Goal: Task Accomplishment & Management: Use online tool/utility

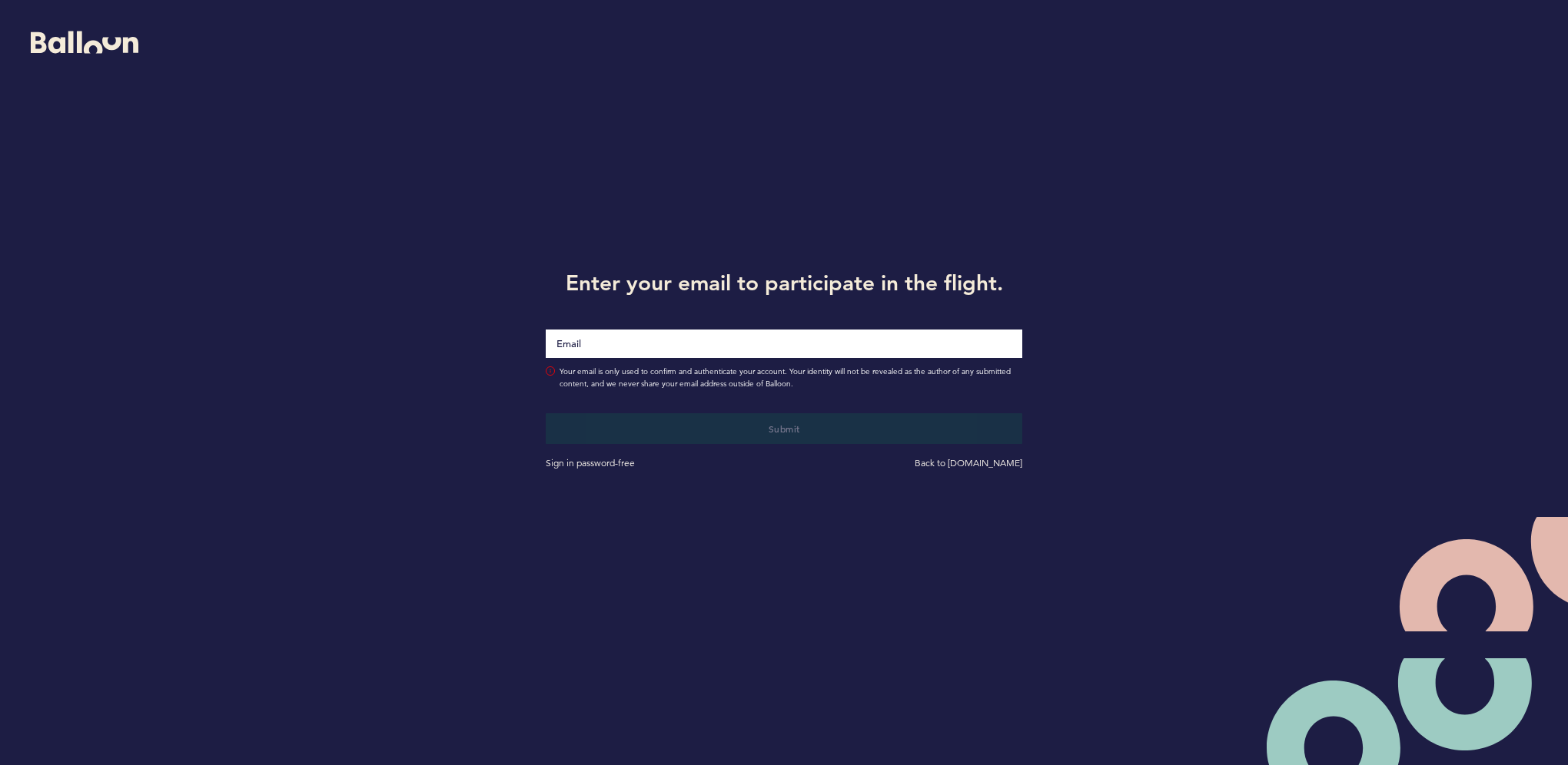
click at [658, 338] on input "Email" at bounding box center [784, 343] width 477 height 29
type input "[PERSON_NAME][EMAIL_ADDRESS][PERSON_NAME][DOMAIN_NAME]"
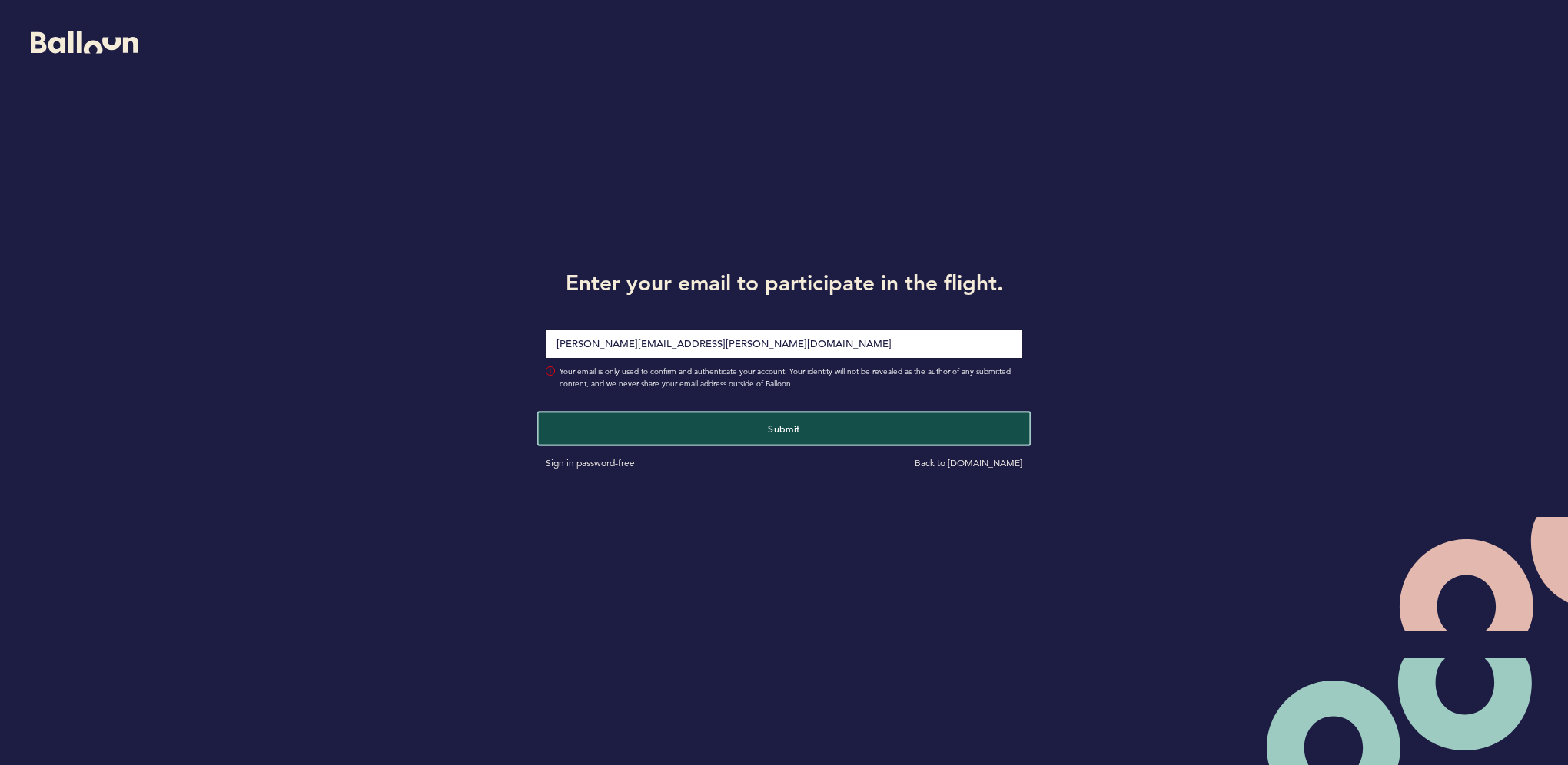
click at [738, 440] on button "Submit" at bounding box center [784, 428] width 491 height 32
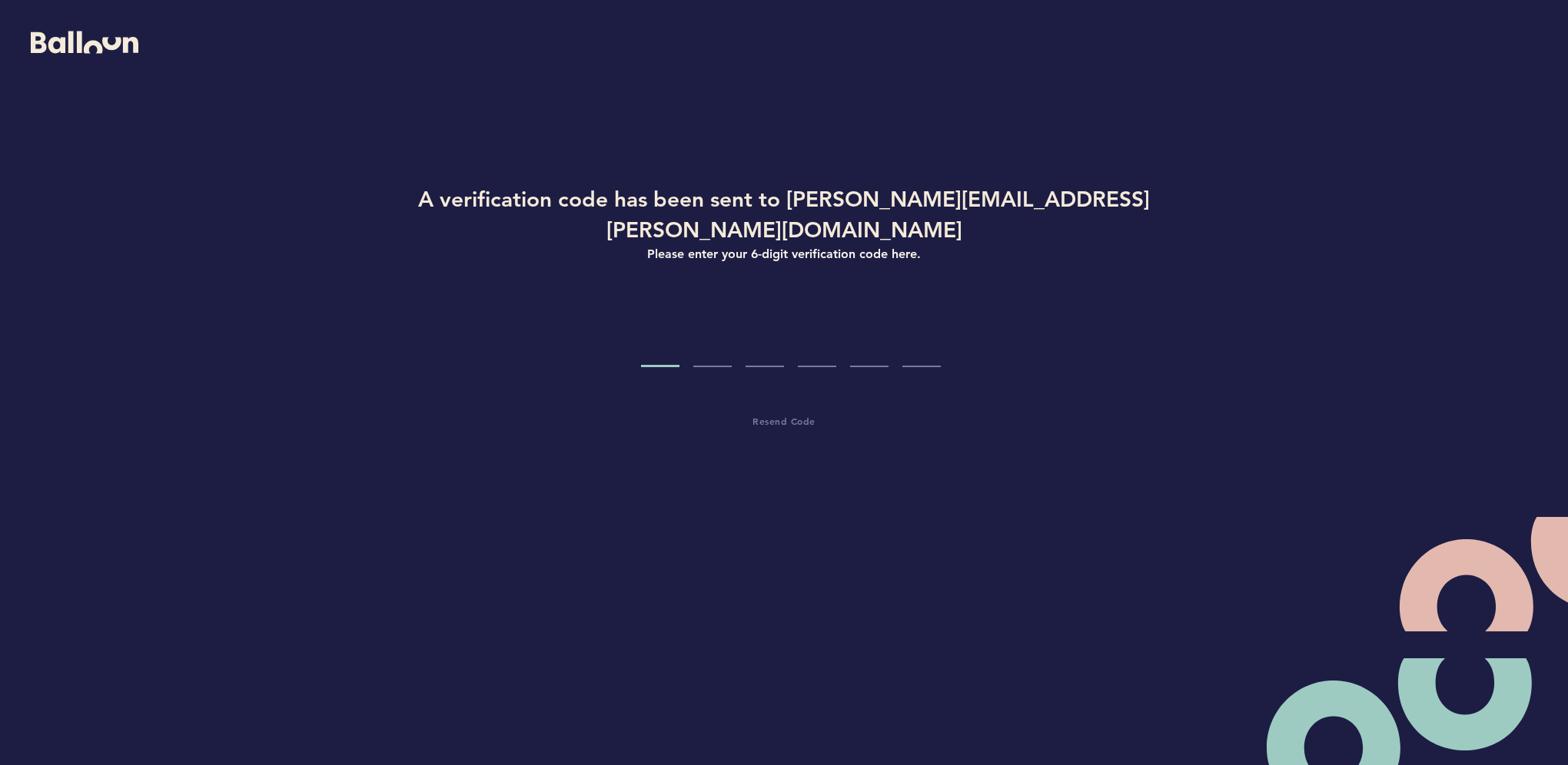
click at [646, 310] on input "Code digit 1" at bounding box center [660, 339] width 39 height 58
type input "5"
type input "8"
type input "3"
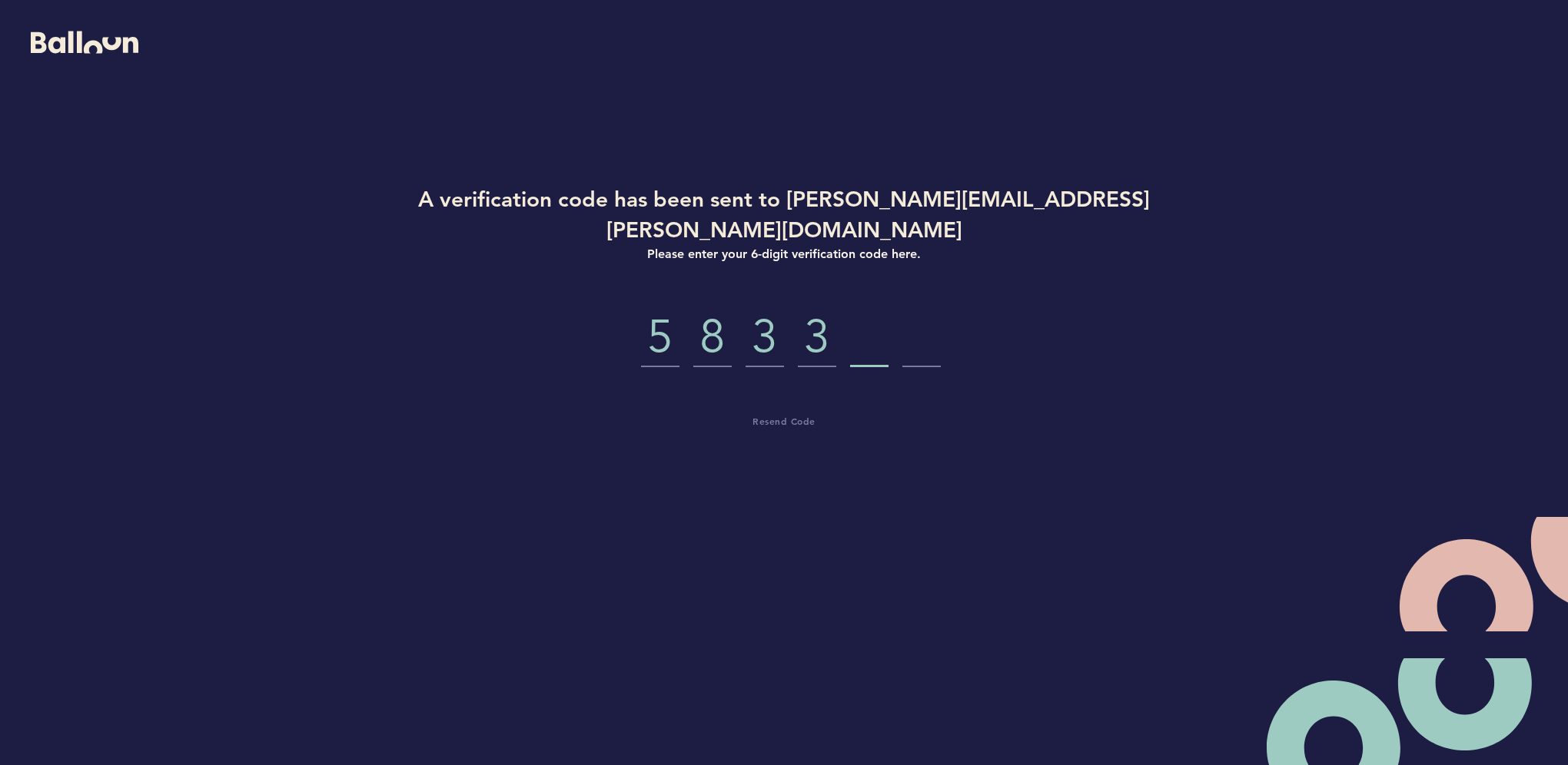
type input "1"
type input "4"
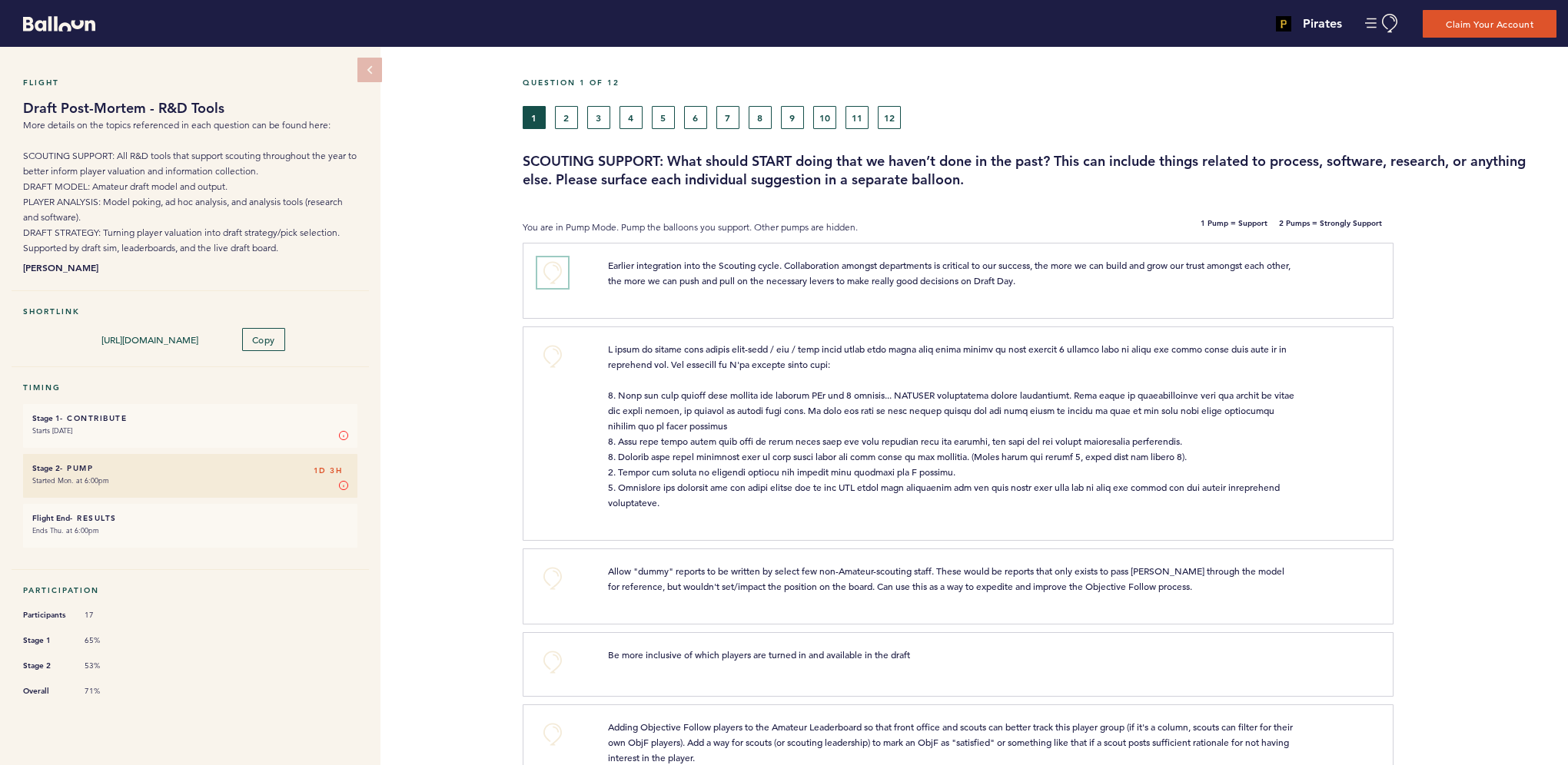
click at [547, 273] on button "+0" at bounding box center [552, 273] width 31 height 31
click at [554, 274] on span "+1" at bounding box center [552, 271] width 11 height 15
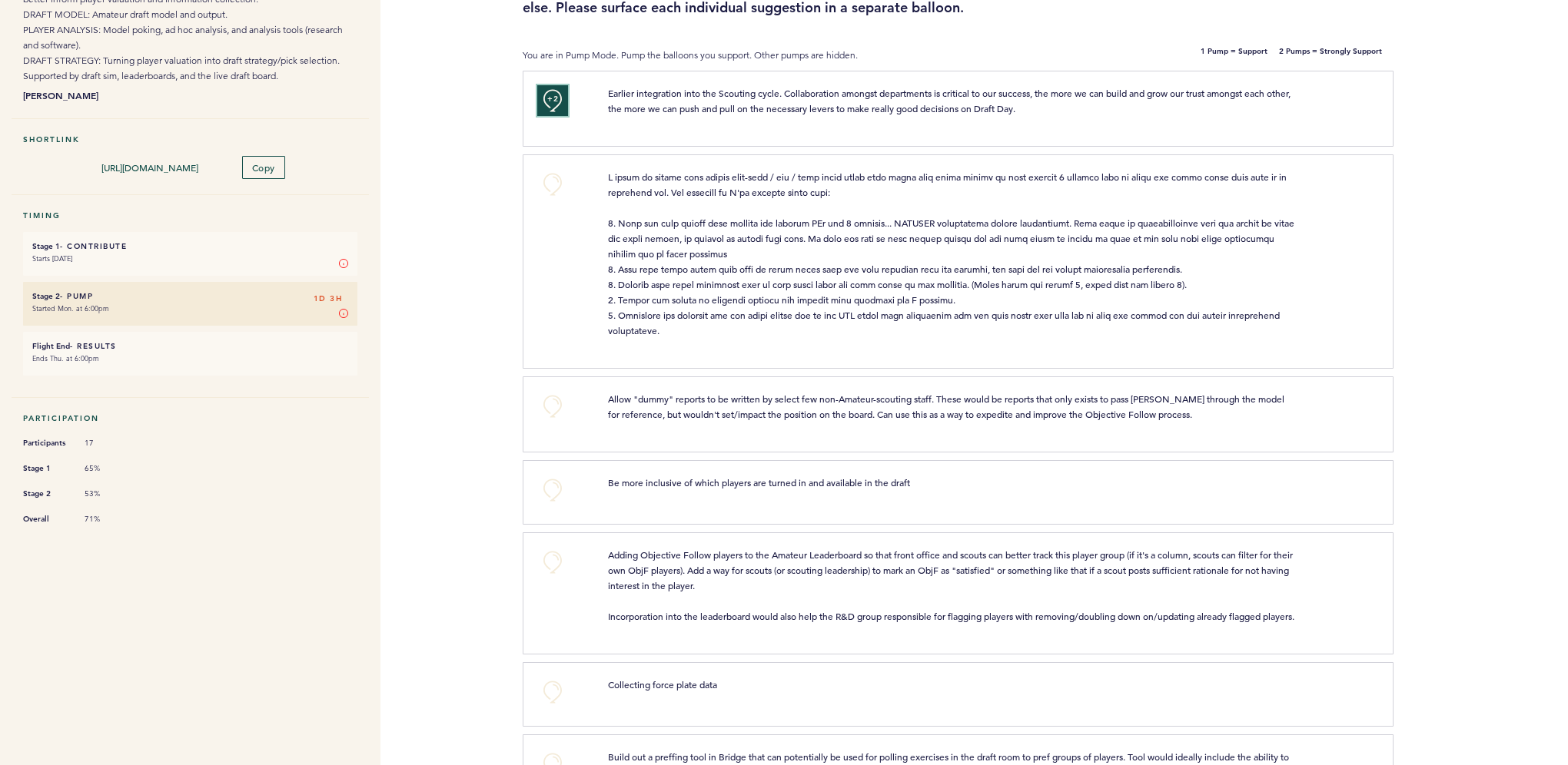
scroll to position [231, 0]
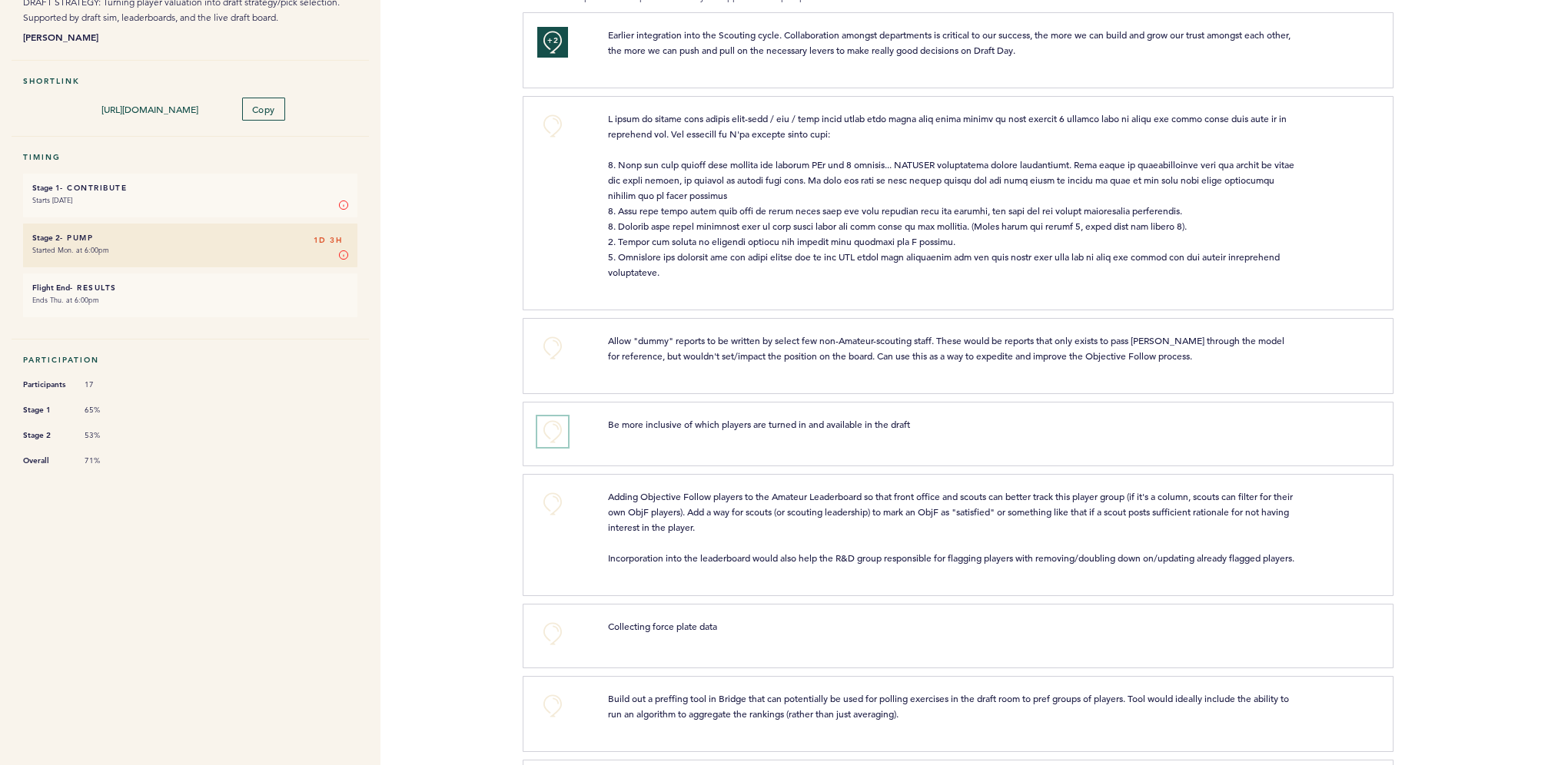
click at [551, 427] on button "+0" at bounding box center [552, 432] width 31 height 31
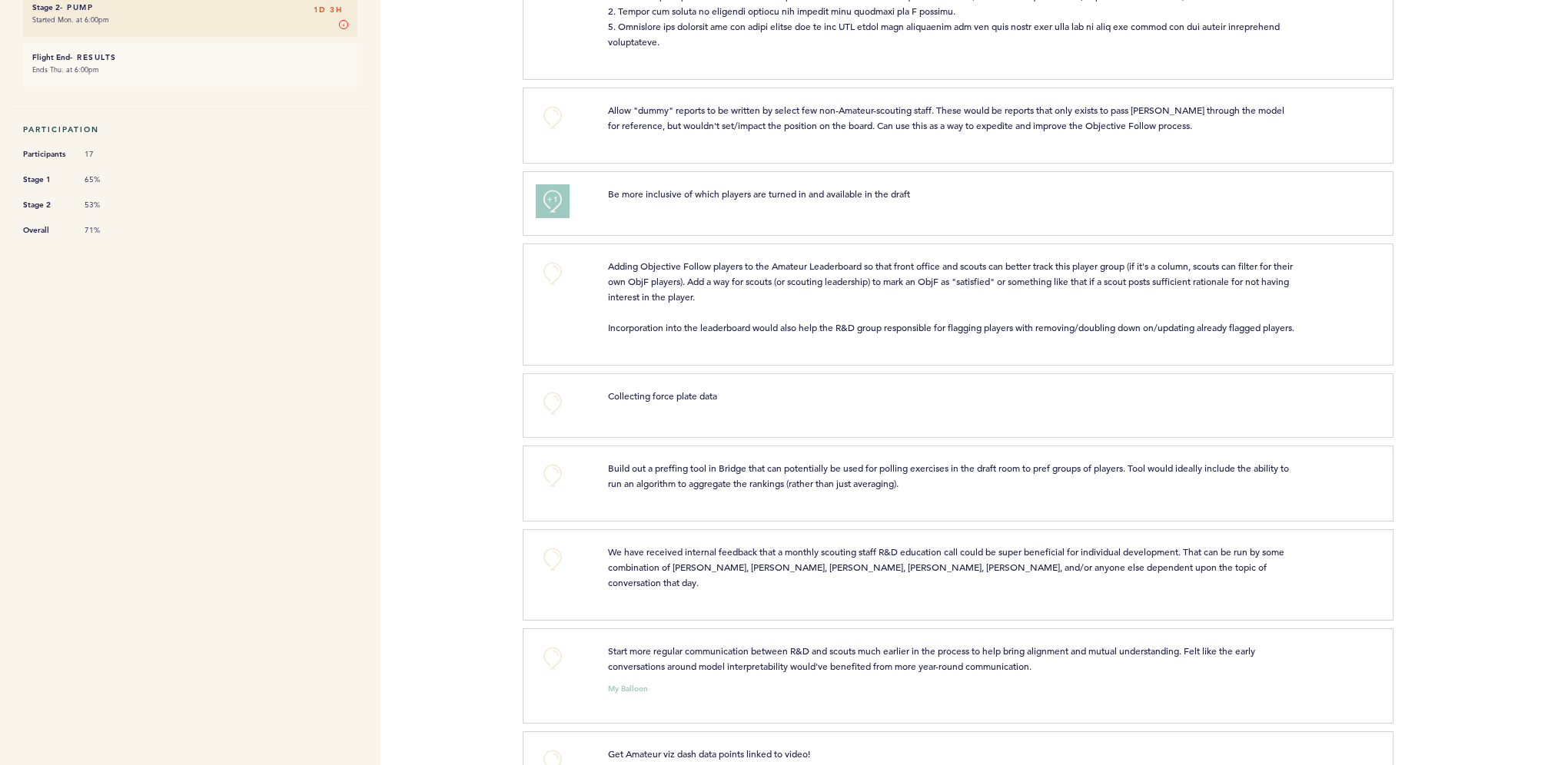
scroll to position [538, 0]
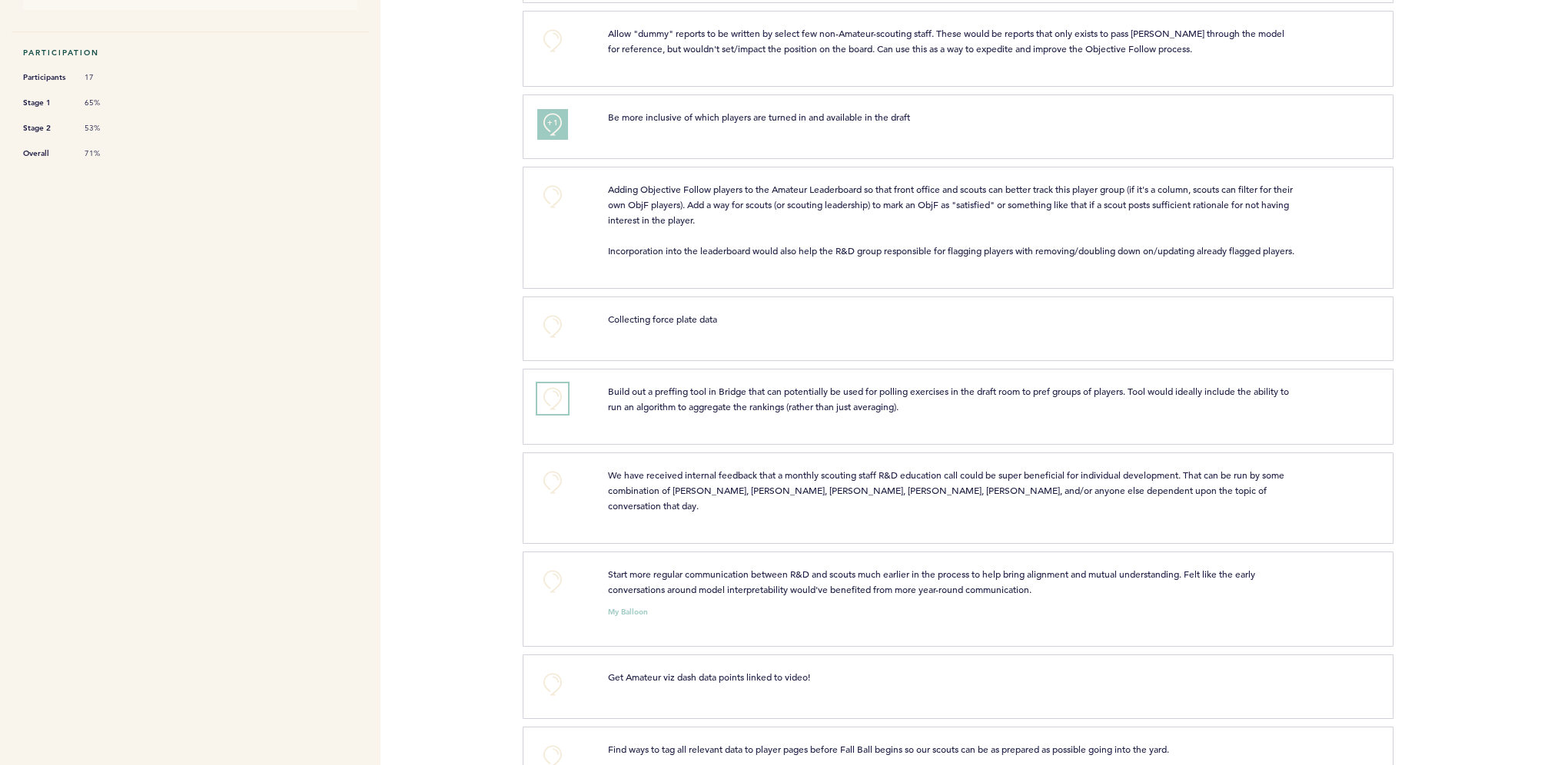
click at [554, 409] on button "+0" at bounding box center [552, 399] width 31 height 31
click at [549, 495] on button "+0" at bounding box center [552, 483] width 31 height 31
click at [549, 489] on span "+1" at bounding box center [552, 481] width 11 height 15
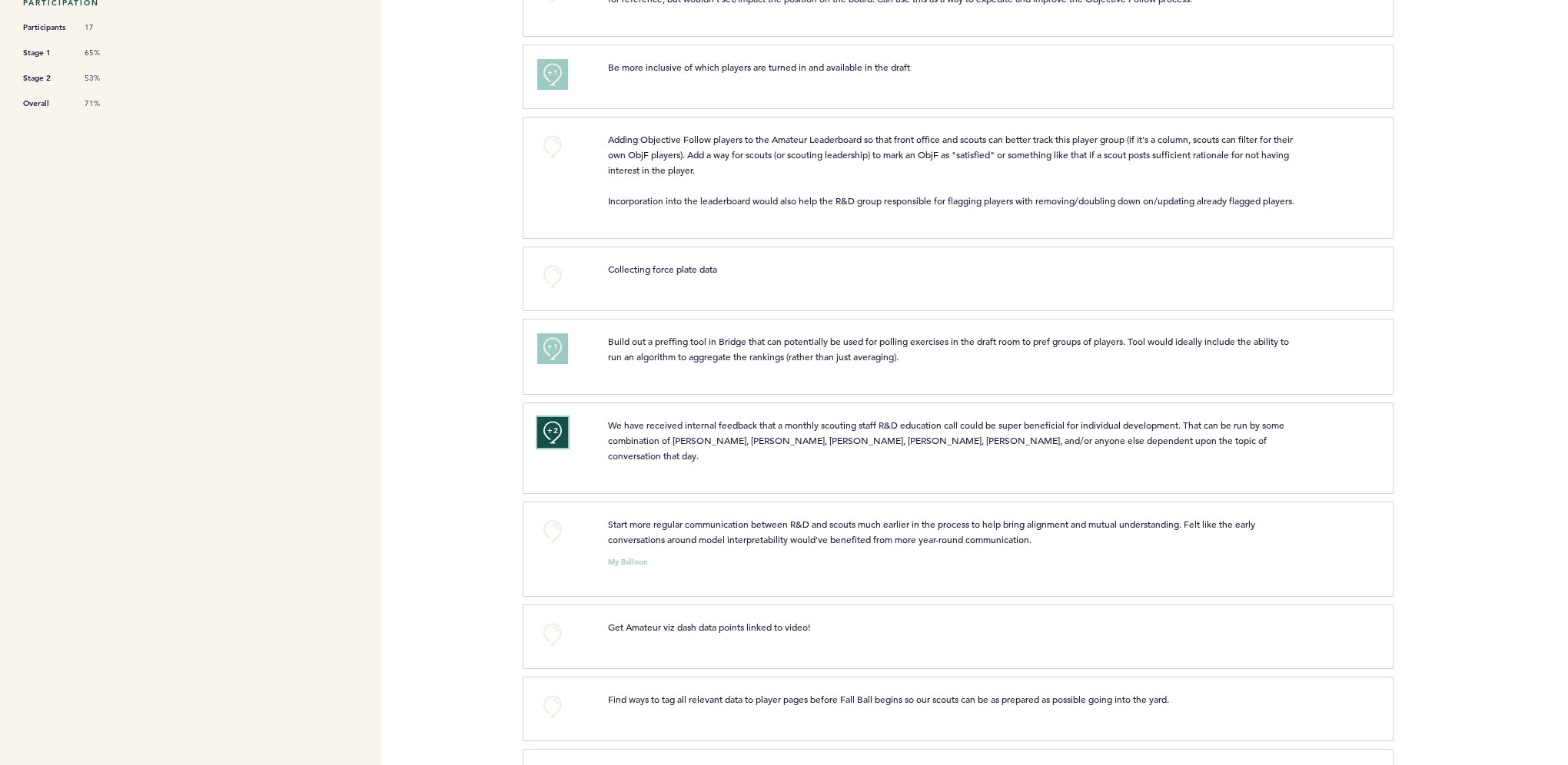
scroll to position [615, 0]
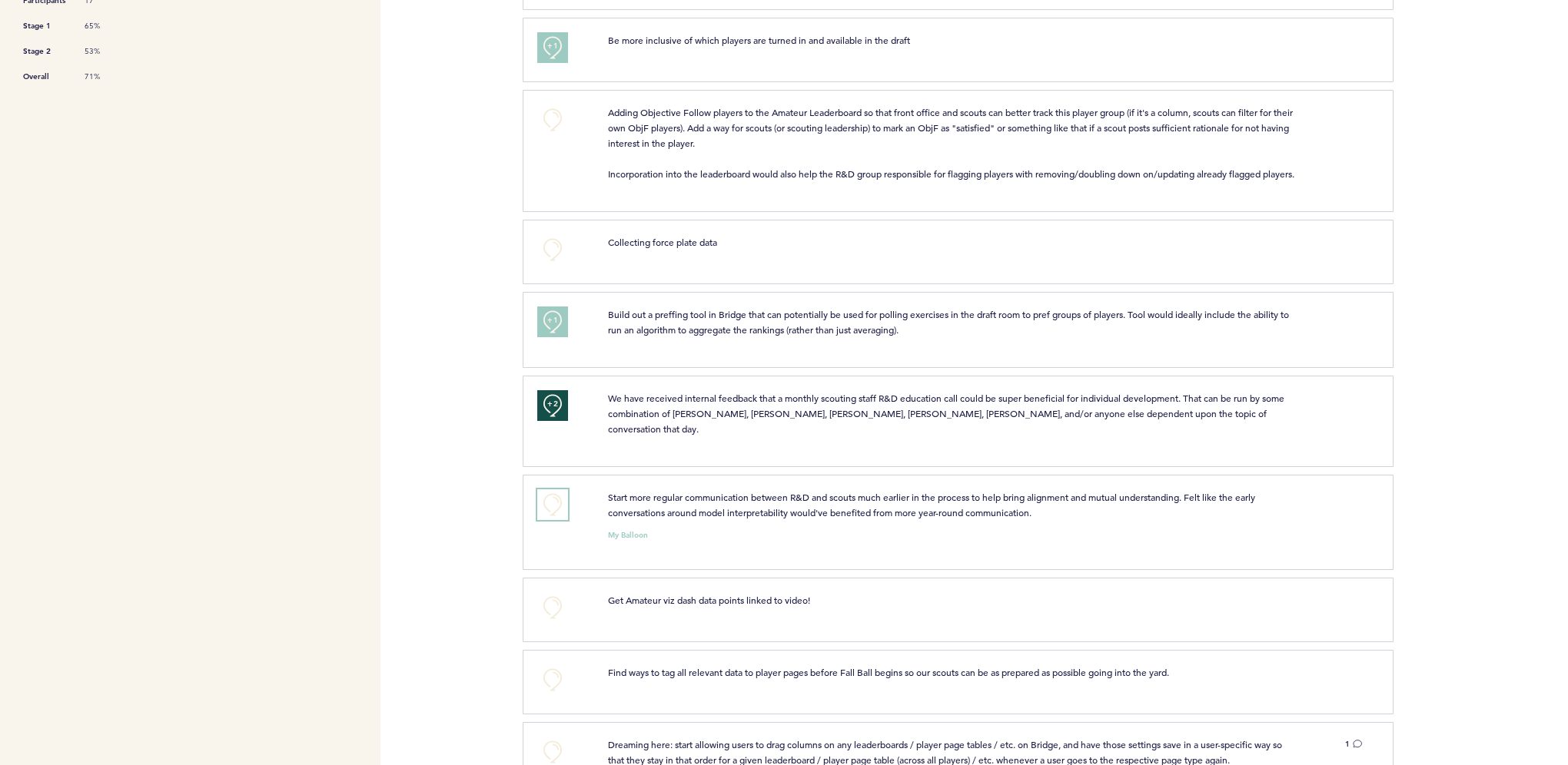
click at [550, 496] on button "+0" at bounding box center [552, 505] width 31 height 31
click at [550, 496] on span "+1" at bounding box center [552, 504] width 11 height 15
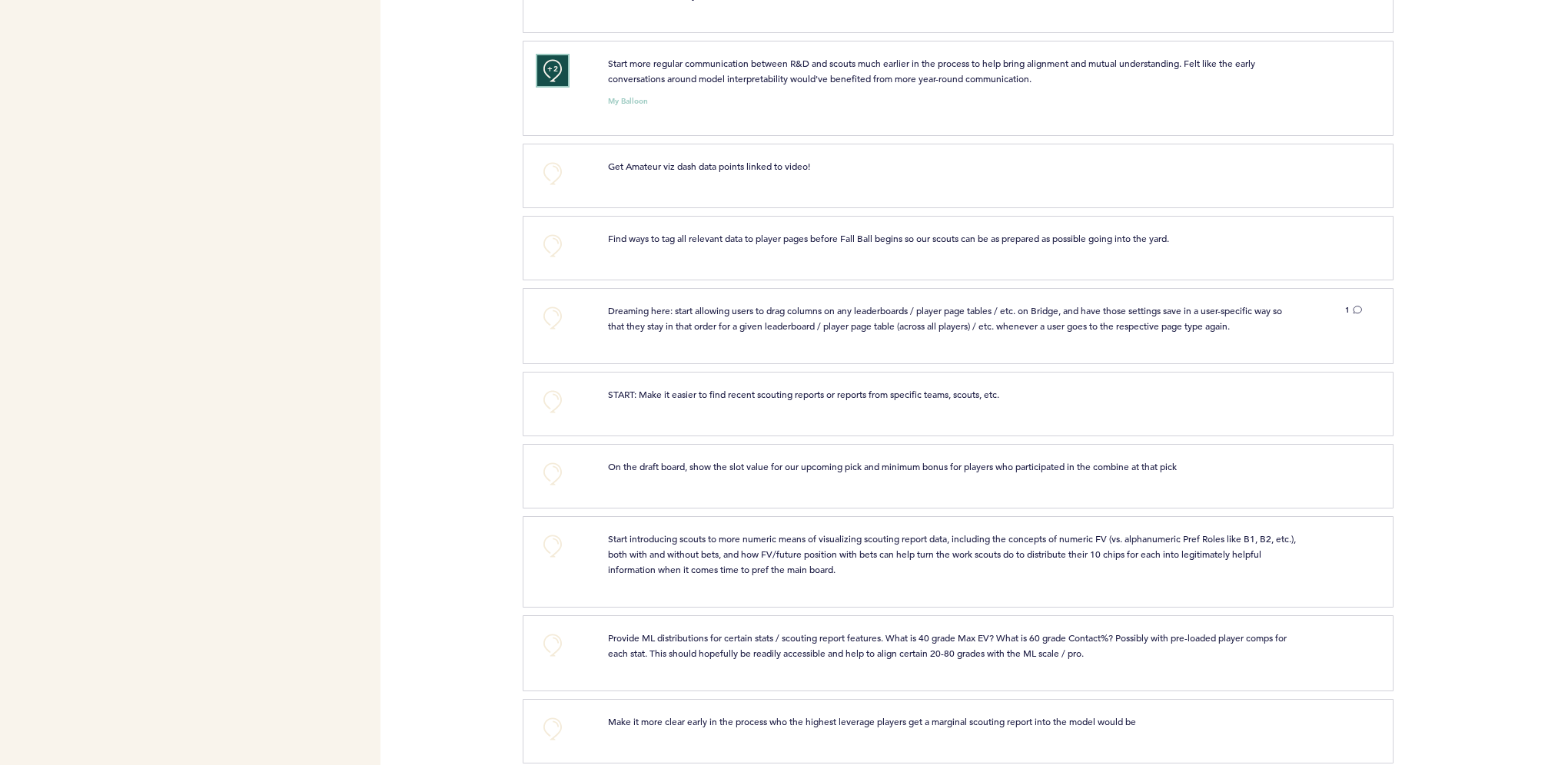
scroll to position [1076, 0]
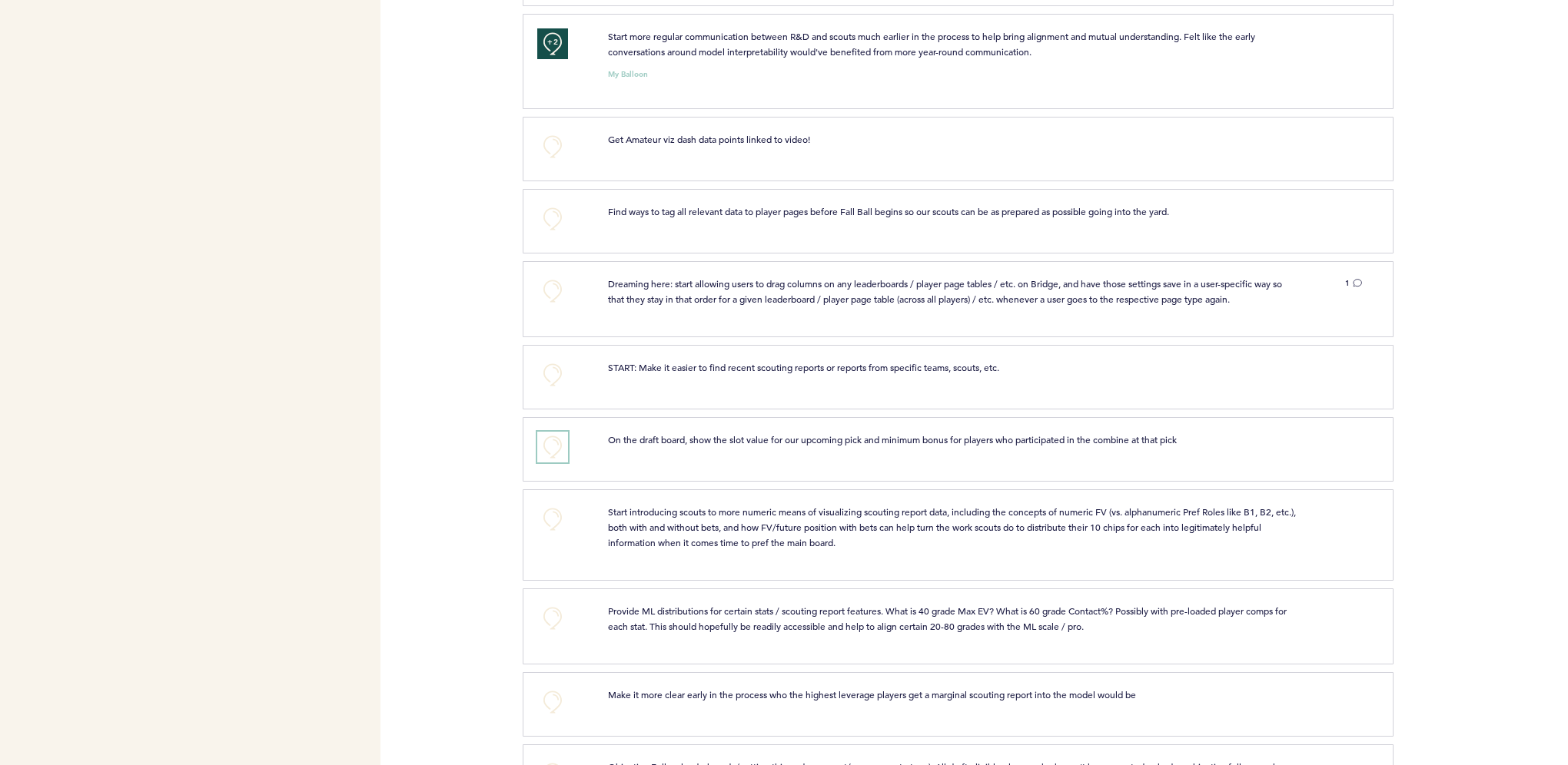
click at [553, 437] on button "+0" at bounding box center [552, 447] width 31 height 31
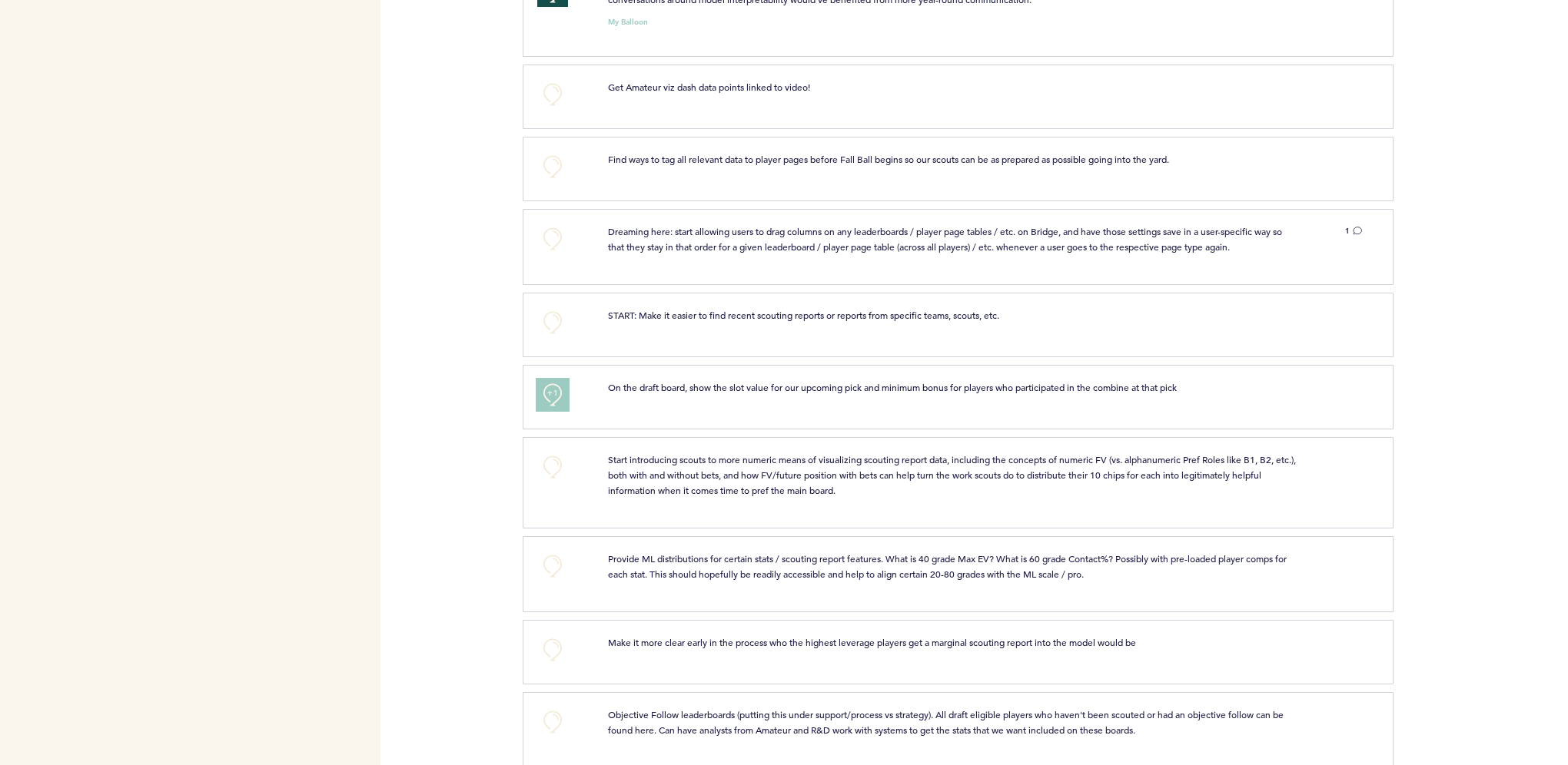
scroll to position [1153, 0]
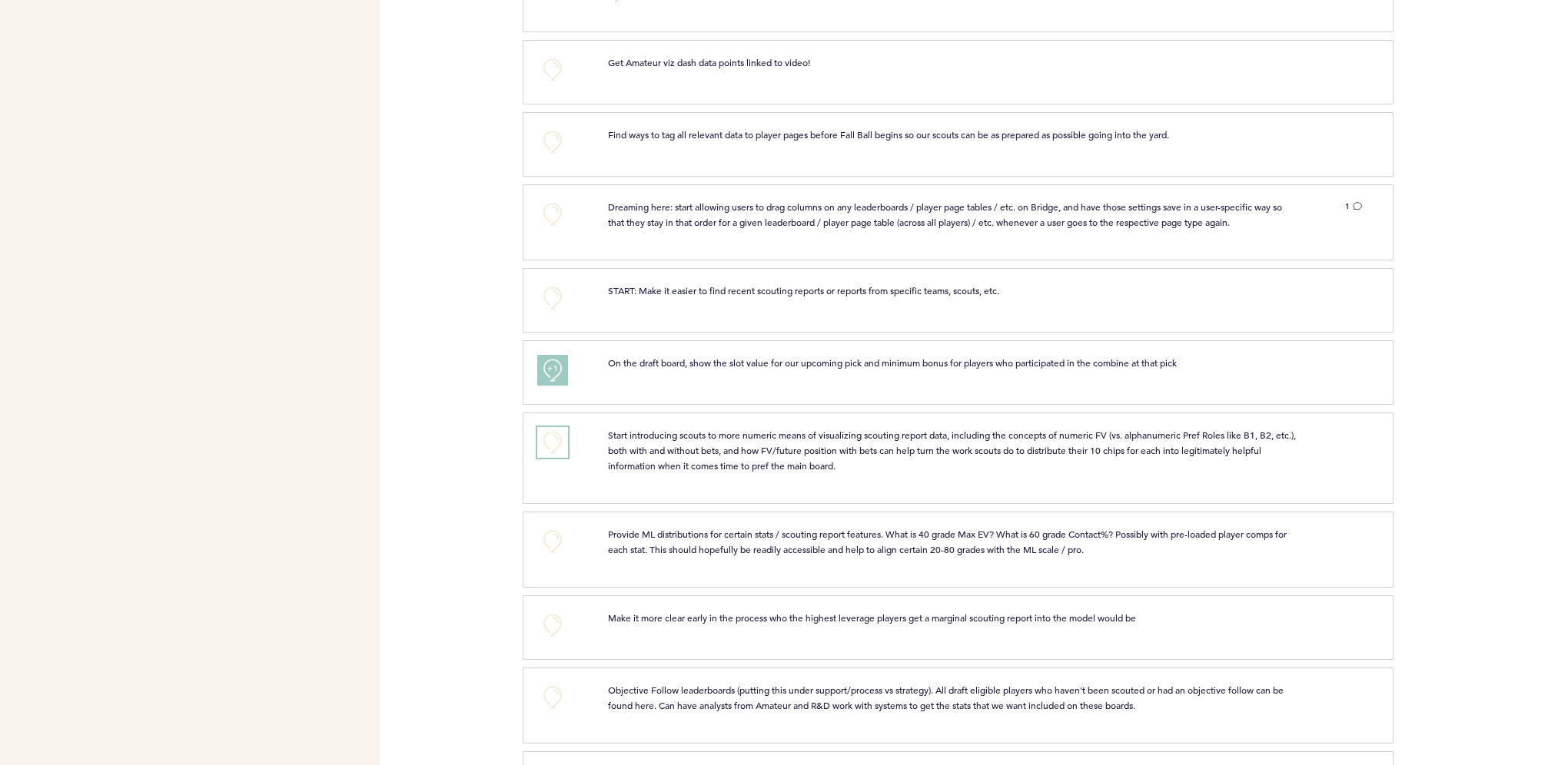
click at [560, 433] on button "+0" at bounding box center [552, 443] width 31 height 31
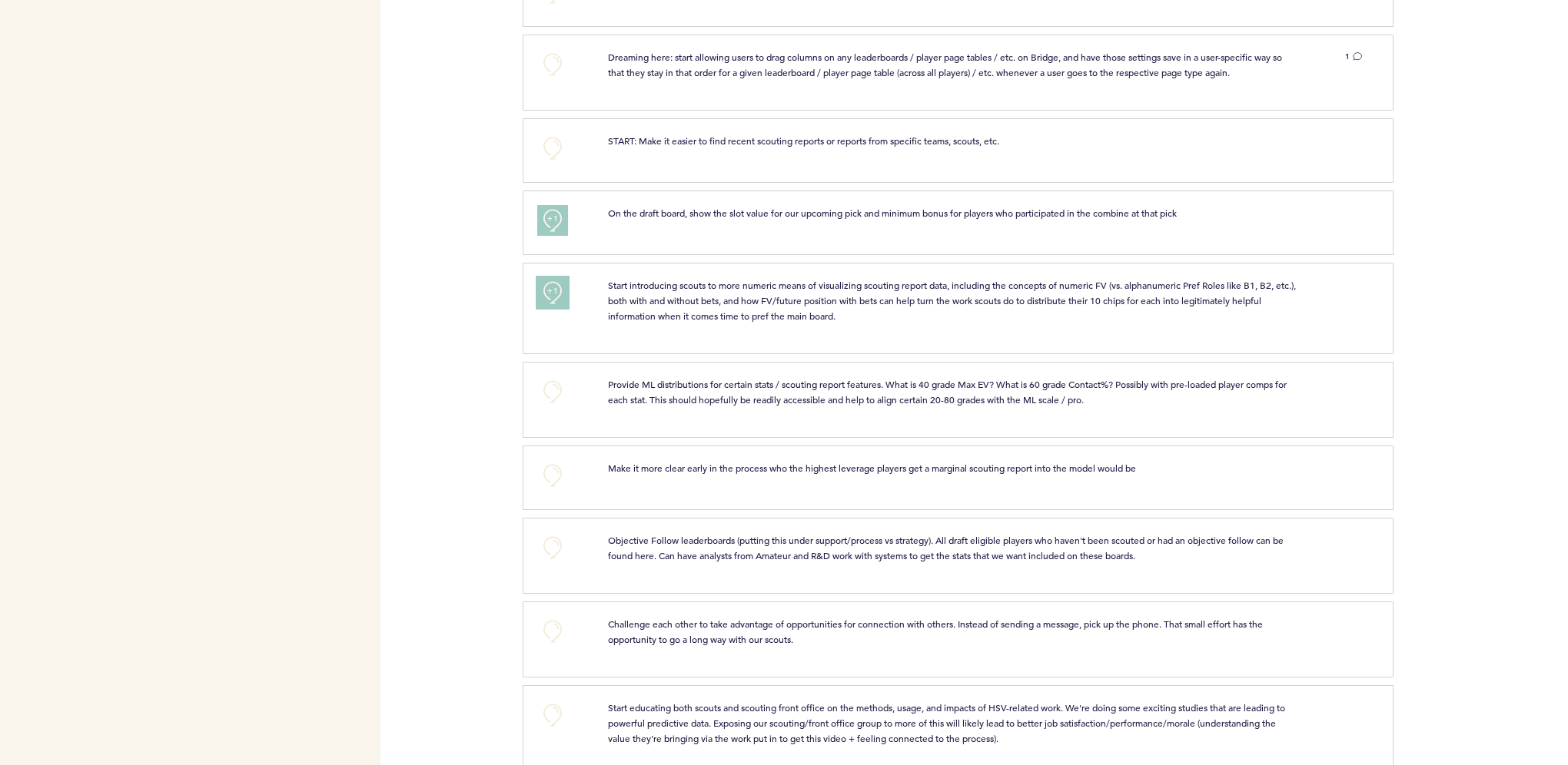
scroll to position [1306, 0]
click at [553, 385] on button "+0" at bounding box center [552, 388] width 31 height 31
click at [552, 379] on span "+1" at bounding box center [552, 386] width 11 height 15
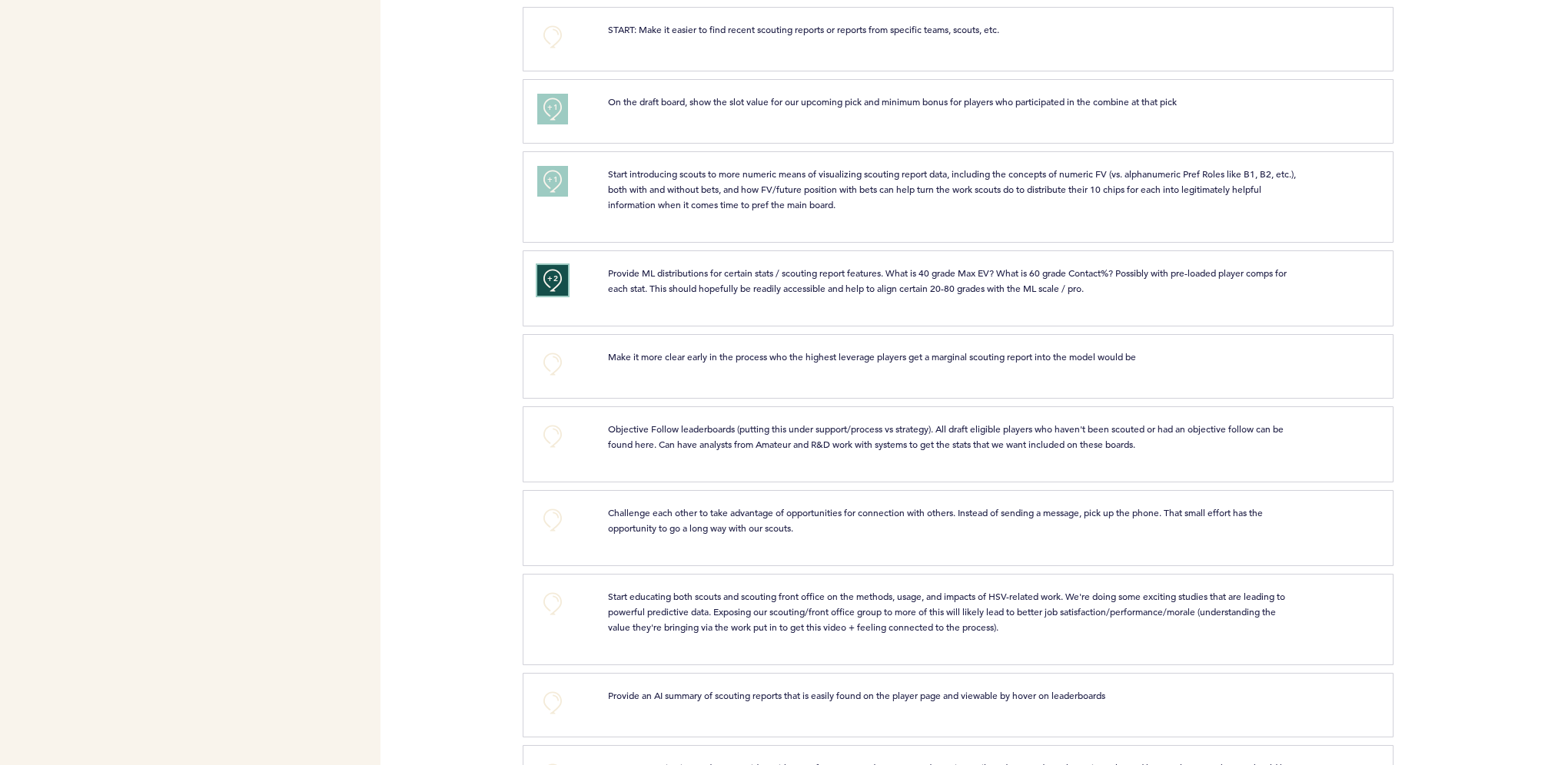
scroll to position [1460, 0]
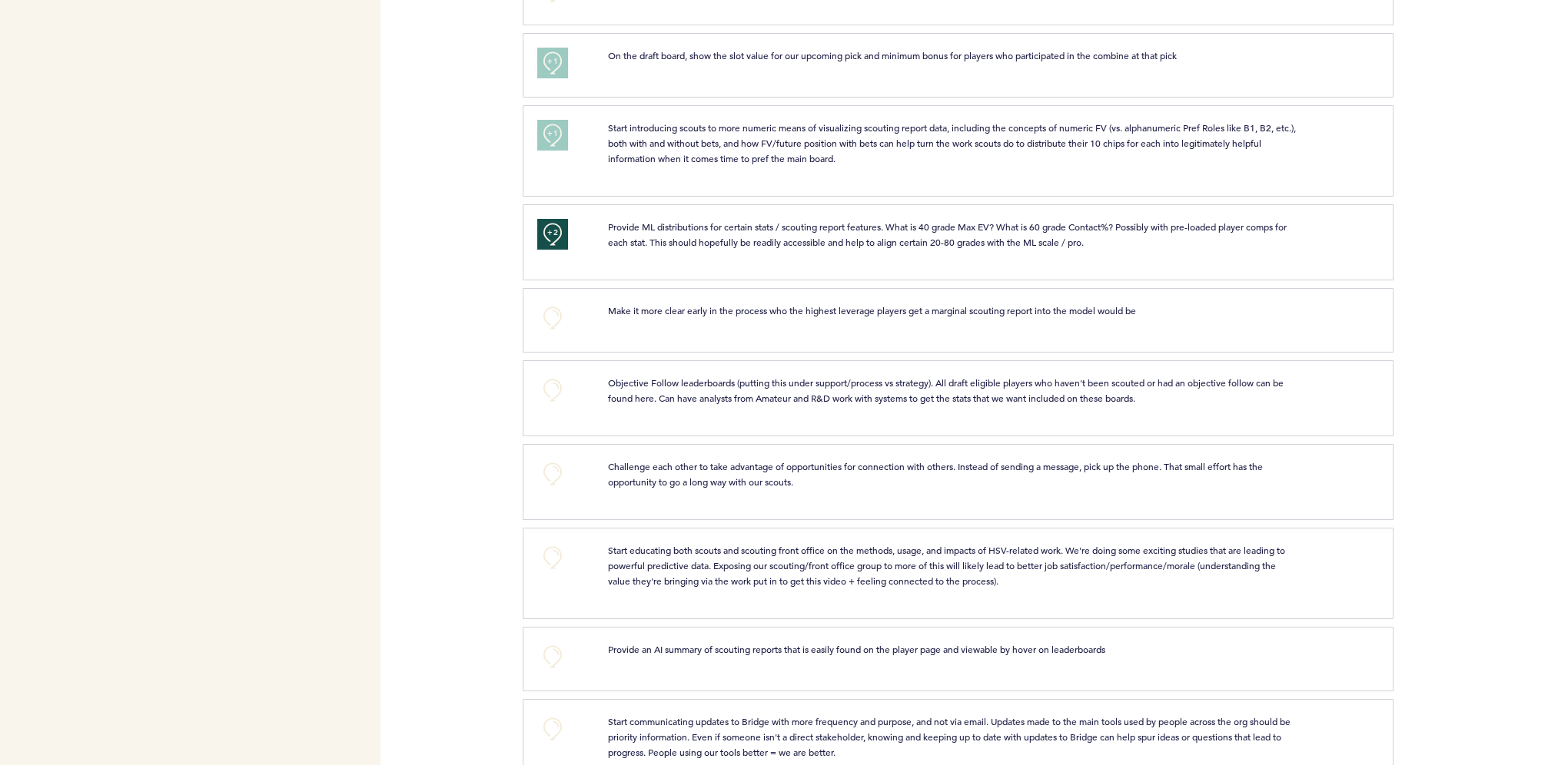
click at [567, 450] on div "+0 Challenge each other to take advantage of opportunities for connection with …" at bounding box center [958, 482] width 871 height 76
click at [557, 471] on button "+0" at bounding box center [552, 474] width 31 height 31
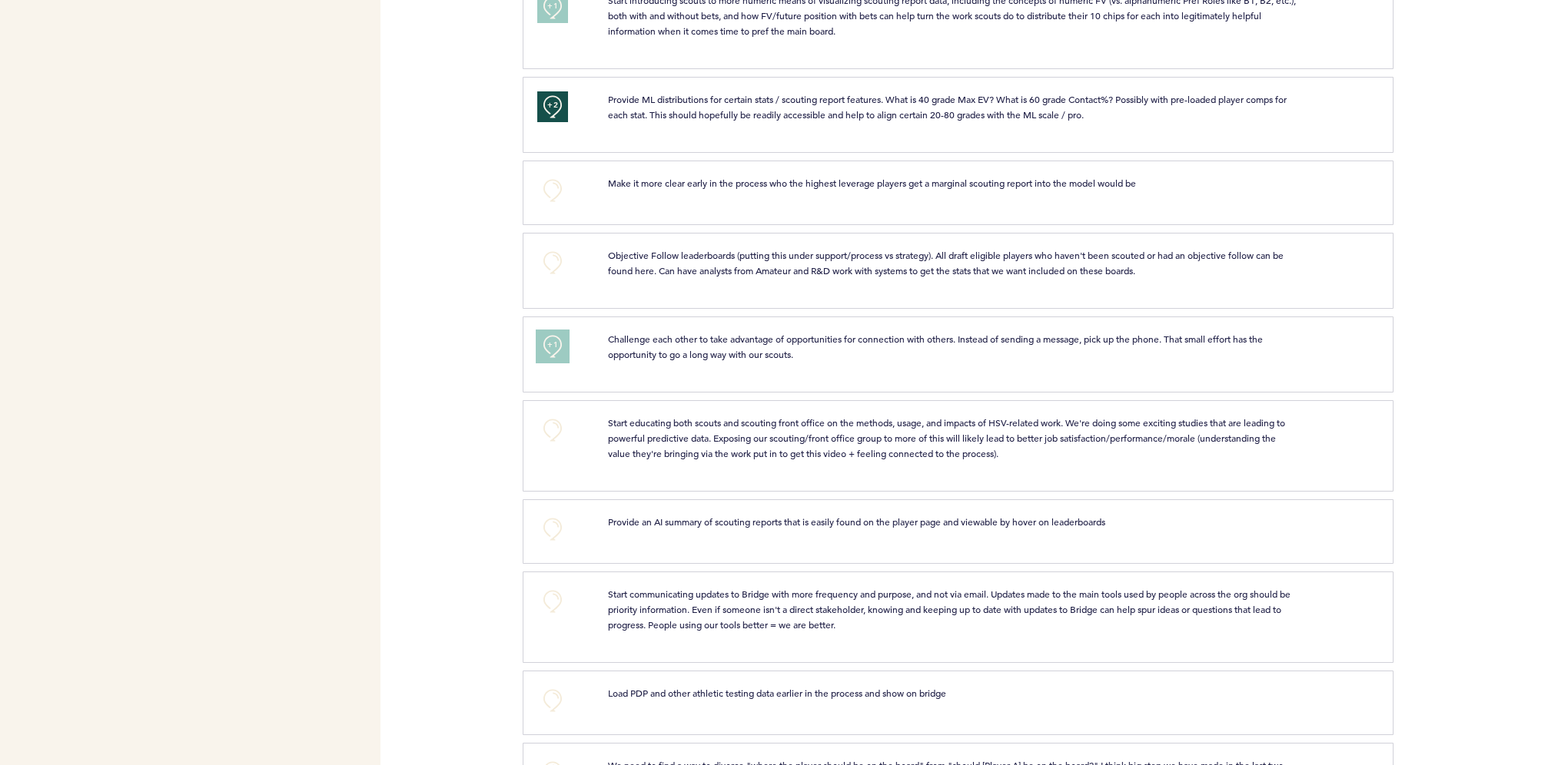
scroll to position [1613, 0]
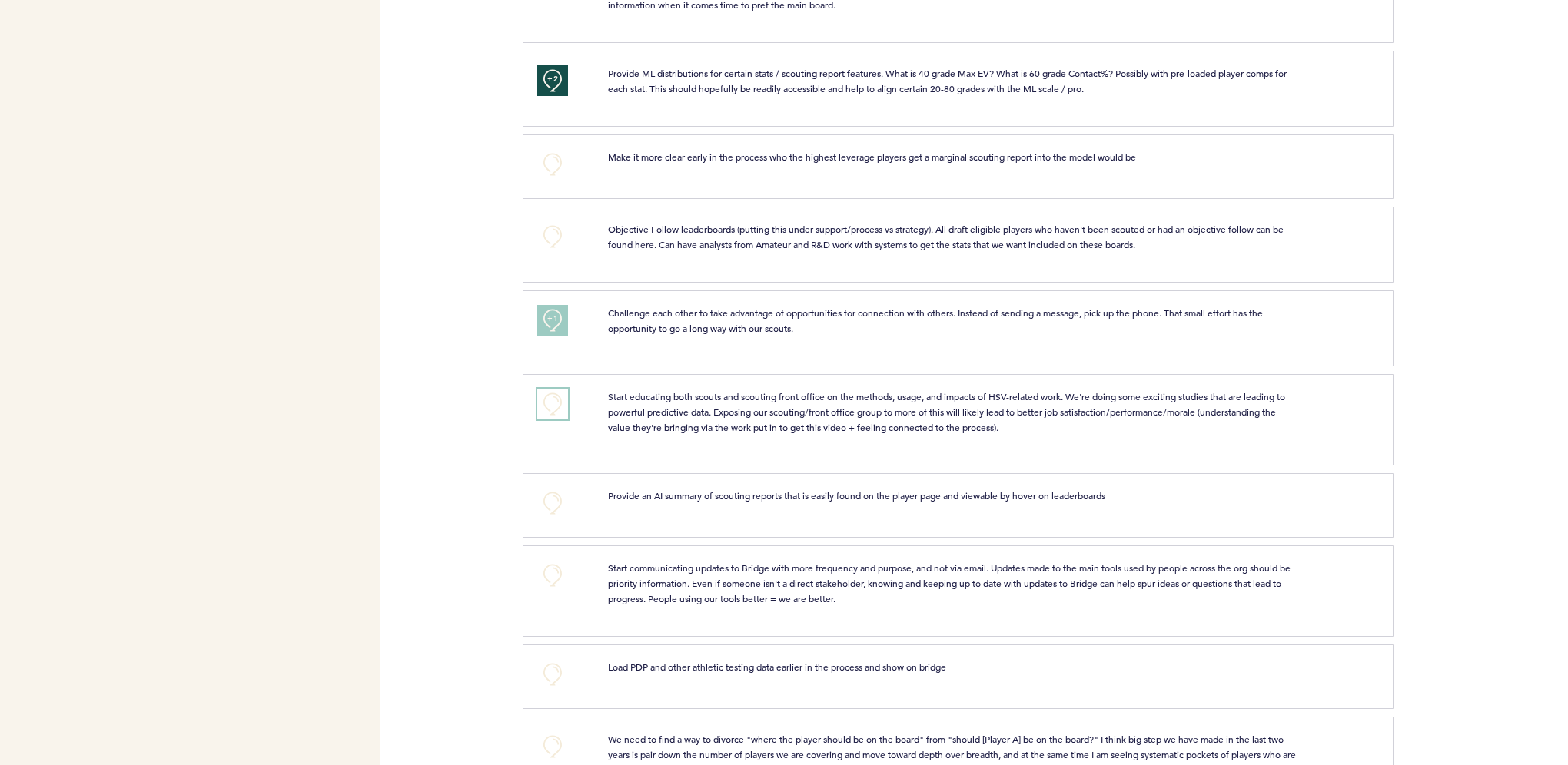
click at [556, 403] on button "+0" at bounding box center [552, 404] width 31 height 31
click at [556, 403] on span "+1" at bounding box center [552, 403] width 11 height 15
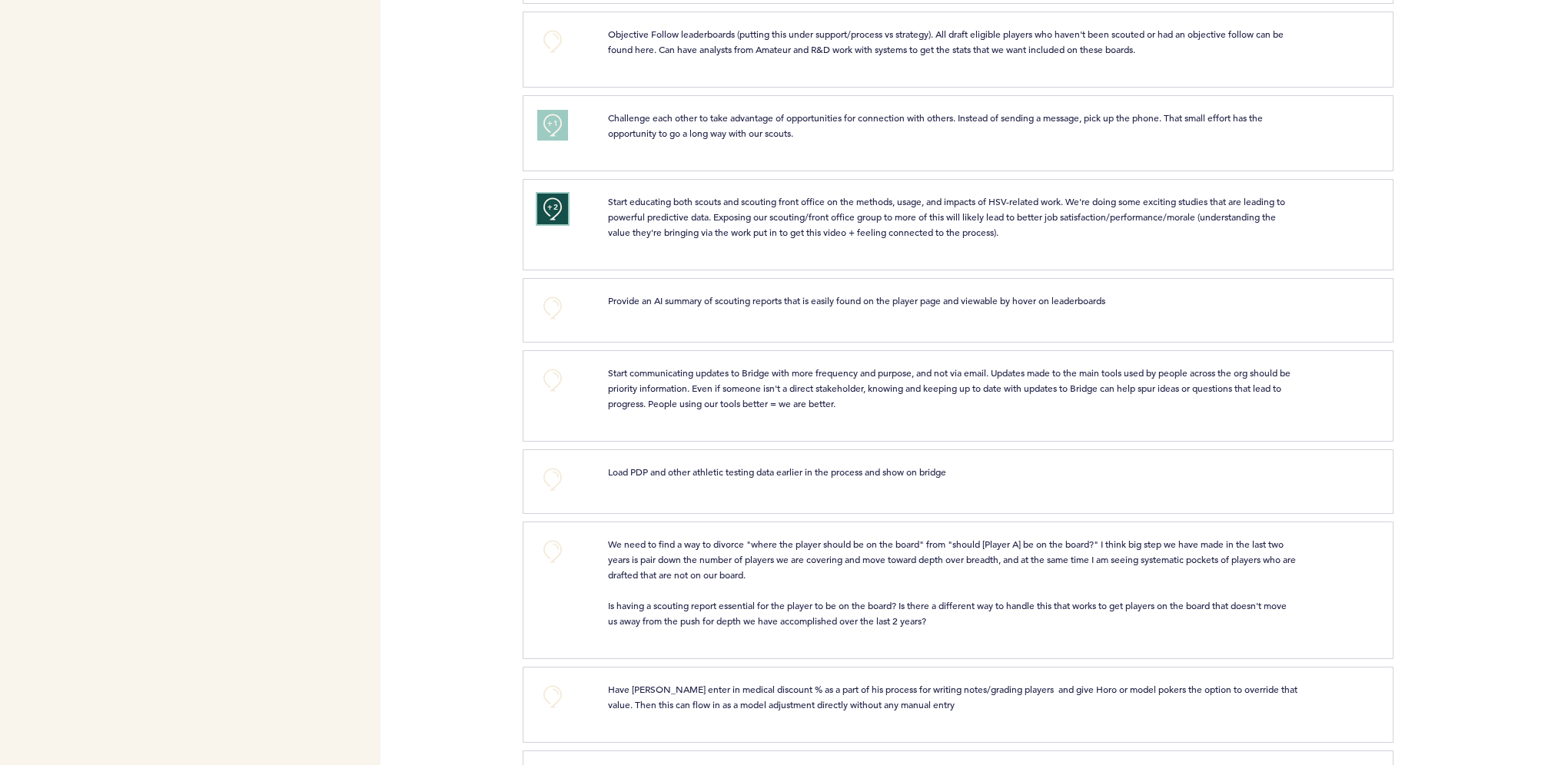
scroll to position [1844, 0]
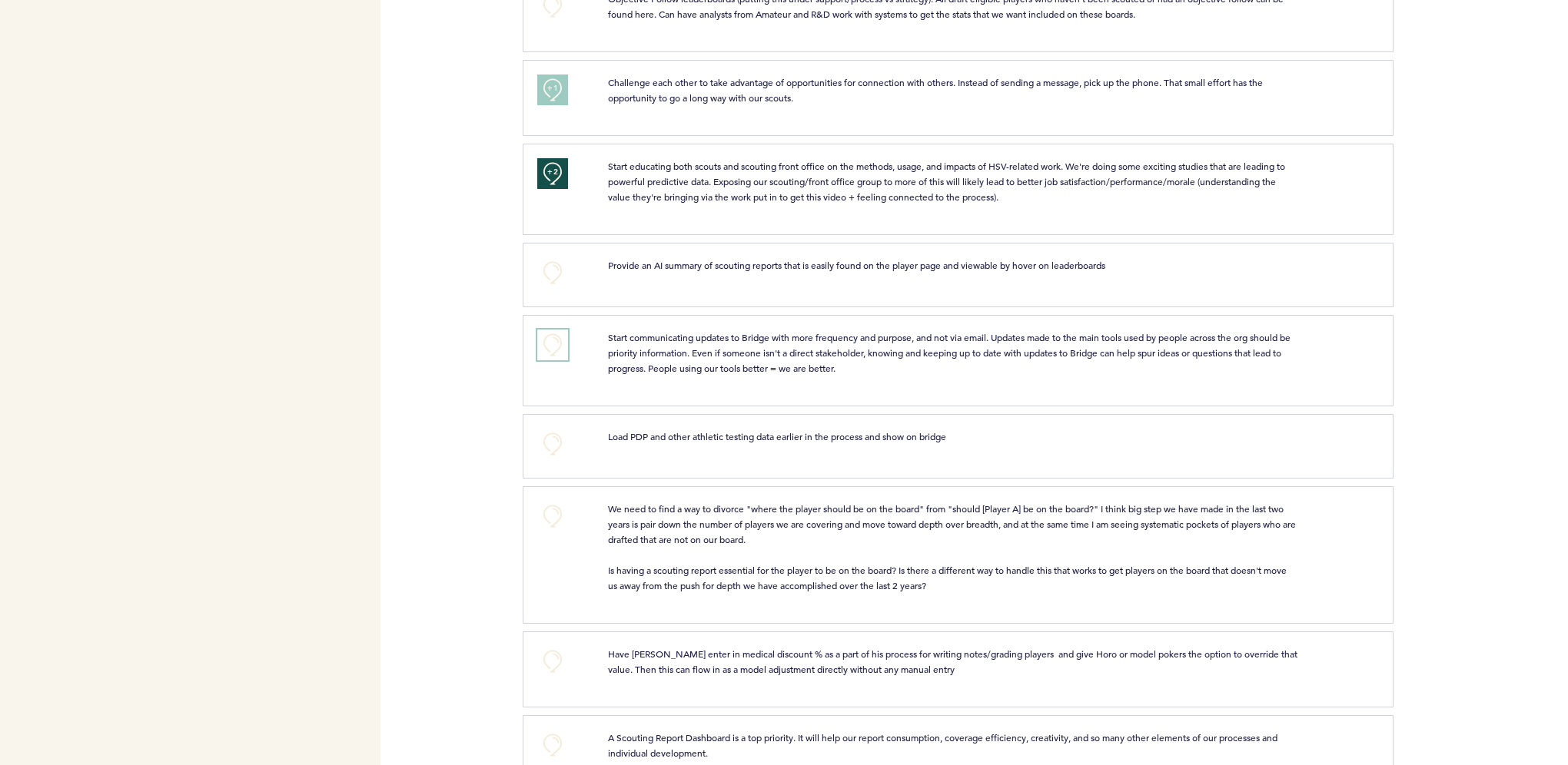
click at [560, 344] on button "+0" at bounding box center [552, 345] width 31 height 31
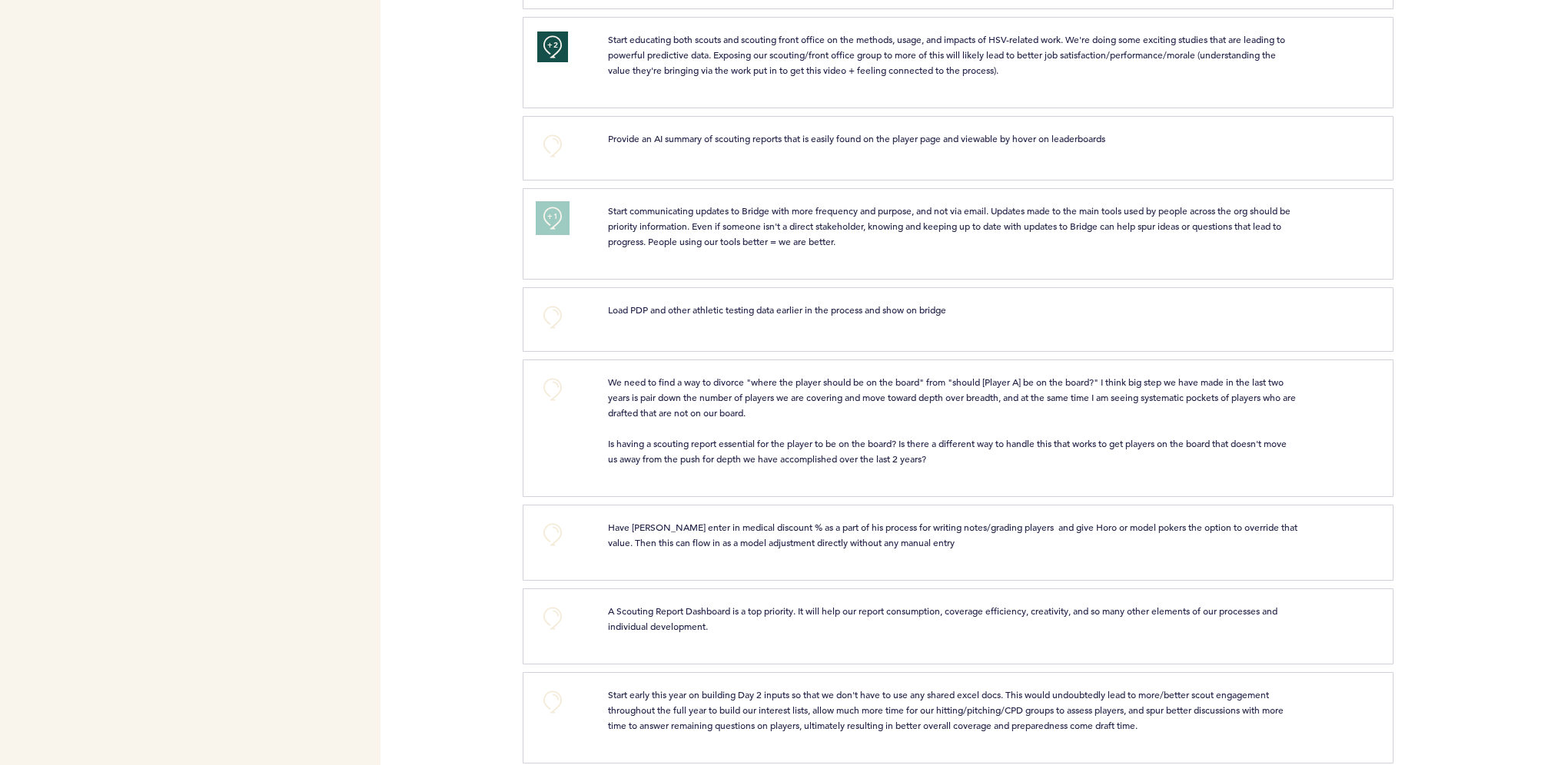
scroll to position [1998, 0]
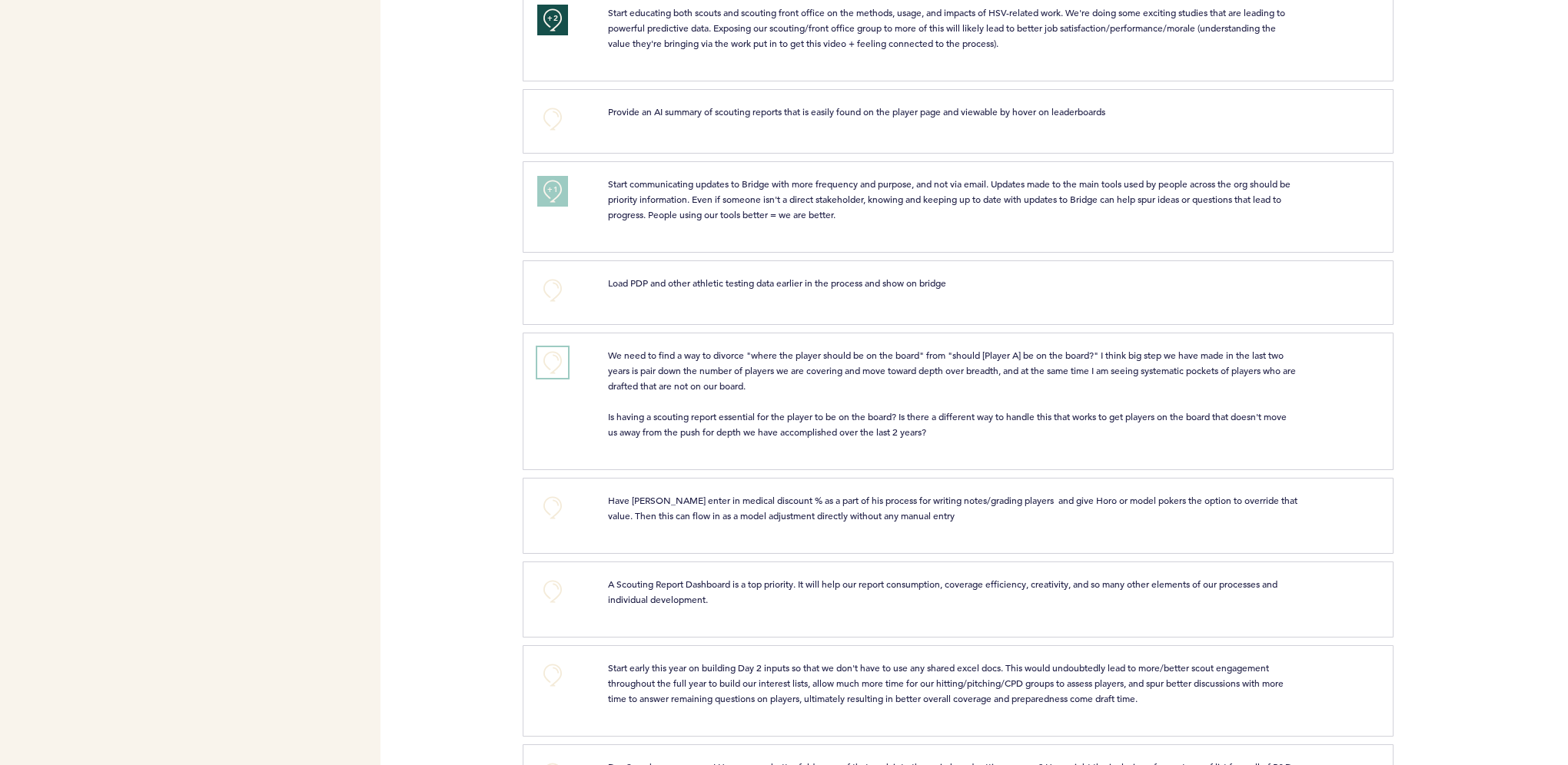
click at [556, 356] on button "+0" at bounding box center [552, 362] width 31 height 31
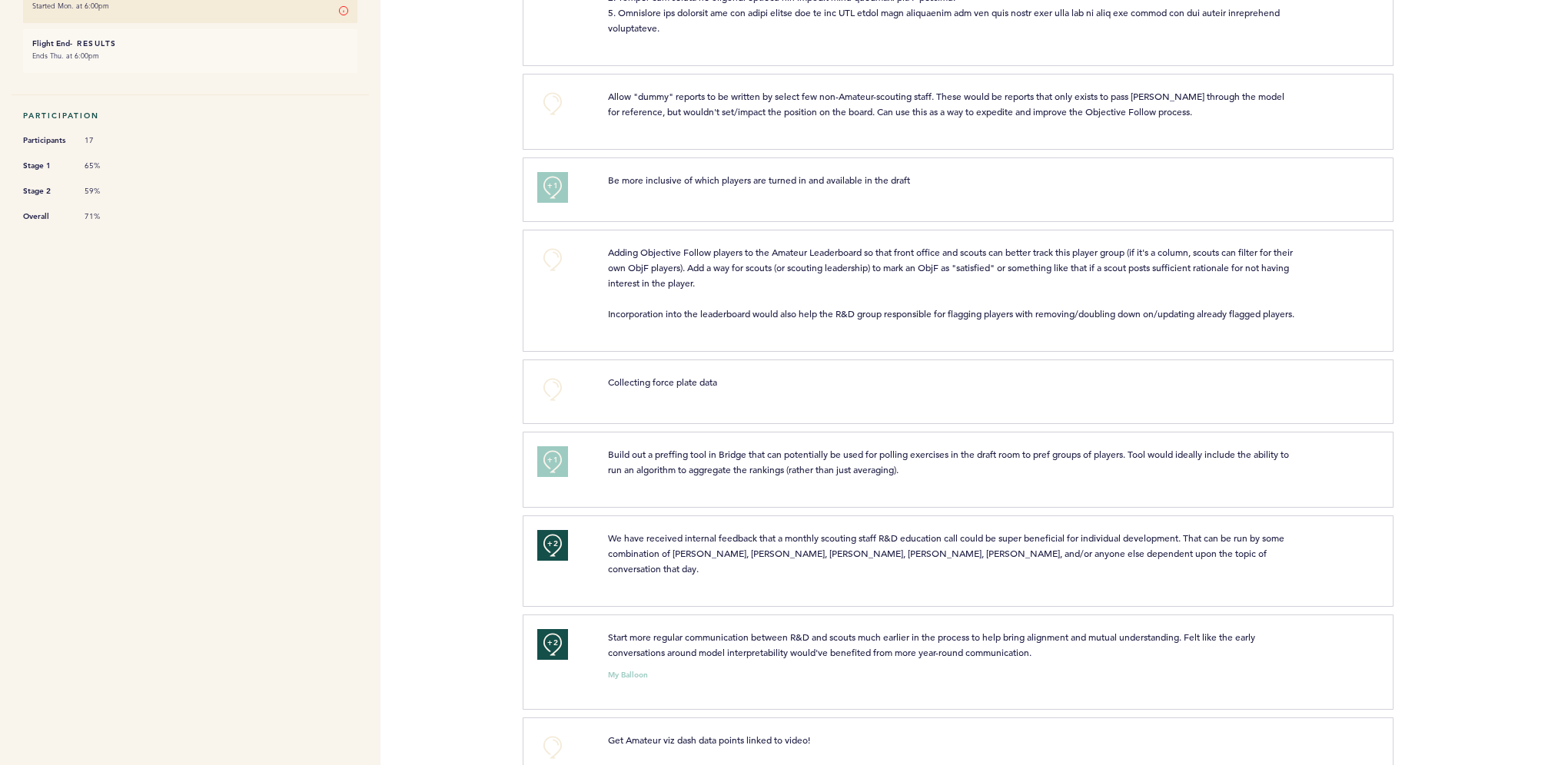
scroll to position [0, 0]
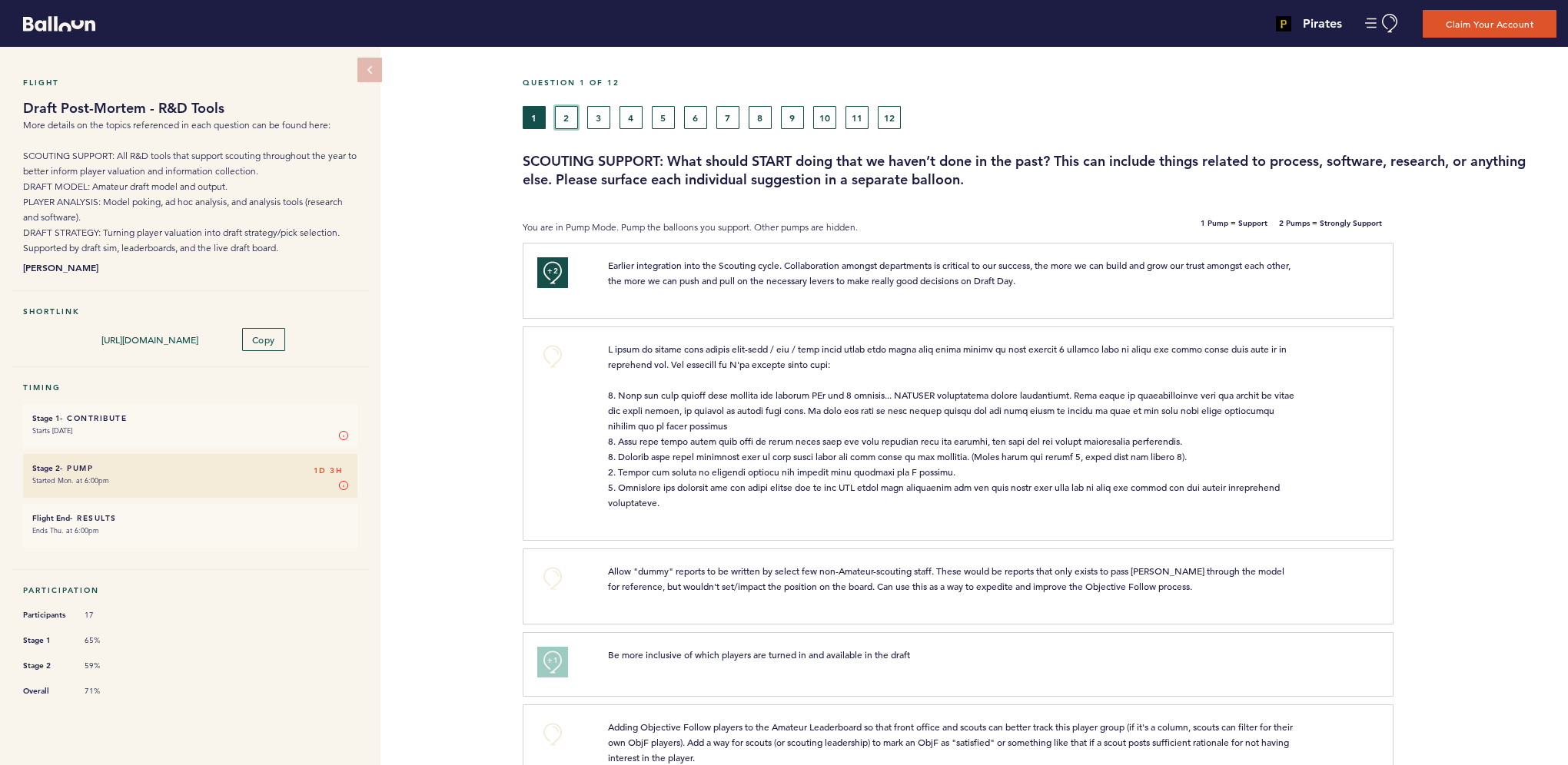
click at [561, 113] on button "2" at bounding box center [566, 118] width 23 height 23
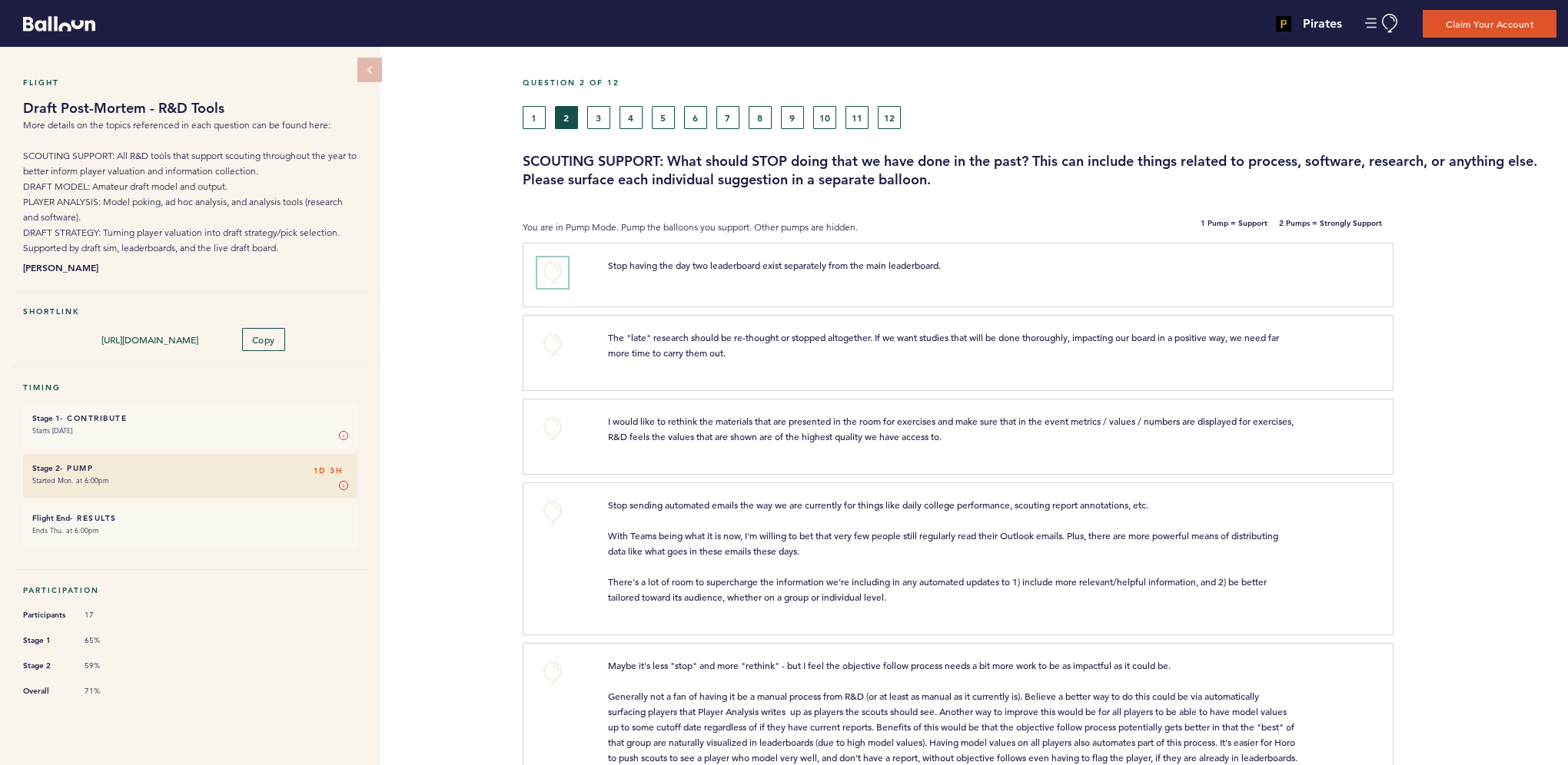
click at [556, 272] on button "+0" at bounding box center [552, 273] width 31 height 31
click at [553, 344] on button "+0" at bounding box center [552, 345] width 31 height 31
click at [553, 344] on span "+1" at bounding box center [552, 343] width 11 height 15
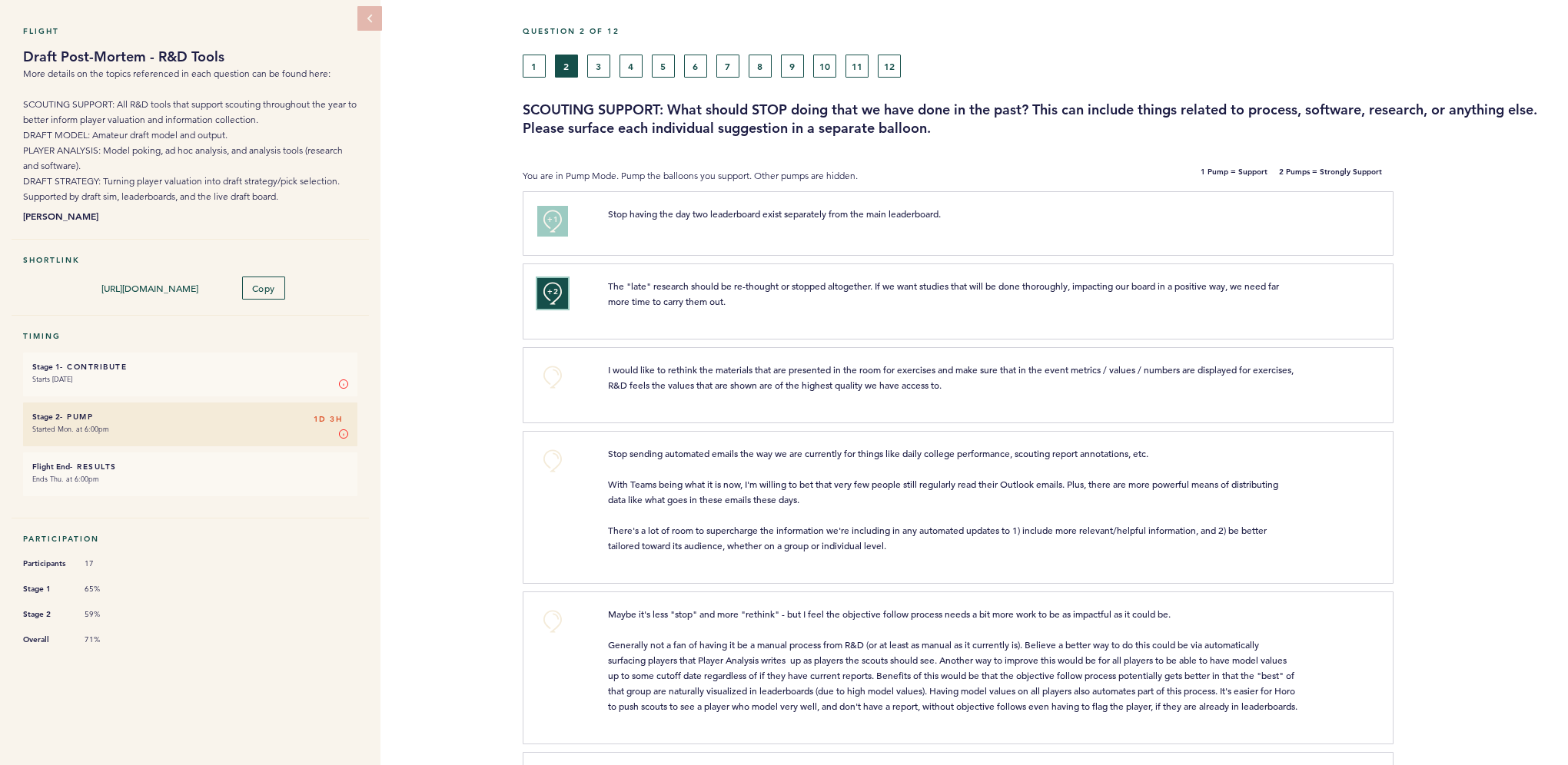
scroll to position [77, 0]
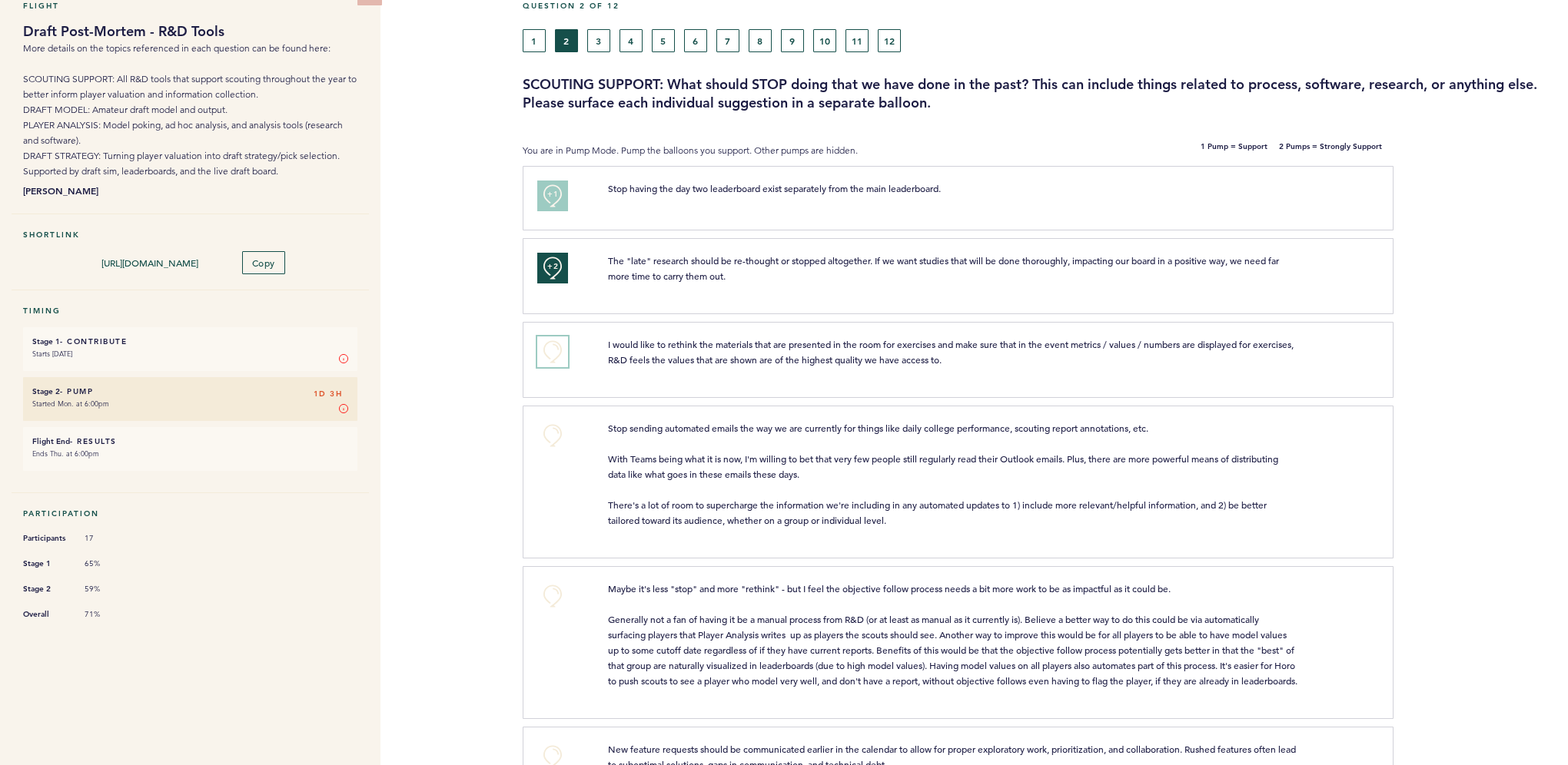
click at [550, 351] on button "+0" at bounding box center [552, 352] width 31 height 31
click at [550, 351] on span "+1" at bounding box center [552, 350] width 11 height 15
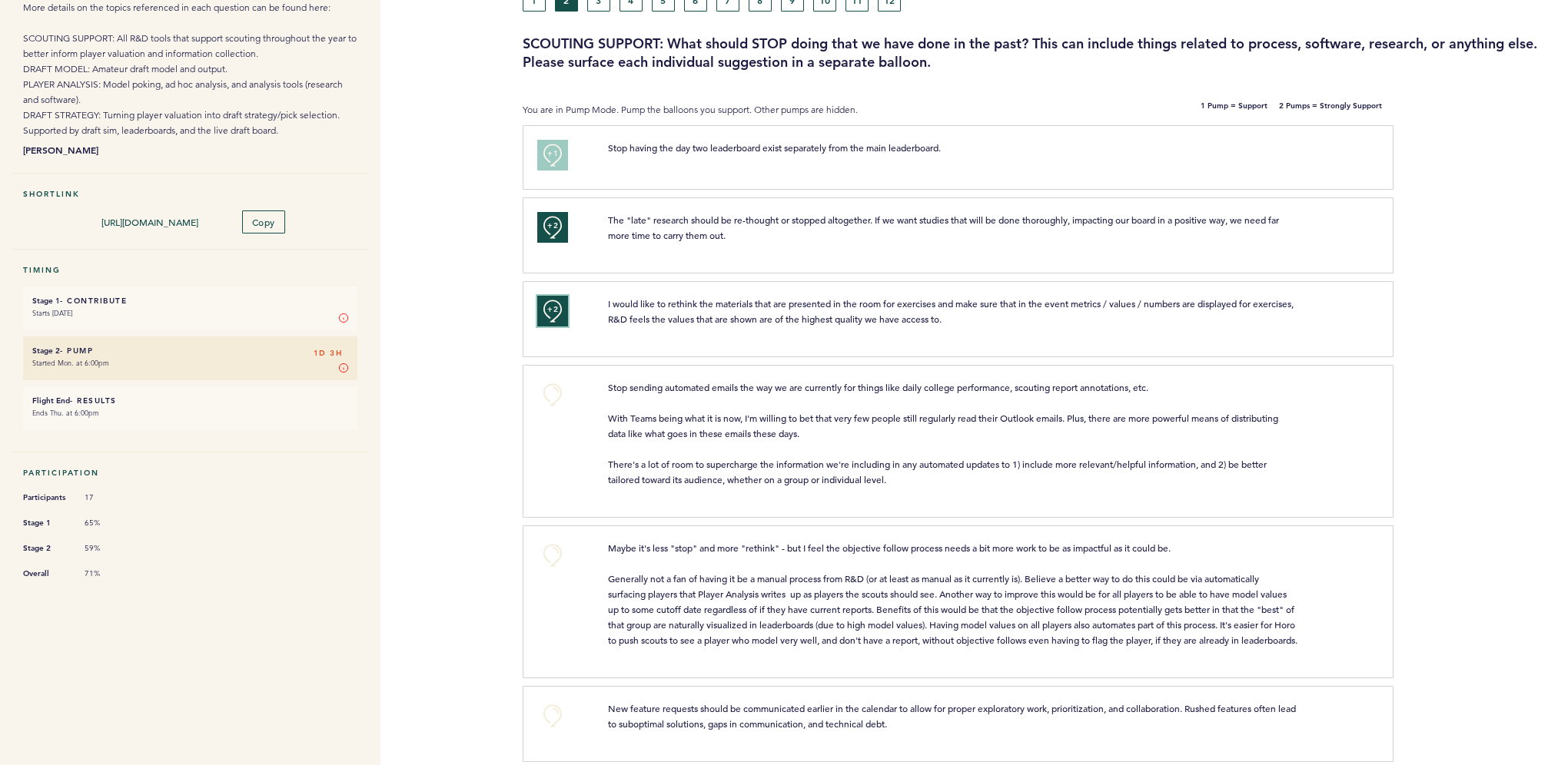
scroll to position [231, 0]
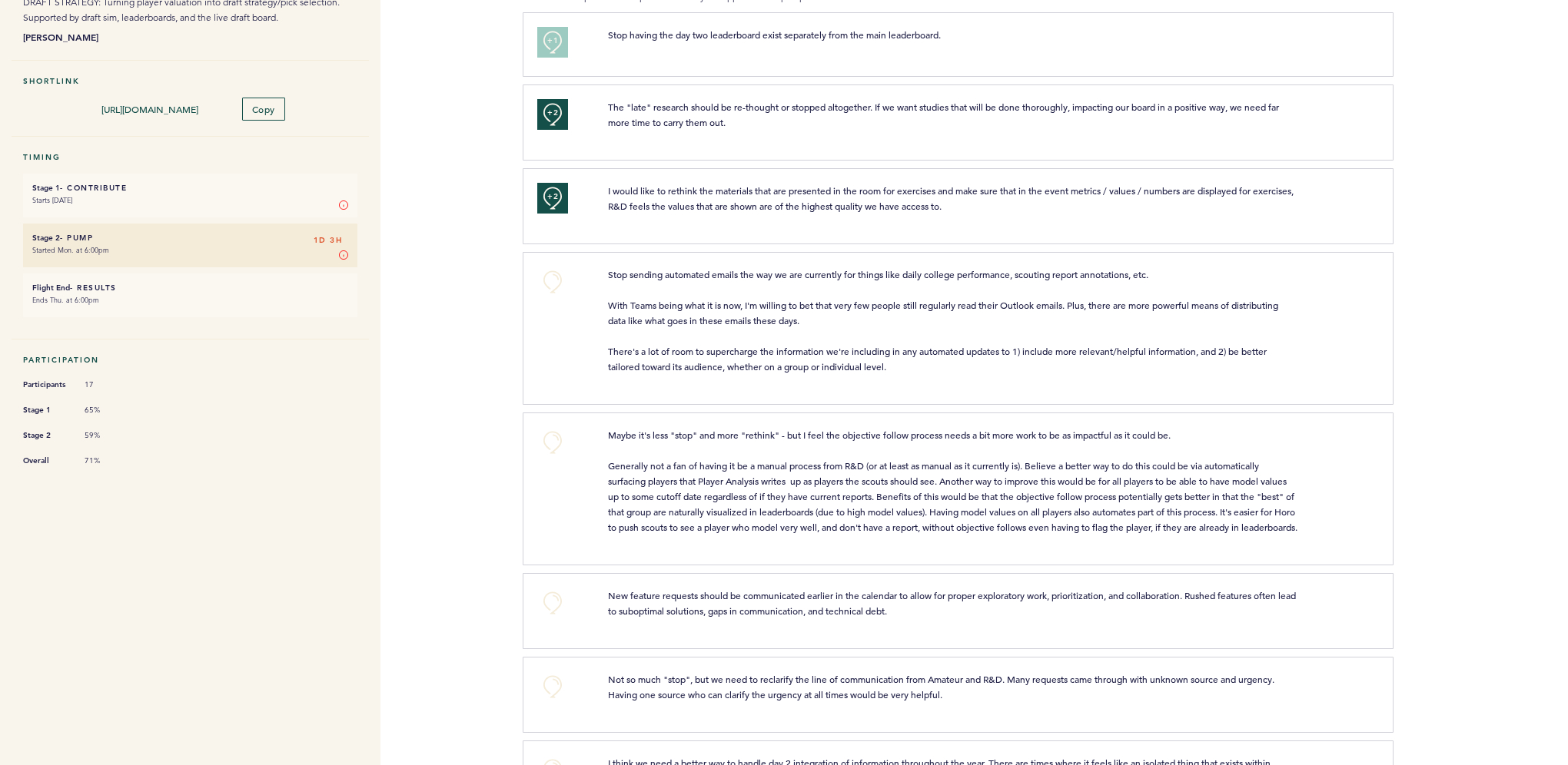
drag, startPoint x: 543, startPoint y: 356, endPoint x: 477, endPoint y: 342, distance: 67.5
click at [477, 342] on div "Flight Draft Post-Mortem - R&D Tools More details on the topics referenced in e…" at bounding box center [784, 176] width 1568 height 719
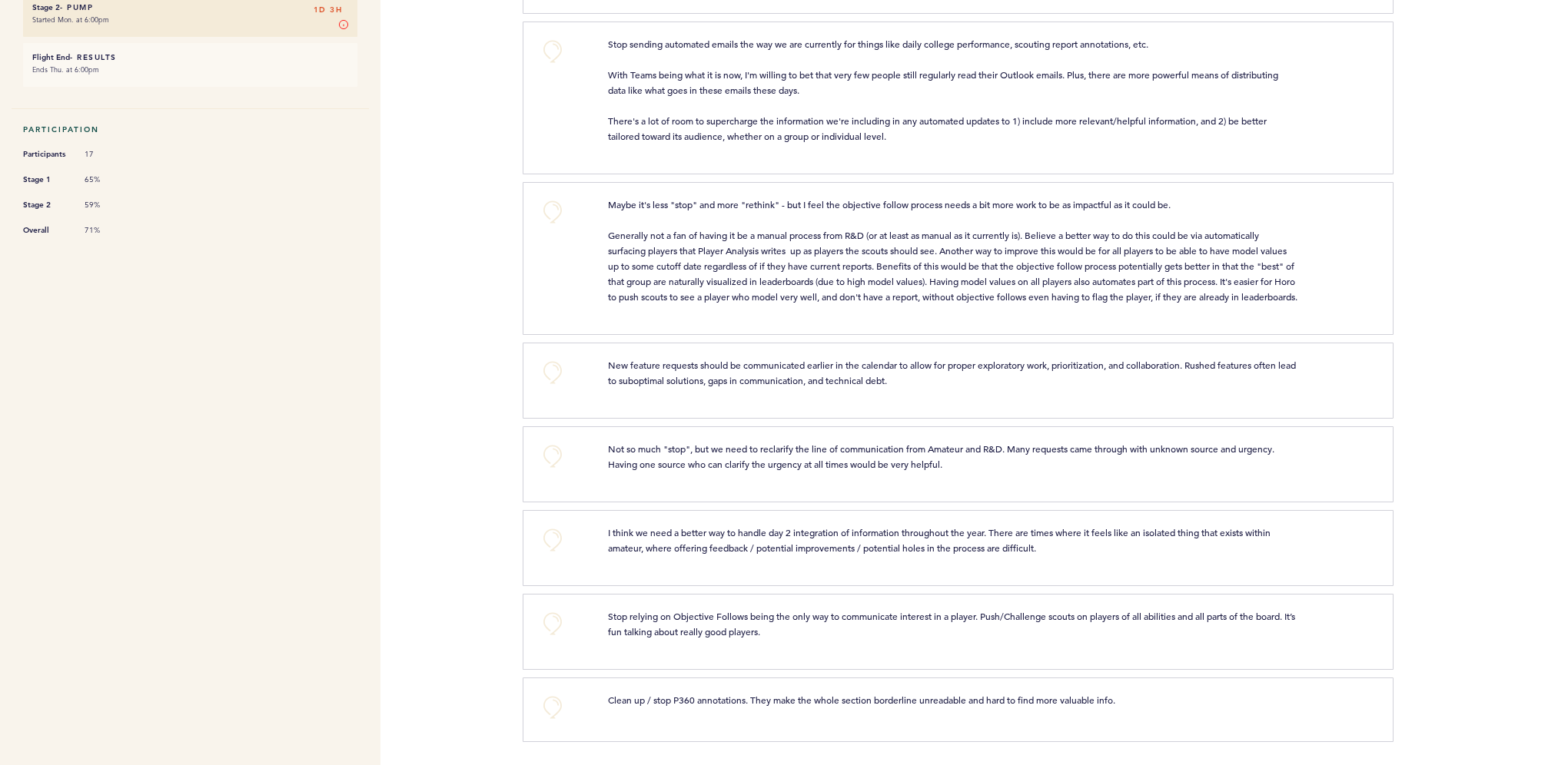
scroll to position [472, 0]
click at [550, 458] on button "+0" at bounding box center [552, 457] width 31 height 31
click at [550, 458] on span "+1" at bounding box center [552, 455] width 11 height 15
click at [553, 534] on button "+0" at bounding box center [552, 541] width 31 height 31
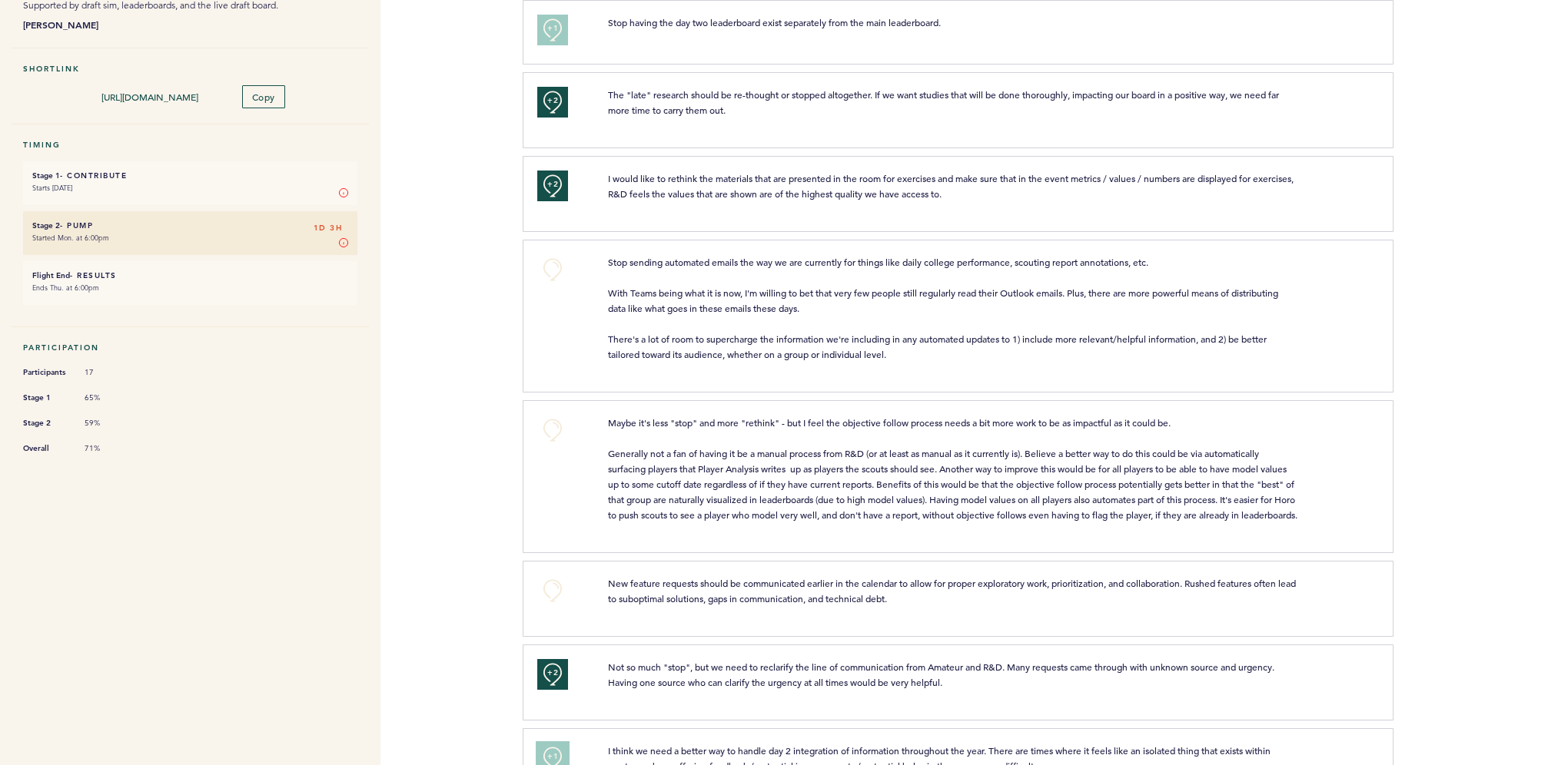
scroll to position [0, 0]
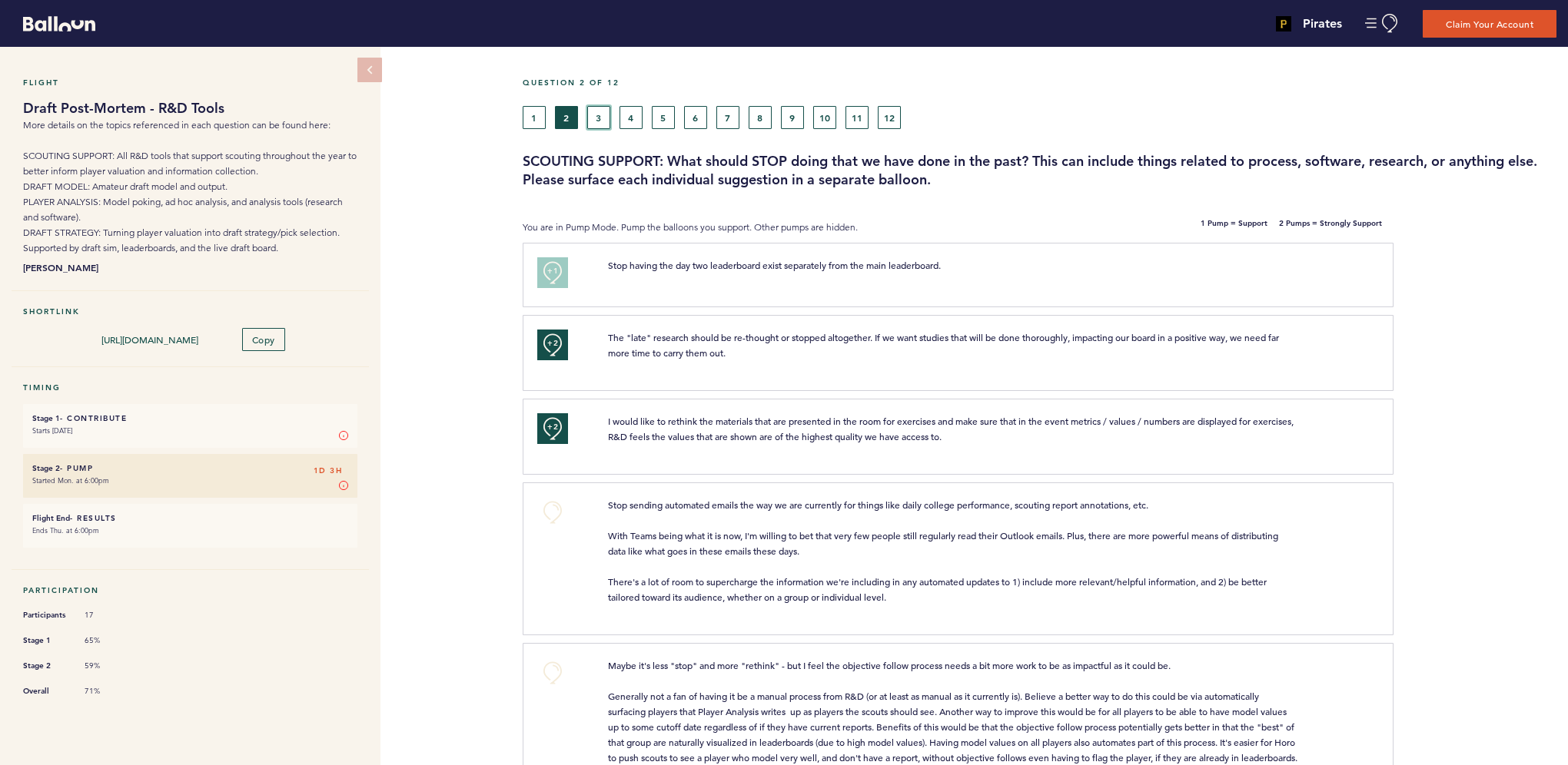
click at [599, 106] on button "3" at bounding box center [599, 118] width 23 height 23
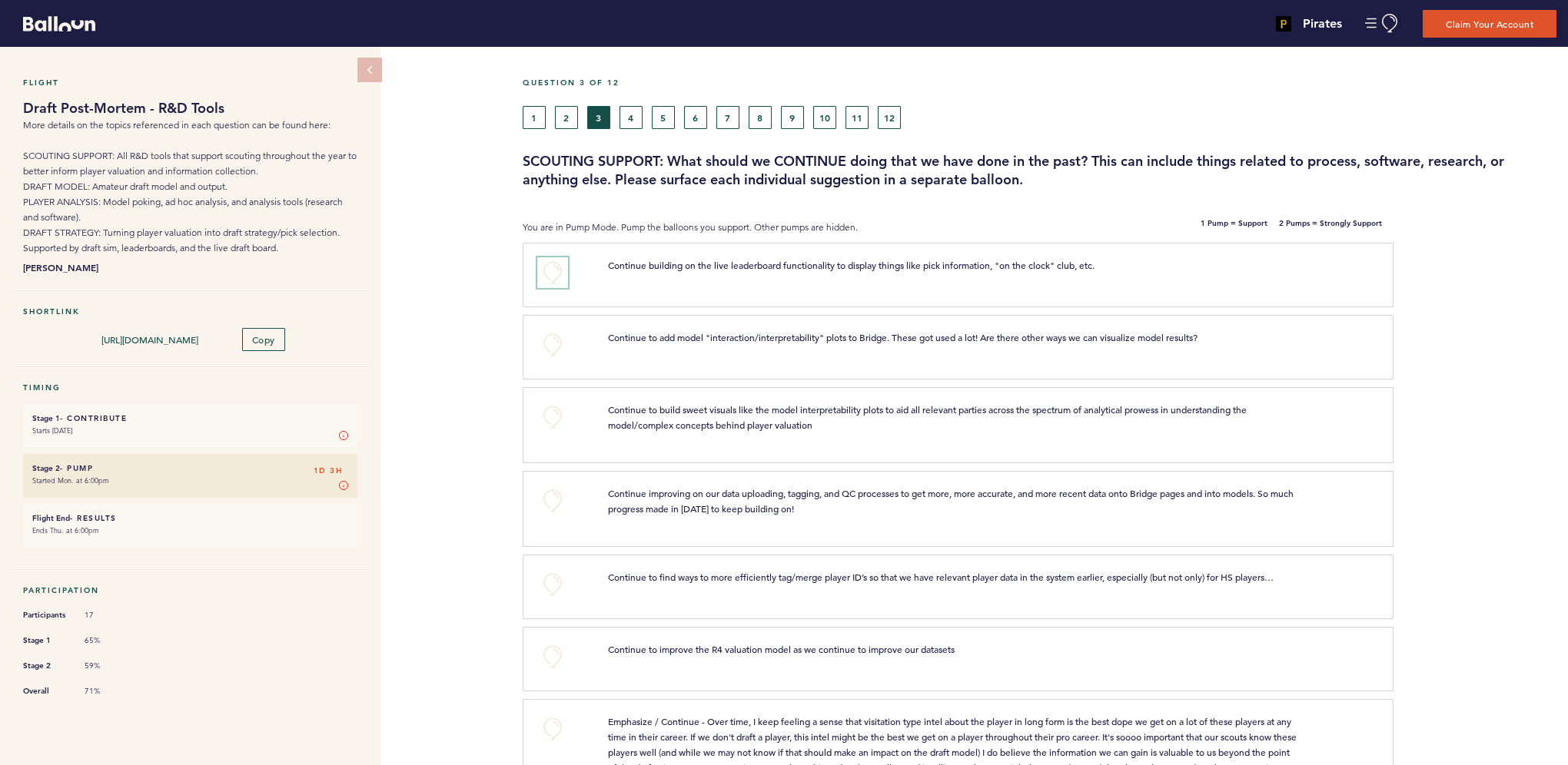
click at [551, 271] on button "+0" at bounding box center [552, 273] width 31 height 31
click at [544, 341] on button "+0" at bounding box center [552, 345] width 31 height 31
drag, startPoint x: 544, startPoint y: 341, endPoint x: 452, endPoint y: 324, distance: 93.6
click at [452, 324] on div "Flight Draft Post-Mortem - R&D Tools More details on the topics referenced in e…" at bounding box center [784, 406] width 1568 height 719
click at [547, 339] on span "+1" at bounding box center [552, 343] width 11 height 15
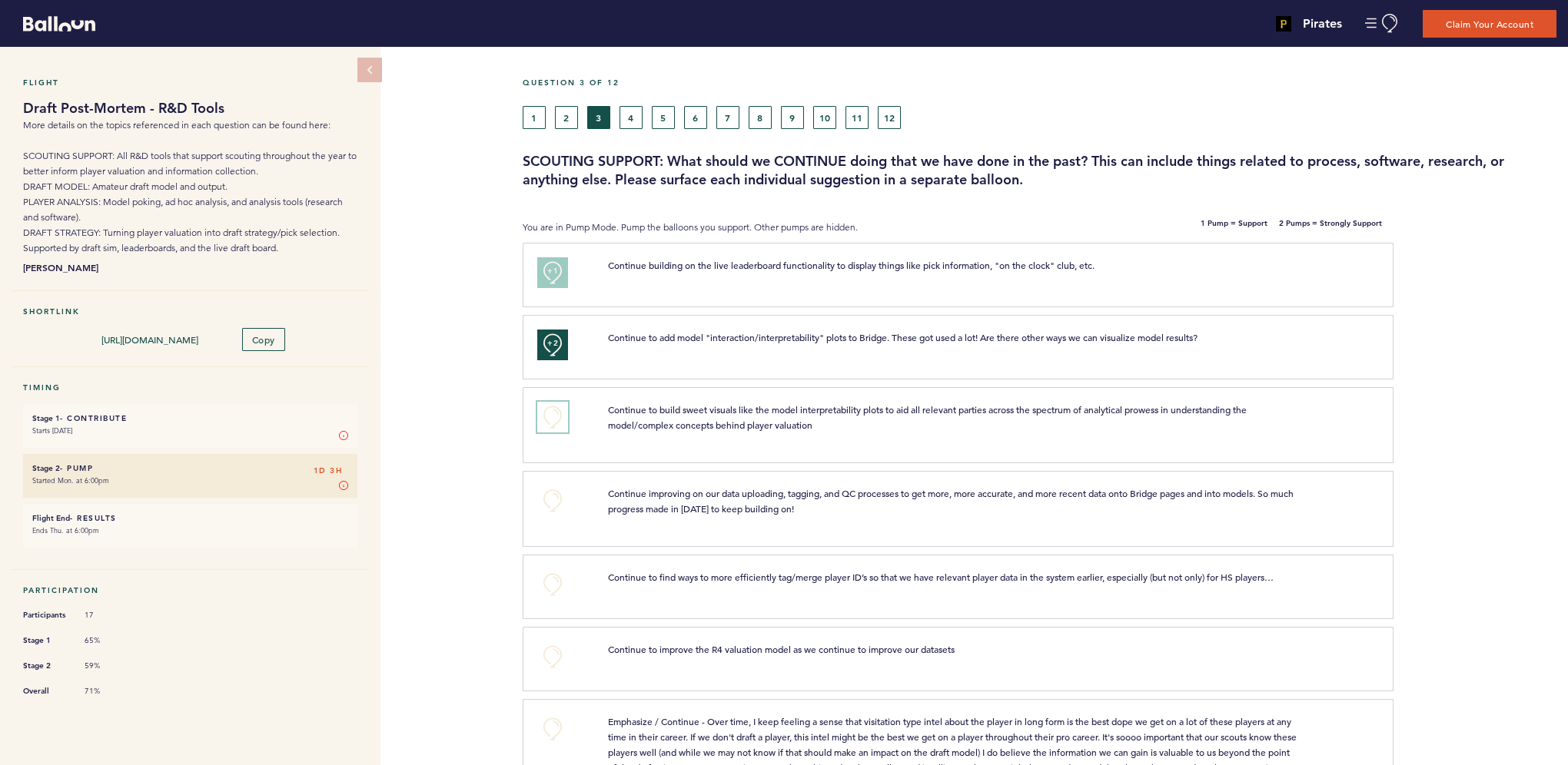
click at [543, 418] on button "+0" at bounding box center [552, 417] width 31 height 31
click at [543, 418] on button "+1" at bounding box center [552, 417] width 31 height 31
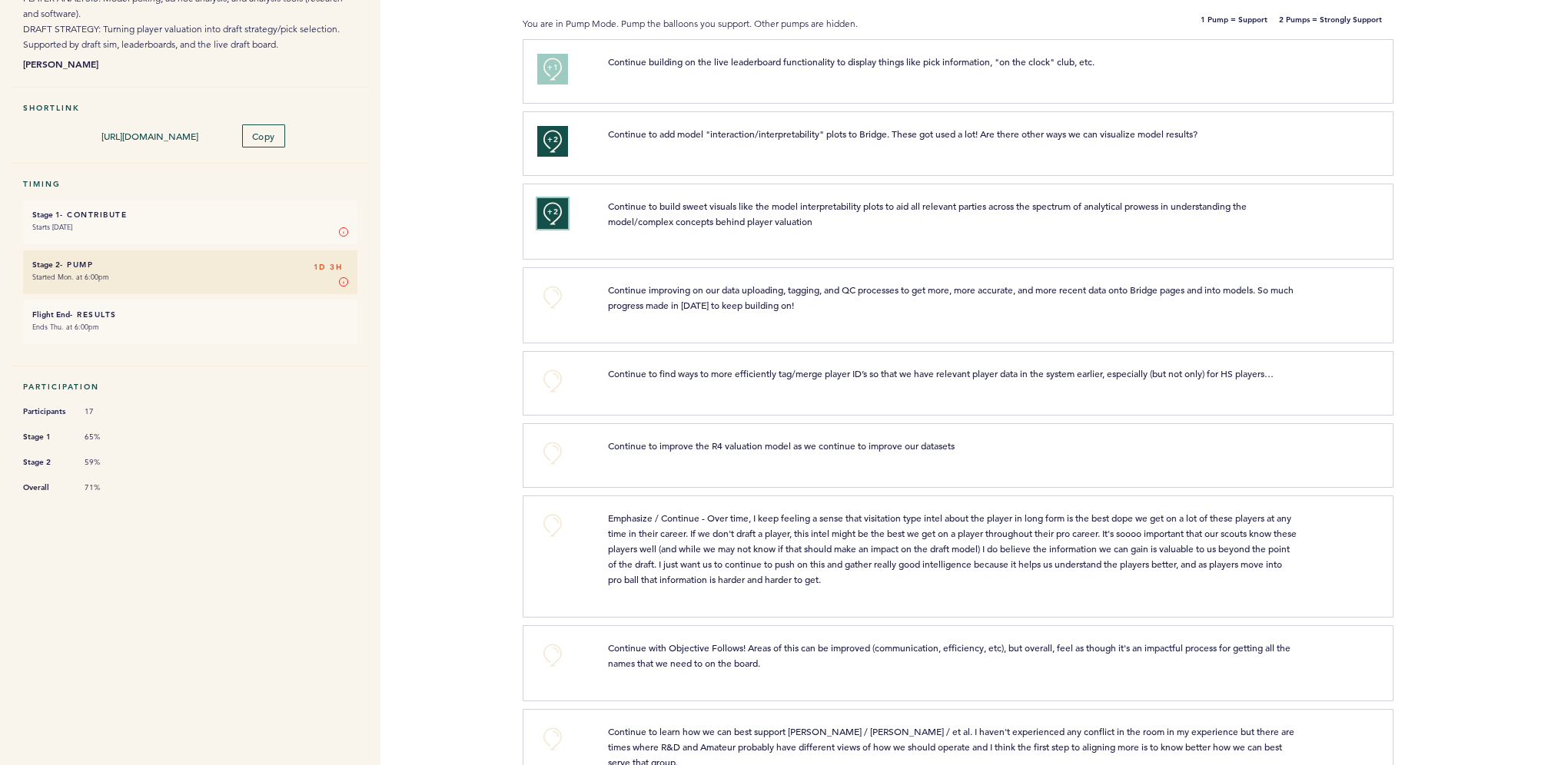
scroll to position [231, 0]
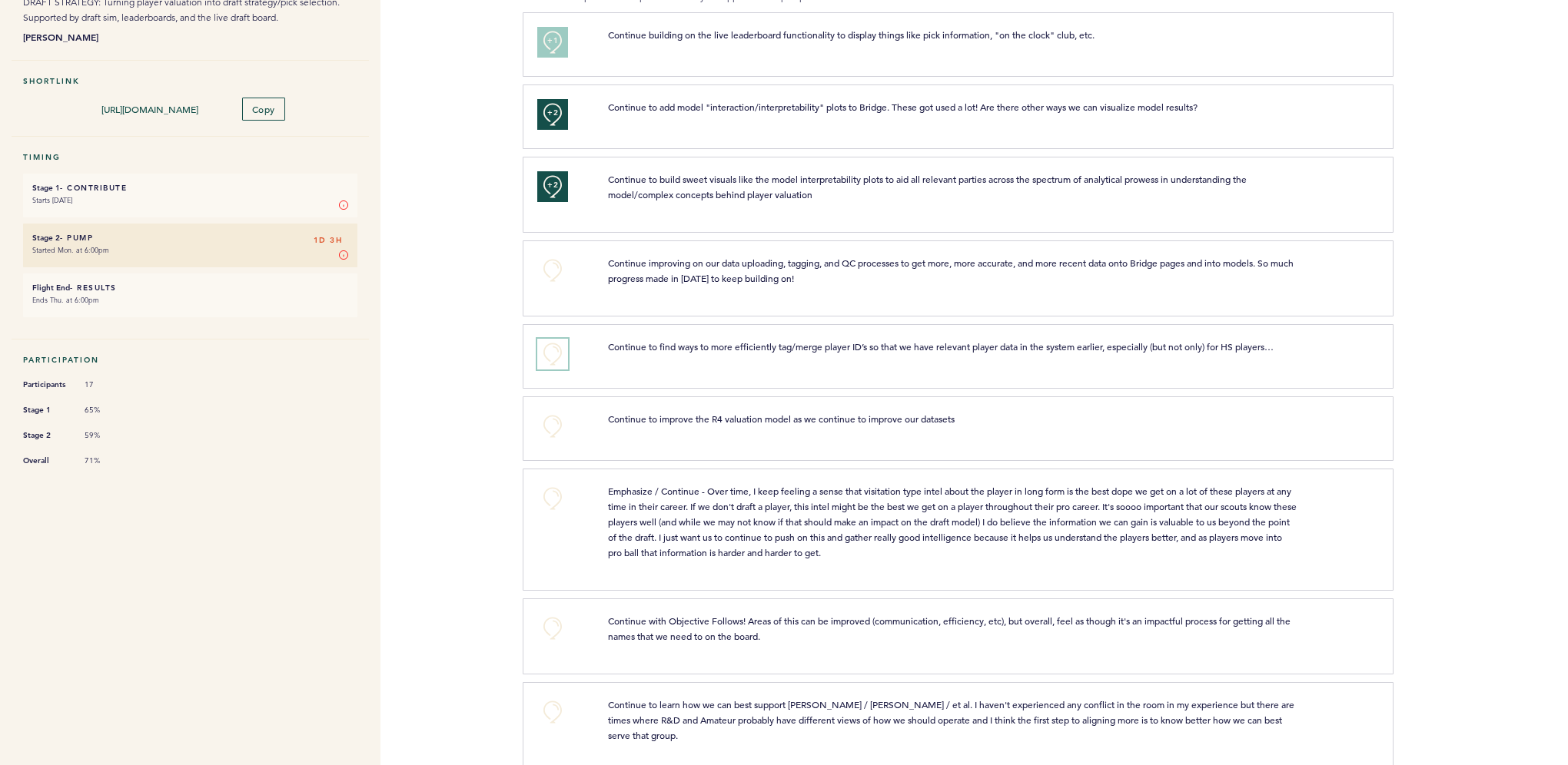
click at [548, 350] on button "+0" at bounding box center [552, 354] width 31 height 31
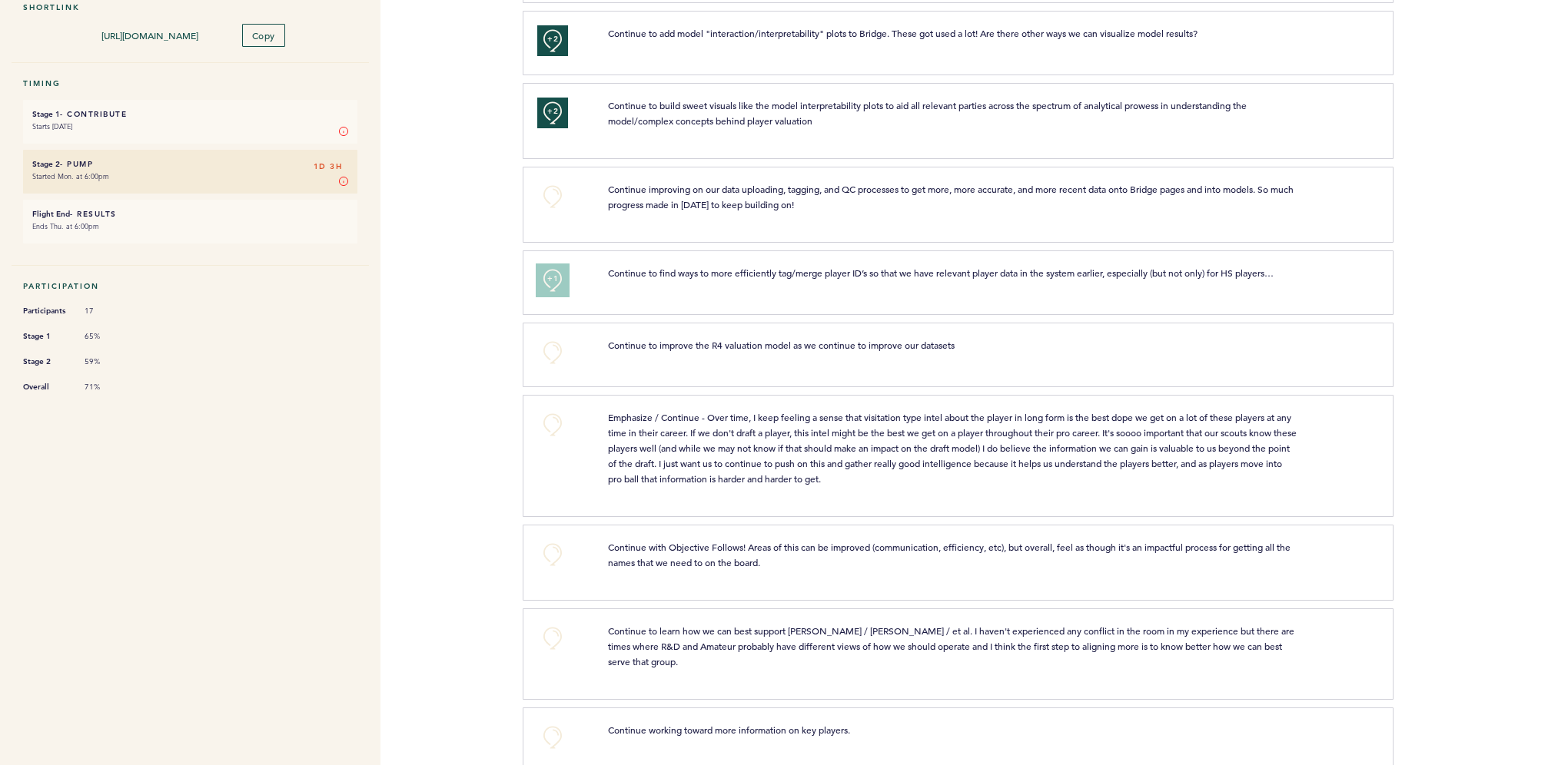
scroll to position [308, 0]
click at [552, 347] on button "+0" at bounding box center [552, 349] width 31 height 31
click at [552, 347] on span "+1" at bounding box center [552, 348] width 11 height 15
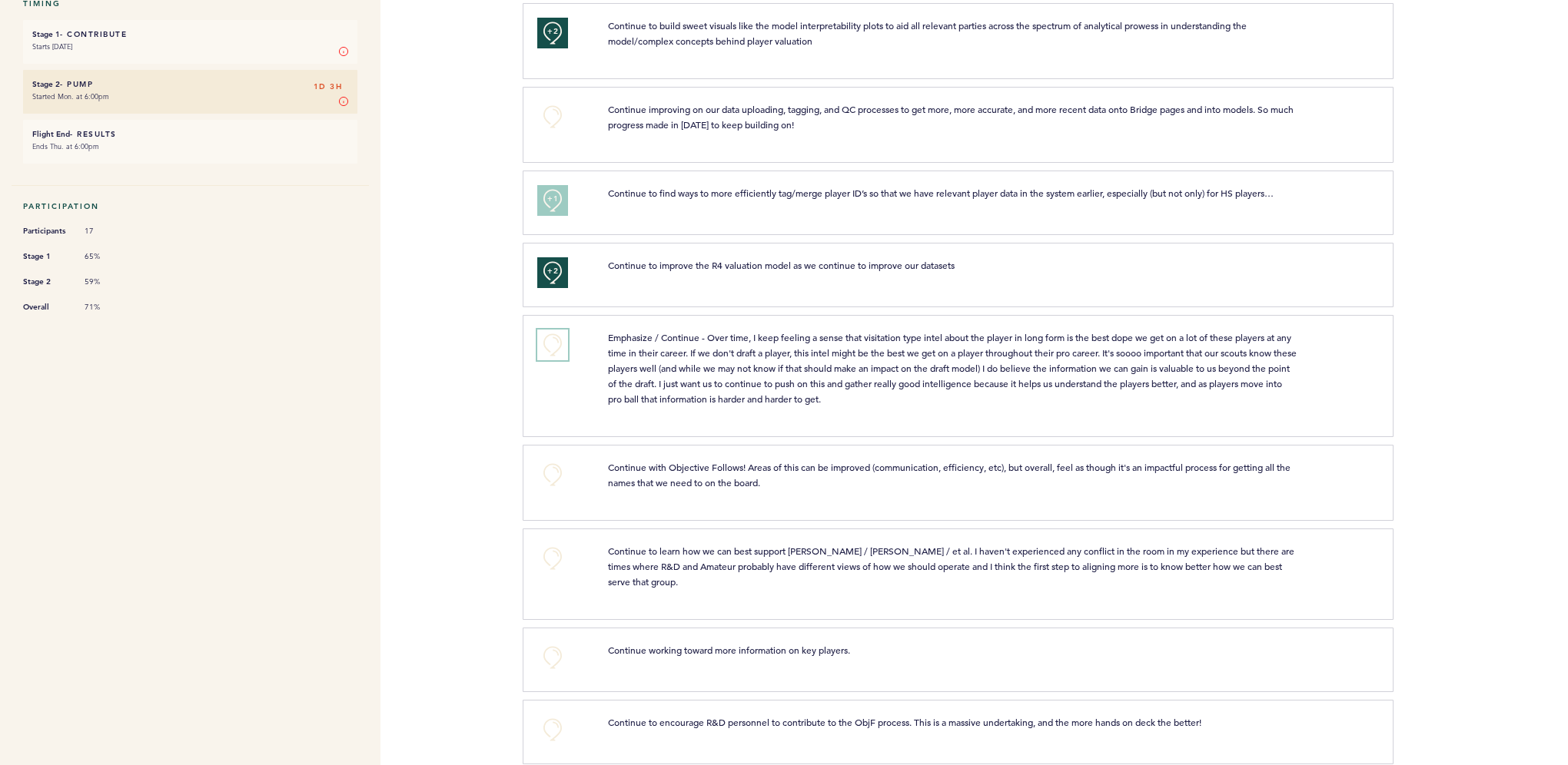
click at [561, 345] on button "+0" at bounding box center [552, 345] width 31 height 31
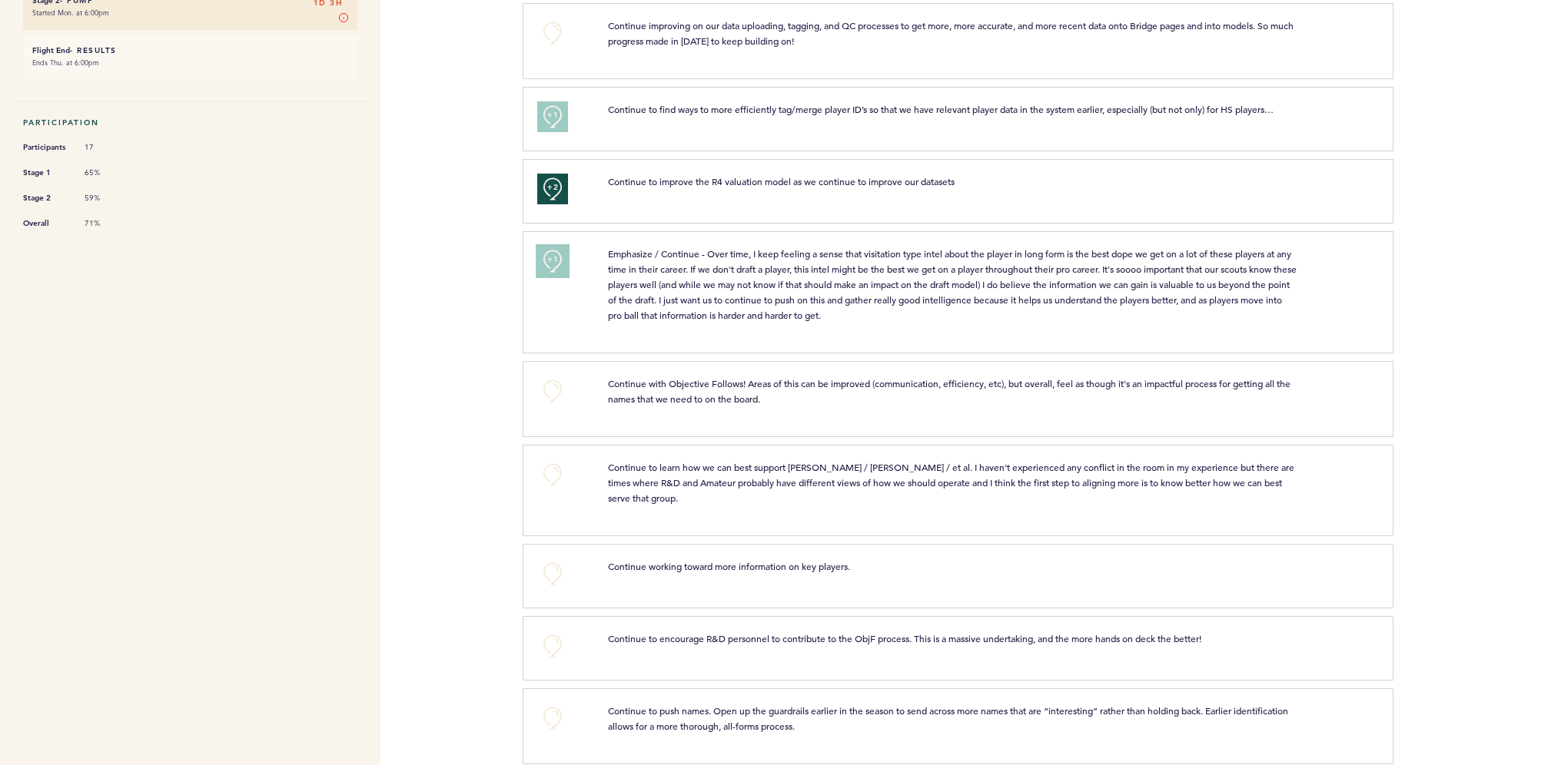
scroll to position [470, 0]
click at [560, 458] on button "+0" at bounding box center [552, 473] width 31 height 31
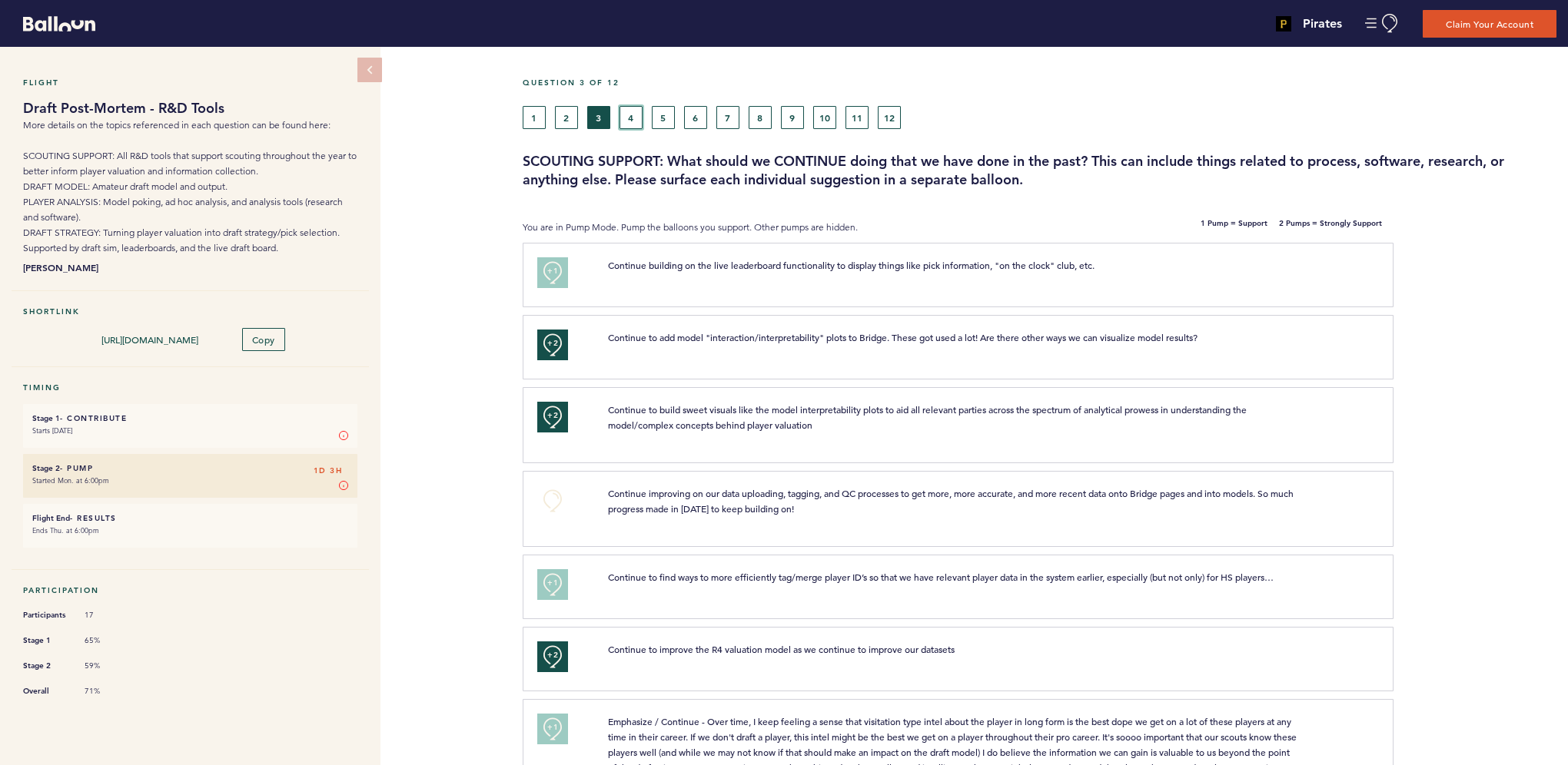
click at [632, 121] on button "4" at bounding box center [631, 118] width 23 height 23
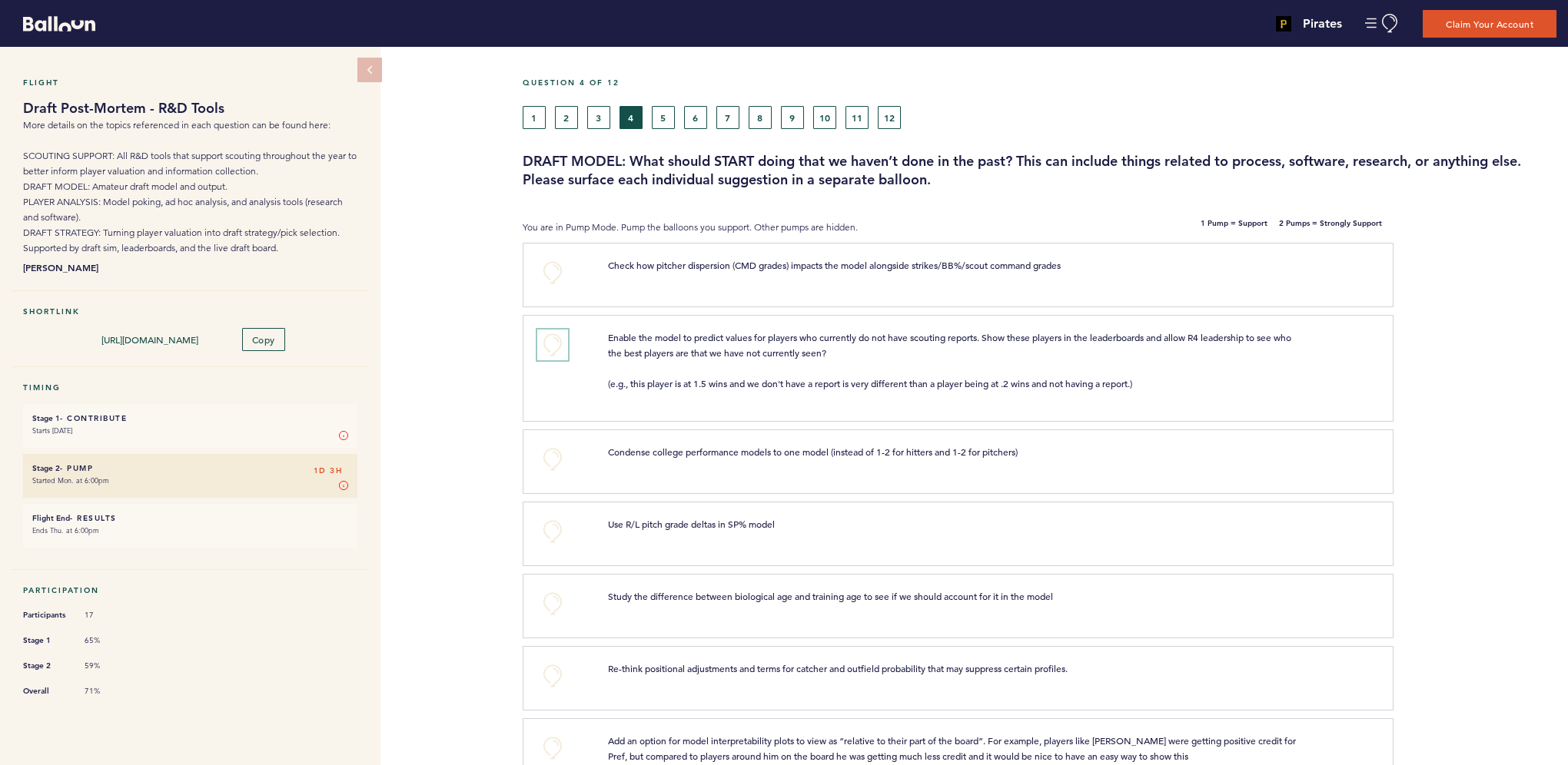
click at [559, 341] on button "+0" at bounding box center [552, 345] width 31 height 31
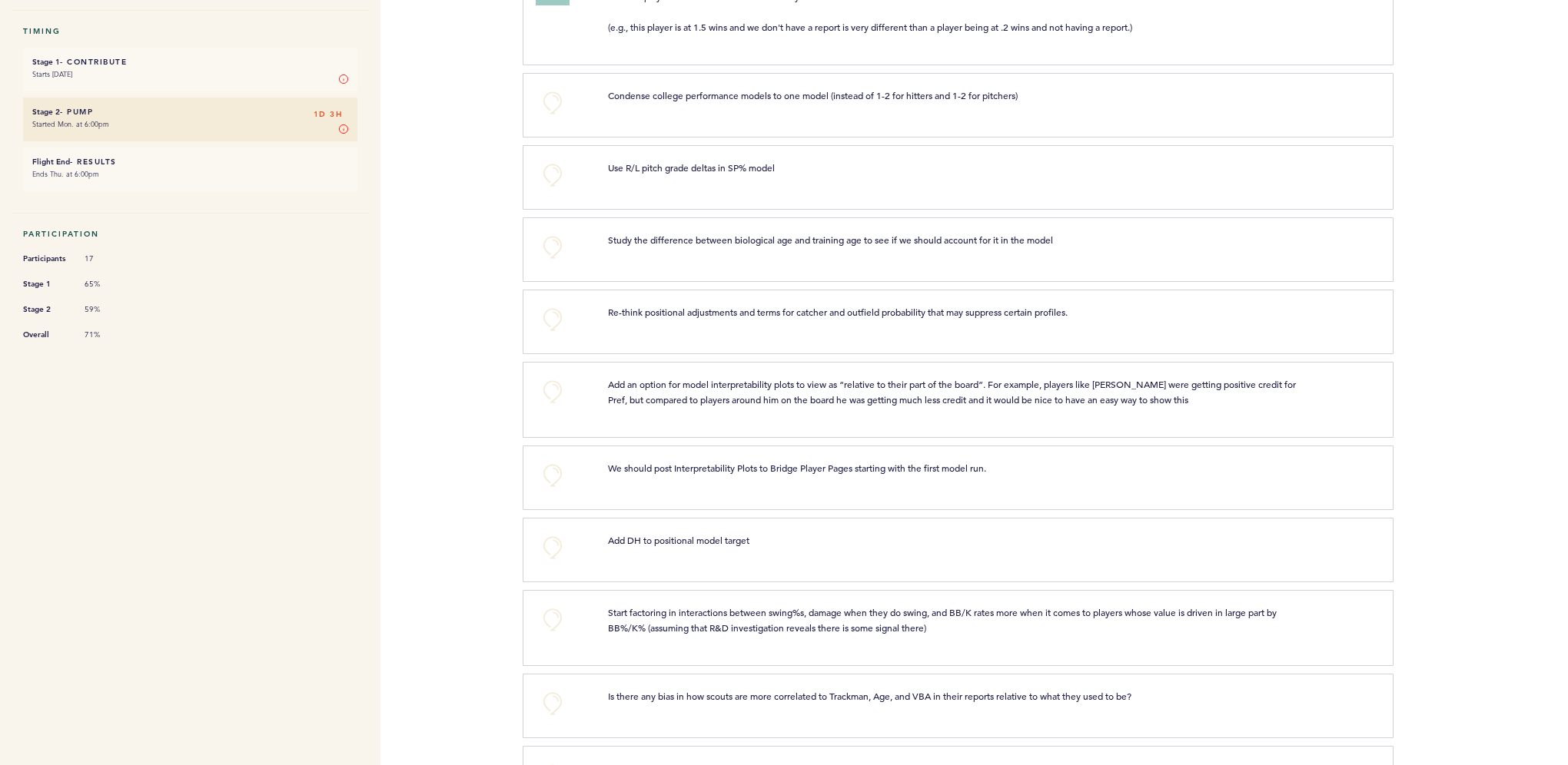
scroll to position [384, 0]
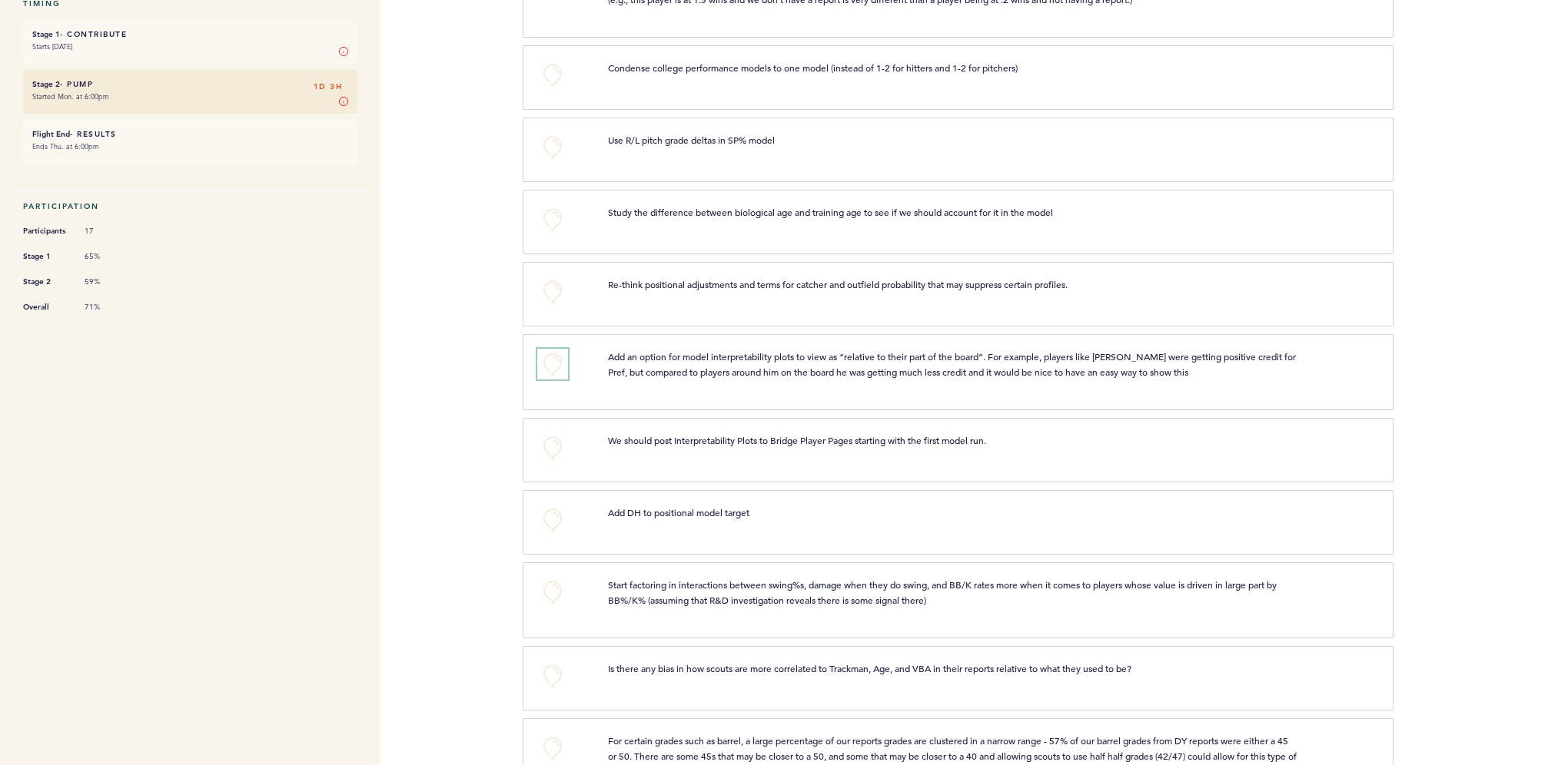
click at [554, 362] on button "+0" at bounding box center [552, 364] width 31 height 31
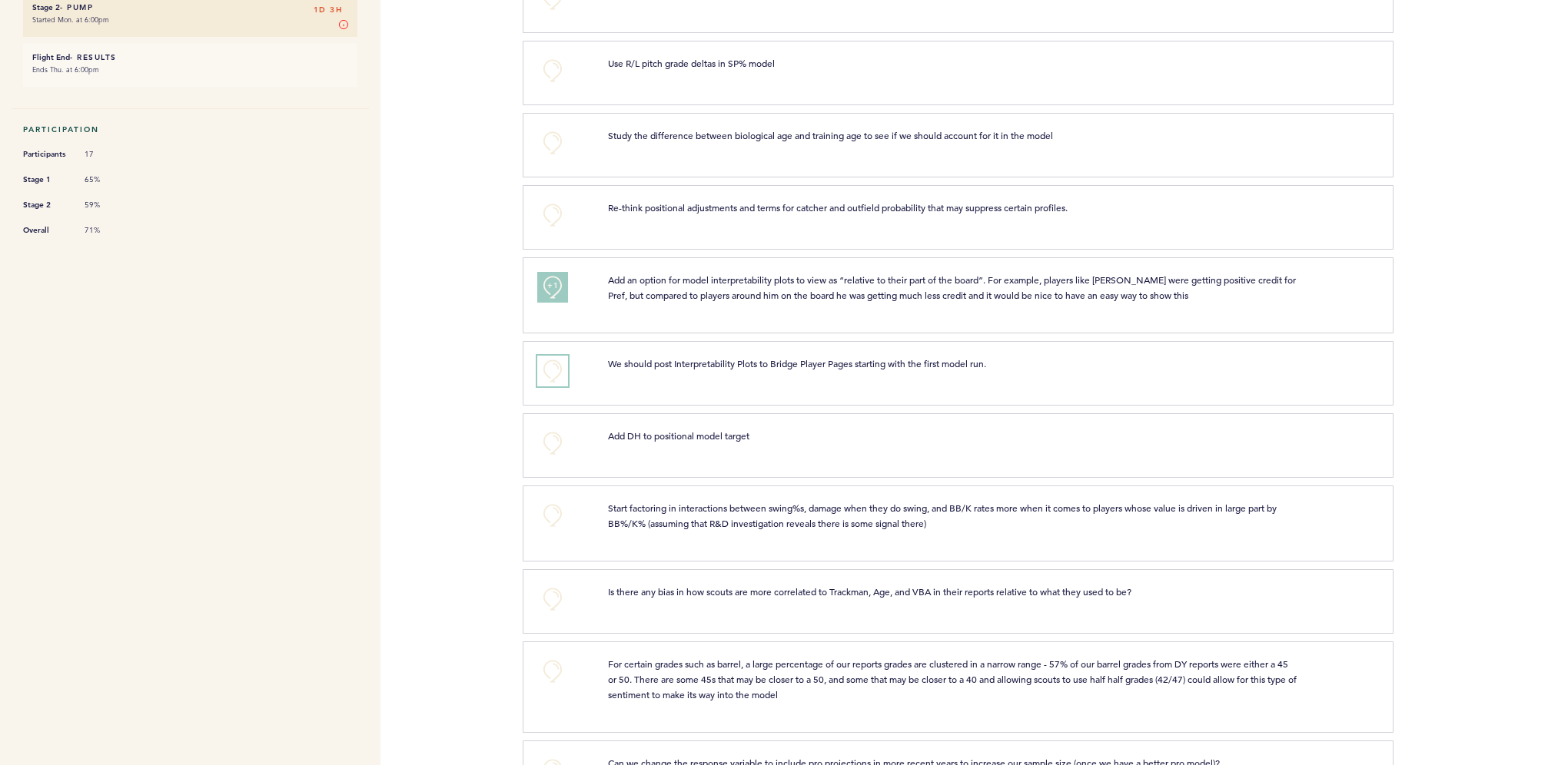
click at [555, 359] on button "+0" at bounding box center [552, 371] width 31 height 31
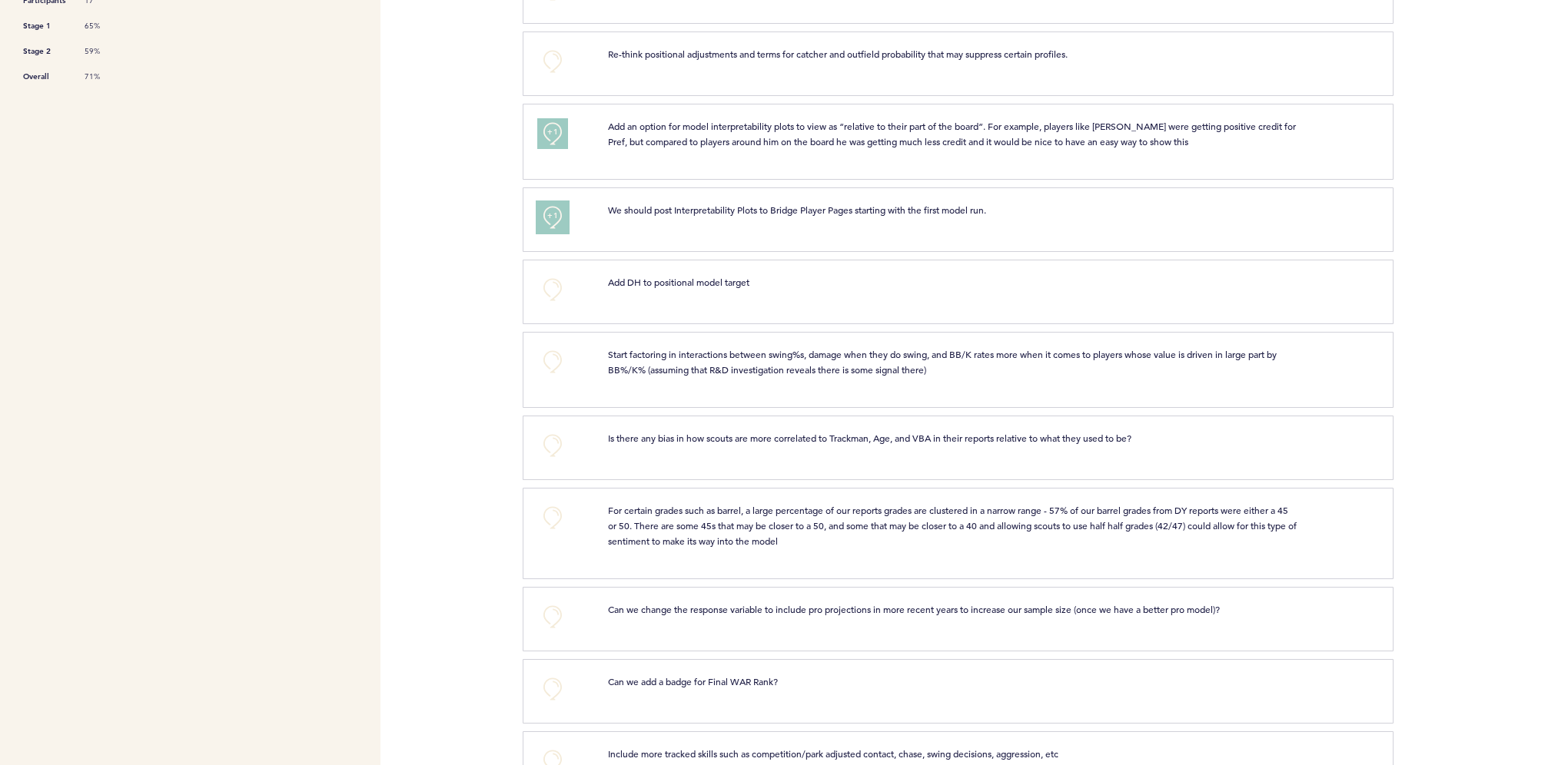
scroll to position [692, 0]
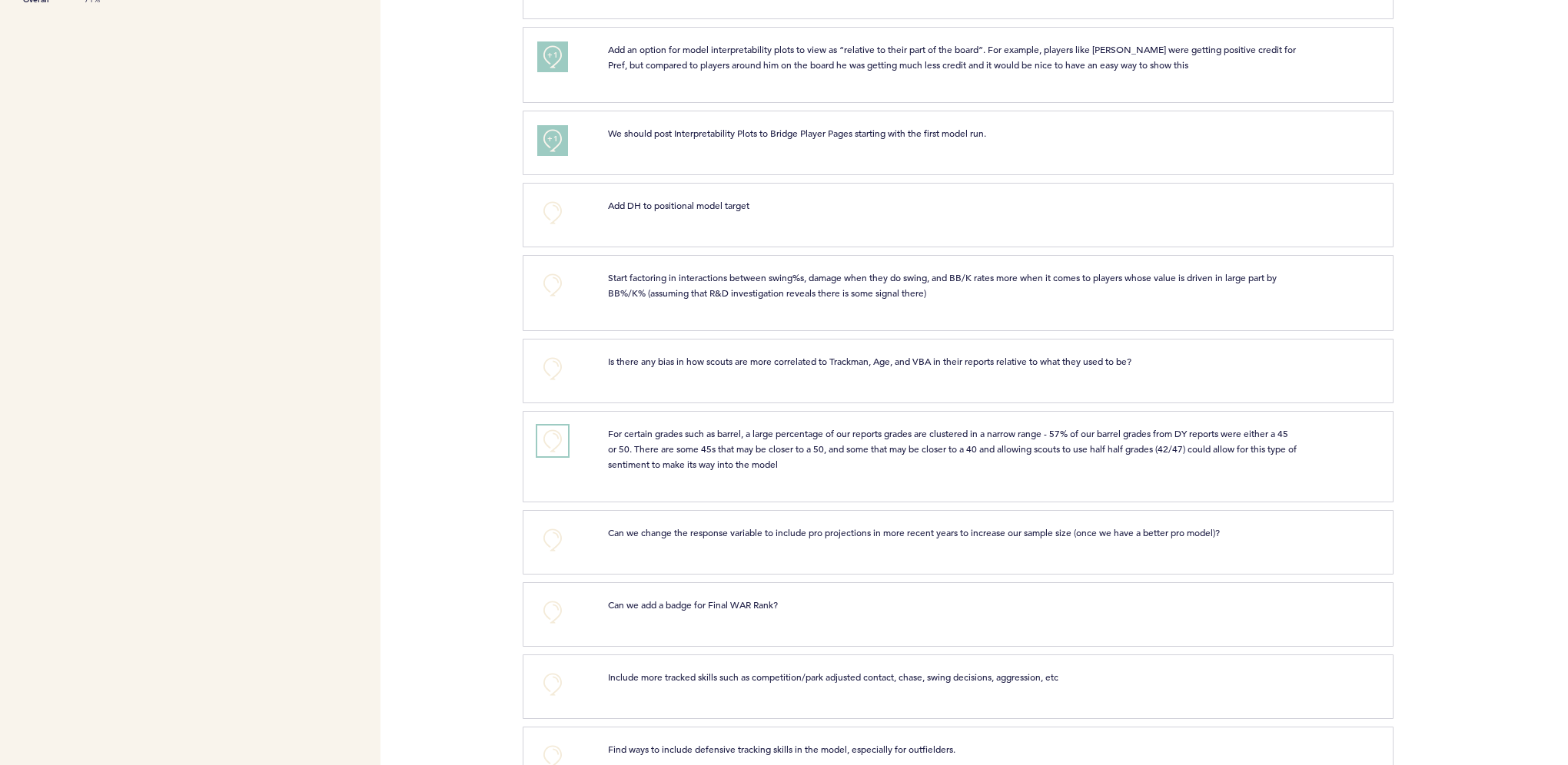
click at [553, 428] on button "+0" at bounding box center [552, 441] width 31 height 31
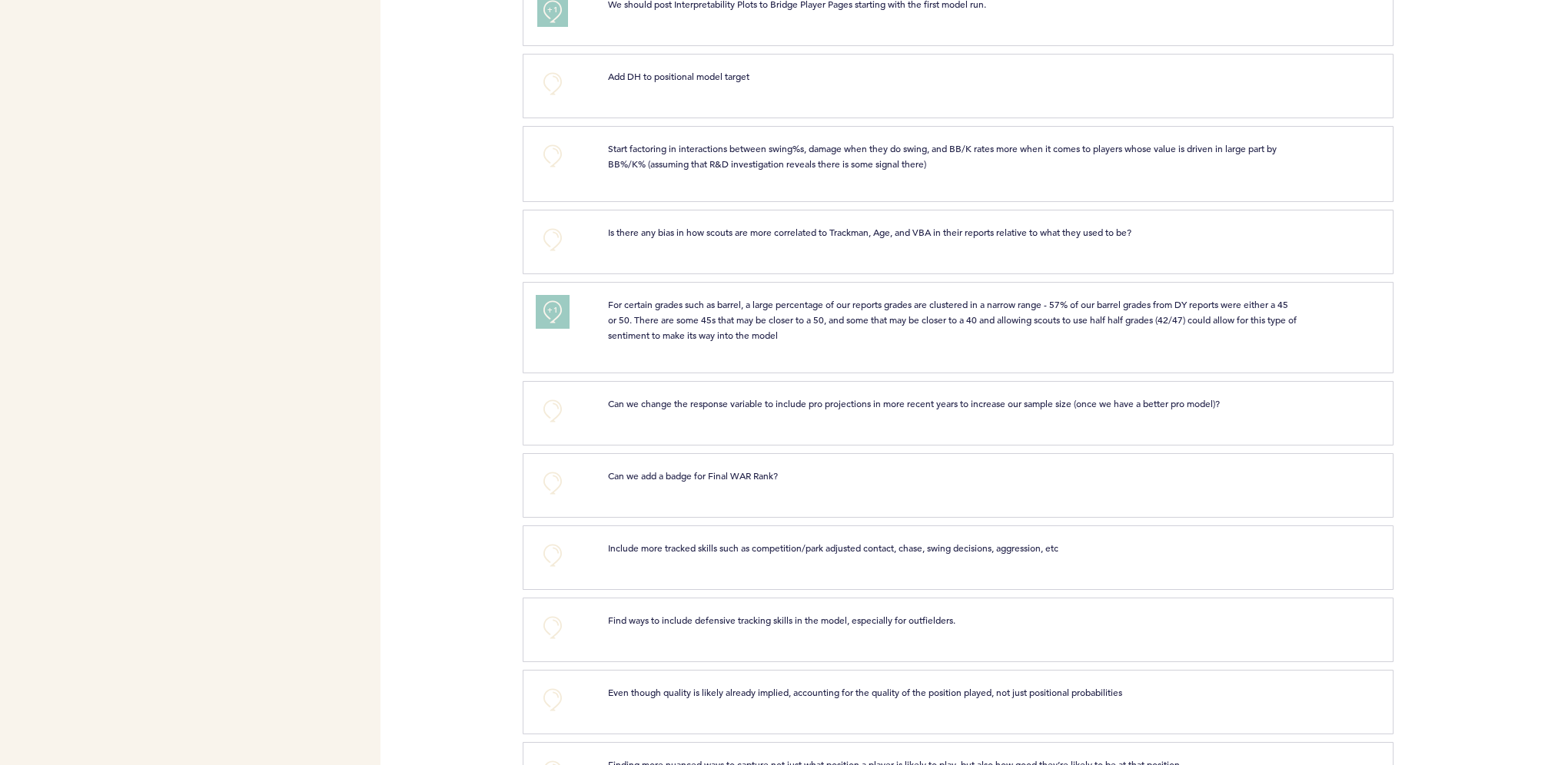
scroll to position [845, 0]
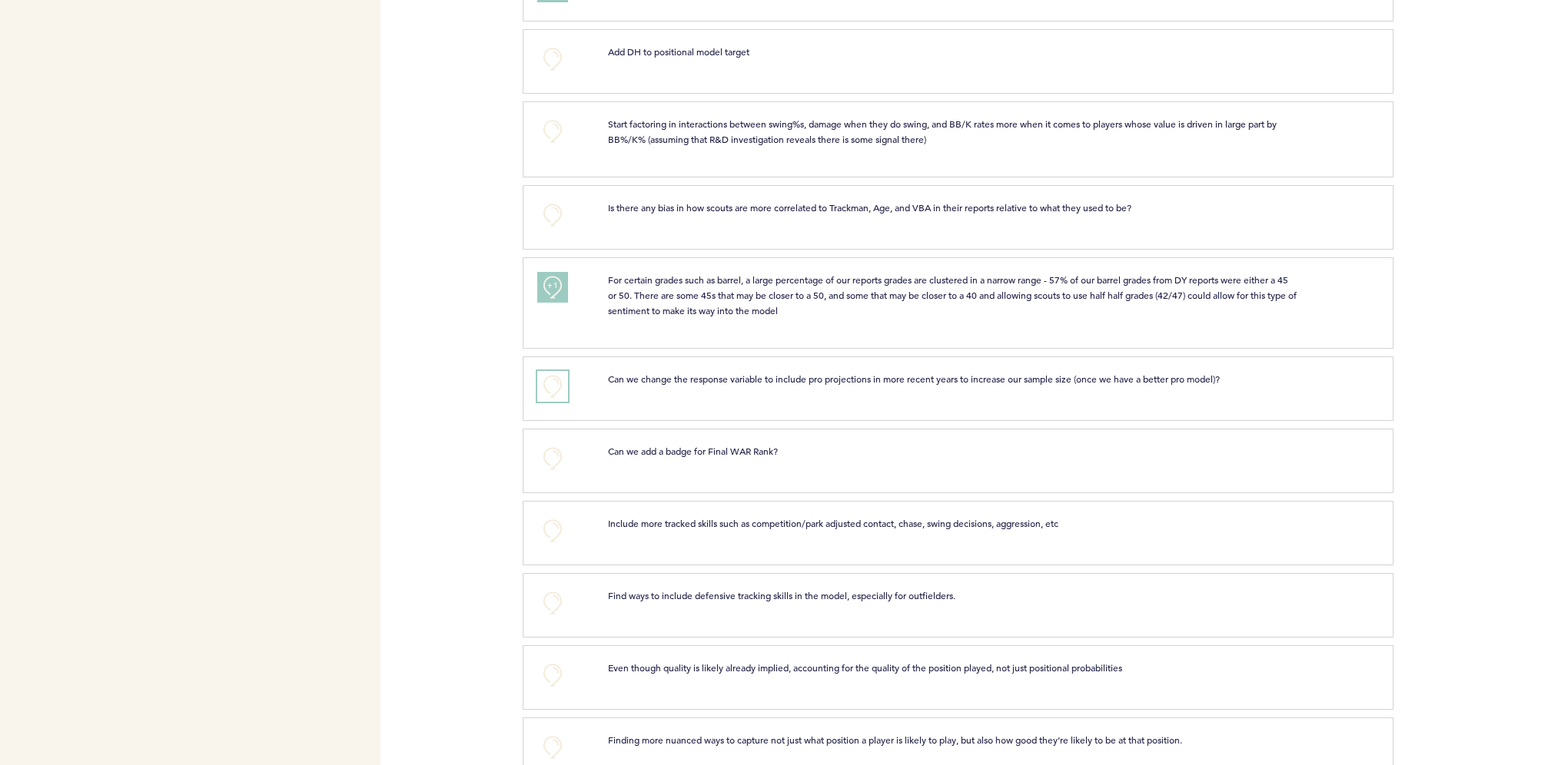
click at [550, 380] on button "+0" at bounding box center [552, 386] width 31 height 31
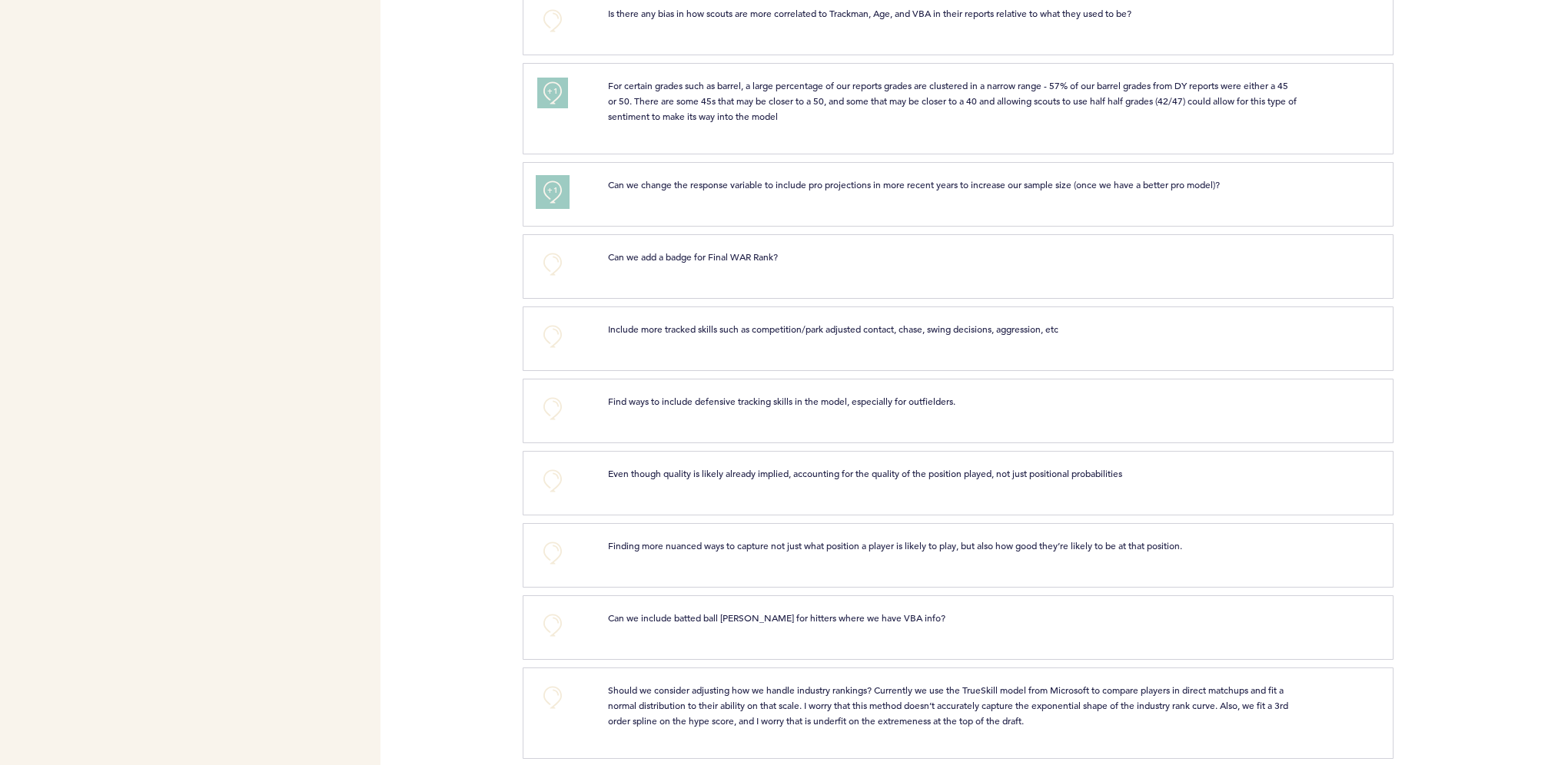
scroll to position [1076, 0]
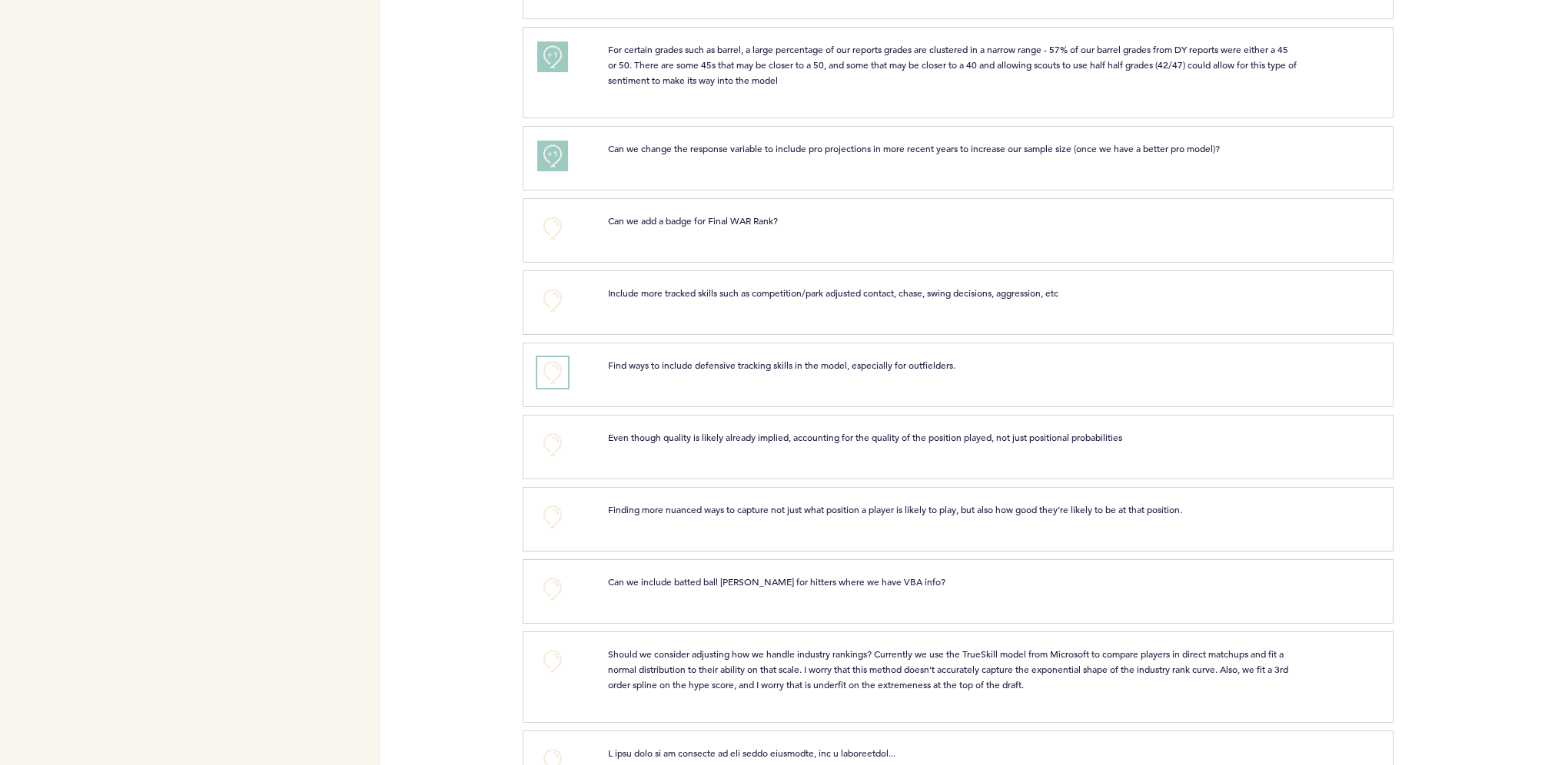
click at [547, 375] on button "+0" at bounding box center [552, 372] width 31 height 31
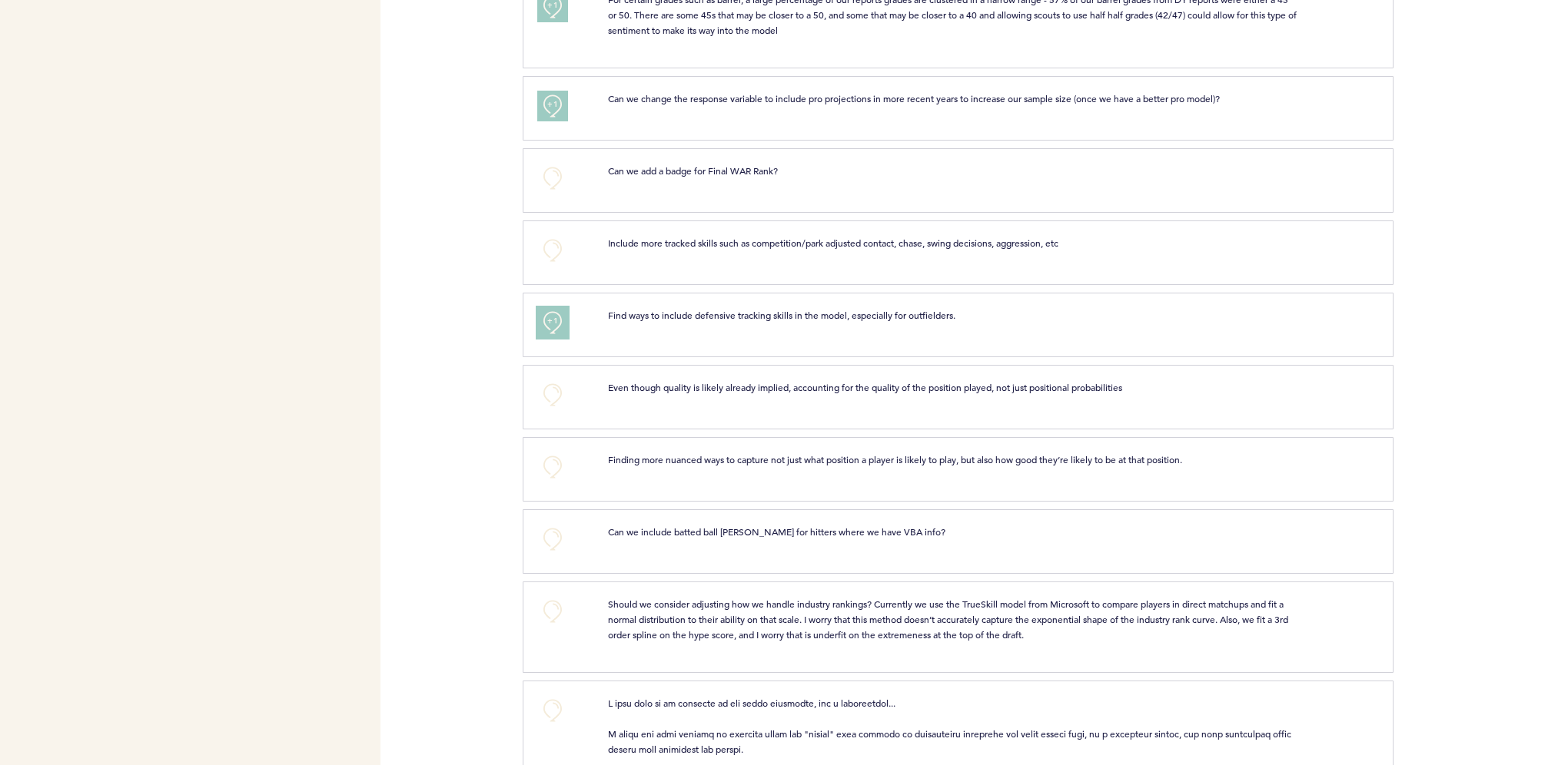
scroll to position [1153, 0]
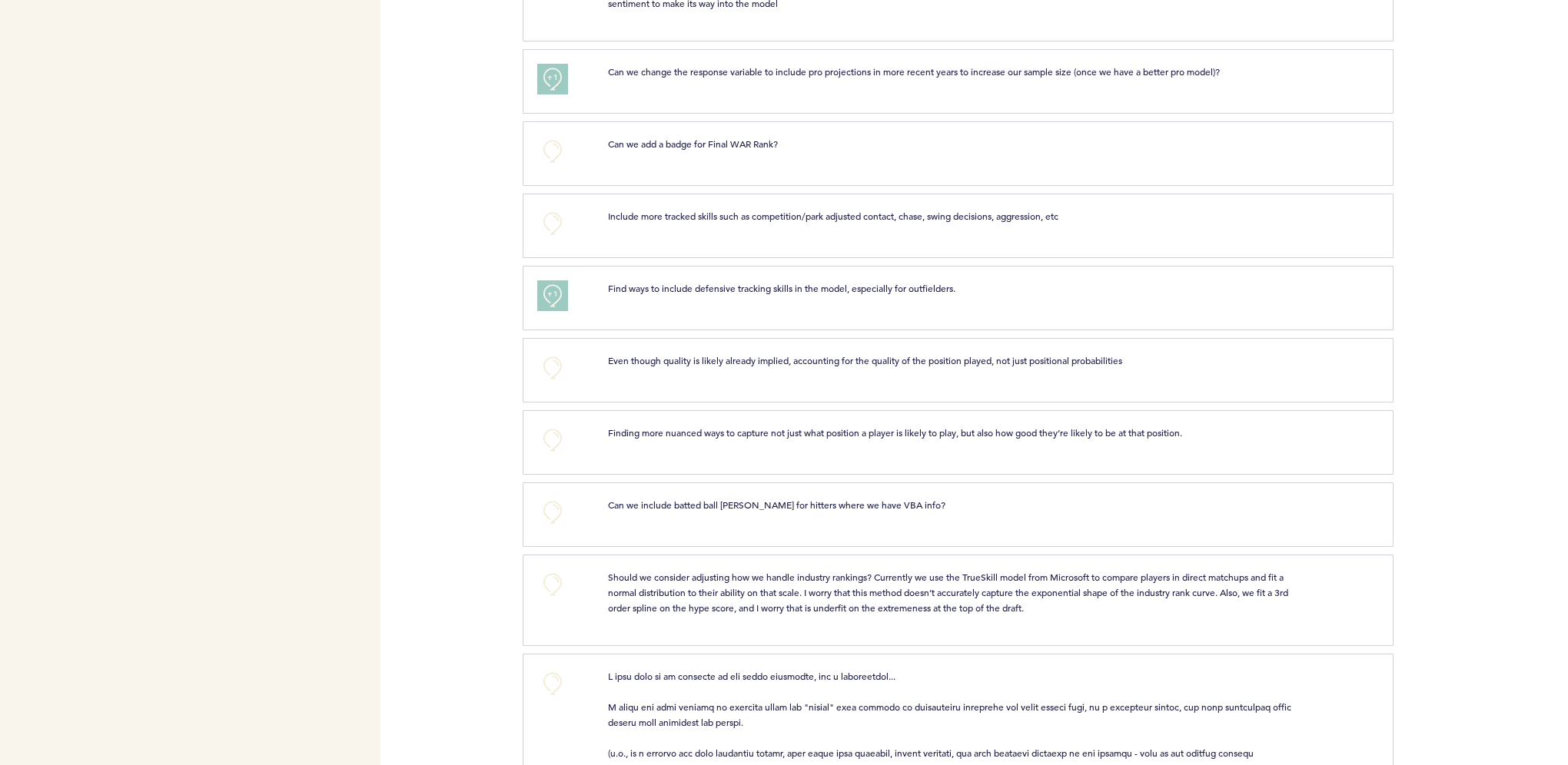
drag, startPoint x: 547, startPoint y: 375, endPoint x: 496, endPoint y: 376, distance: 51.0
click at [496, 376] on div "Pirates [PERSON_NAME][EMAIL_ADDRESS][PERSON_NAME][DOMAIN_NAME] Team Domain: pir…" at bounding box center [784, 382] width 1568 height 765
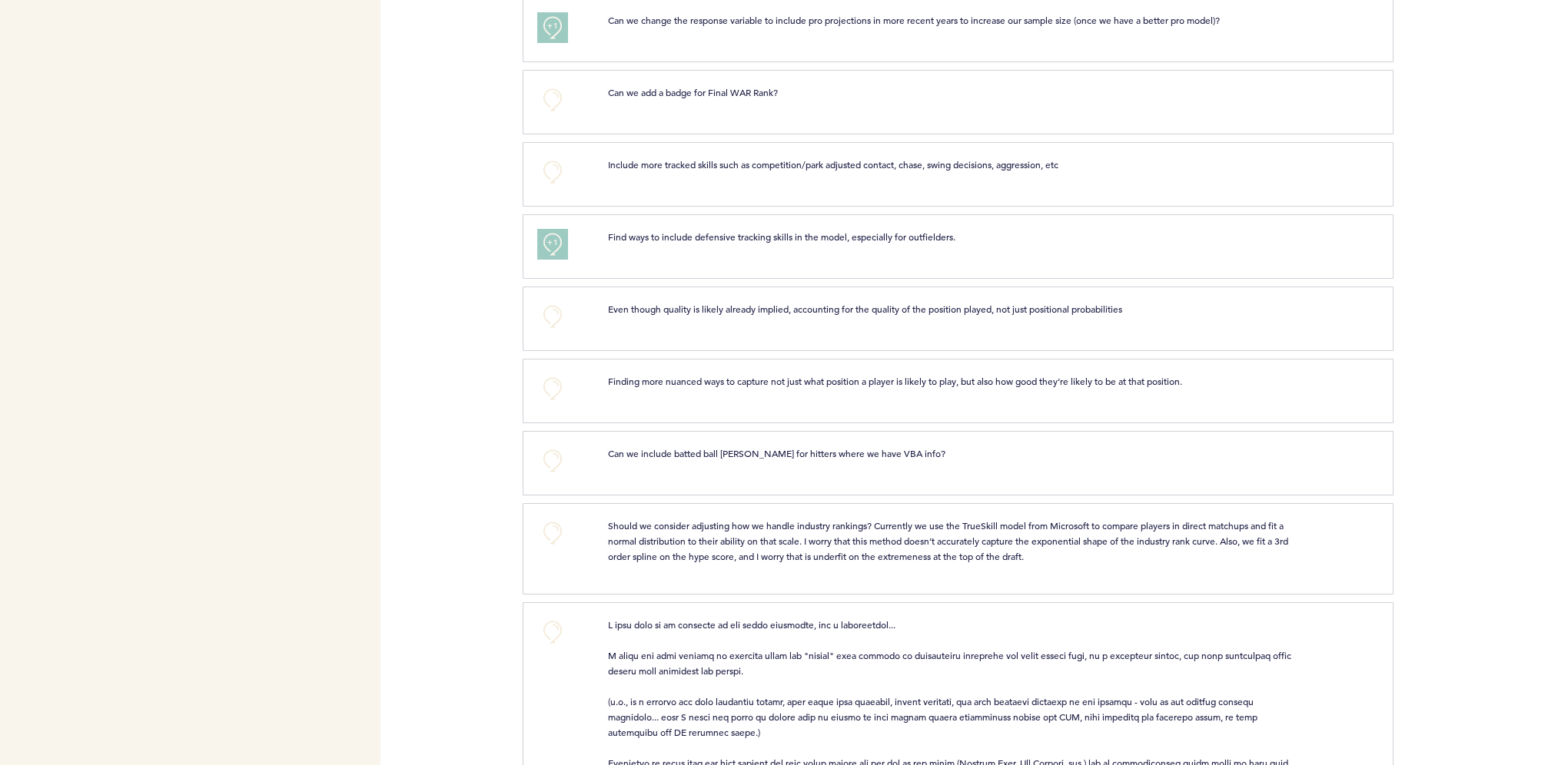
scroll to position [1229, 0]
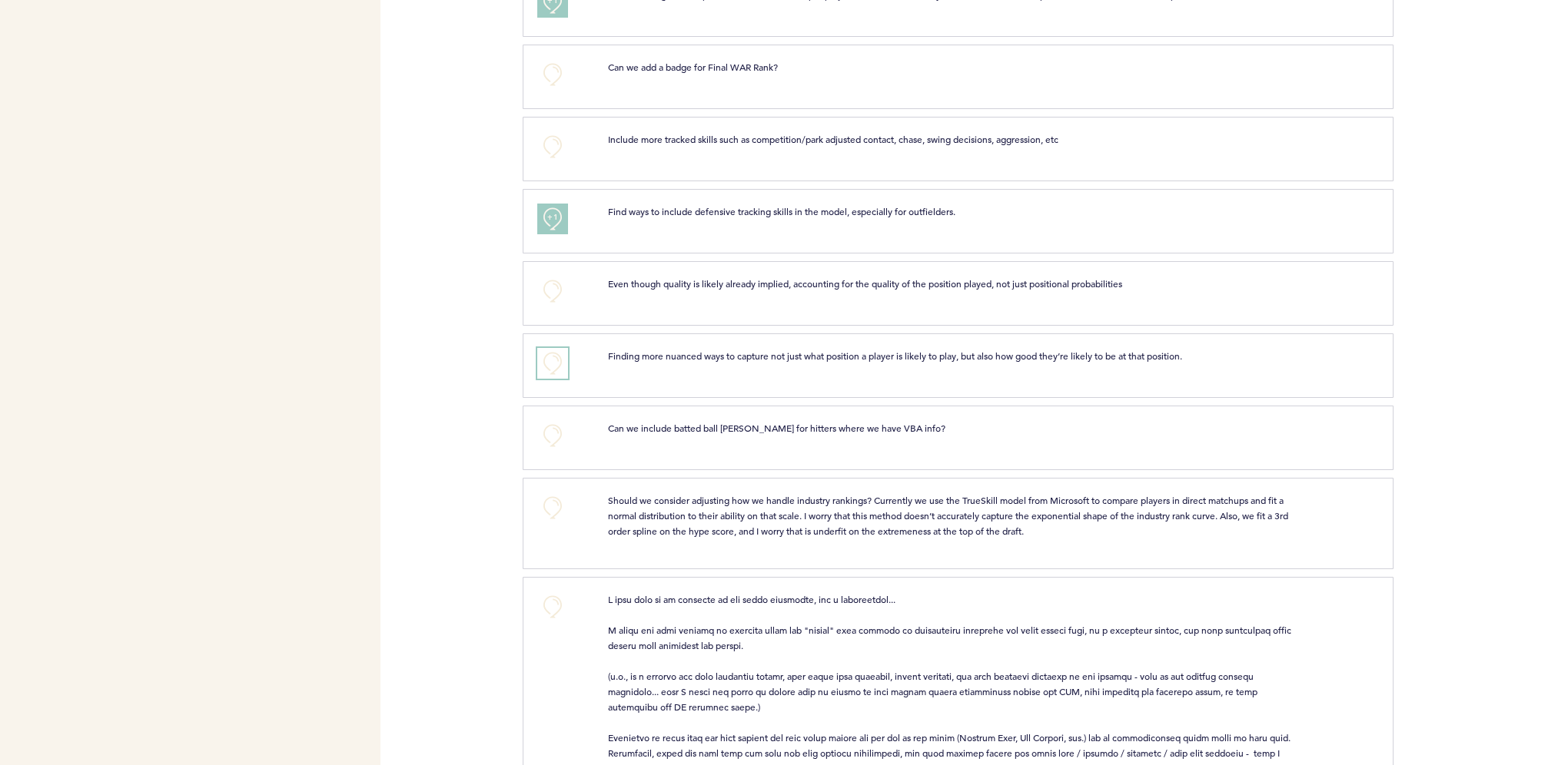
click at [553, 348] on button "+0" at bounding box center [552, 363] width 31 height 31
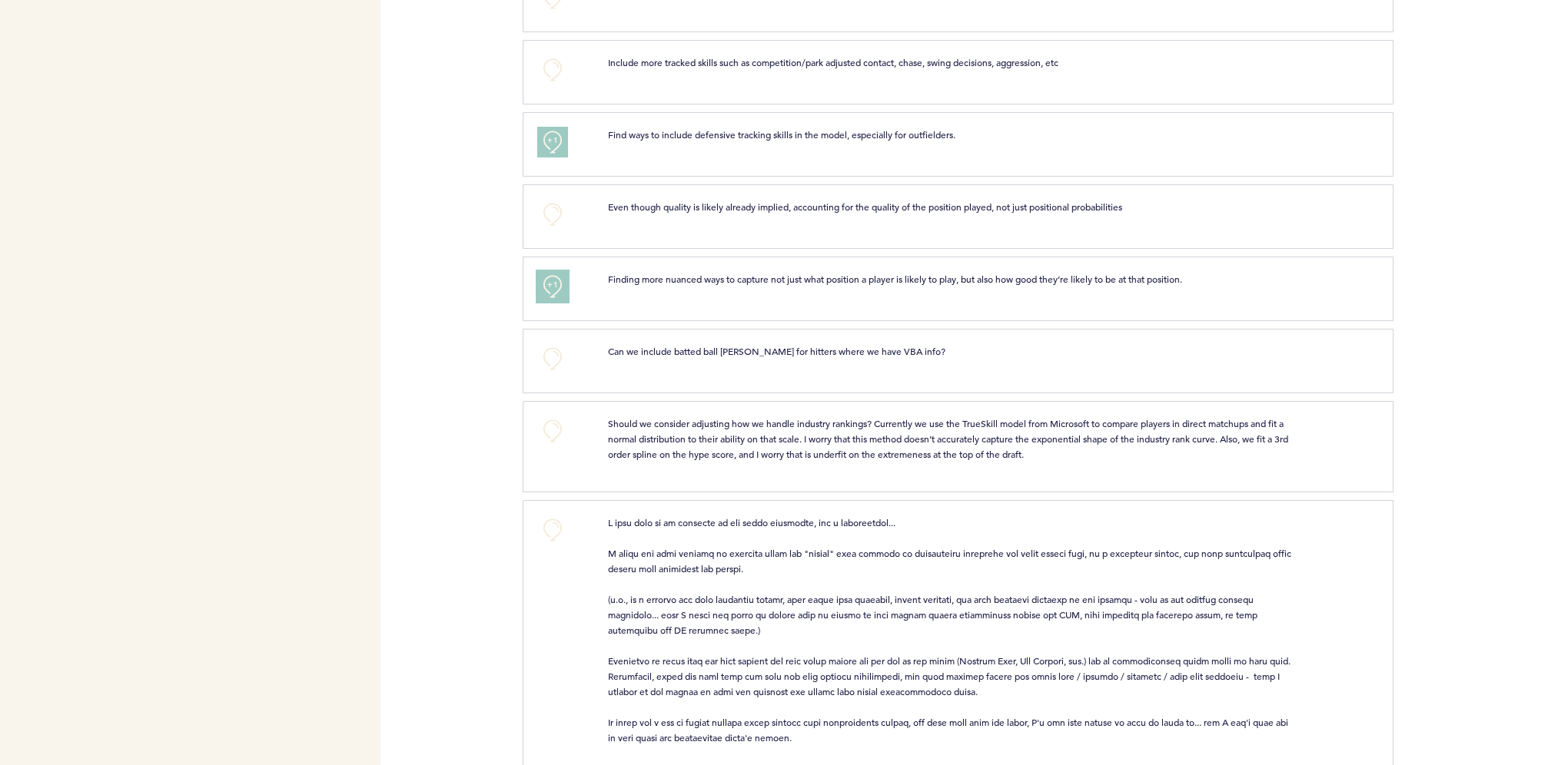
scroll to position [1383, 0]
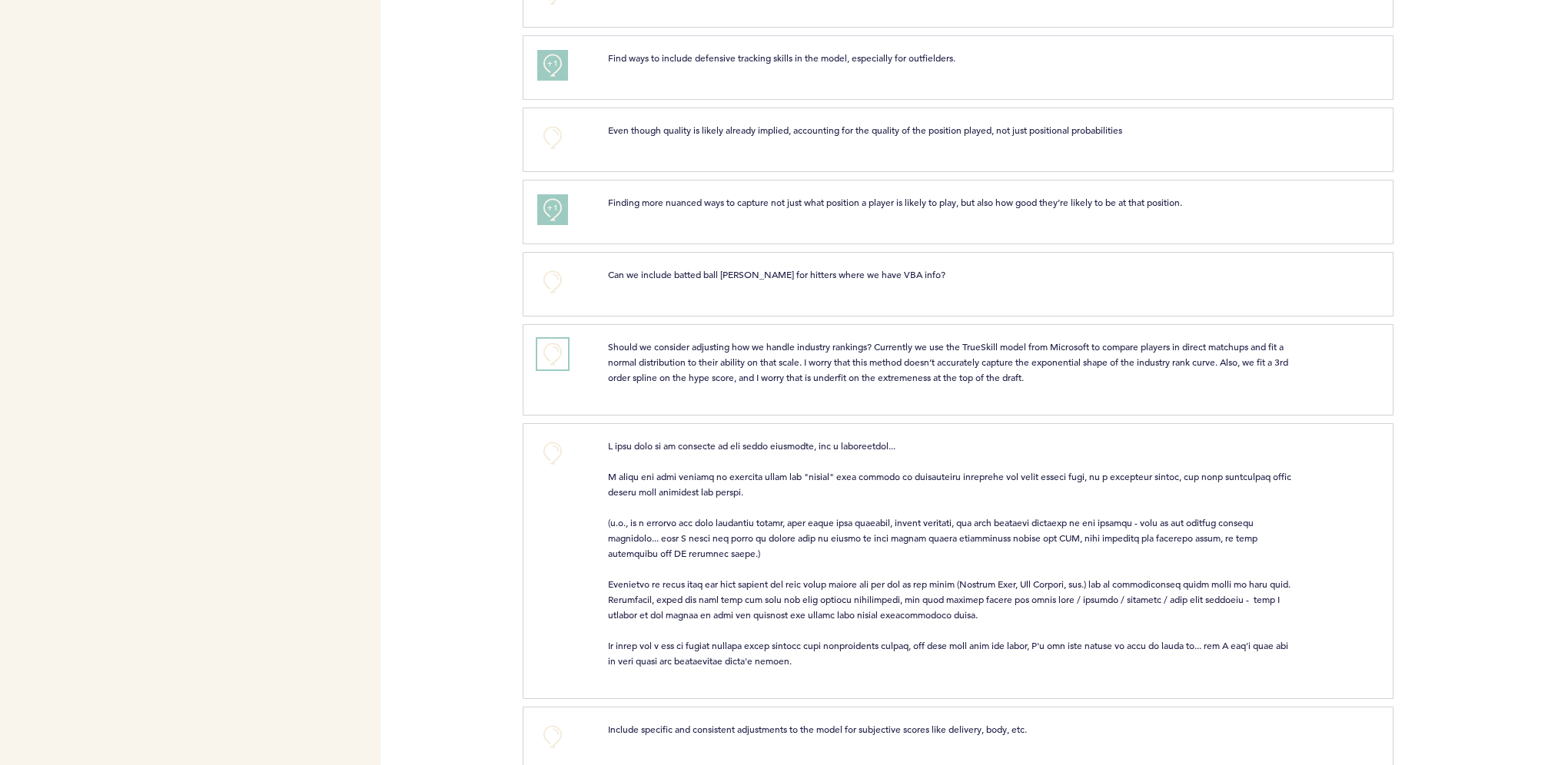
click at [556, 352] on button "+0" at bounding box center [552, 354] width 31 height 31
click at [489, 372] on div "Pirates [PERSON_NAME][EMAIL_ADDRESS][PERSON_NAME][DOMAIN_NAME] Team Domain: pir…" at bounding box center [784, 382] width 1568 height 765
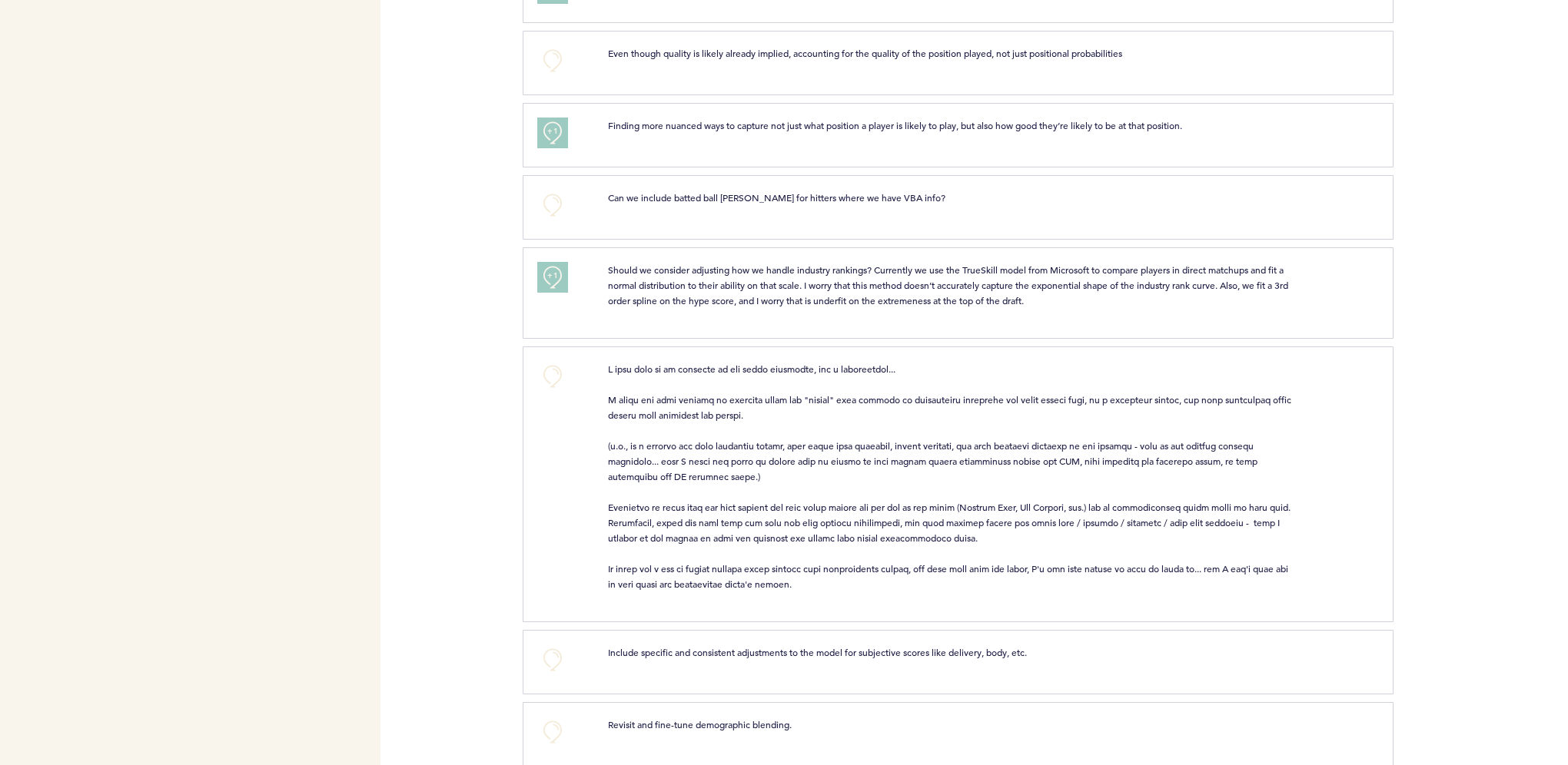
scroll to position [1537, 0]
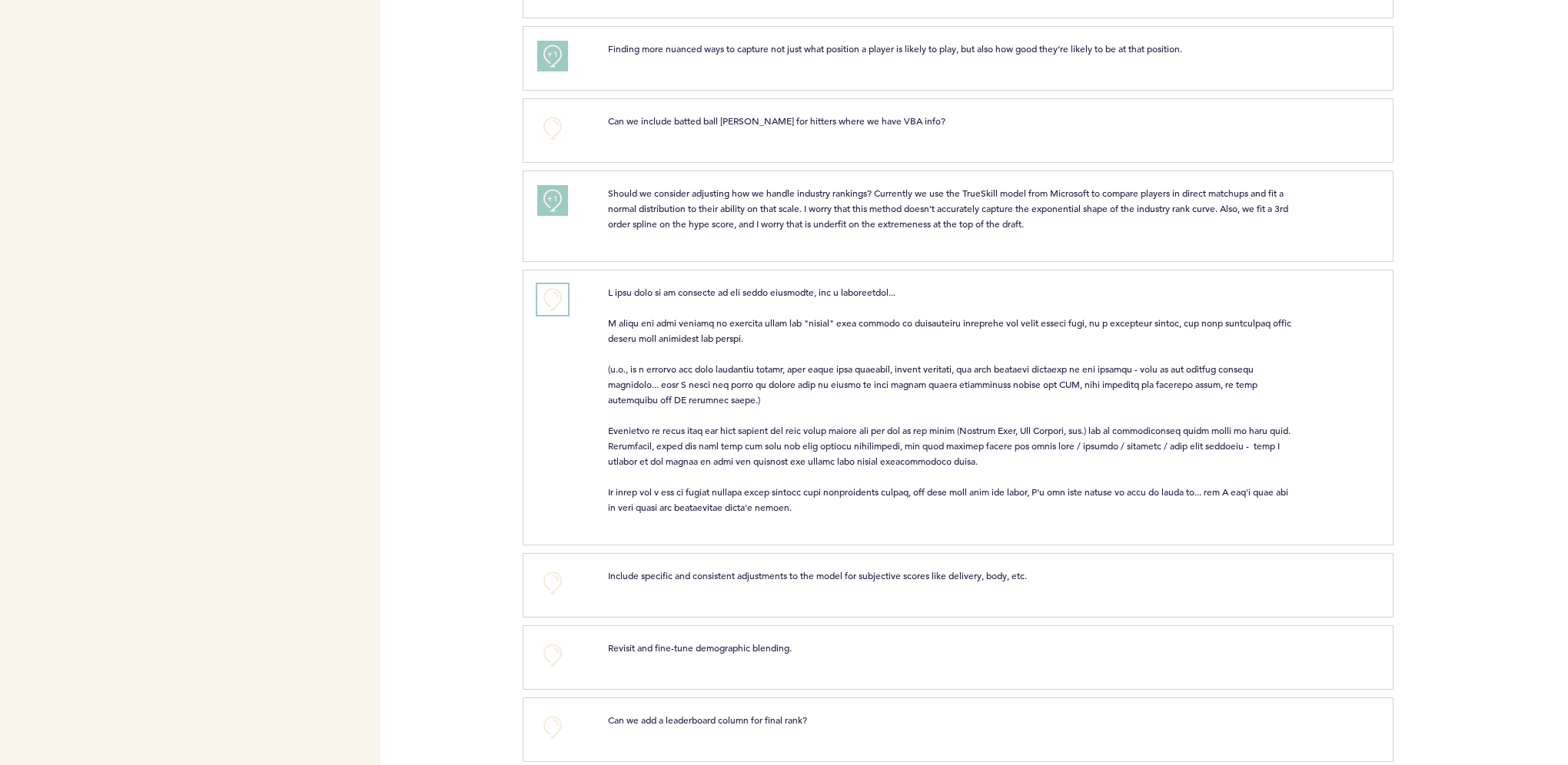
click at [559, 286] on button "+0" at bounding box center [552, 300] width 31 height 31
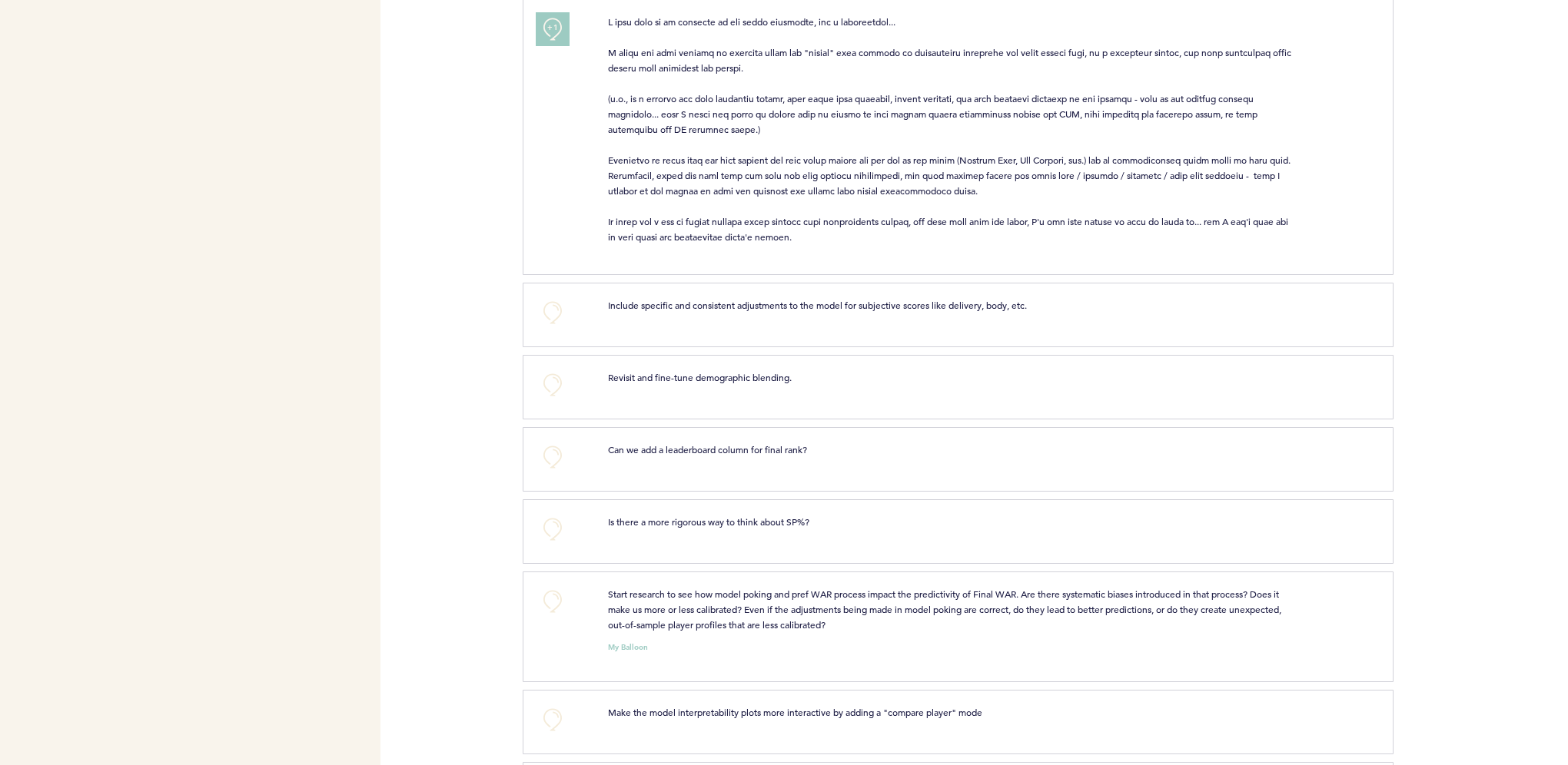
scroll to position [1844, 0]
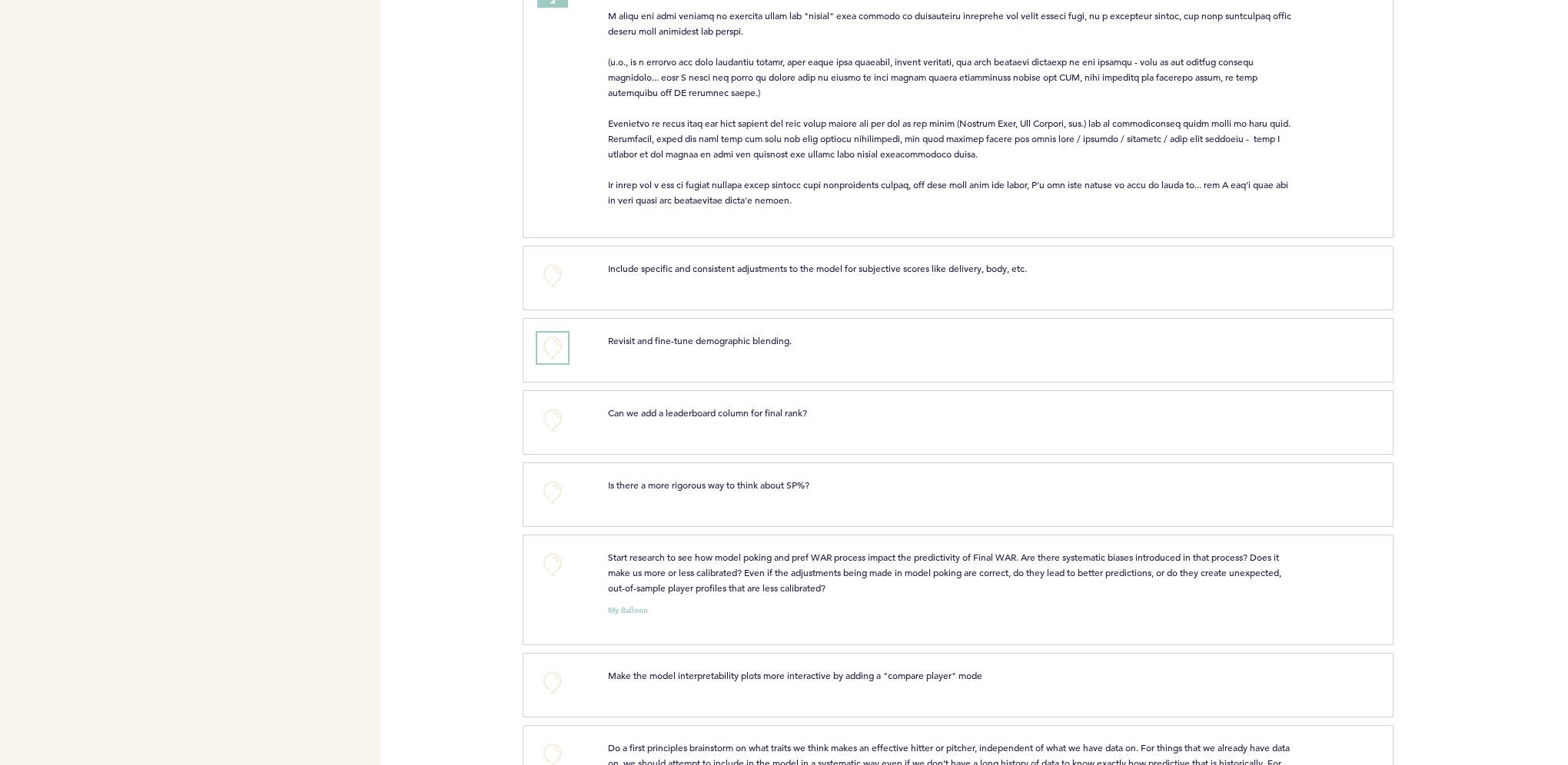
click at [542, 332] on button "+0" at bounding box center [552, 348] width 31 height 31
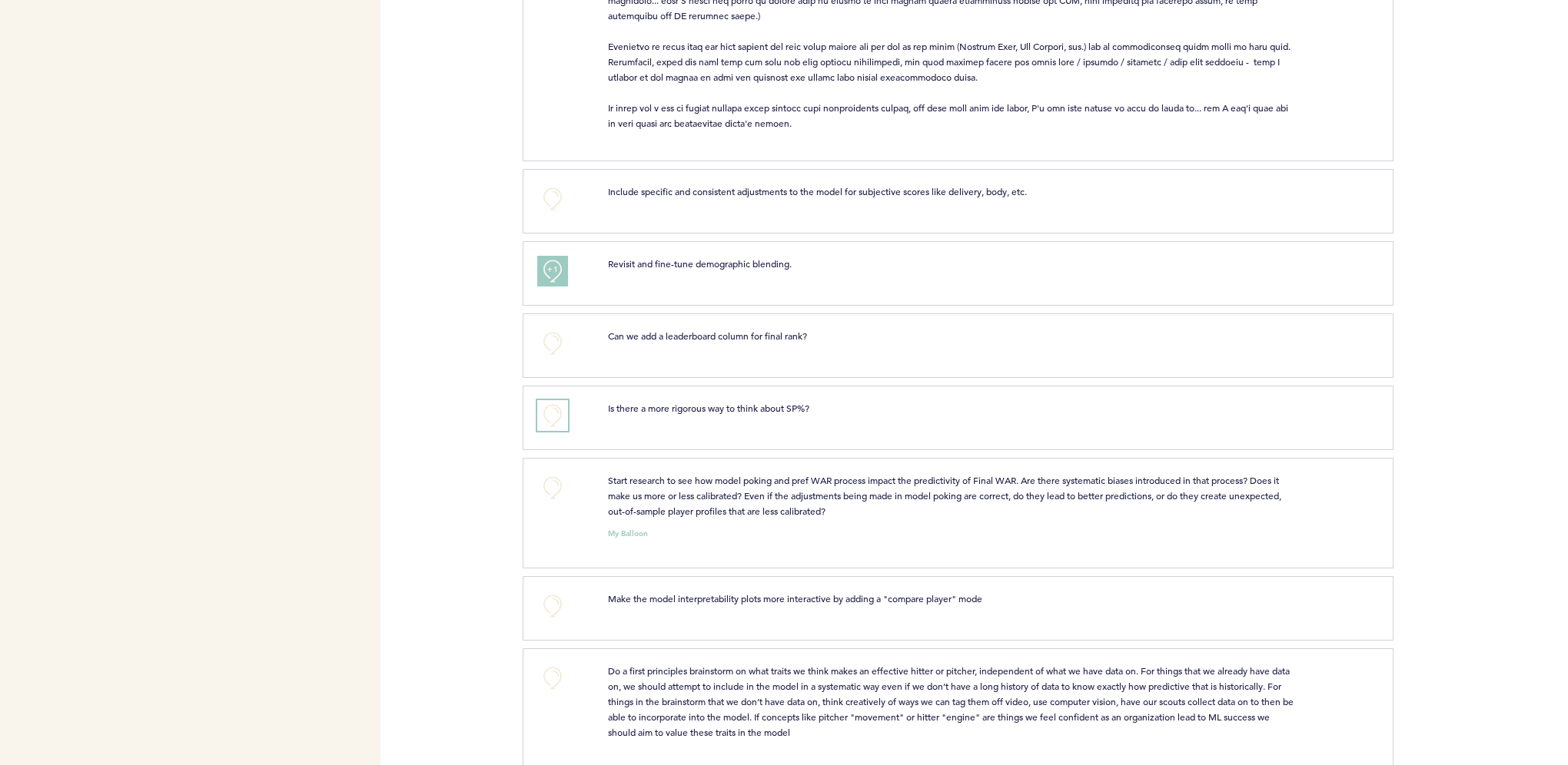
click at [547, 407] on button "+0" at bounding box center [552, 416] width 31 height 31
click at [547, 407] on span "+1" at bounding box center [552, 414] width 11 height 15
click at [547, 477] on button "+0" at bounding box center [552, 488] width 31 height 31
click at [547, 479] on span "+1" at bounding box center [552, 487] width 11 height 15
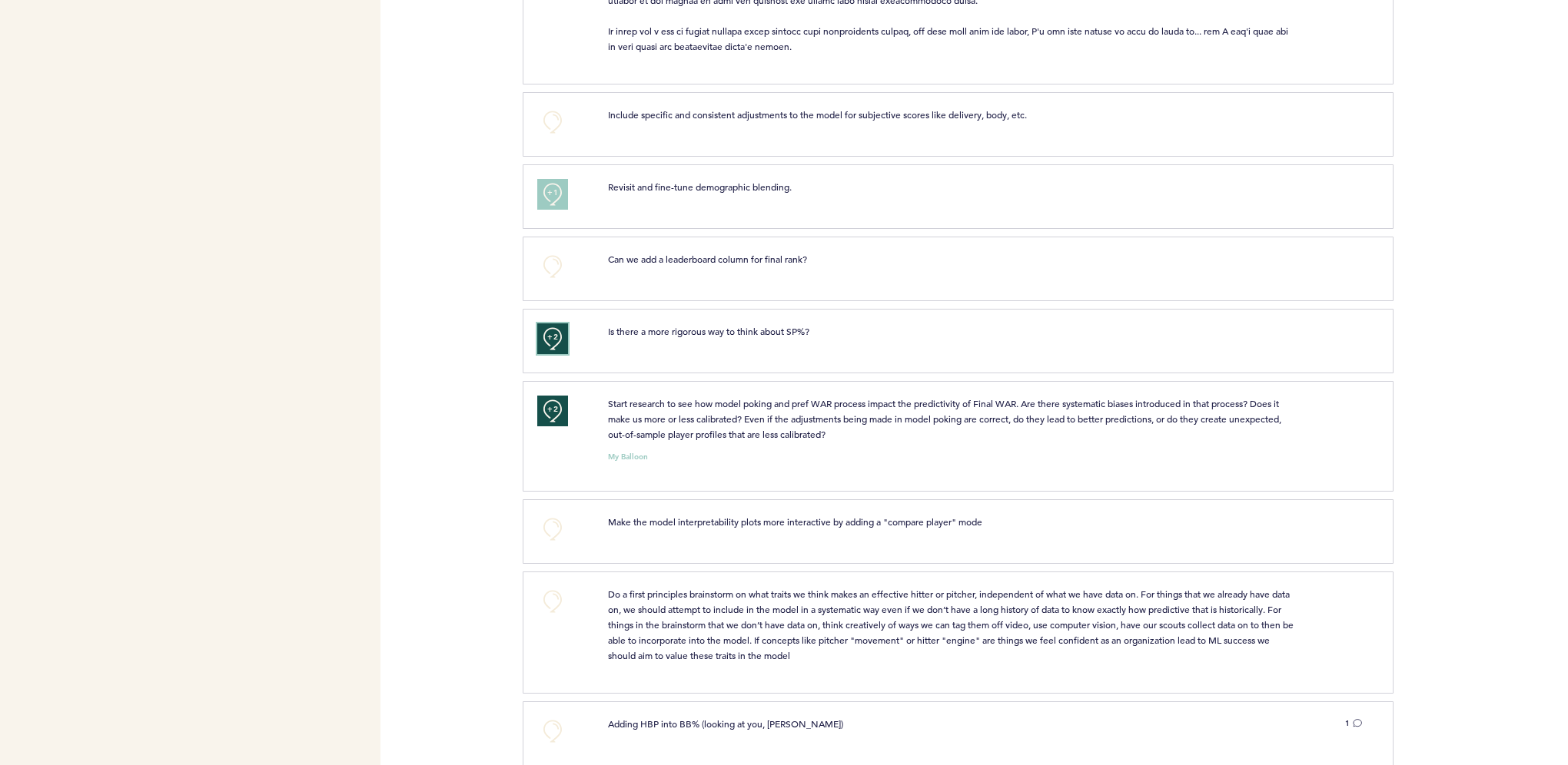
click at [550, 329] on span "+2" at bounding box center [552, 337] width 11 height 15
click at [550, 335] on button "+0" at bounding box center [552, 339] width 31 height 31
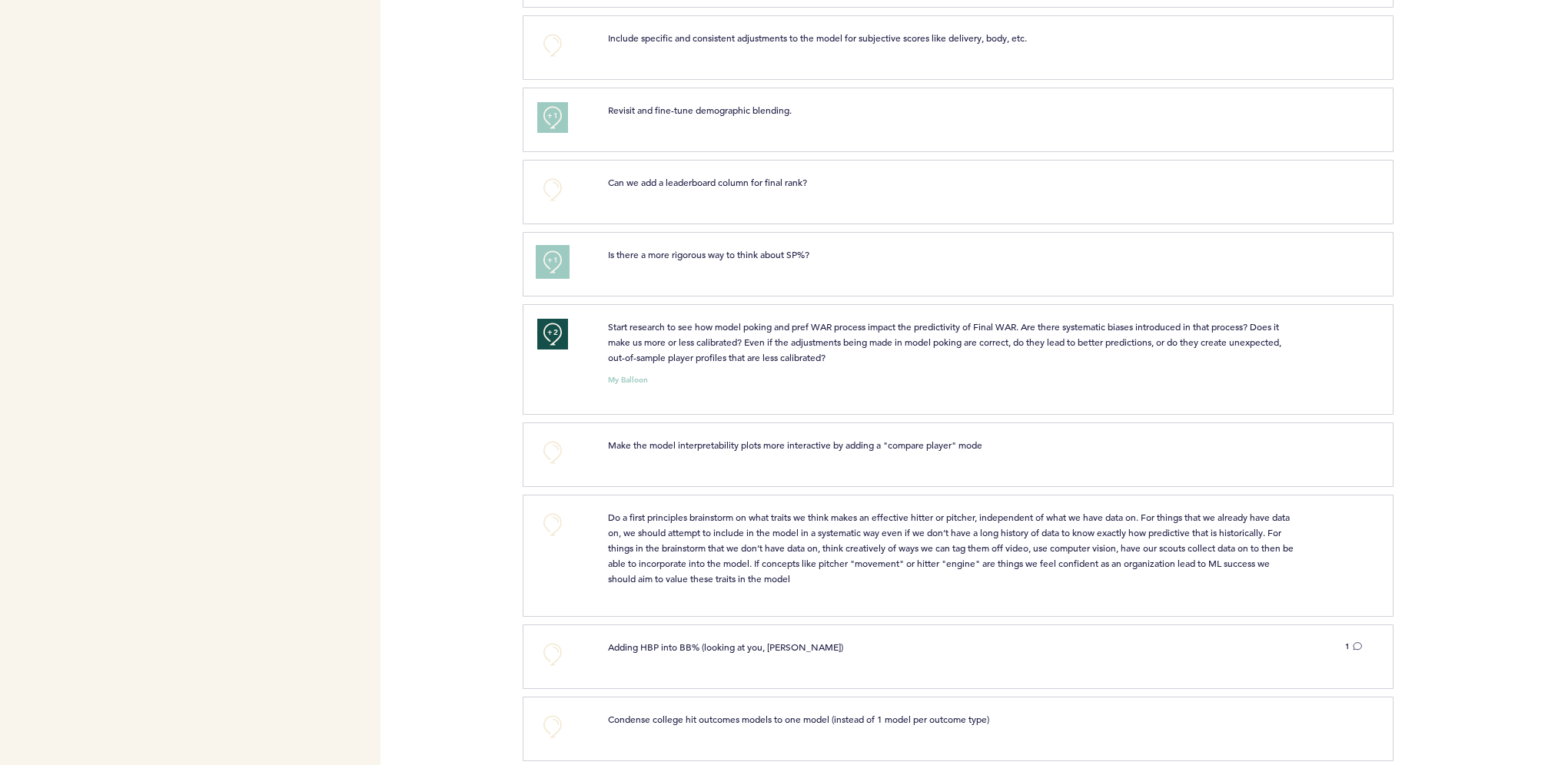
scroll to position [2152, 0]
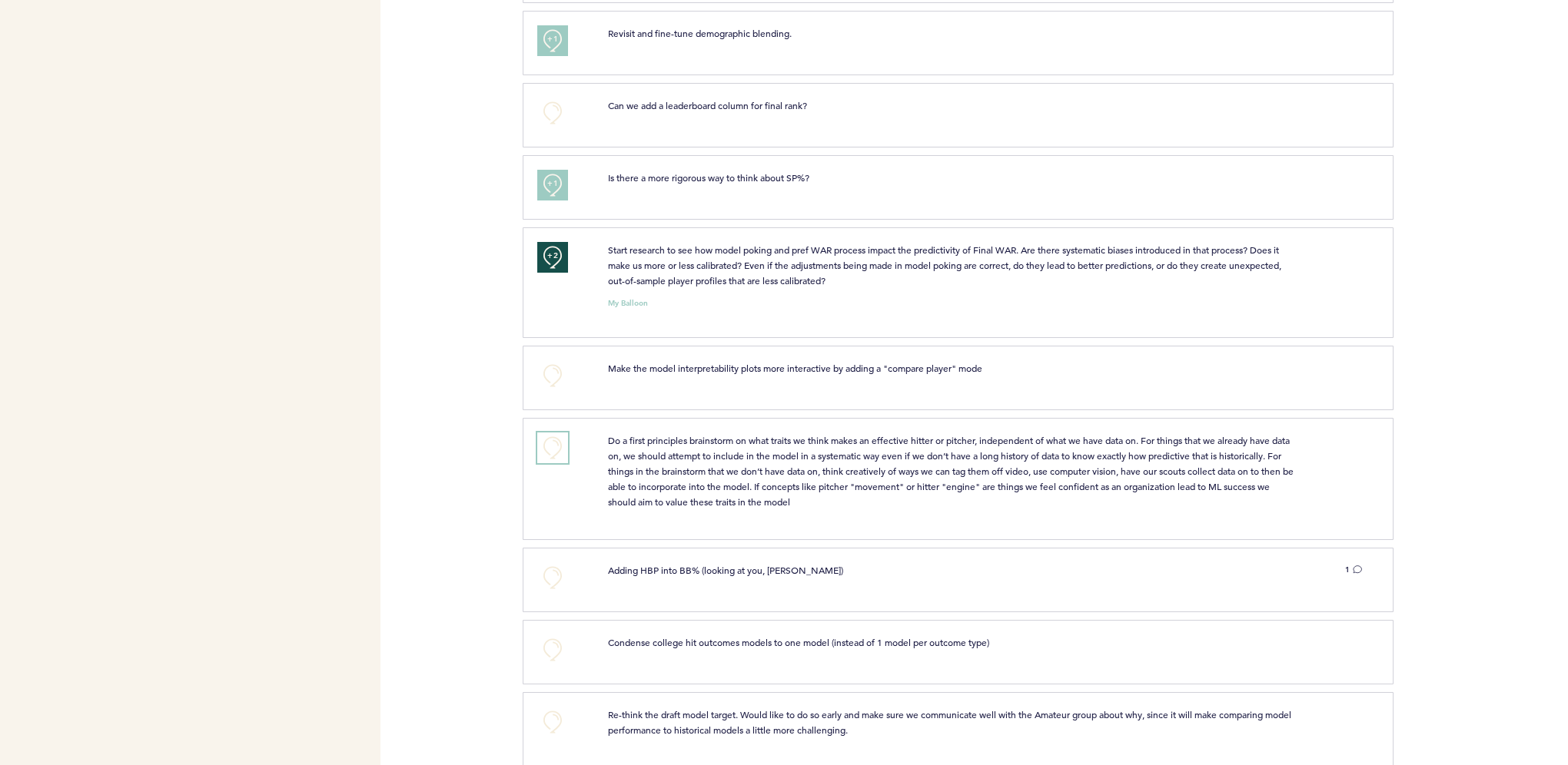
click at [558, 433] on button "+0" at bounding box center [552, 448] width 31 height 31
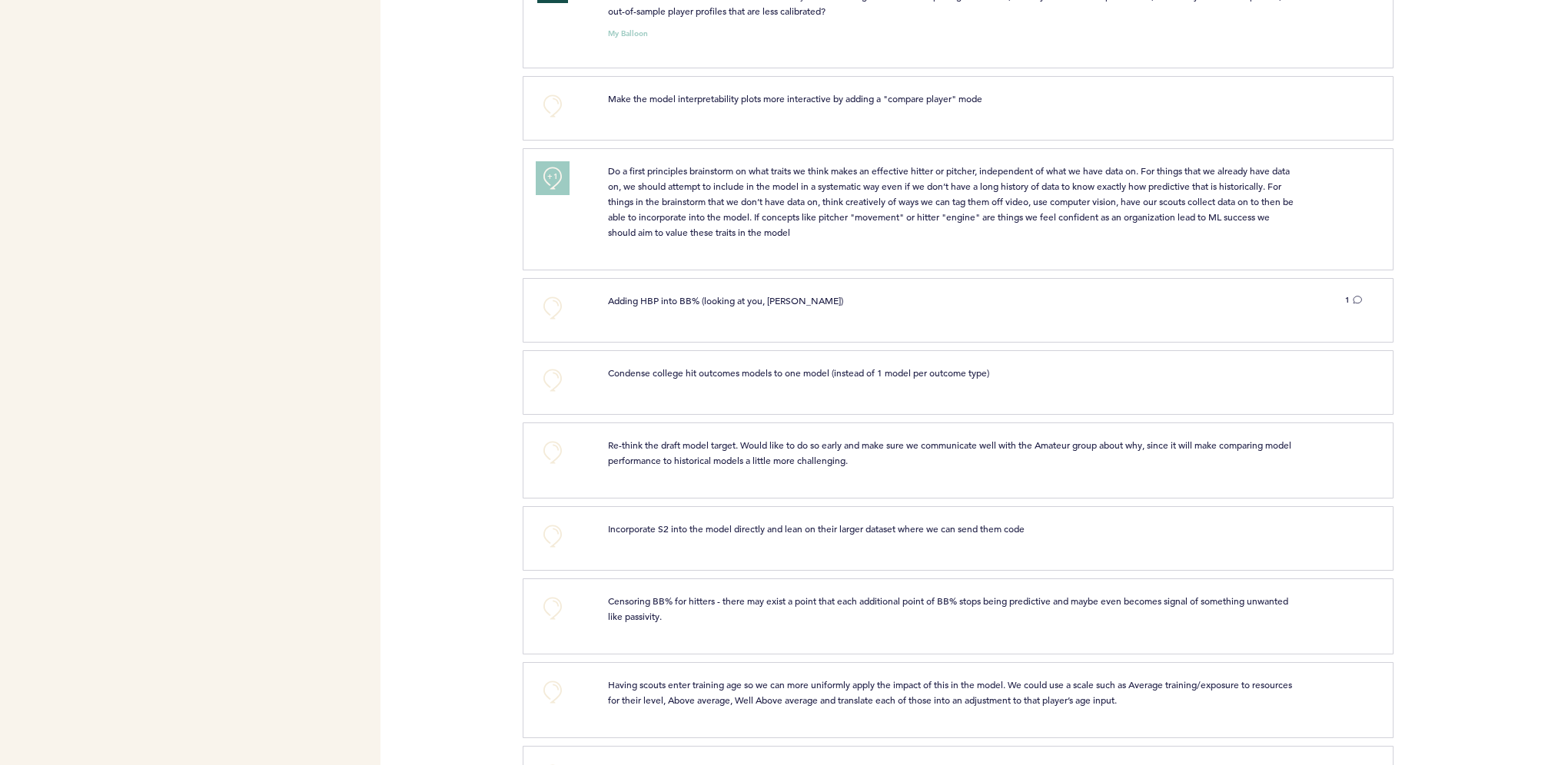
scroll to position [2458, 0]
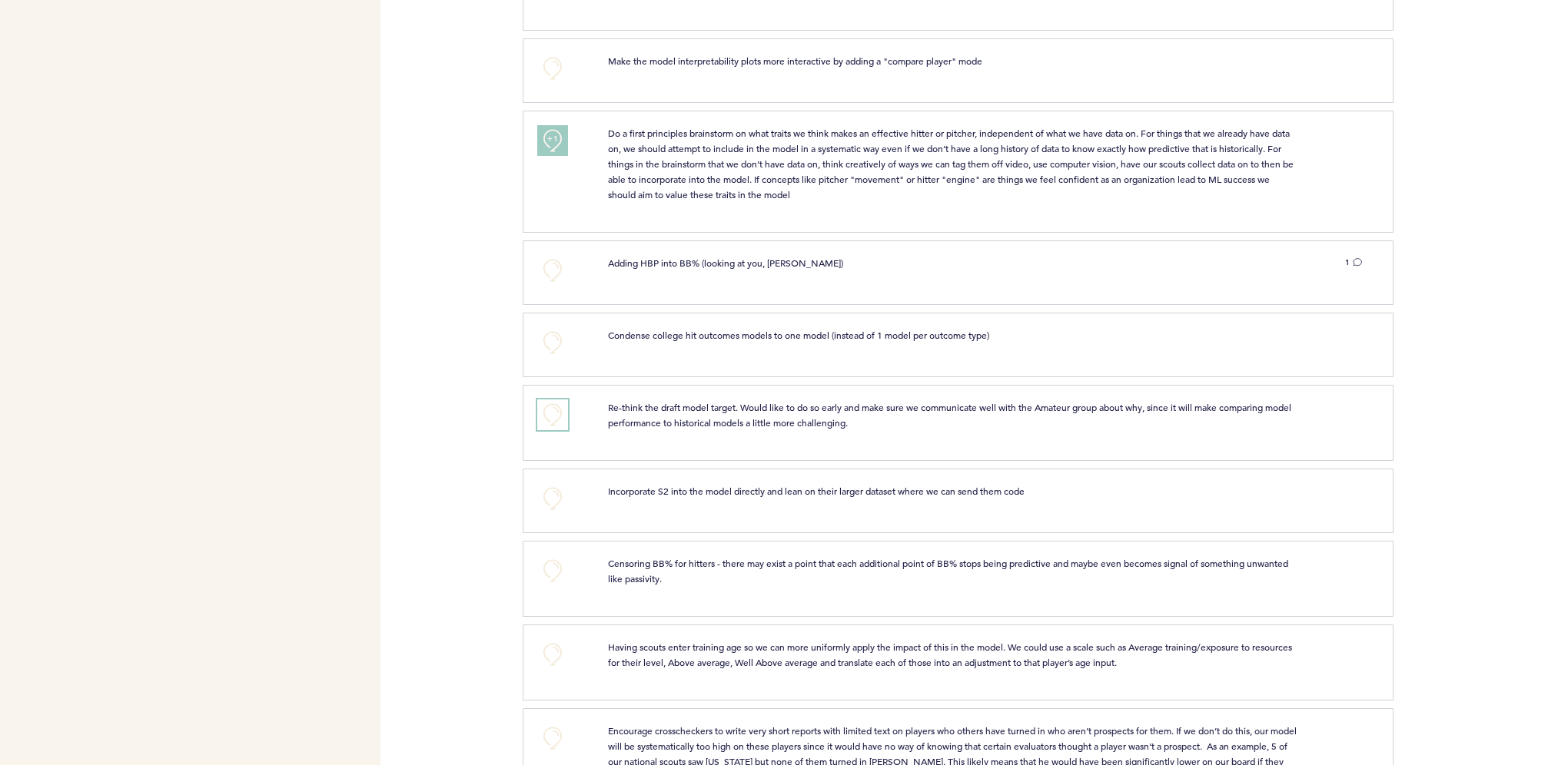
click at [564, 406] on button "+0" at bounding box center [552, 415] width 31 height 31
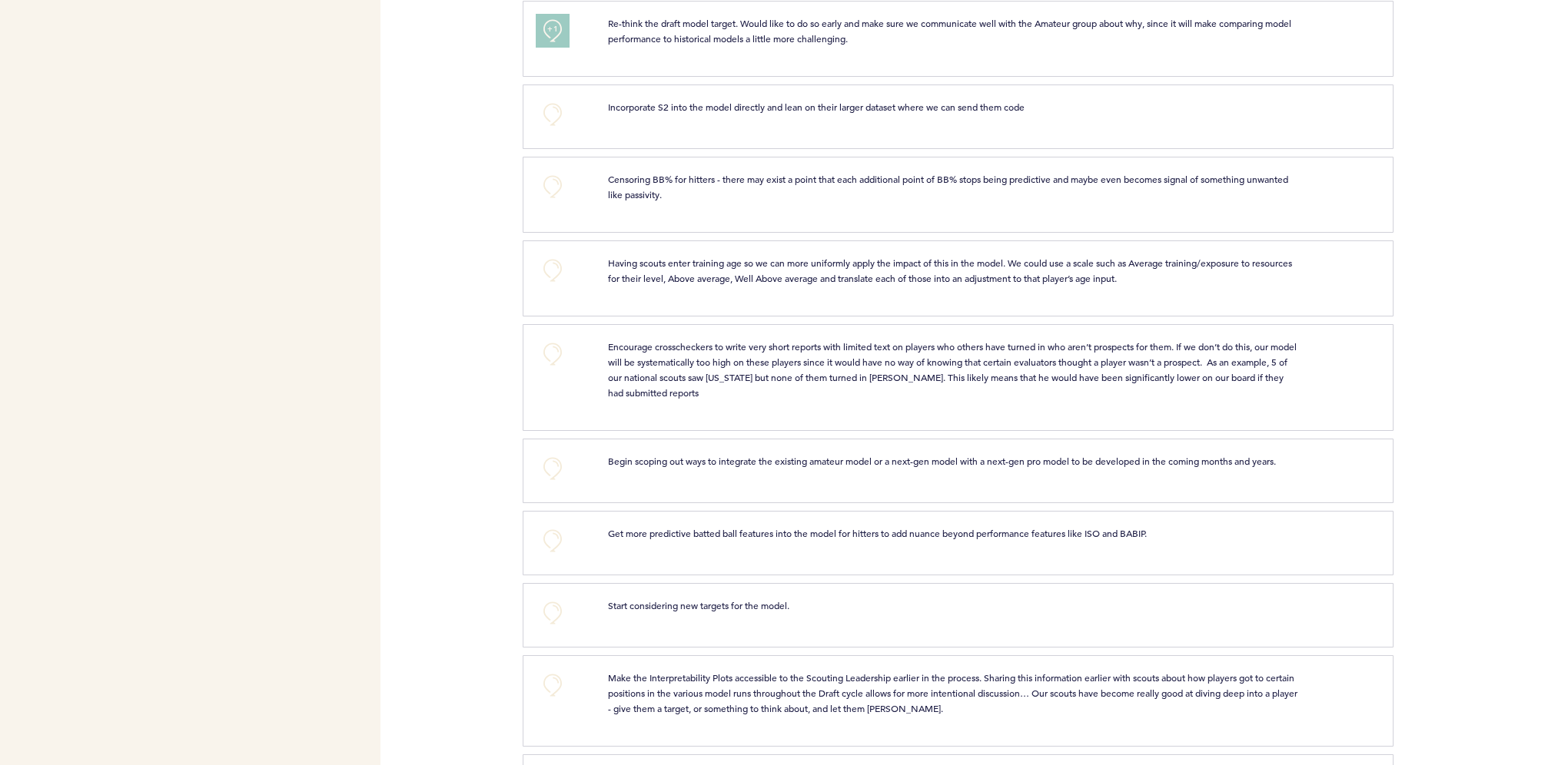
scroll to position [2920, 0]
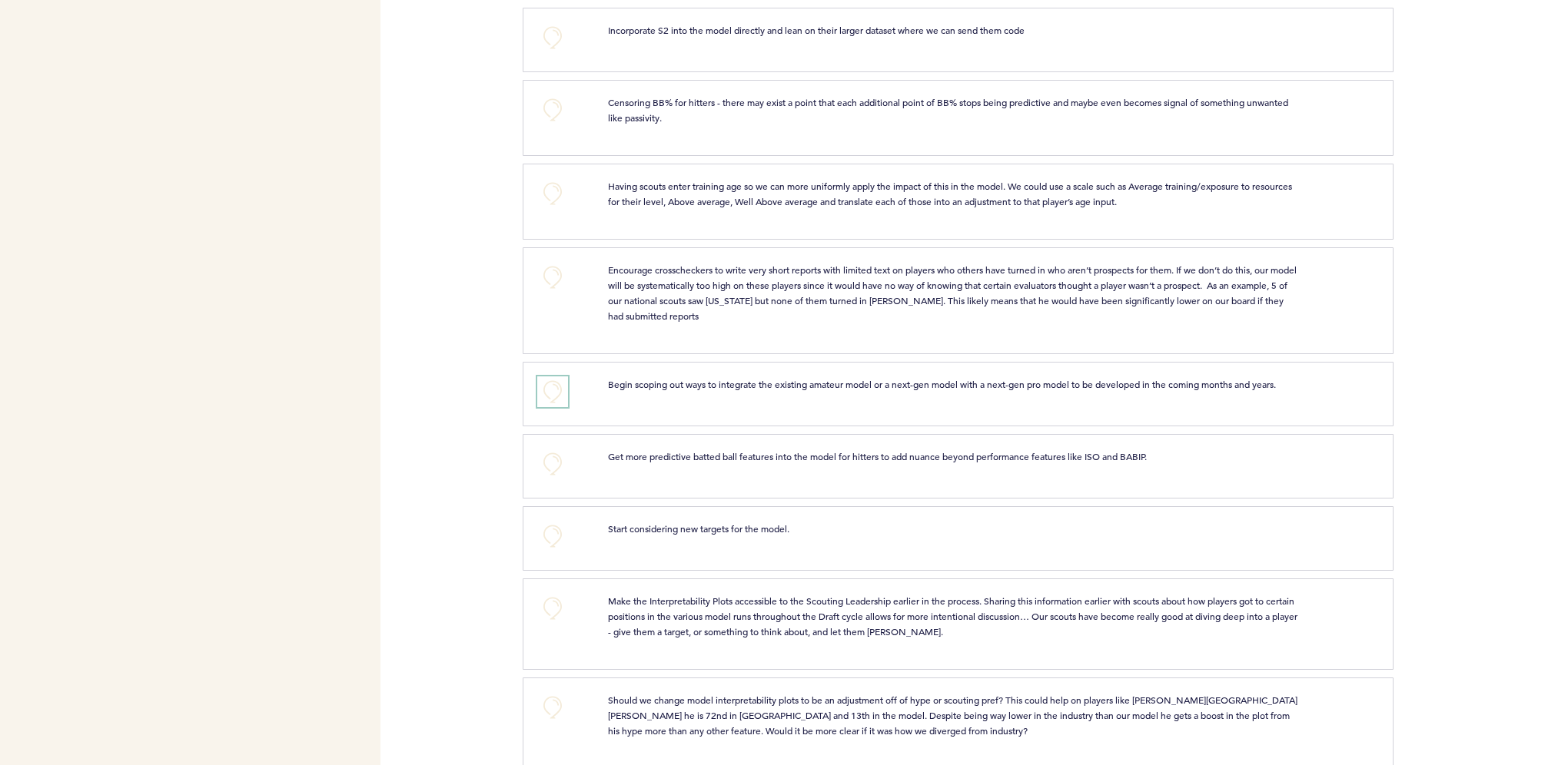
click at [551, 376] on button "+0" at bounding box center [552, 392] width 31 height 31
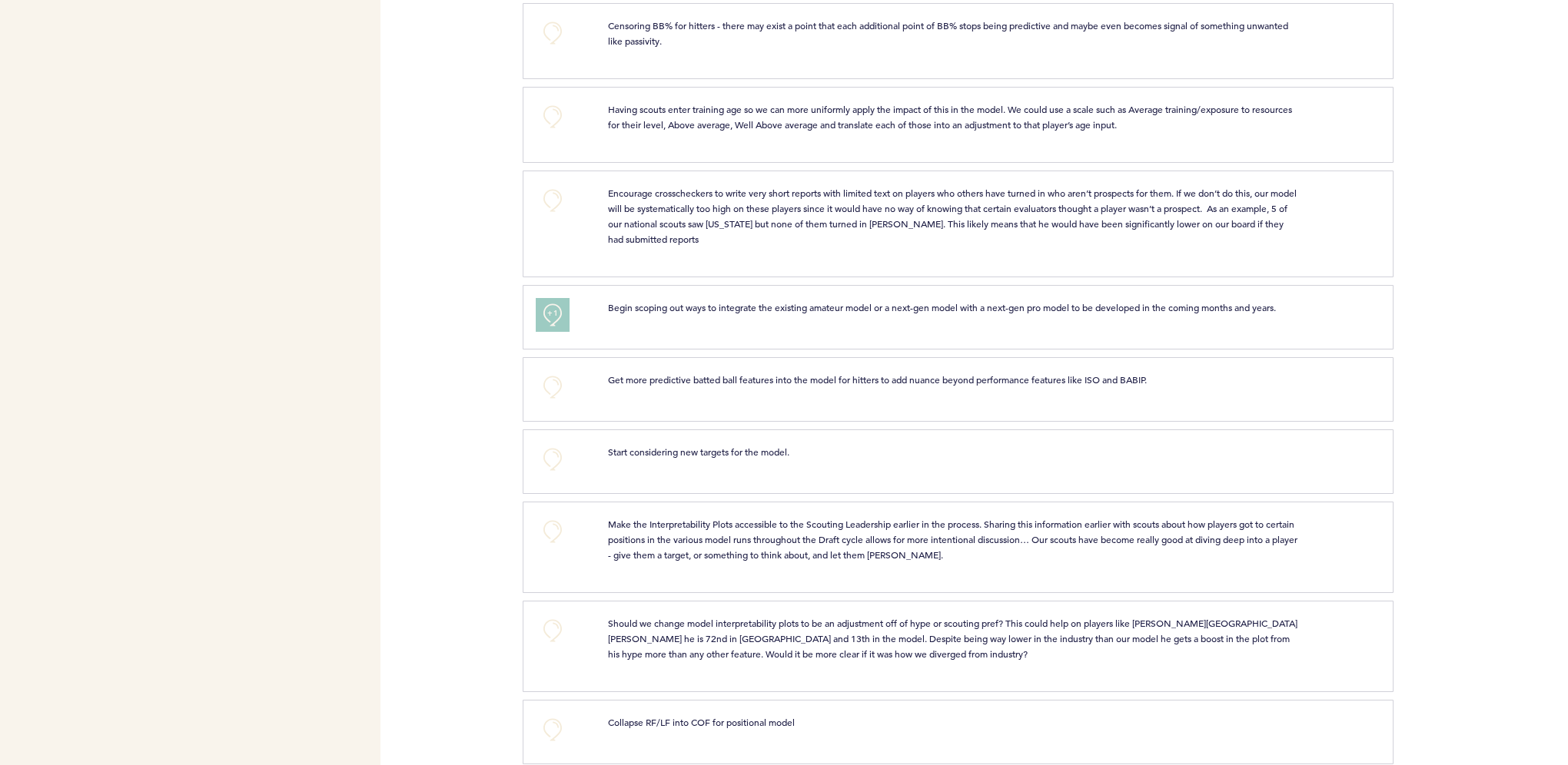
scroll to position [3074, 0]
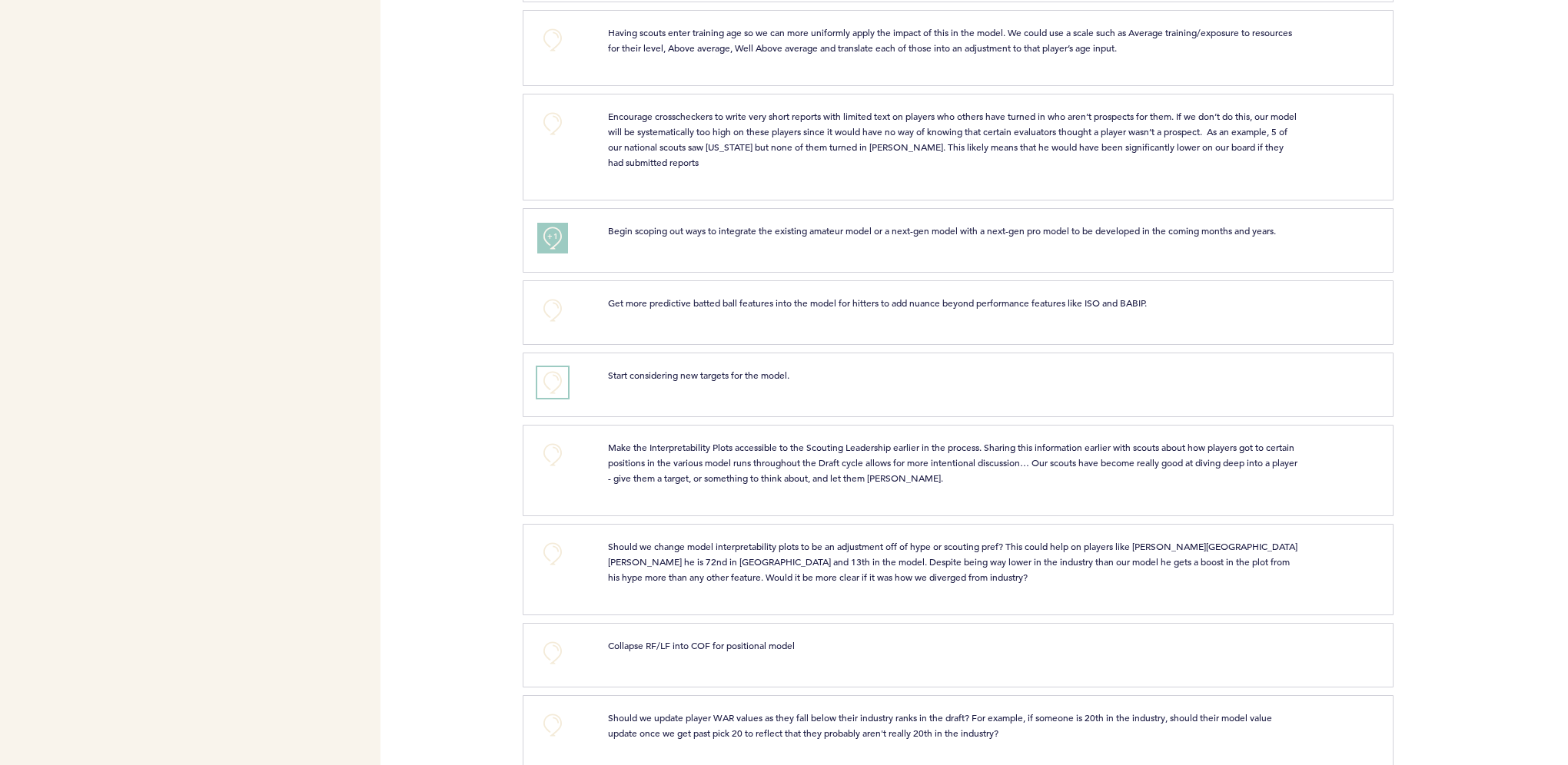
click at [554, 367] on button "+0" at bounding box center [552, 382] width 31 height 31
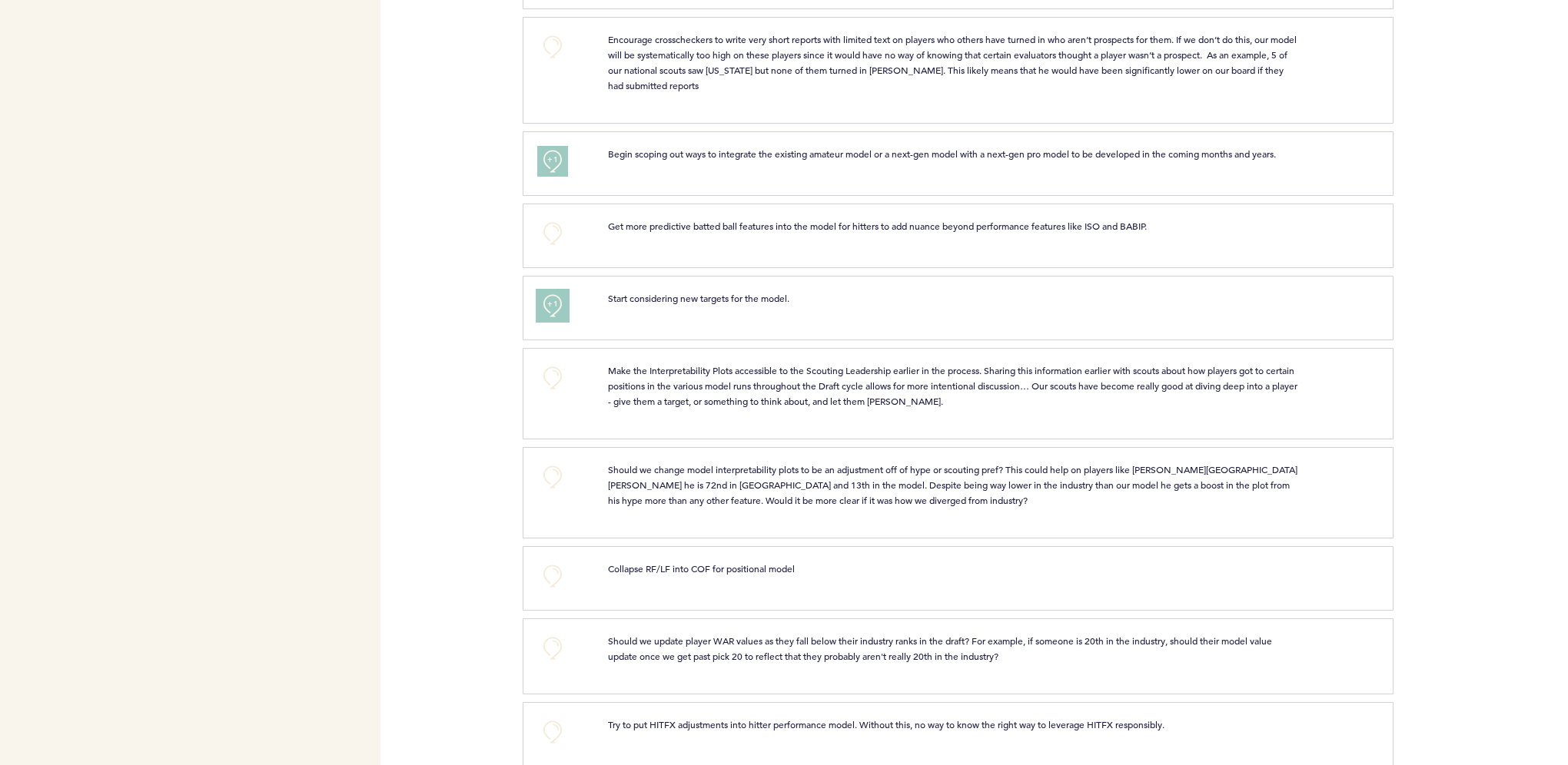
scroll to position [3227, 0]
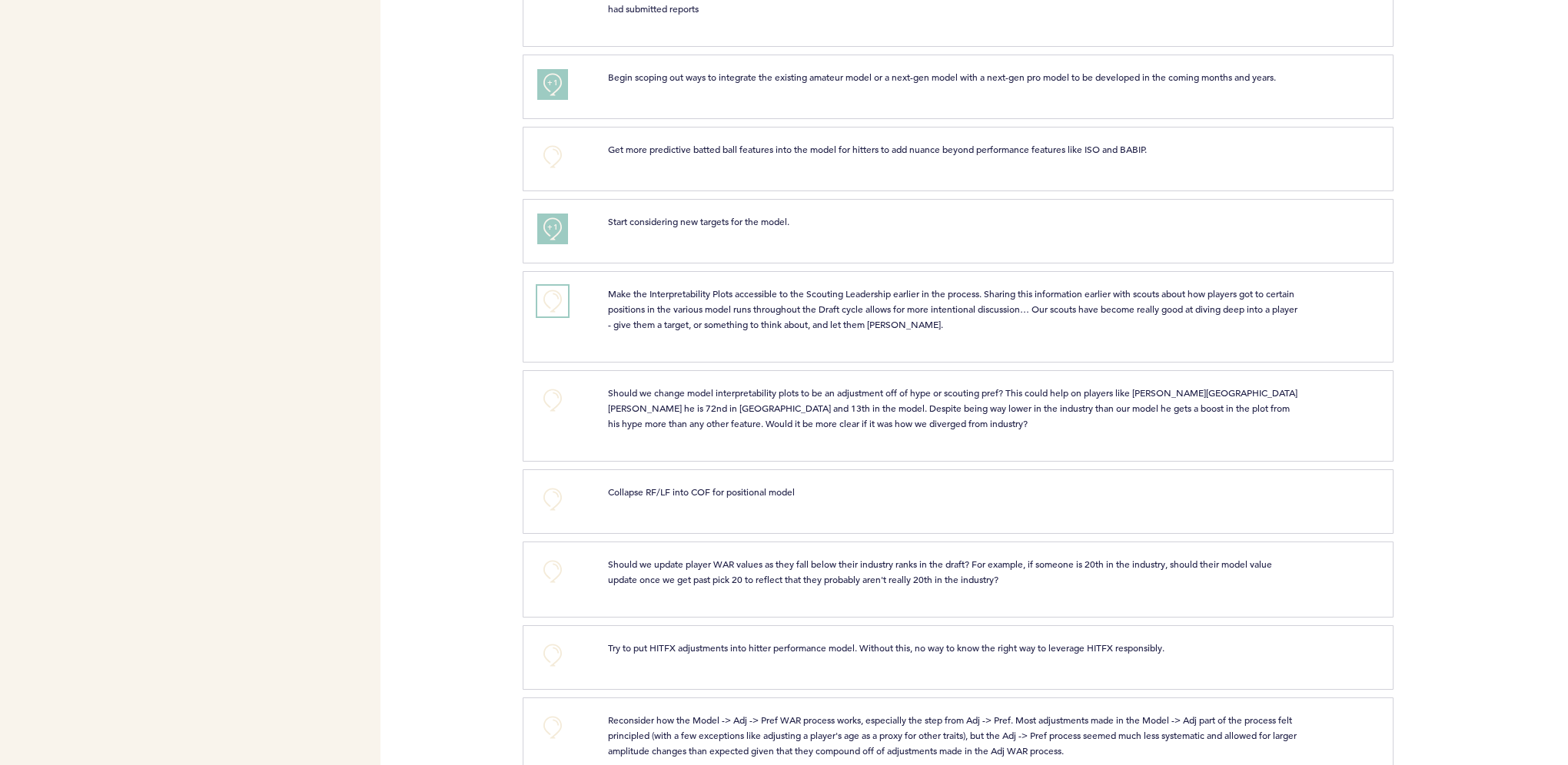
click at [560, 286] on button "+0" at bounding box center [552, 302] width 31 height 31
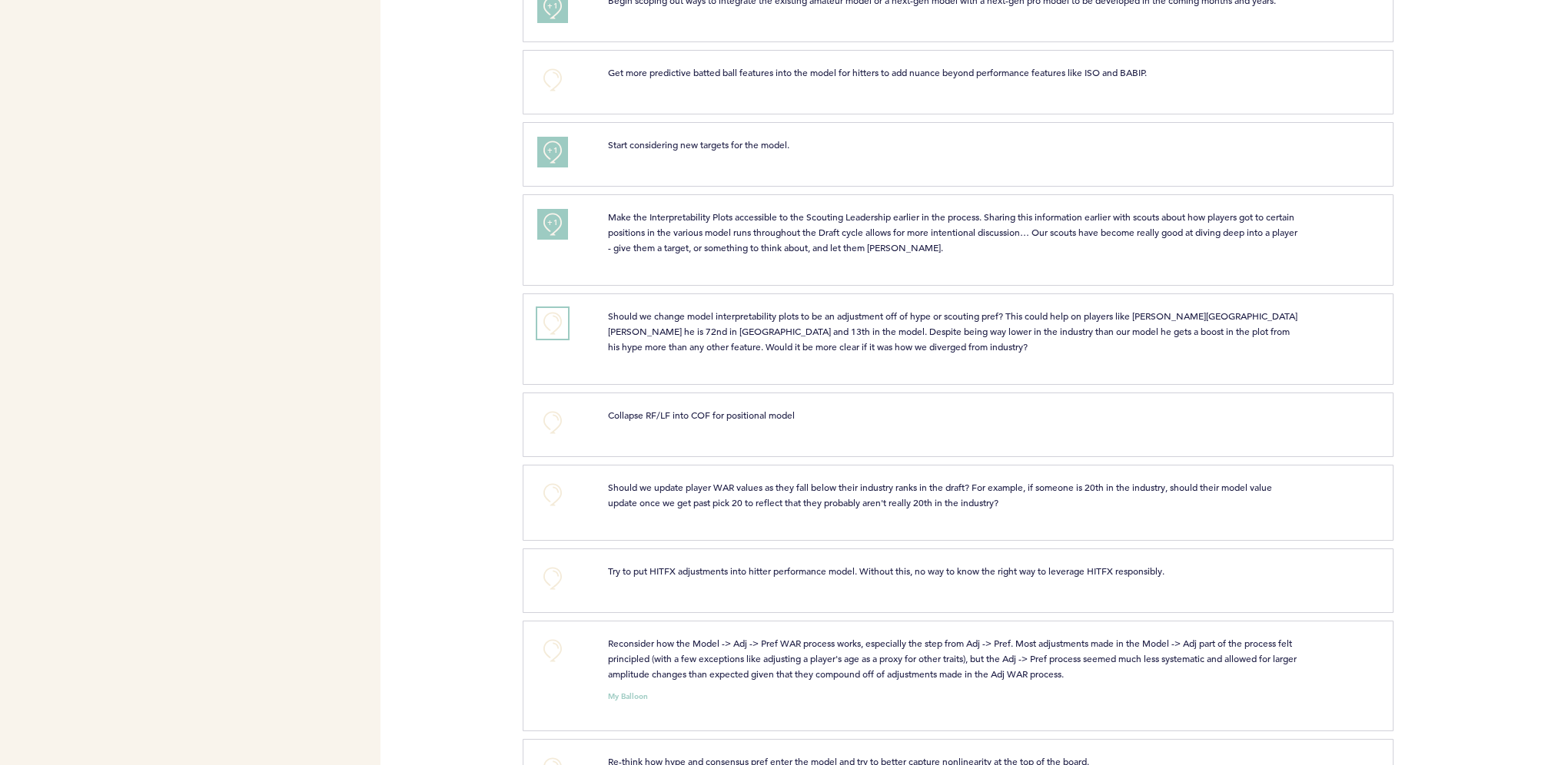
click at [558, 317] on button "+0" at bounding box center [552, 324] width 31 height 31
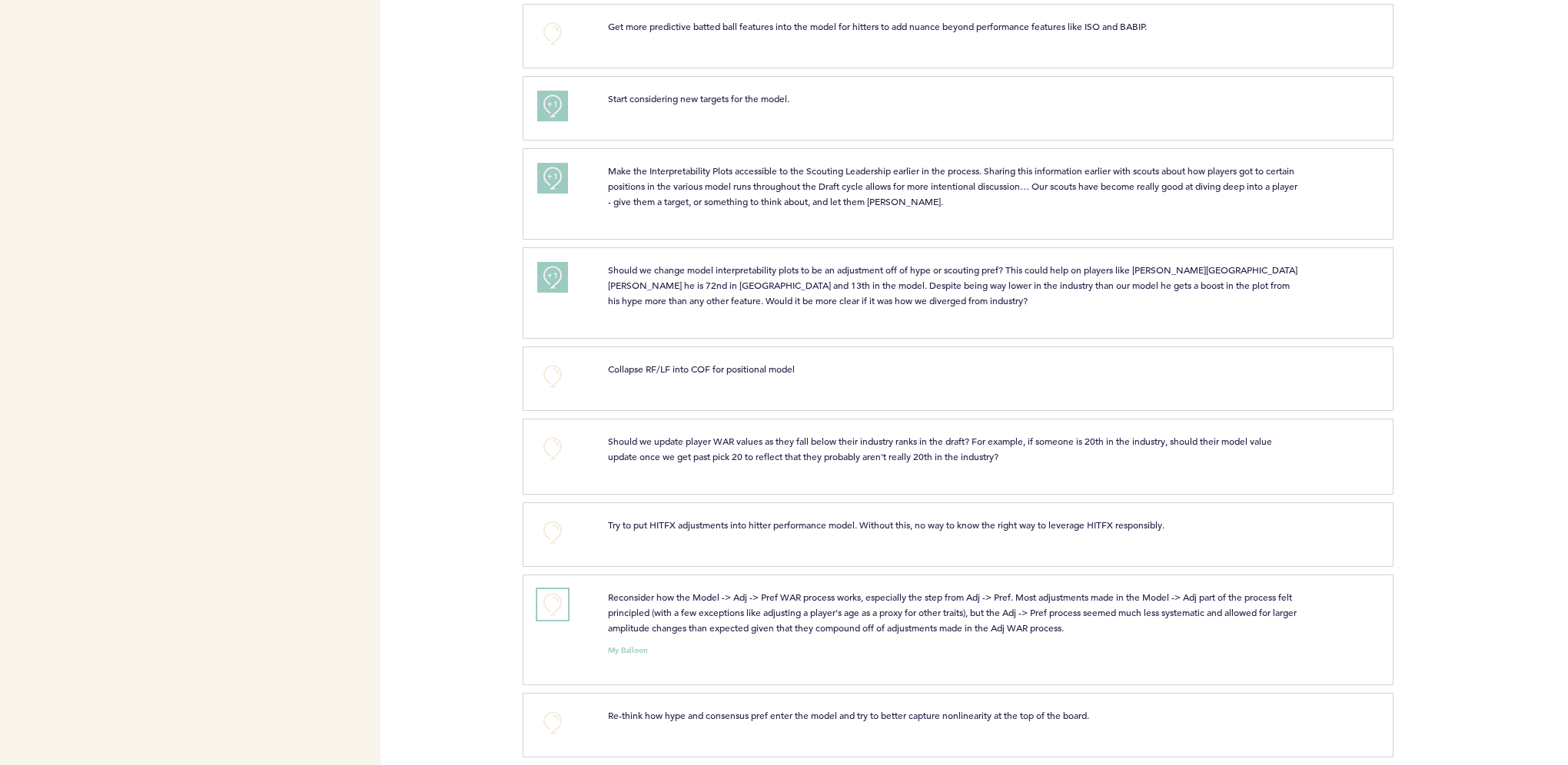
click at [555, 596] on button "+0" at bounding box center [552, 605] width 31 height 31
click at [556, 723] on button "+0" at bounding box center [552, 723] width 31 height 31
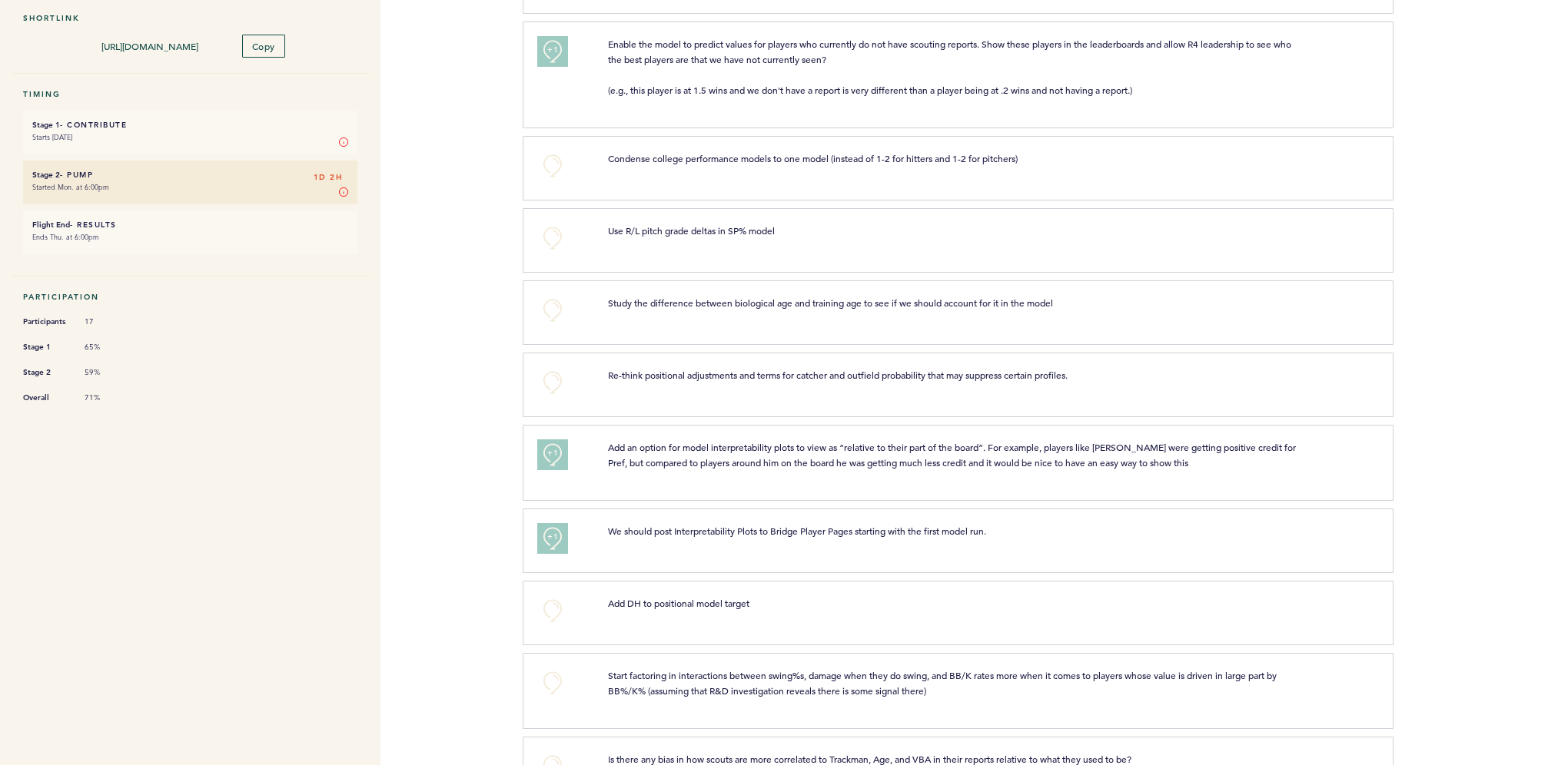
scroll to position [0, 0]
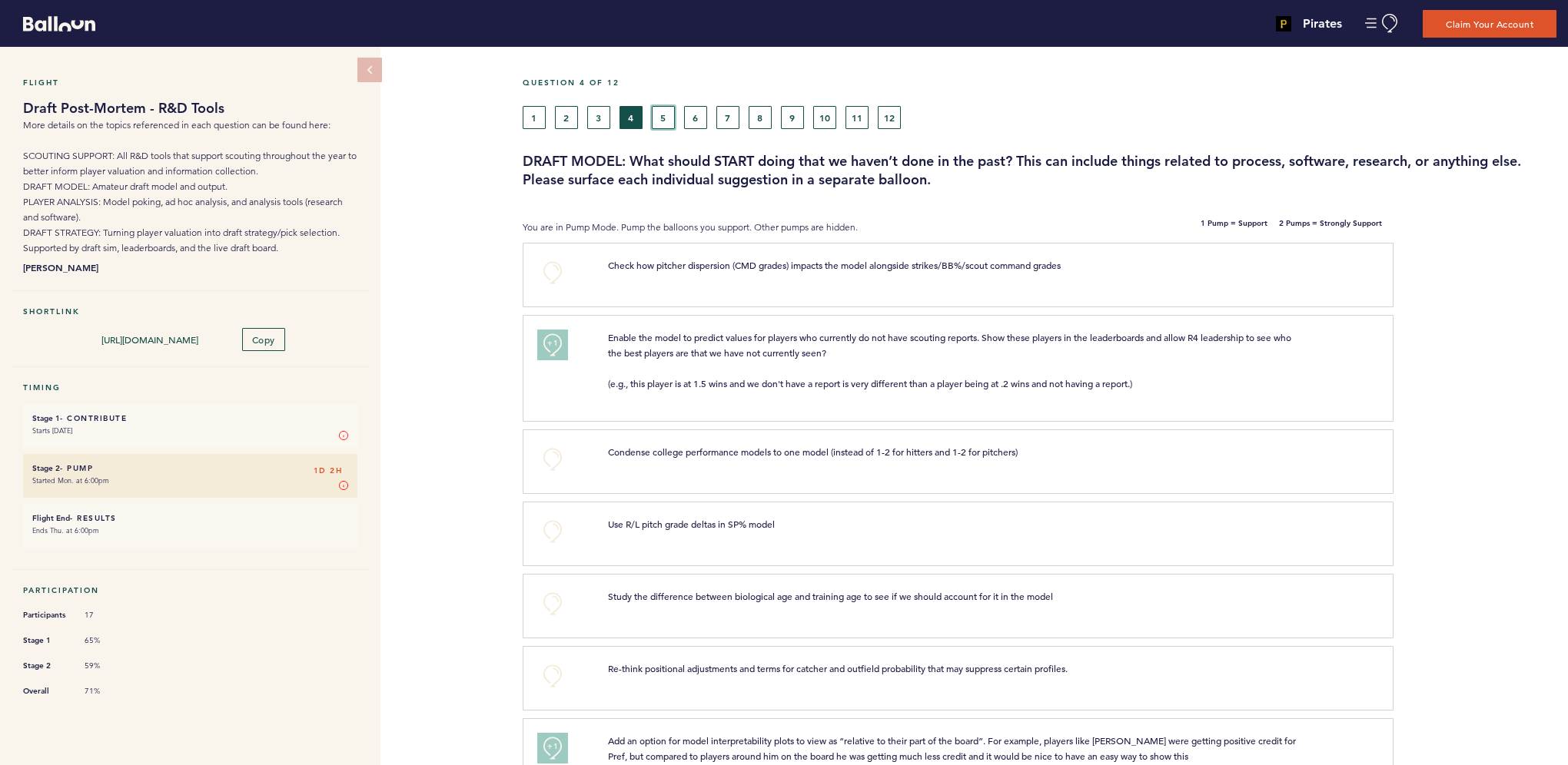
click at [667, 120] on button "5" at bounding box center [663, 118] width 23 height 23
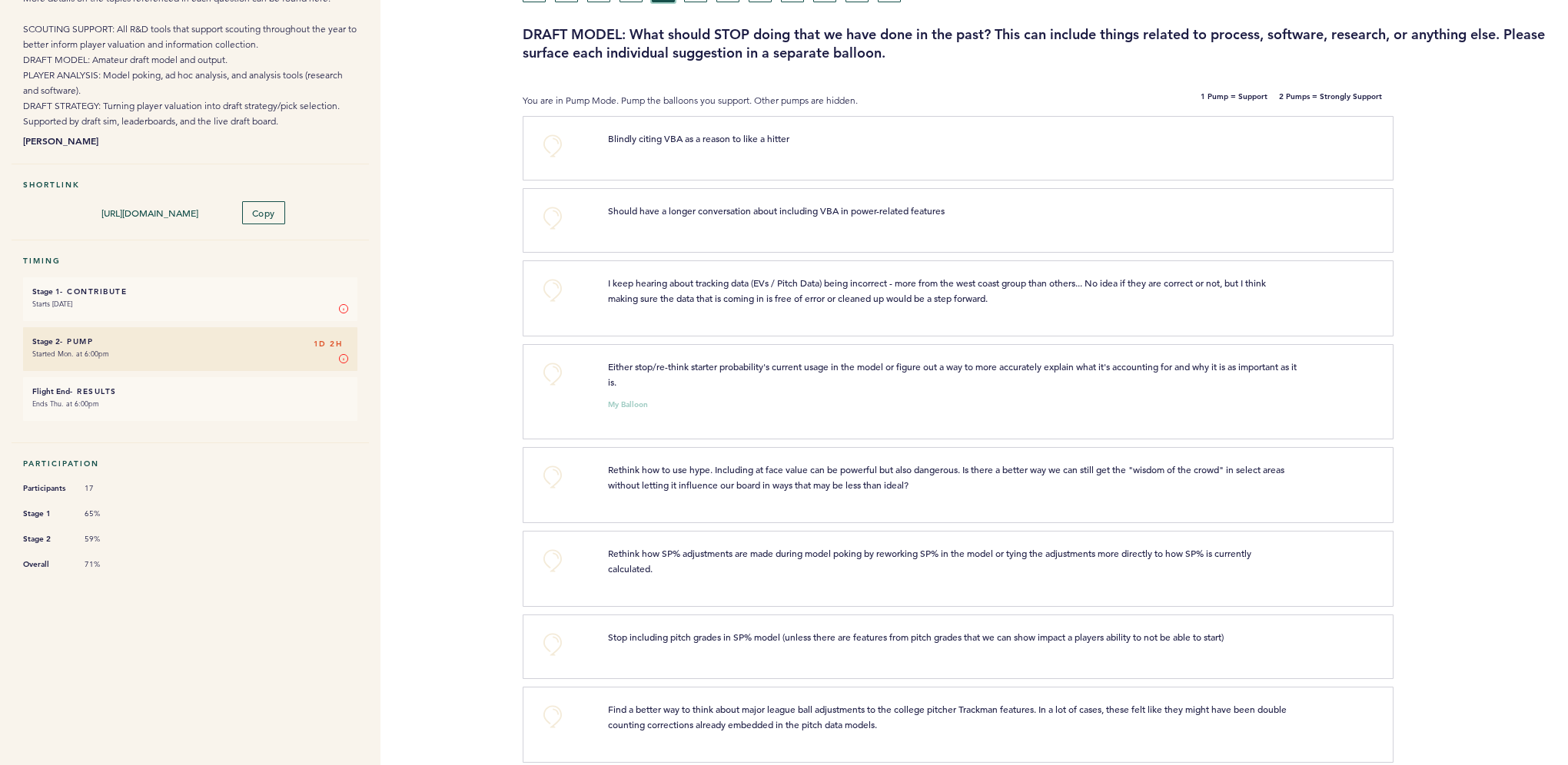
scroll to position [153, 0]
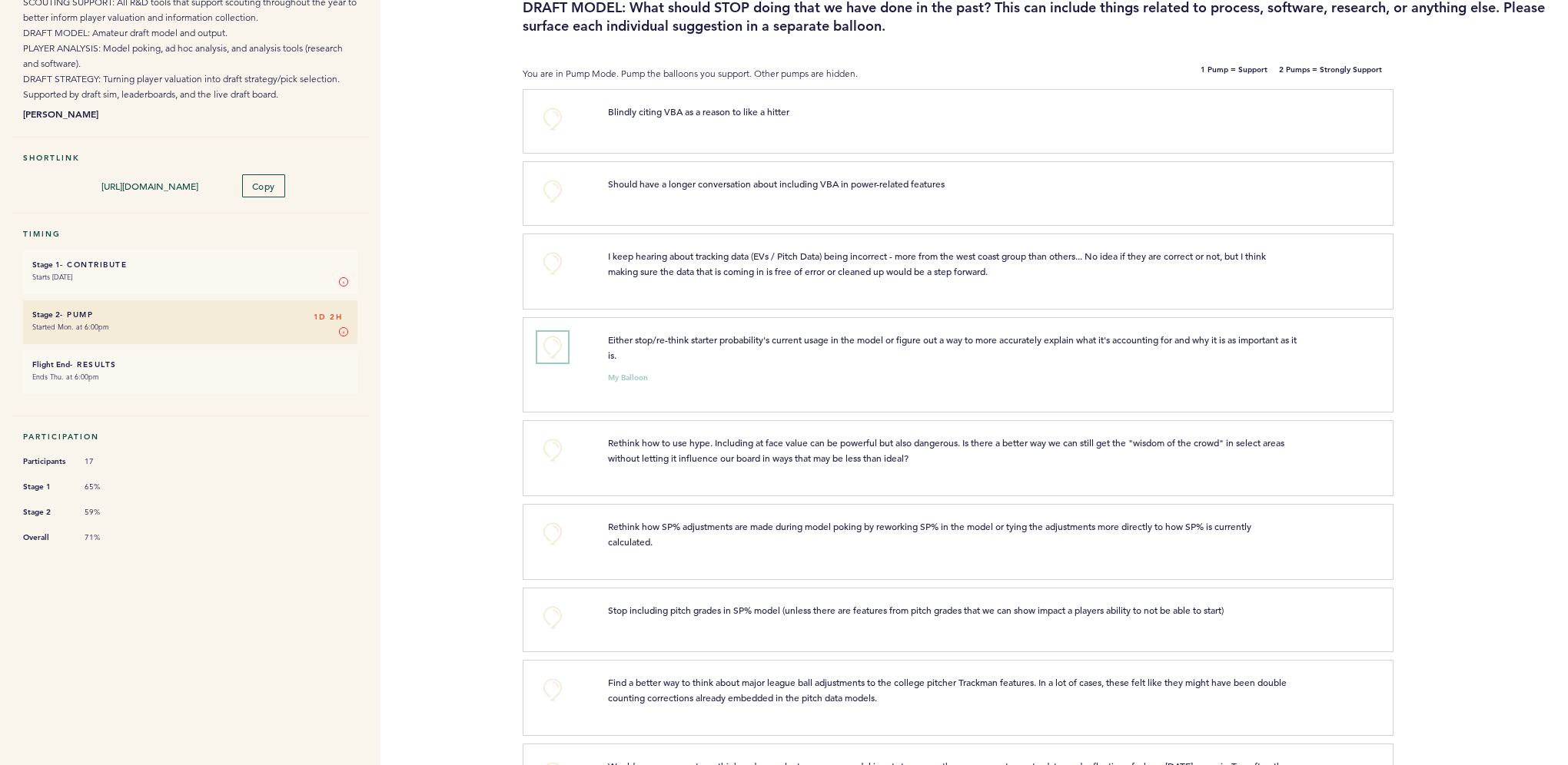
click at [549, 351] on button "+0" at bounding box center [552, 347] width 31 height 31
click at [549, 351] on button "+1" at bounding box center [552, 347] width 31 height 31
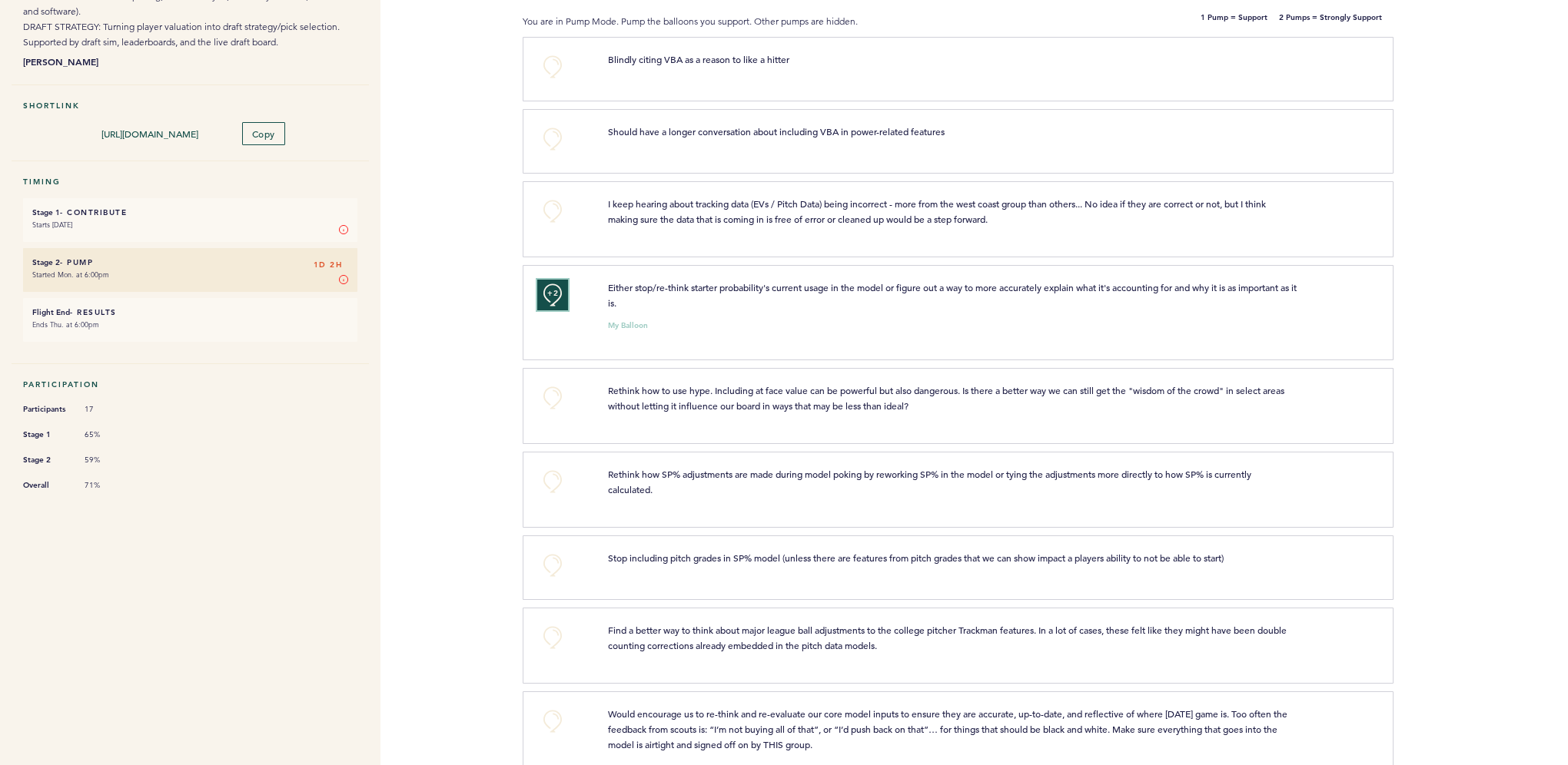
scroll to position [231, 0]
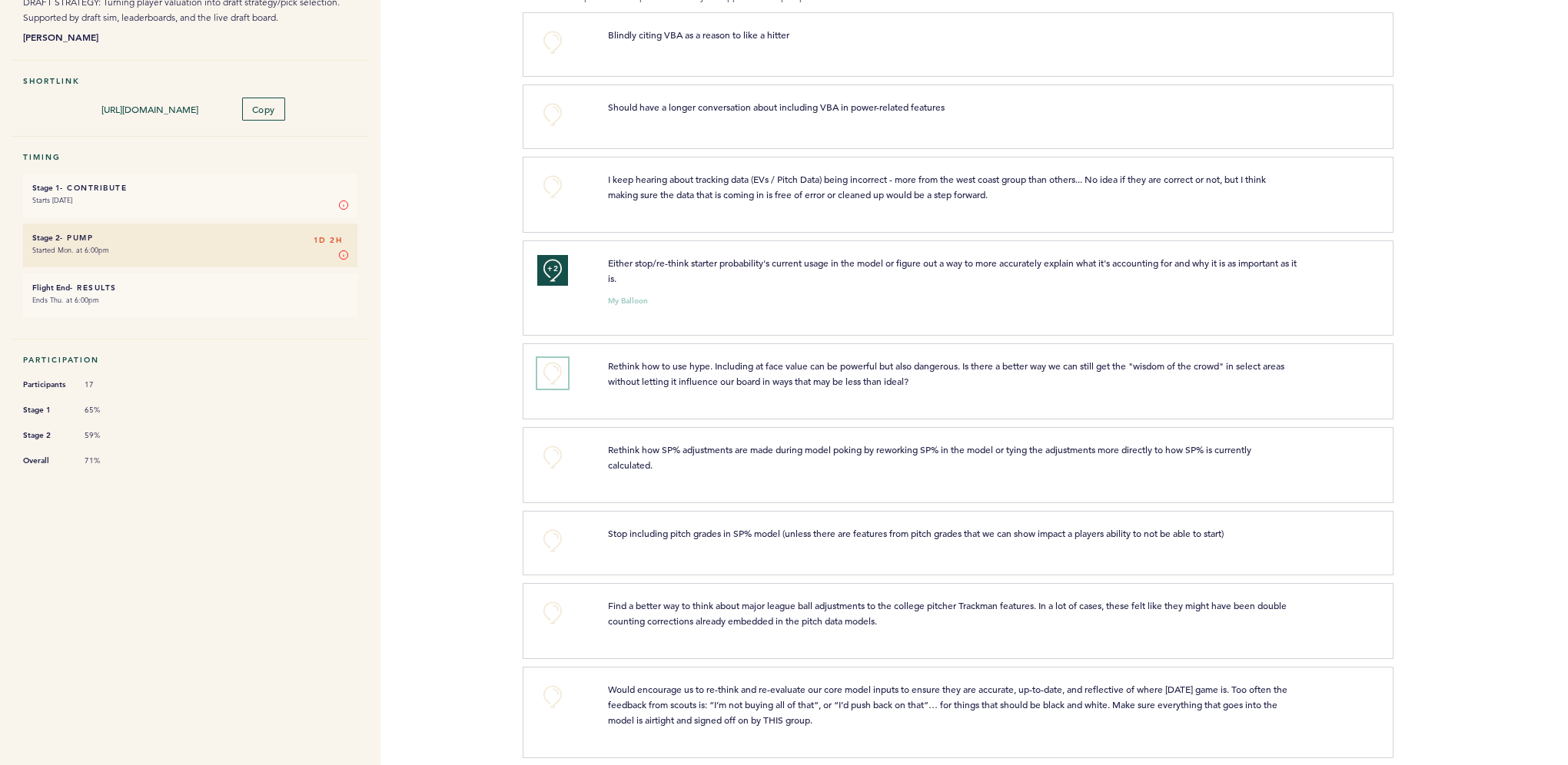
click at [541, 369] on button "+0" at bounding box center [552, 373] width 31 height 31
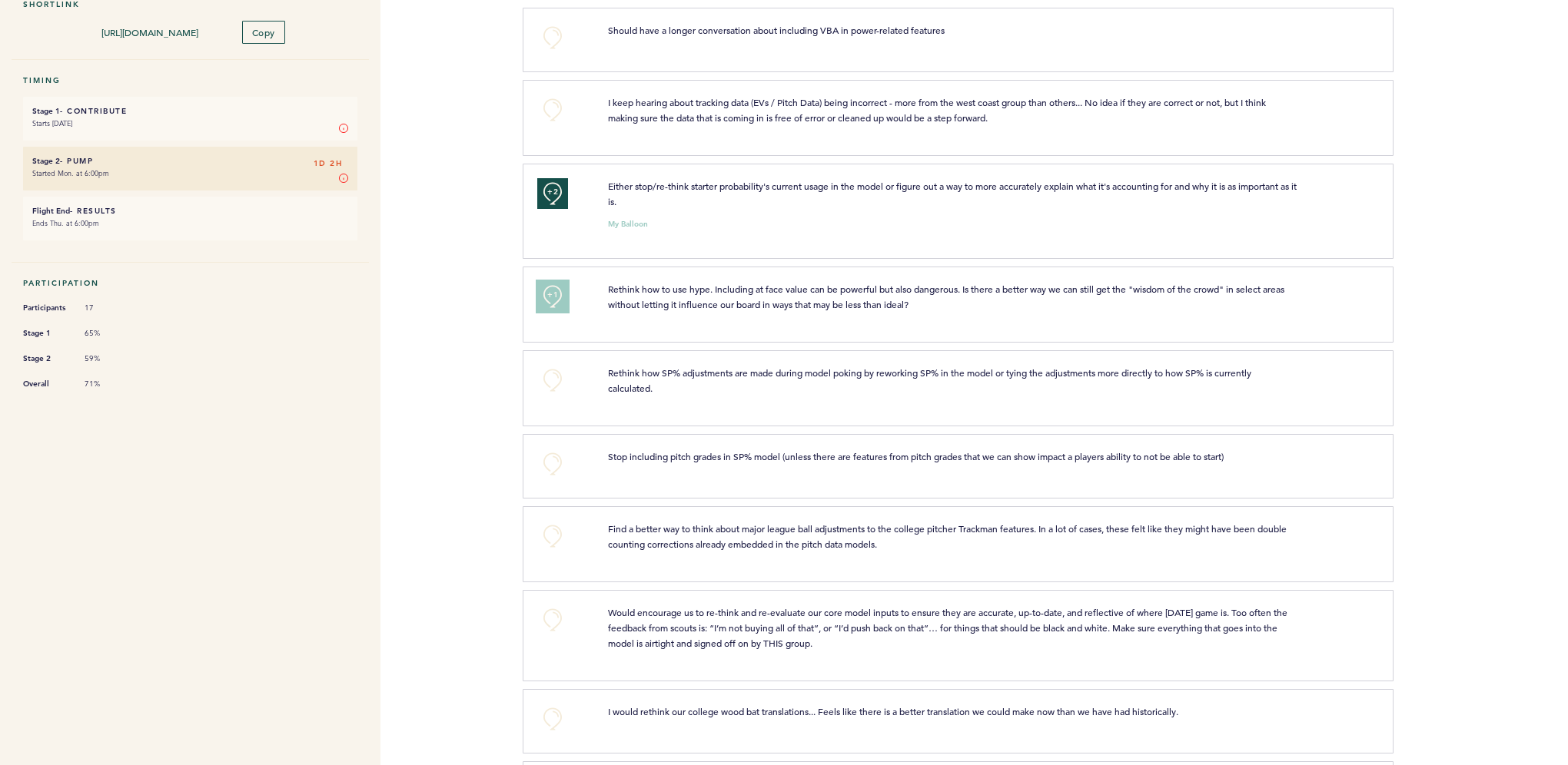
scroll to position [384, 0]
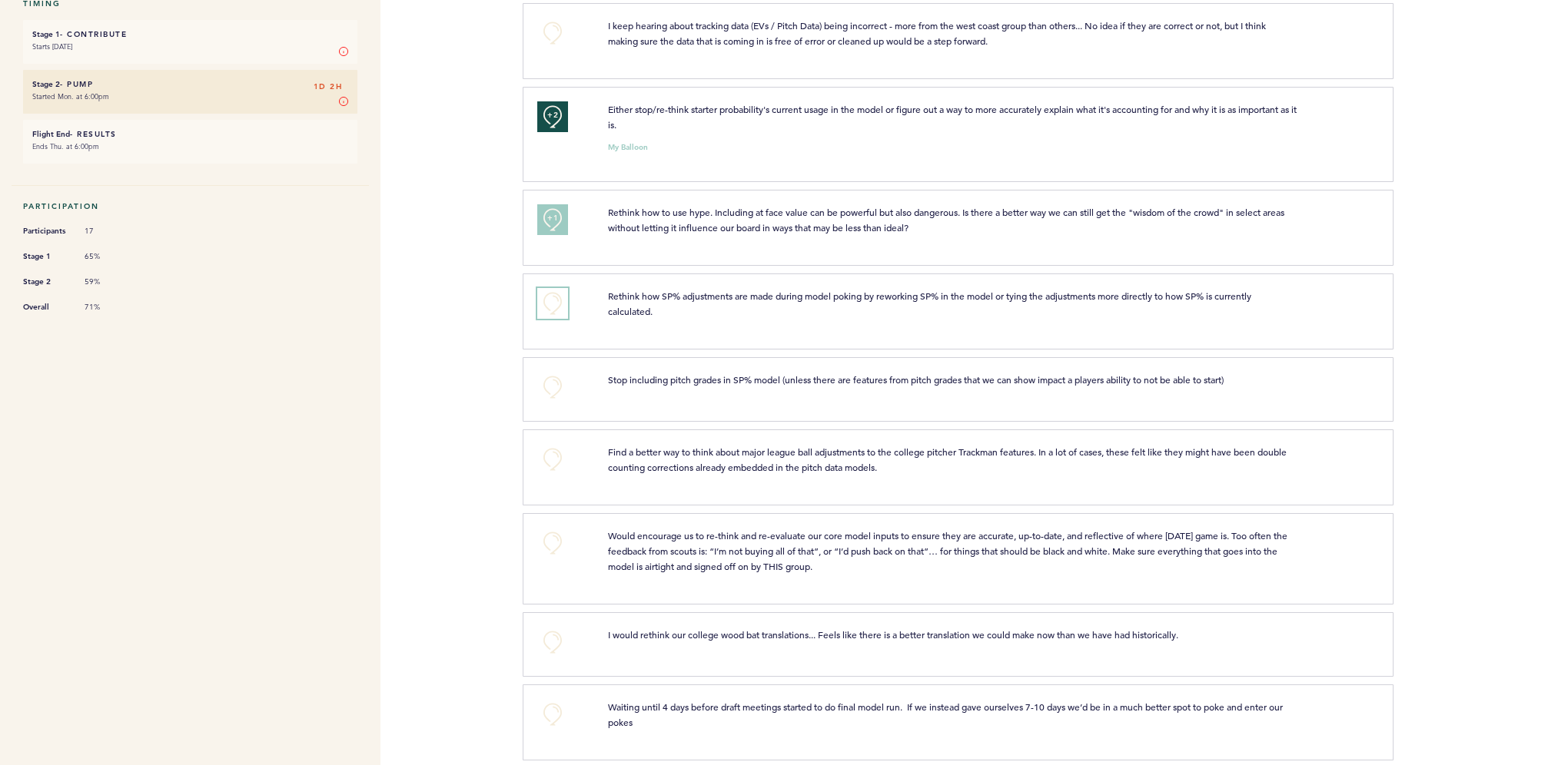
click at [554, 302] on button "+0" at bounding box center [552, 304] width 31 height 31
click at [554, 302] on span "+1" at bounding box center [552, 302] width 11 height 15
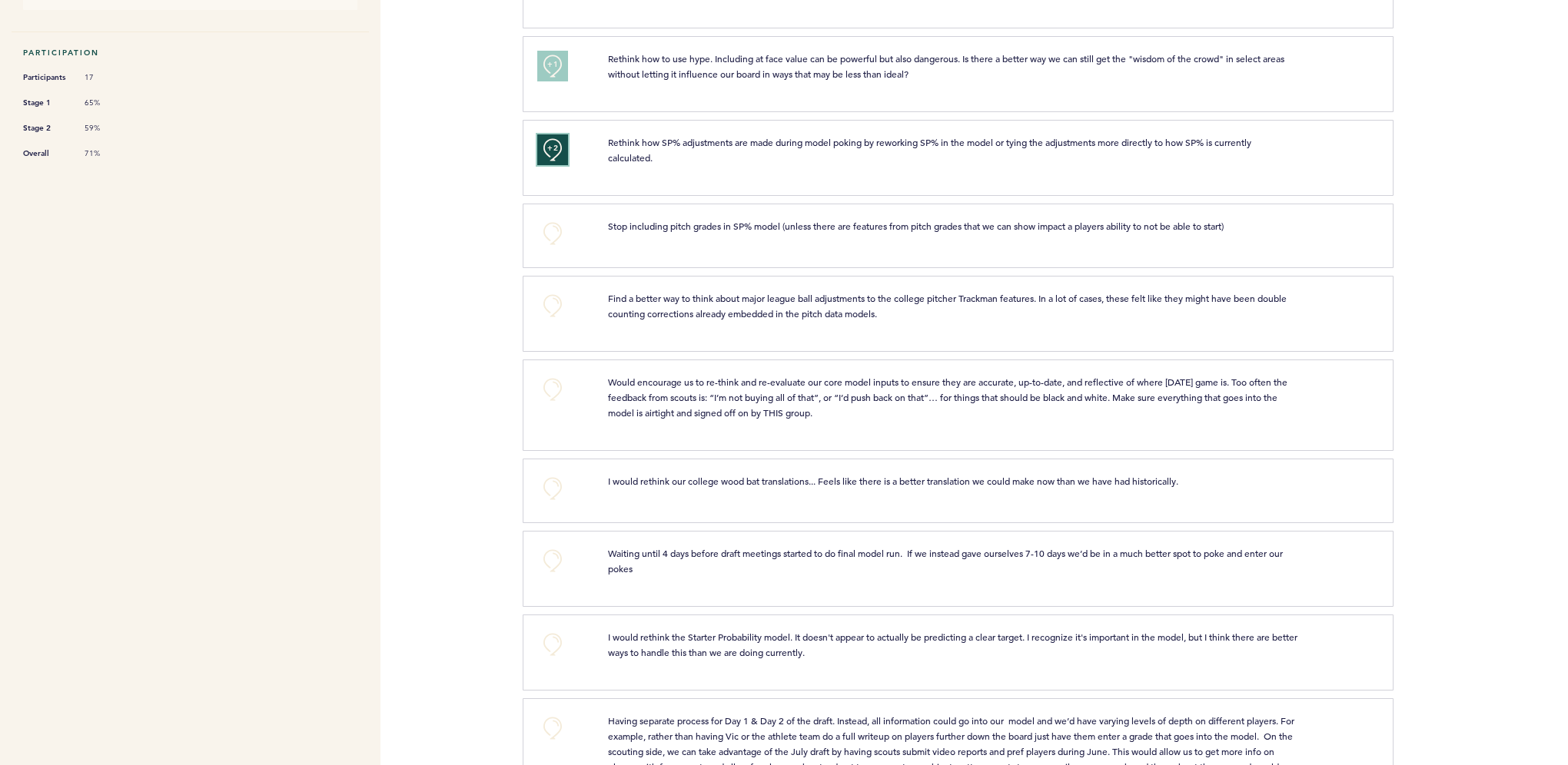
scroll to position [615, 0]
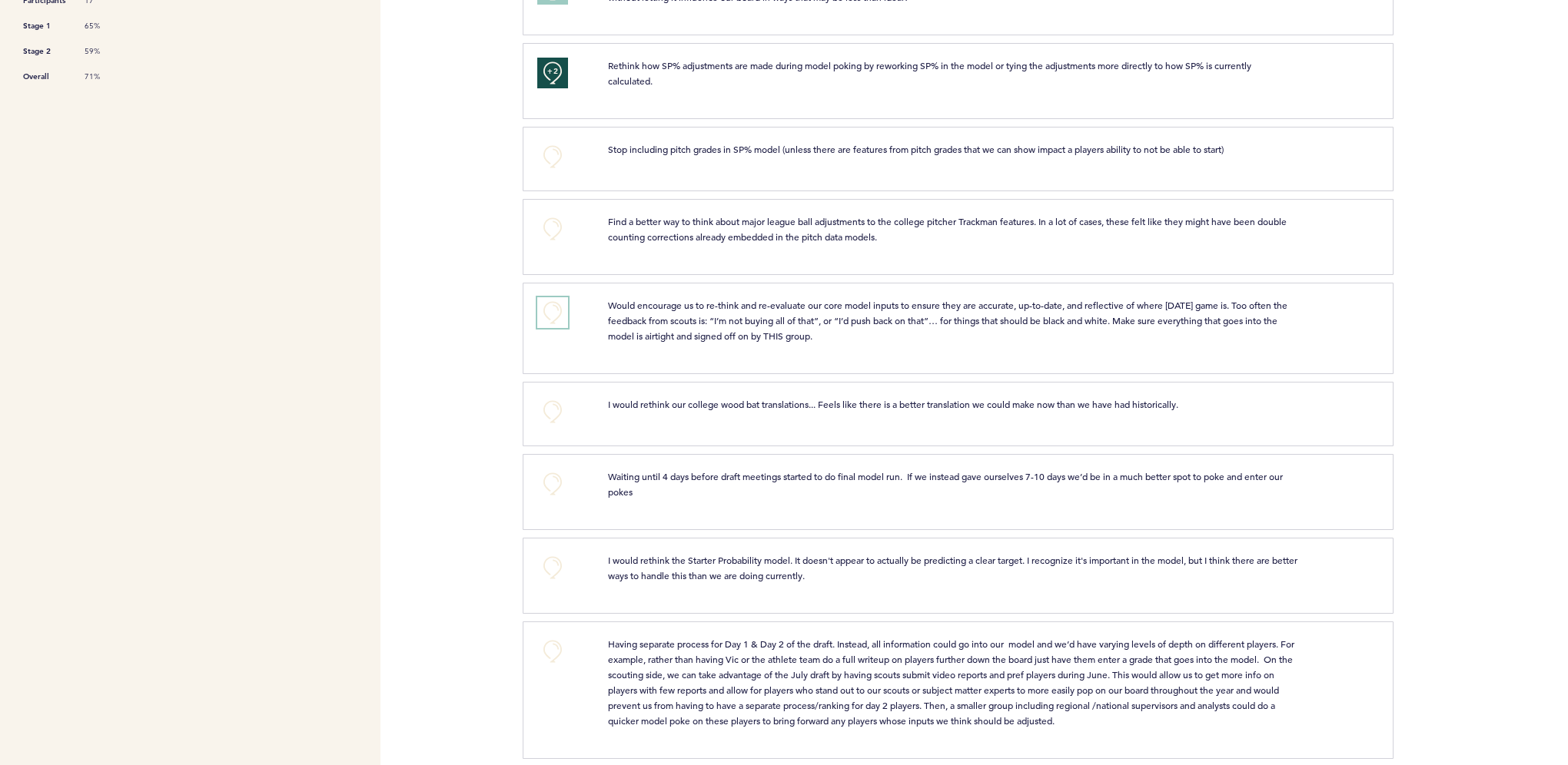
click at [566, 311] on button "+0" at bounding box center [552, 313] width 31 height 31
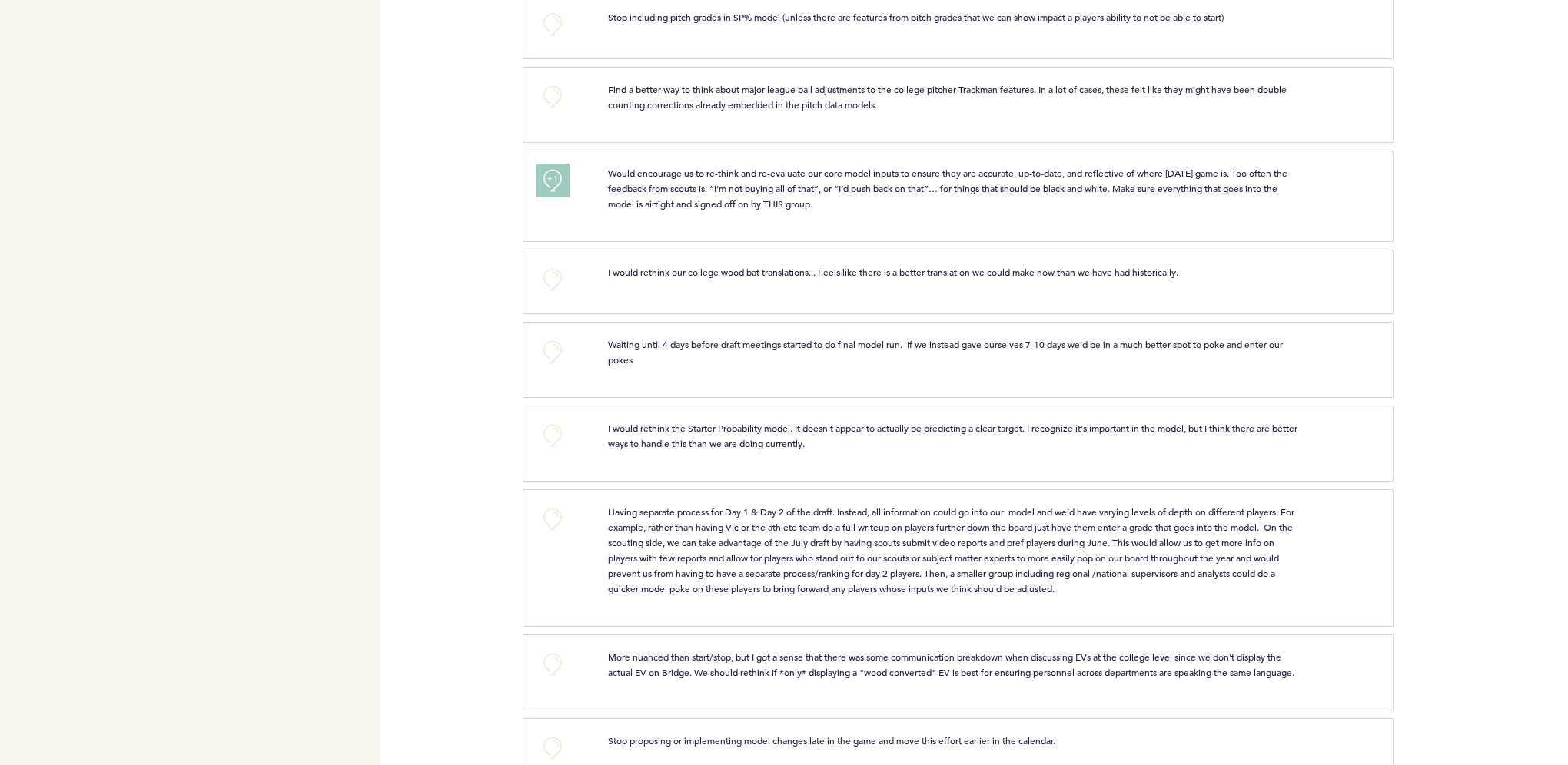
scroll to position [768, 0]
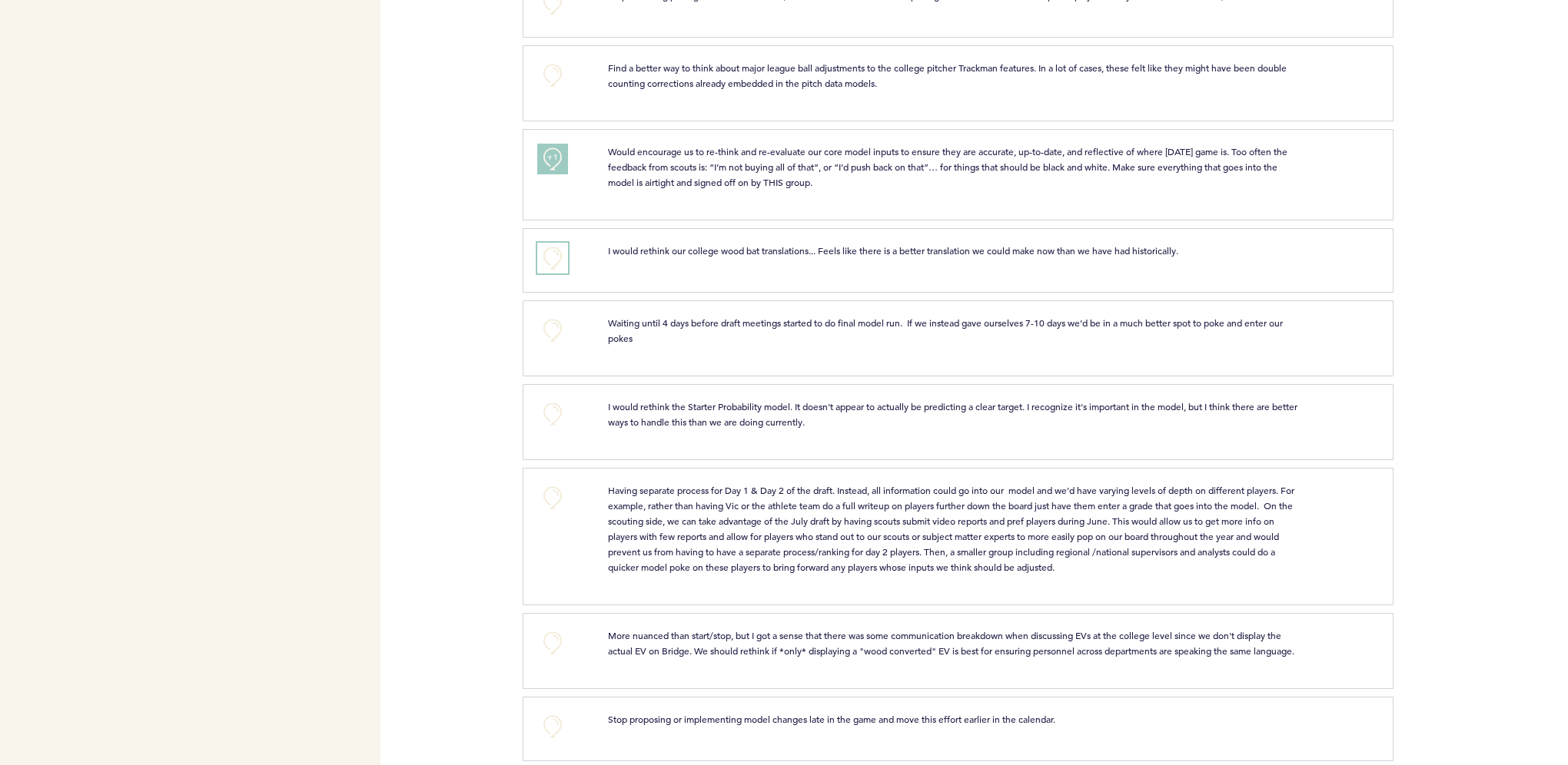
click at [550, 244] on button "+0" at bounding box center [552, 258] width 31 height 31
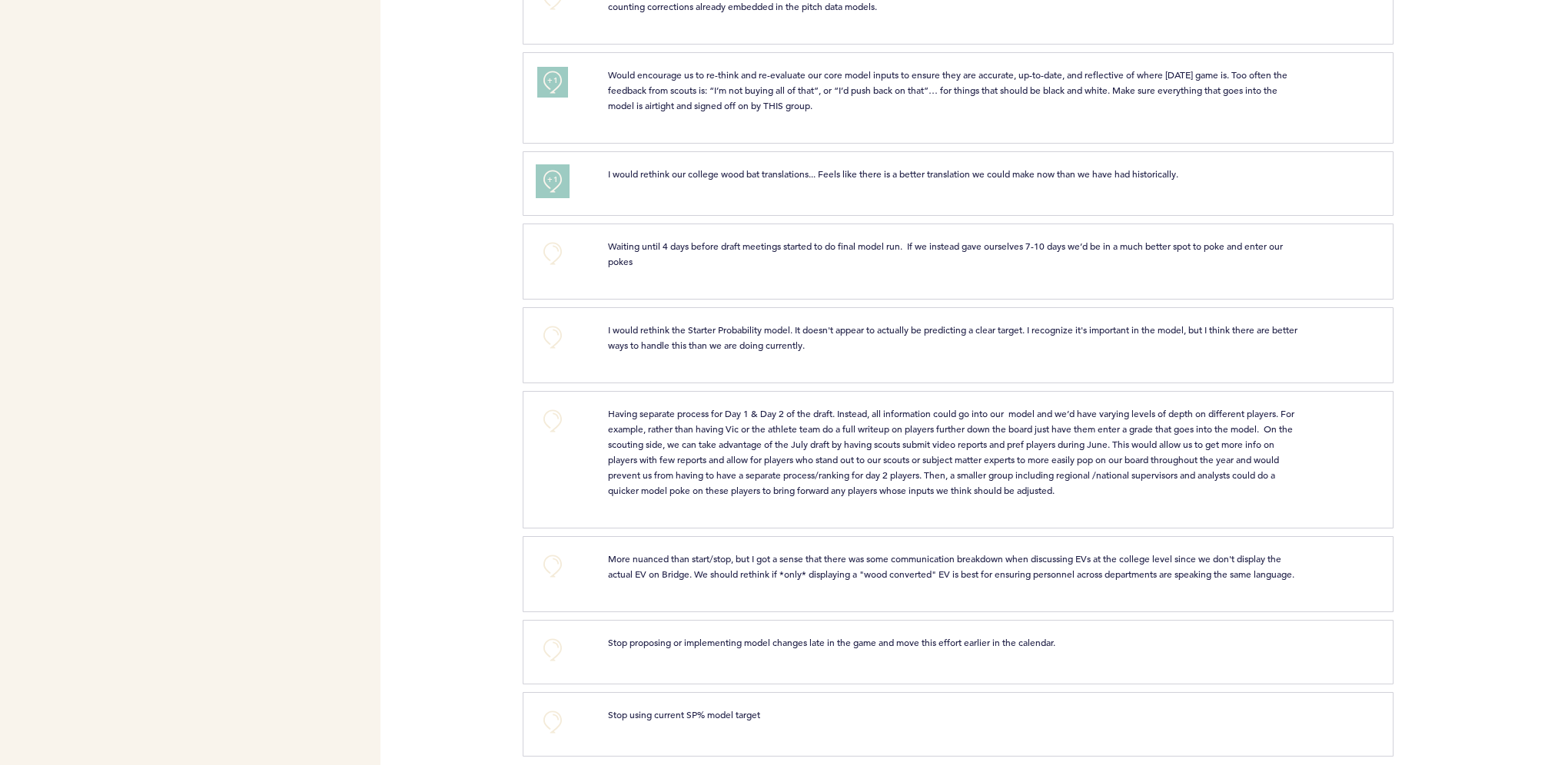
scroll to position [869, 0]
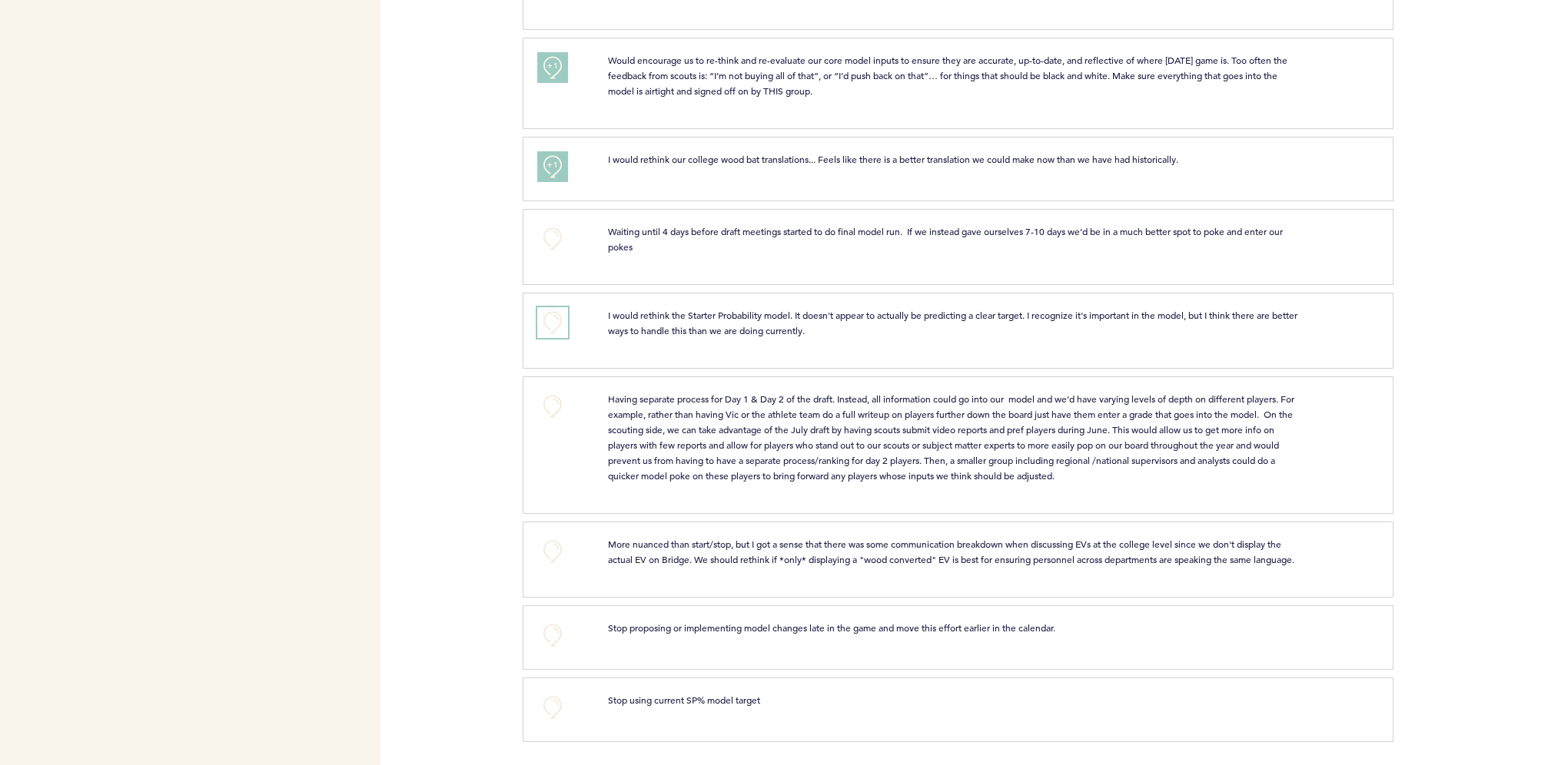
click at [548, 312] on button "+0" at bounding box center [552, 323] width 31 height 31
click at [548, 314] on span "+1" at bounding box center [552, 322] width 11 height 15
click at [555, 634] on button "+0" at bounding box center [552, 635] width 31 height 31
click at [0, 0] on span "+0" at bounding box center [0, 0] width 0 height 0
click at [554, 707] on button "+0" at bounding box center [552, 708] width 31 height 31
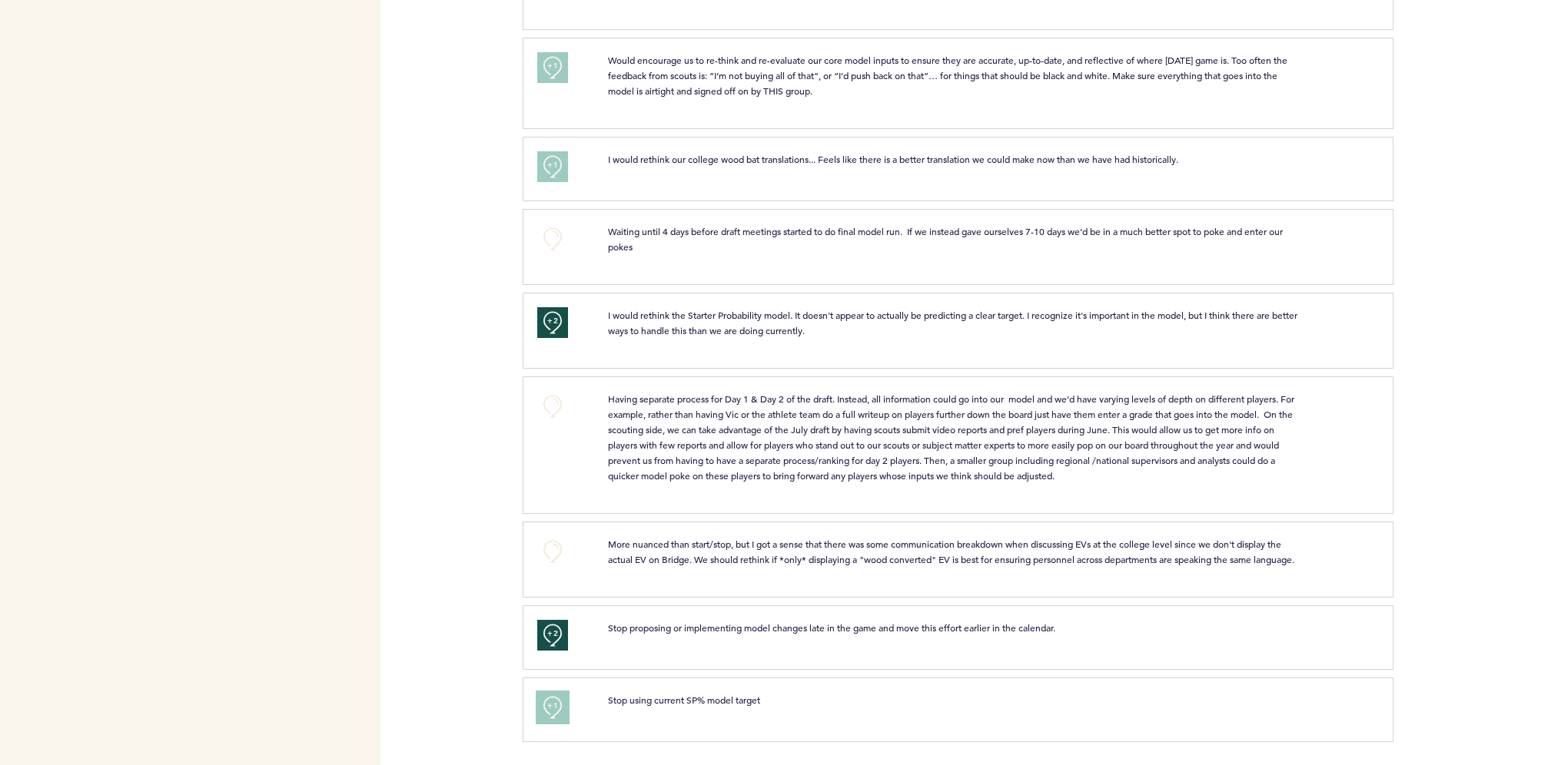
click at [554, 707] on span "+1" at bounding box center [552, 706] width 11 height 15
click at [559, 714] on button "+2" at bounding box center [552, 708] width 31 height 31
click at [559, 713] on button "+0" at bounding box center [552, 708] width 31 height 31
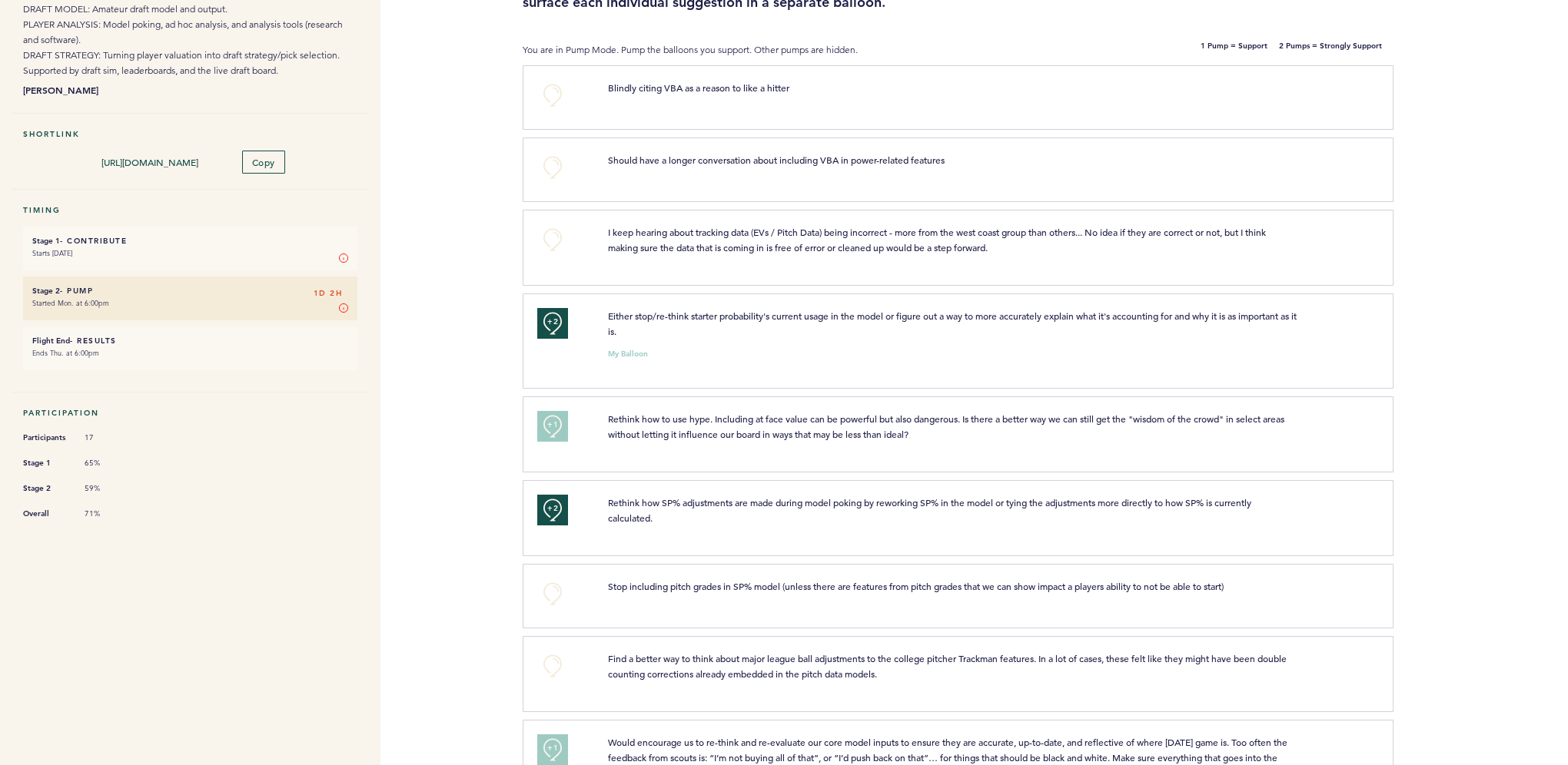
scroll to position [0, 0]
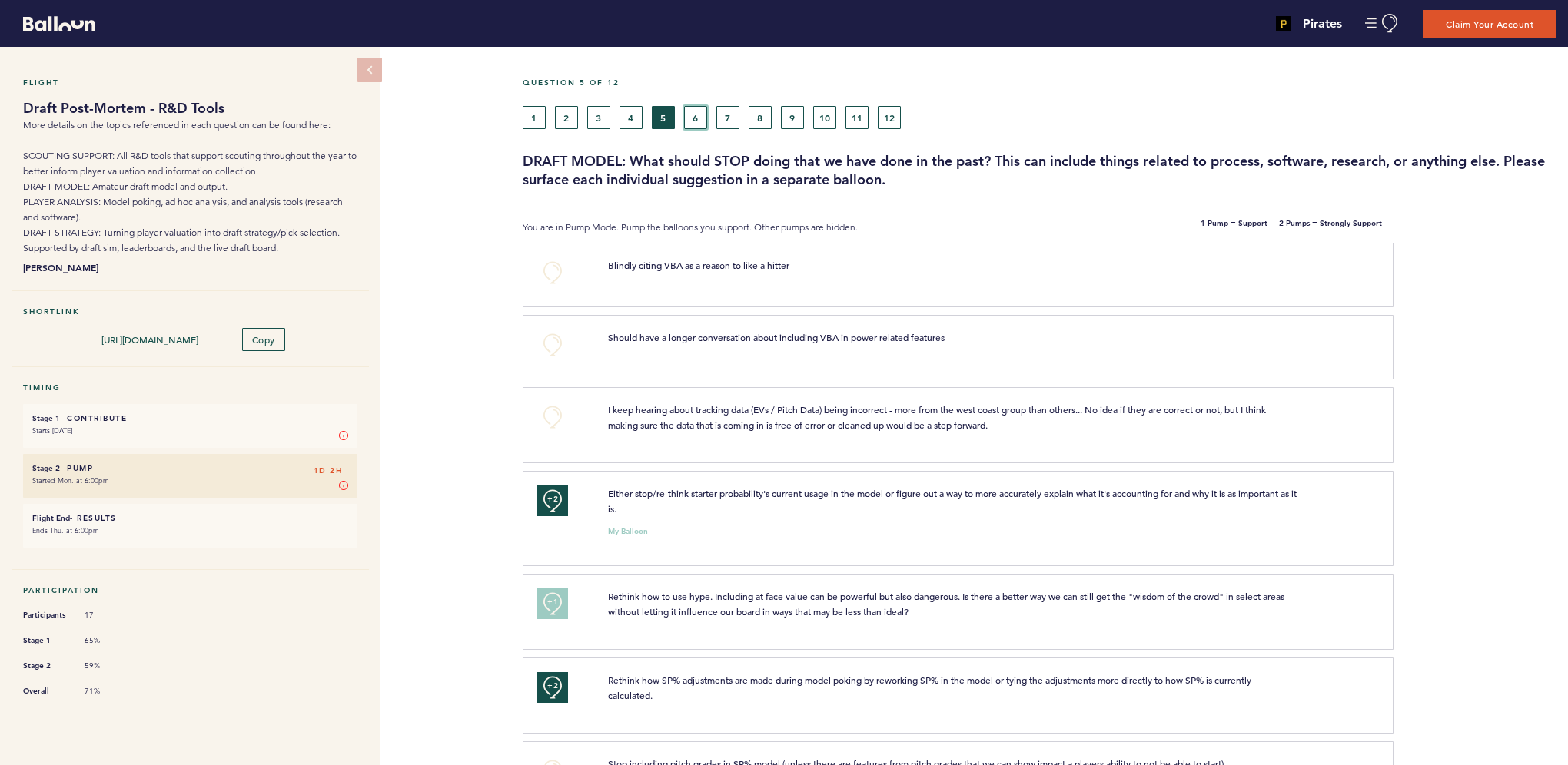
click at [693, 113] on button "6" at bounding box center [696, 118] width 23 height 23
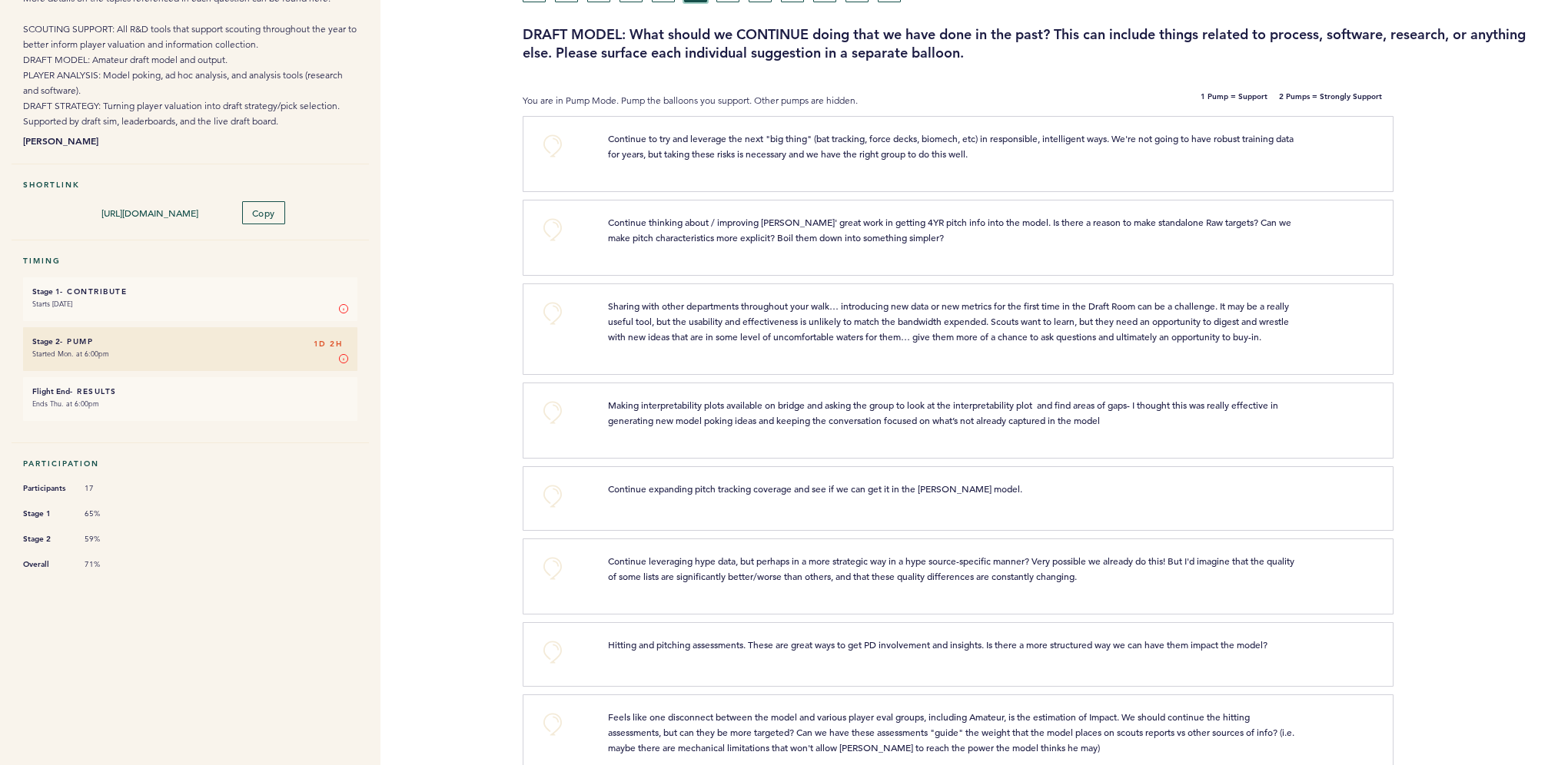
scroll to position [153, 0]
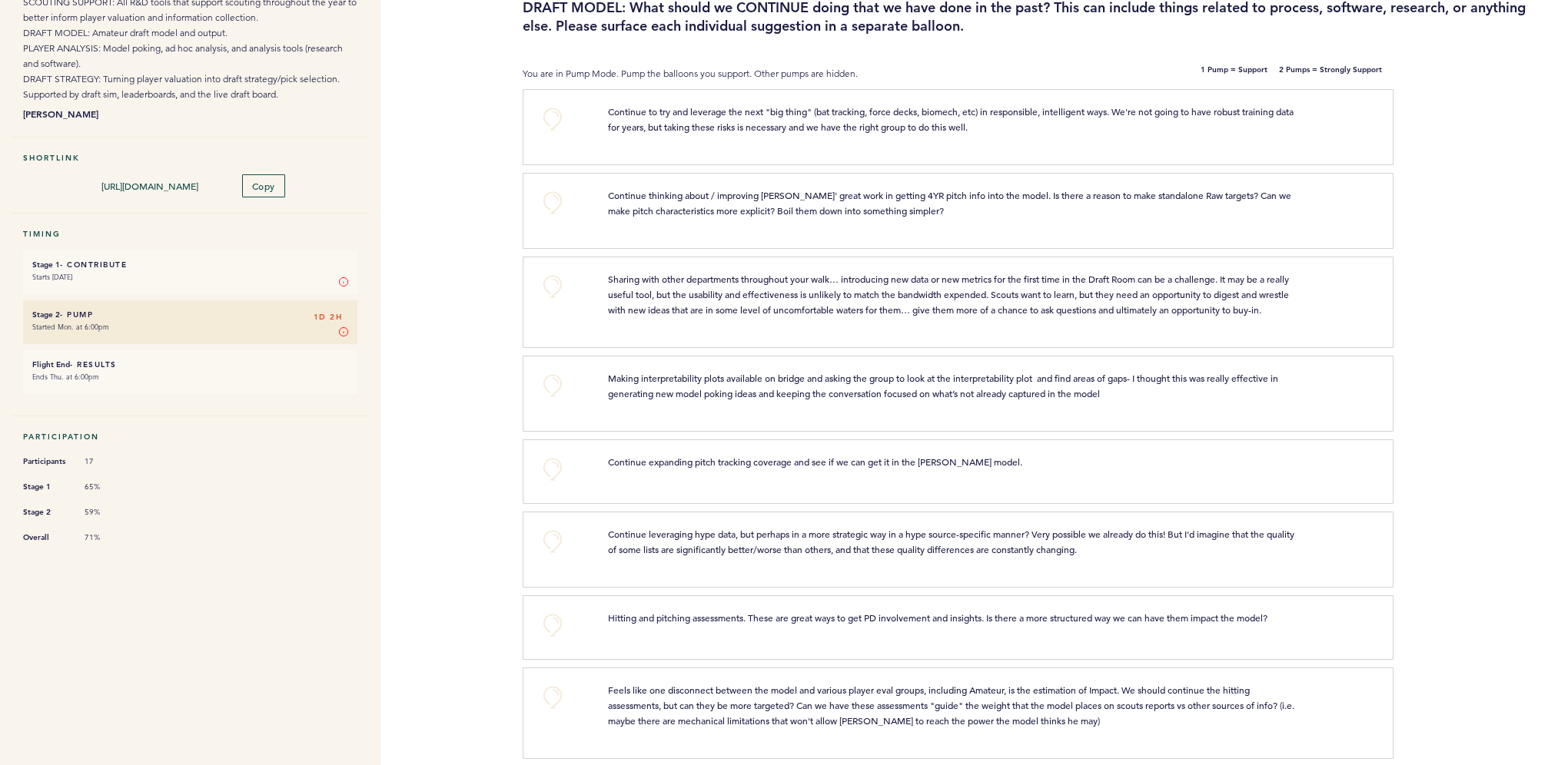
click at [599, 298] on div "Sharing with other departments throughout your walk… introducing new data or ne…" at bounding box center [953, 295] width 713 height 46
click at [562, 297] on button "+0" at bounding box center [552, 287] width 31 height 31
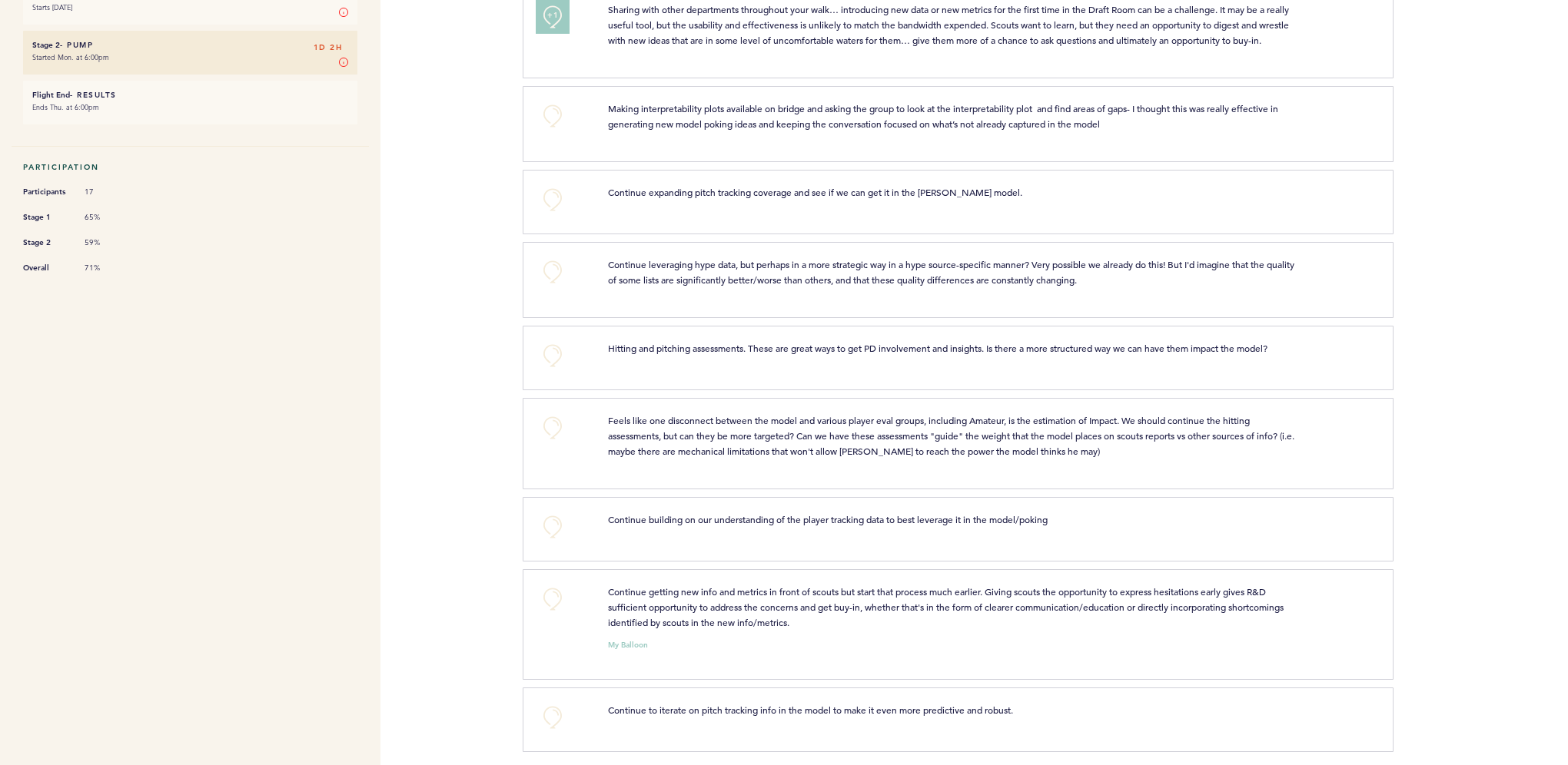
scroll to position [444, 0]
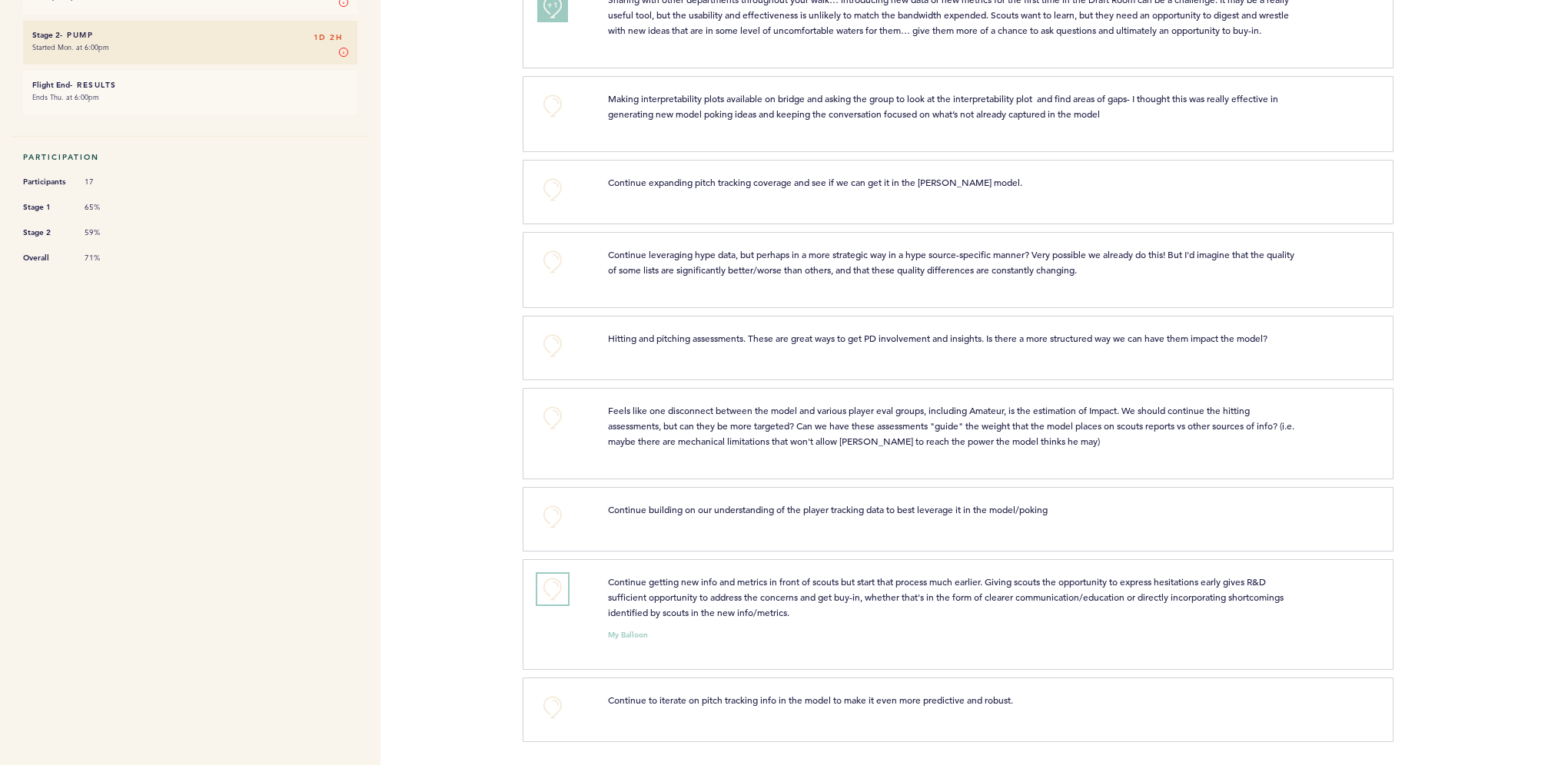
click at [552, 596] on button "+0" at bounding box center [552, 589] width 31 height 31
click at [553, 588] on span "+1" at bounding box center [552, 588] width 11 height 15
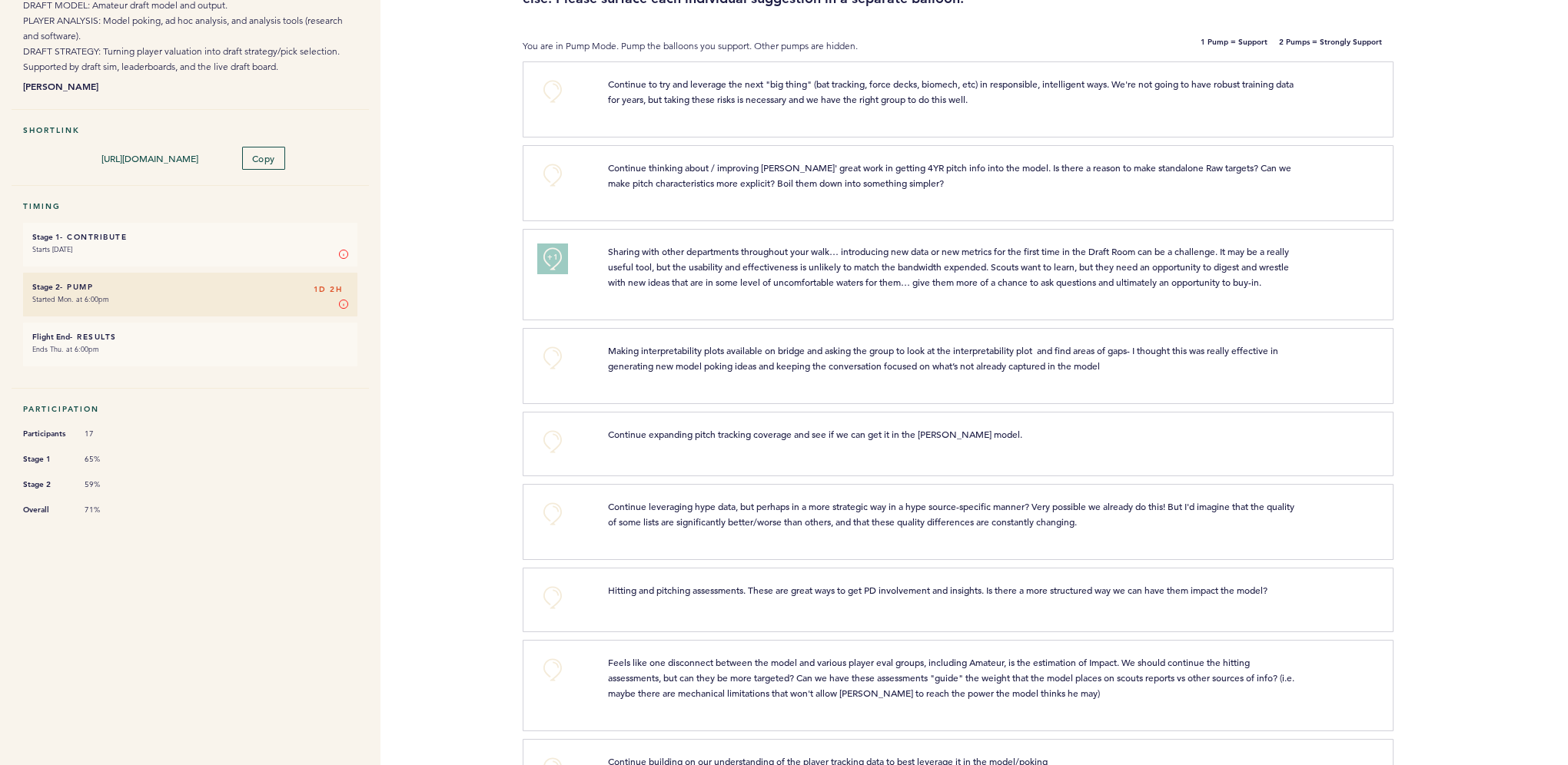
scroll to position [0, 0]
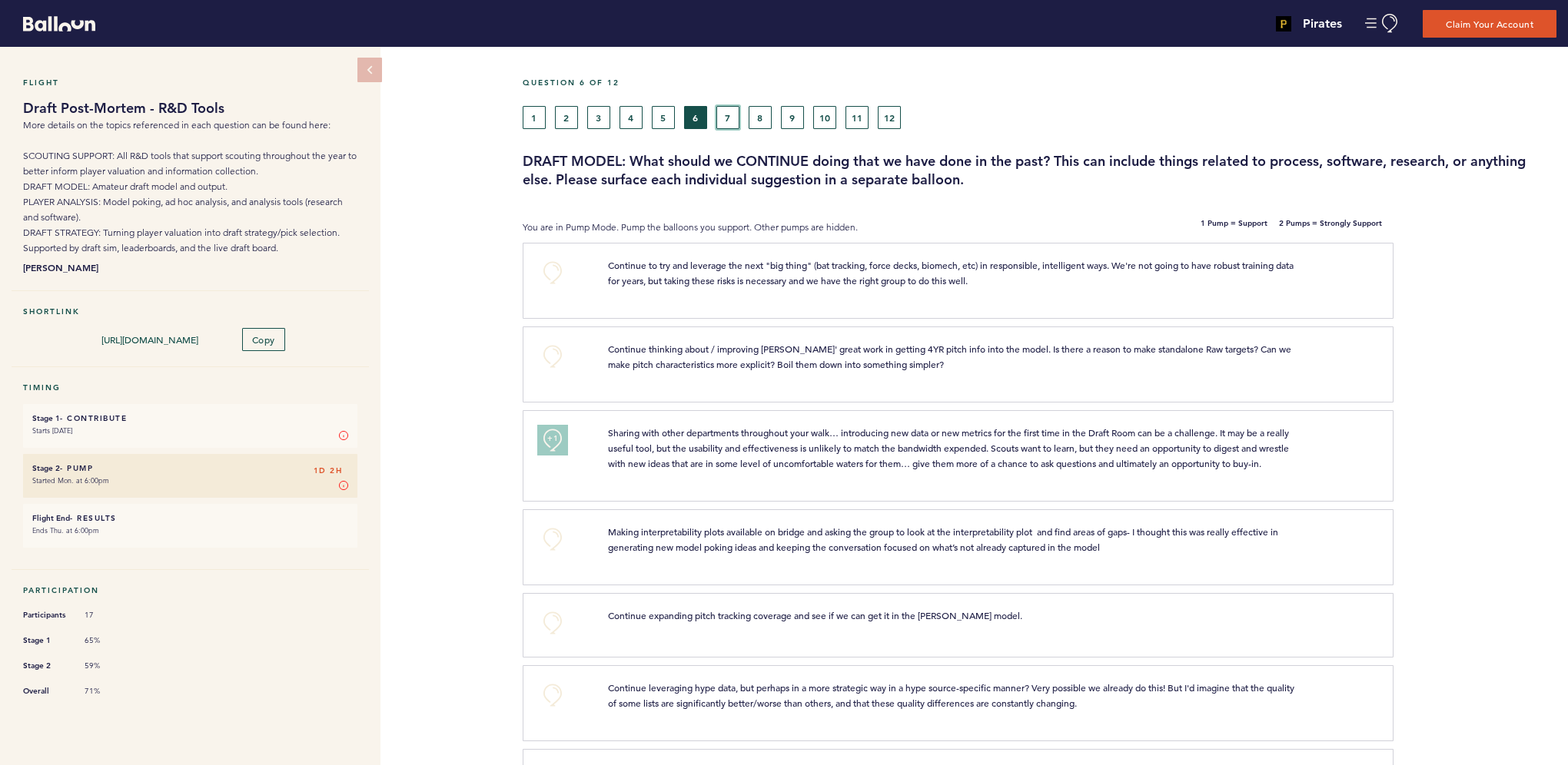
click at [723, 113] on button "7" at bounding box center [728, 118] width 23 height 23
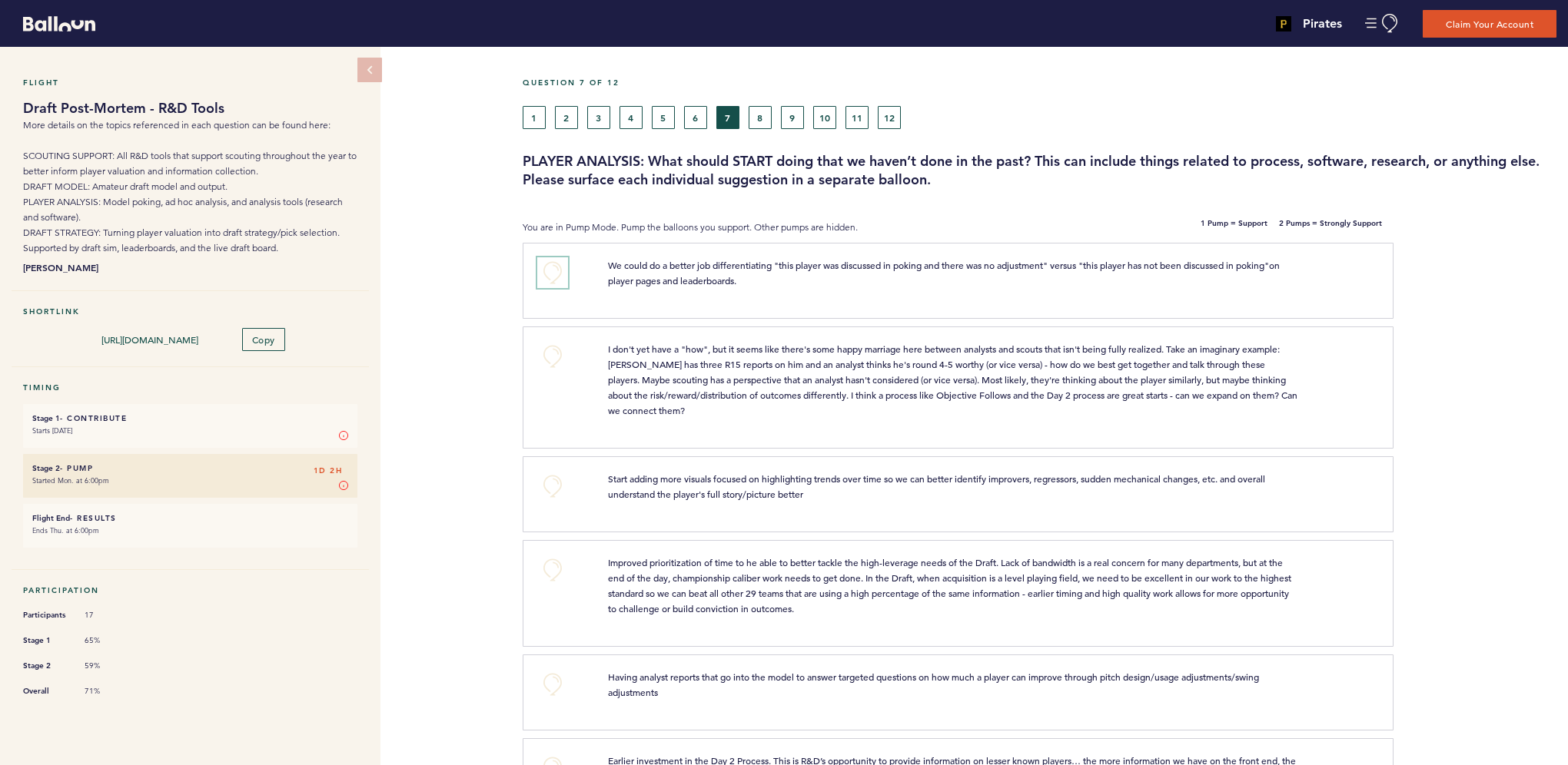
click at [557, 276] on button "+0" at bounding box center [552, 273] width 31 height 31
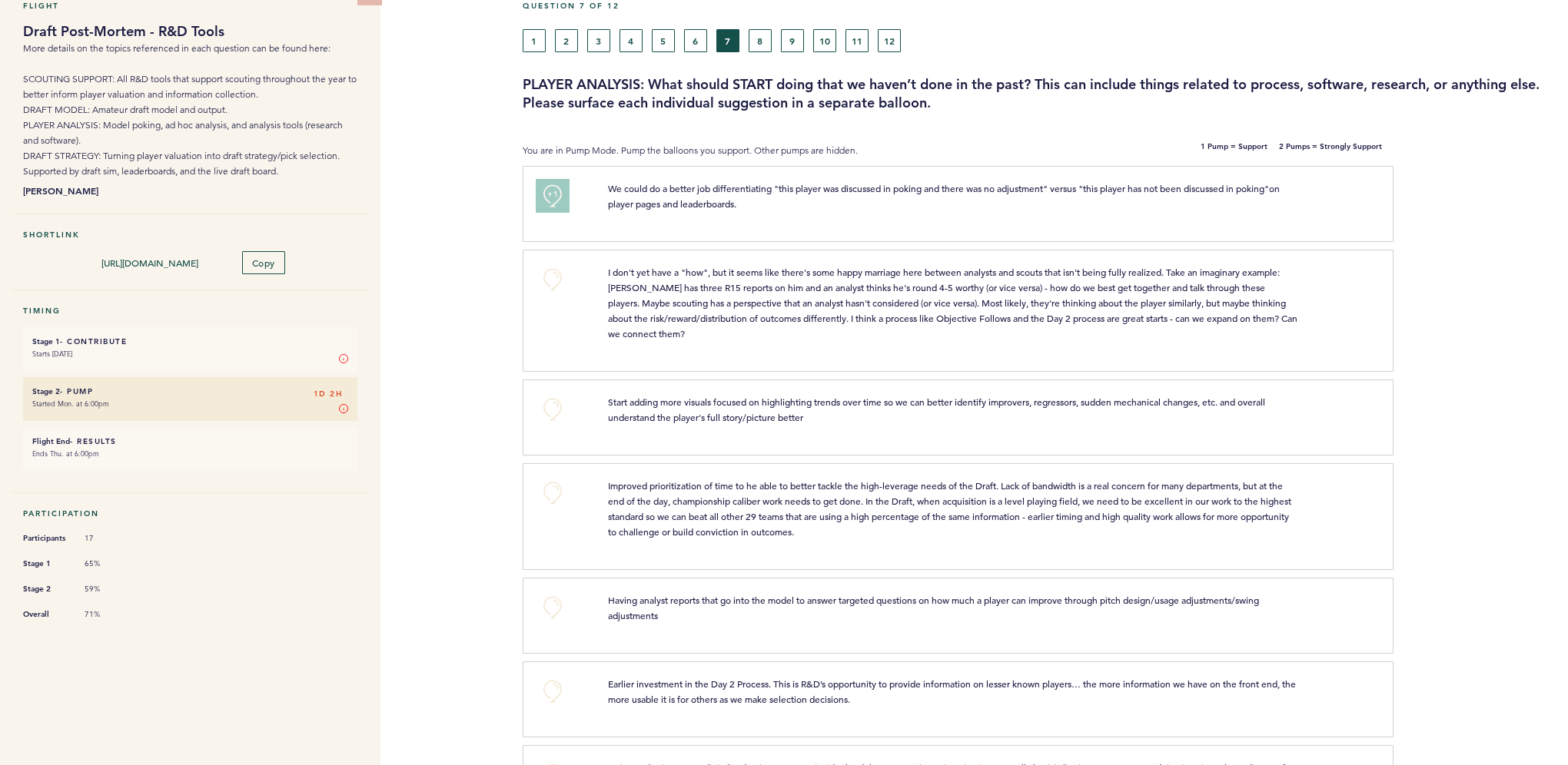
scroll to position [153, 0]
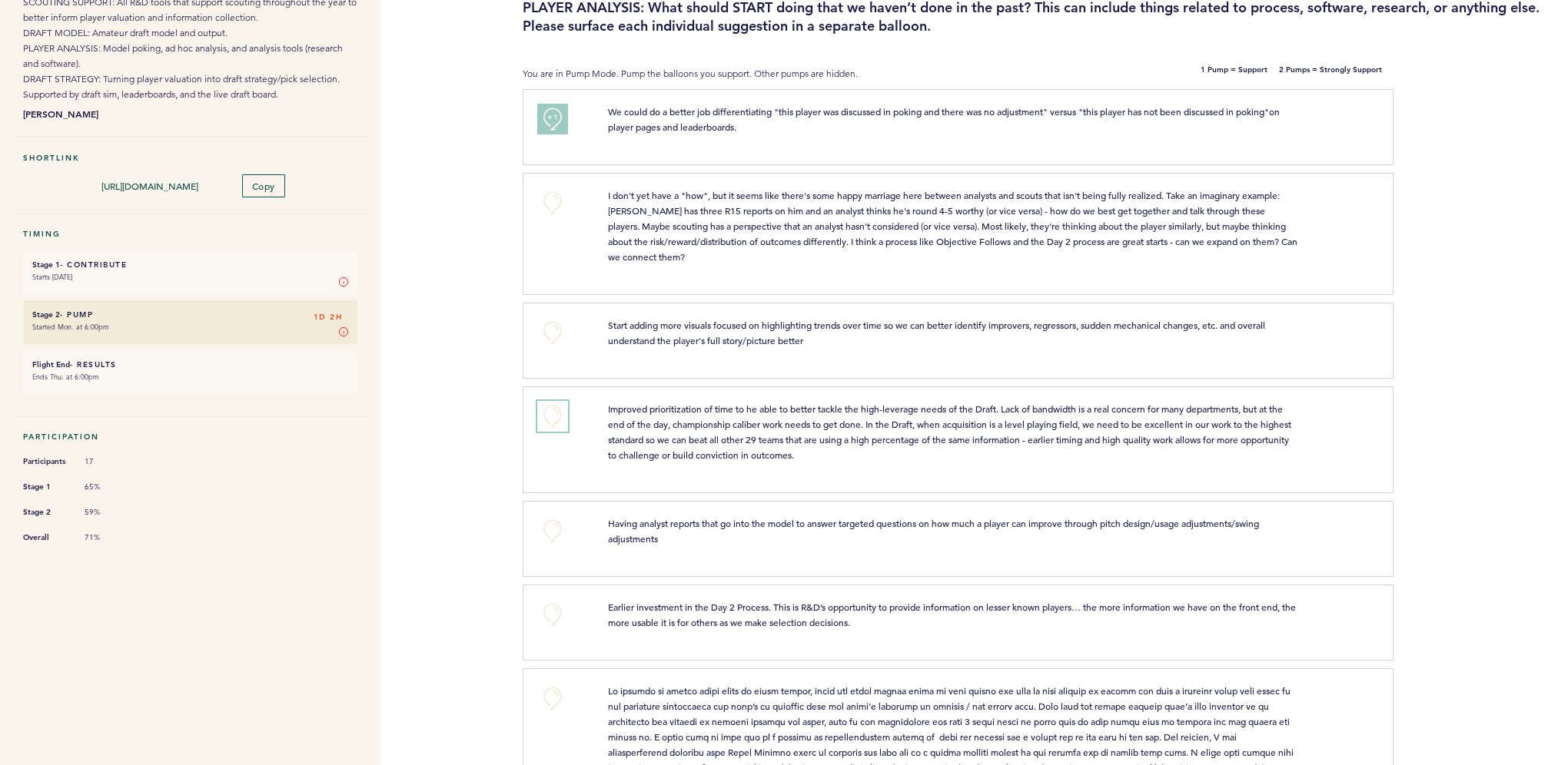
click at [563, 412] on button "+0" at bounding box center [552, 416] width 31 height 31
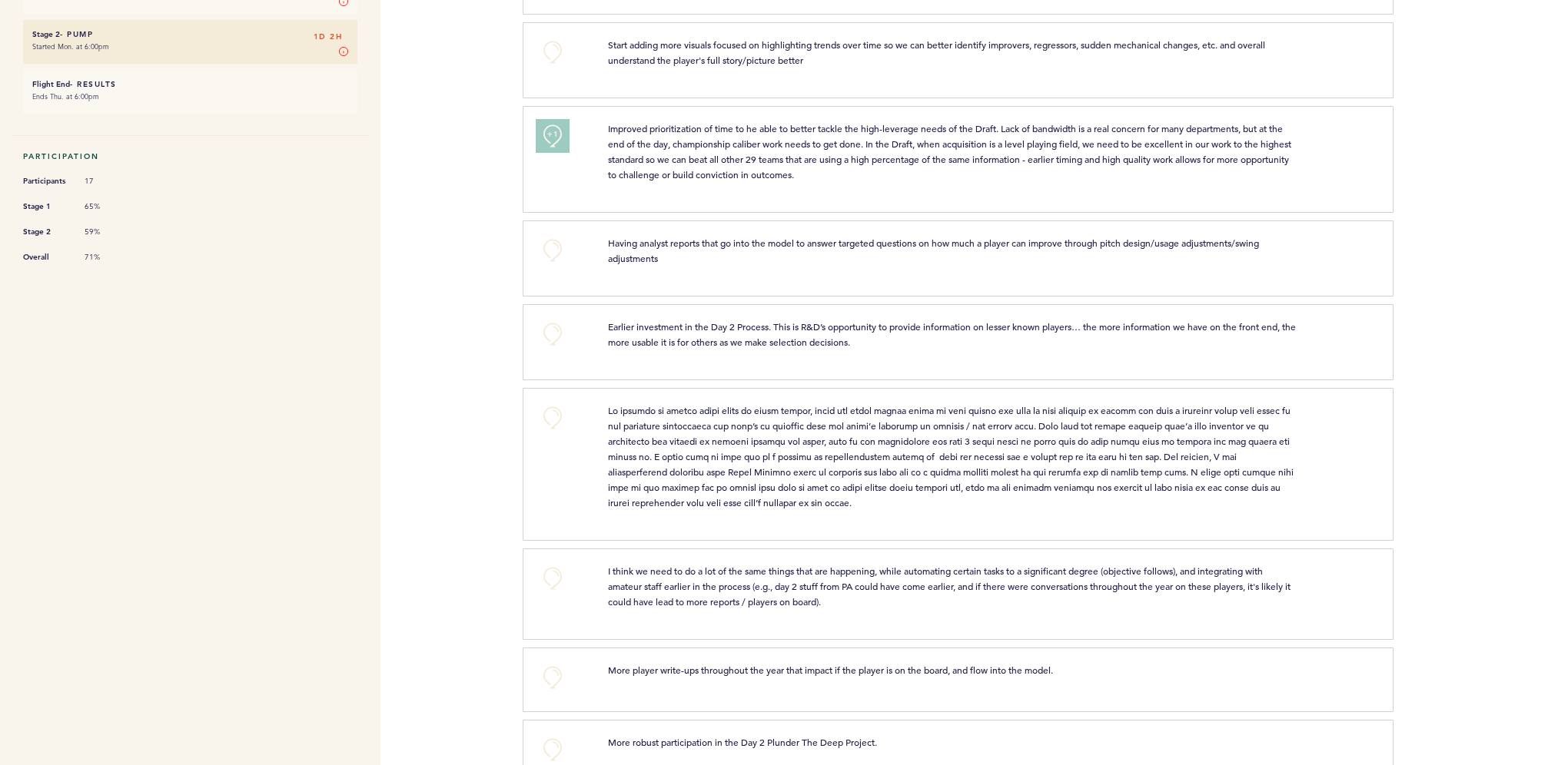
scroll to position [461, 0]
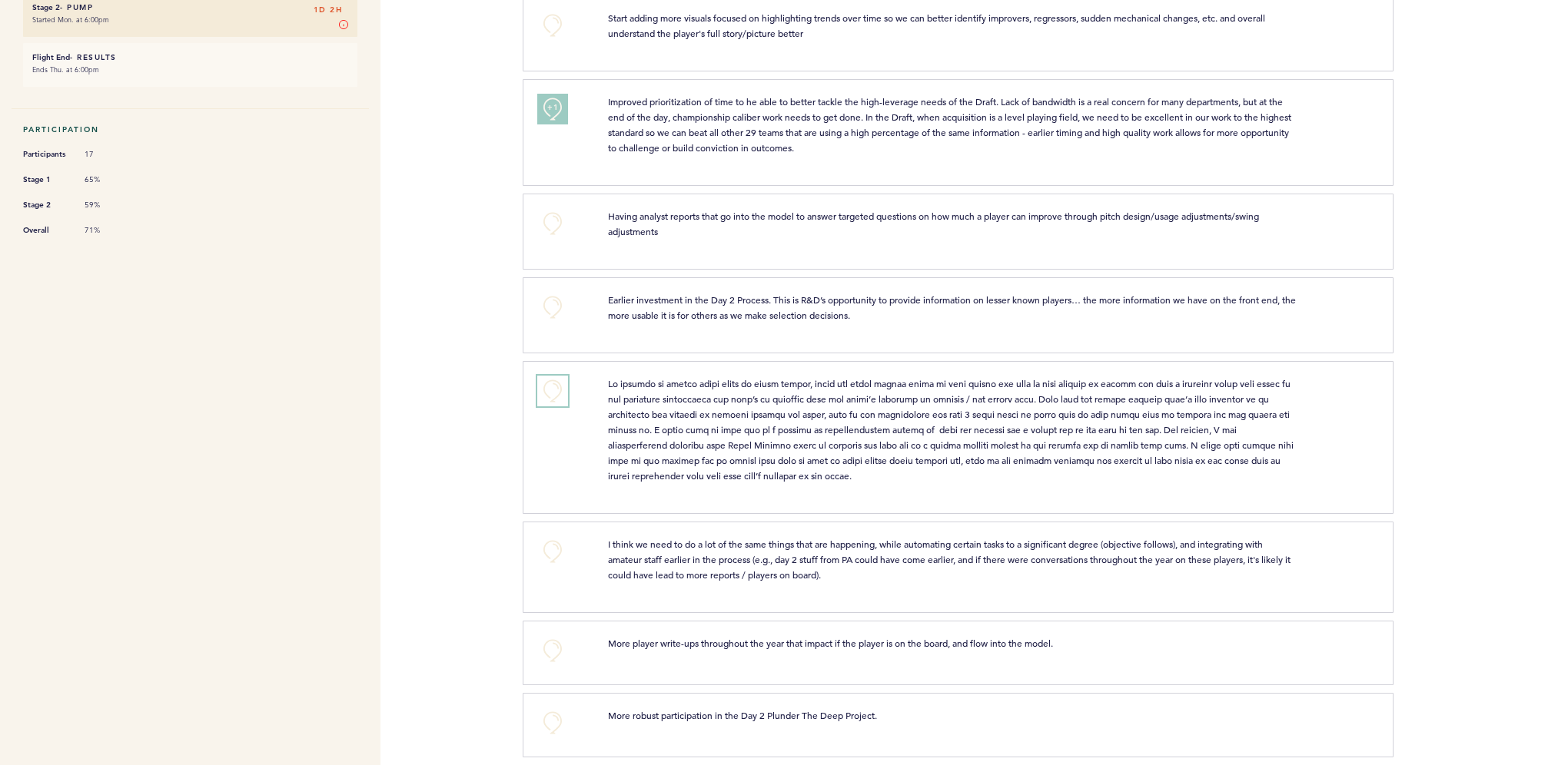
click at [553, 394] on button "+0" at bounding box center [552, 391] width 31 height 31
click at [551, 387] on span "+1" at bounding box center [552, 389] width 11 height 15
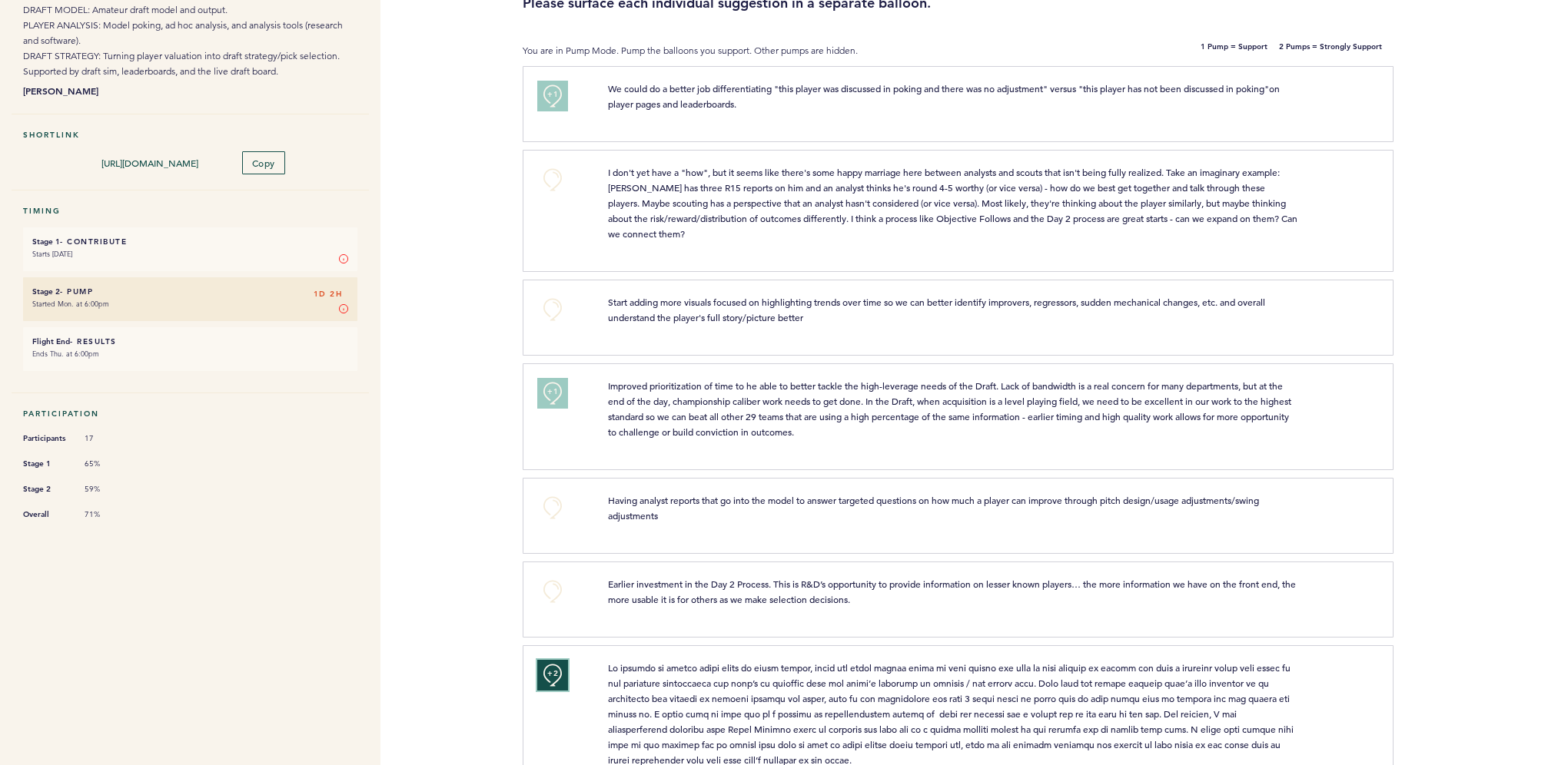
scroll to position [0, 0]
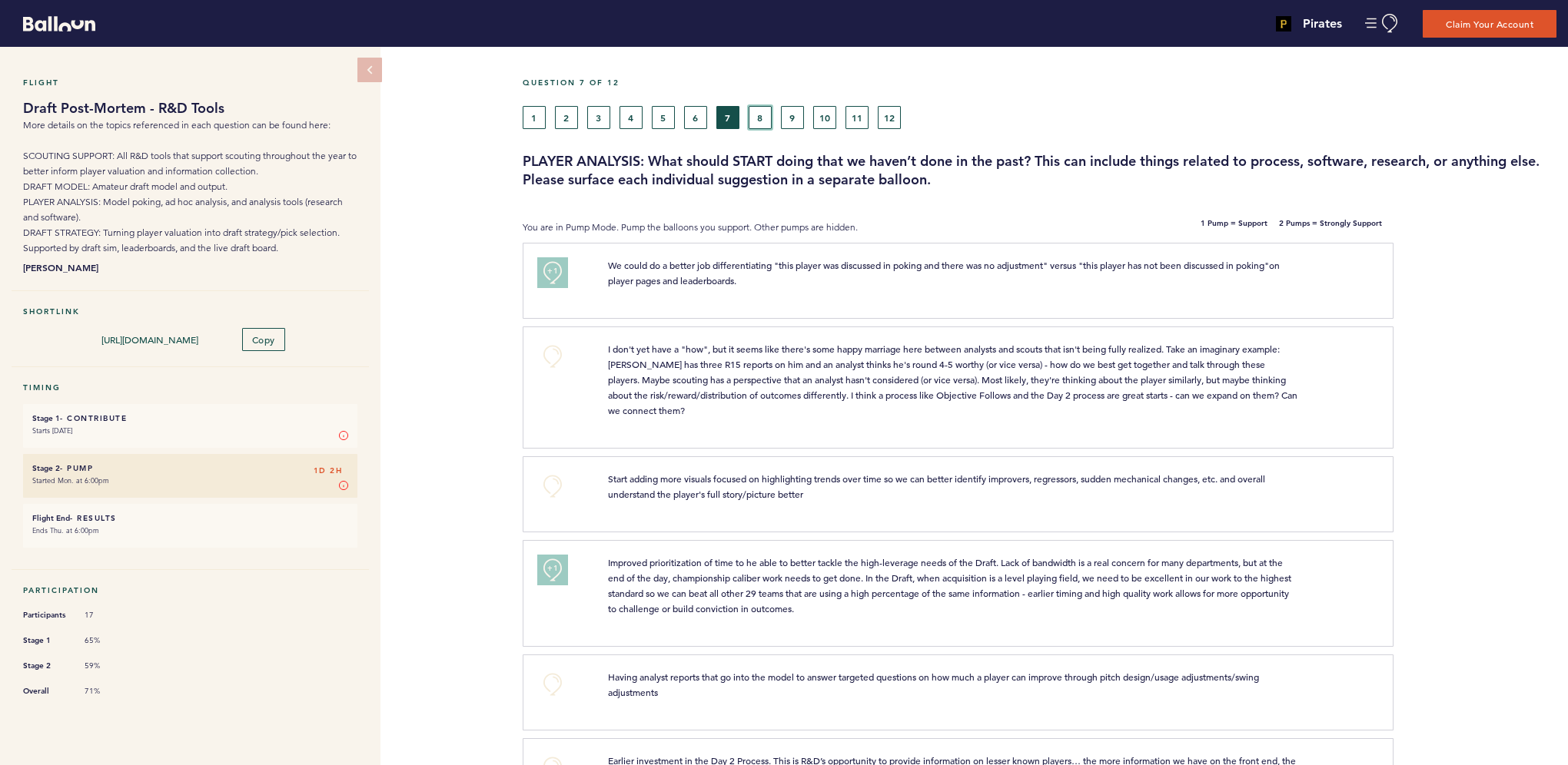
click at [761, 115] on button "8" at bounding box center [760, 118] width 23 height 23
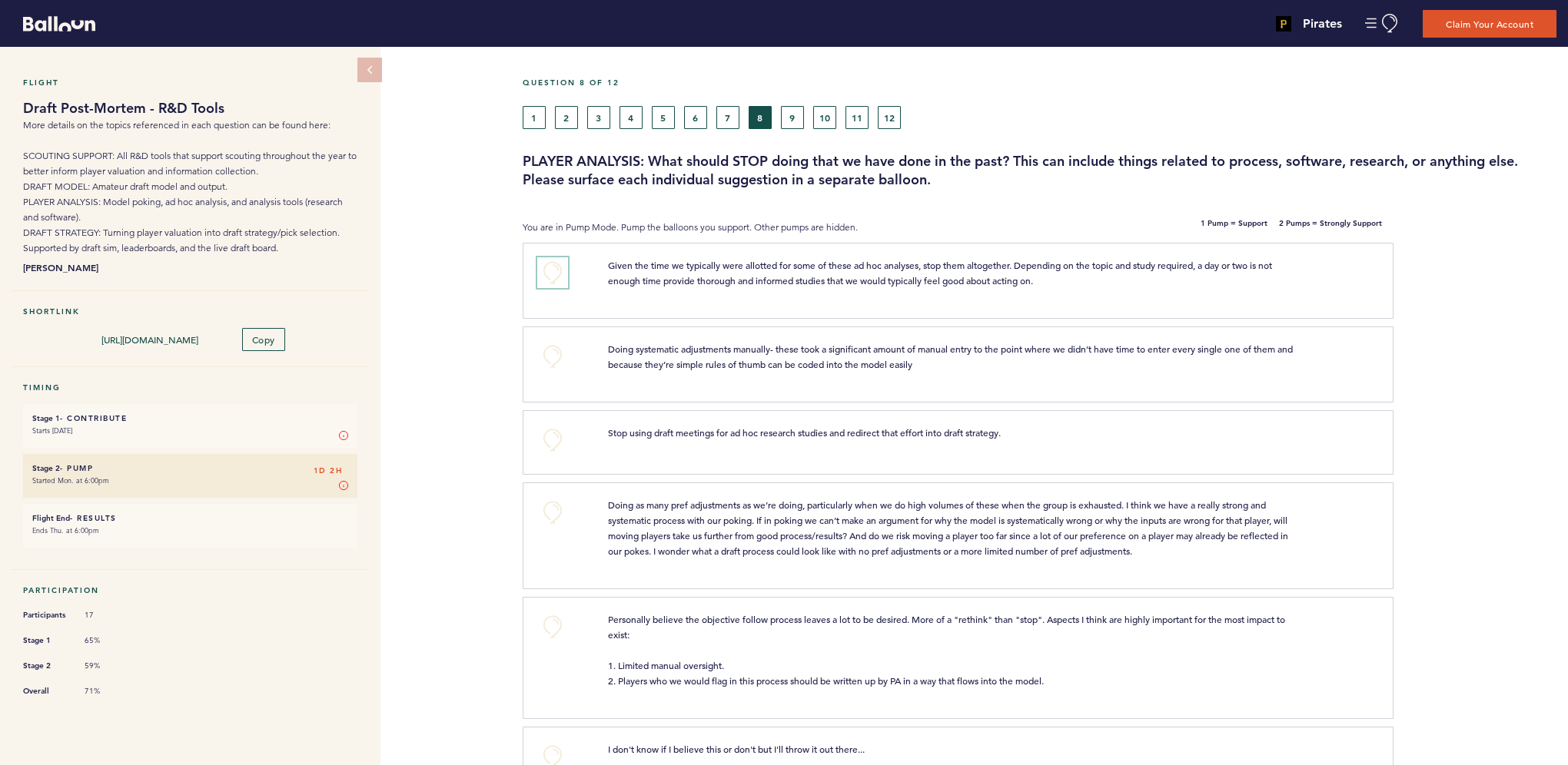
click at [561, 271] on button "+0" at bounding box center [552, 273] width 31 height 31
click at [561, 271] on button "+1" at bounding box center [552, 273] width 31 height 31
drag, startPoint x: 555, startPoint y: 354, endPoint x: 491, endPoint y: 361, distance: 64.4
click at [491, 361] on div "Flight Draft Post-Mortem - R&D Tools More details on the topics referenced in e…" at bounding box center [784, 406] width 1568 height 719
click at [548, 426] on button "+0" at bounding box center [552, 440] width 31 height 31
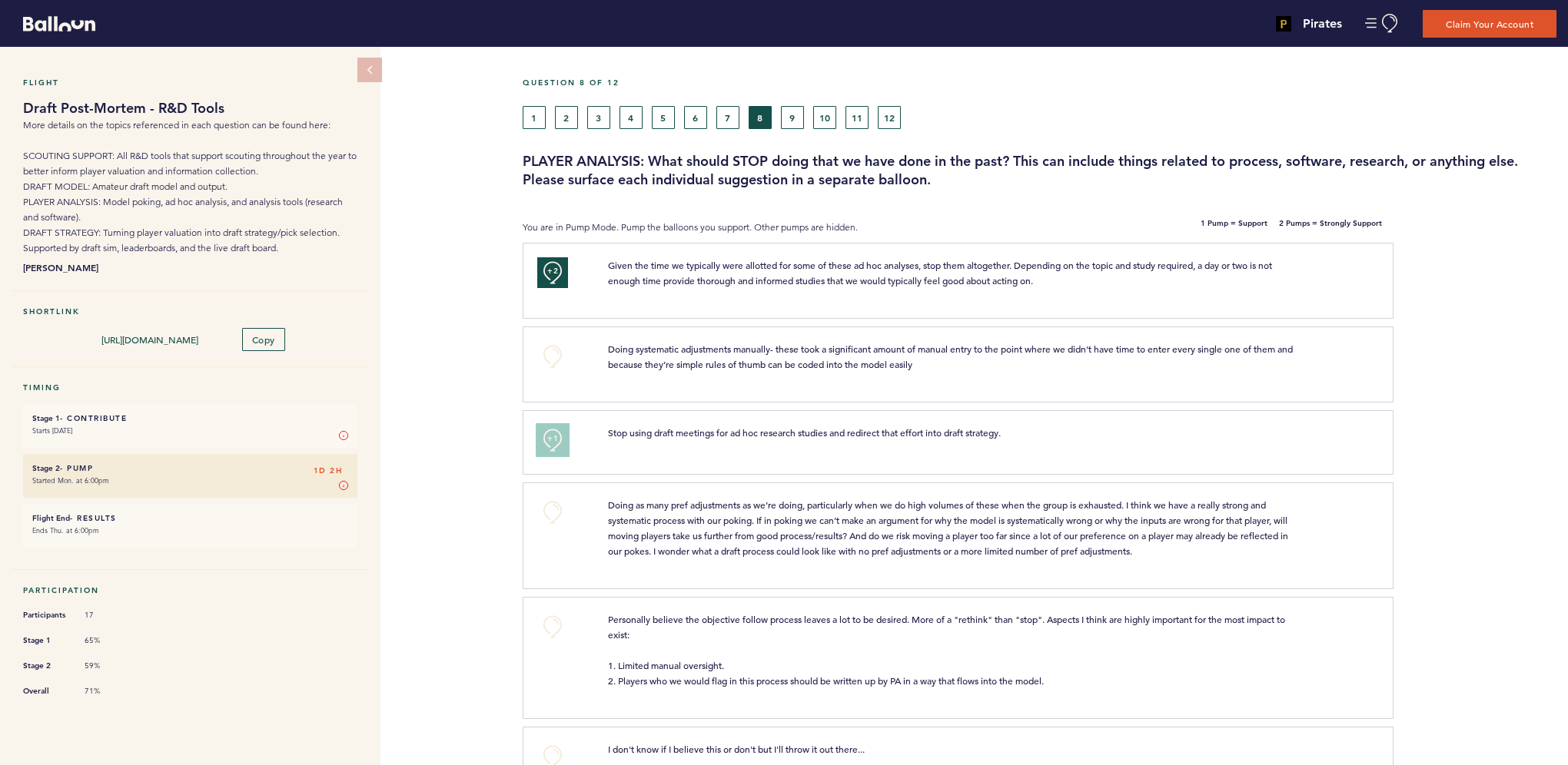
click at [548, 426] on button "+1" at bounding box center [552, 440] width 31 height 31
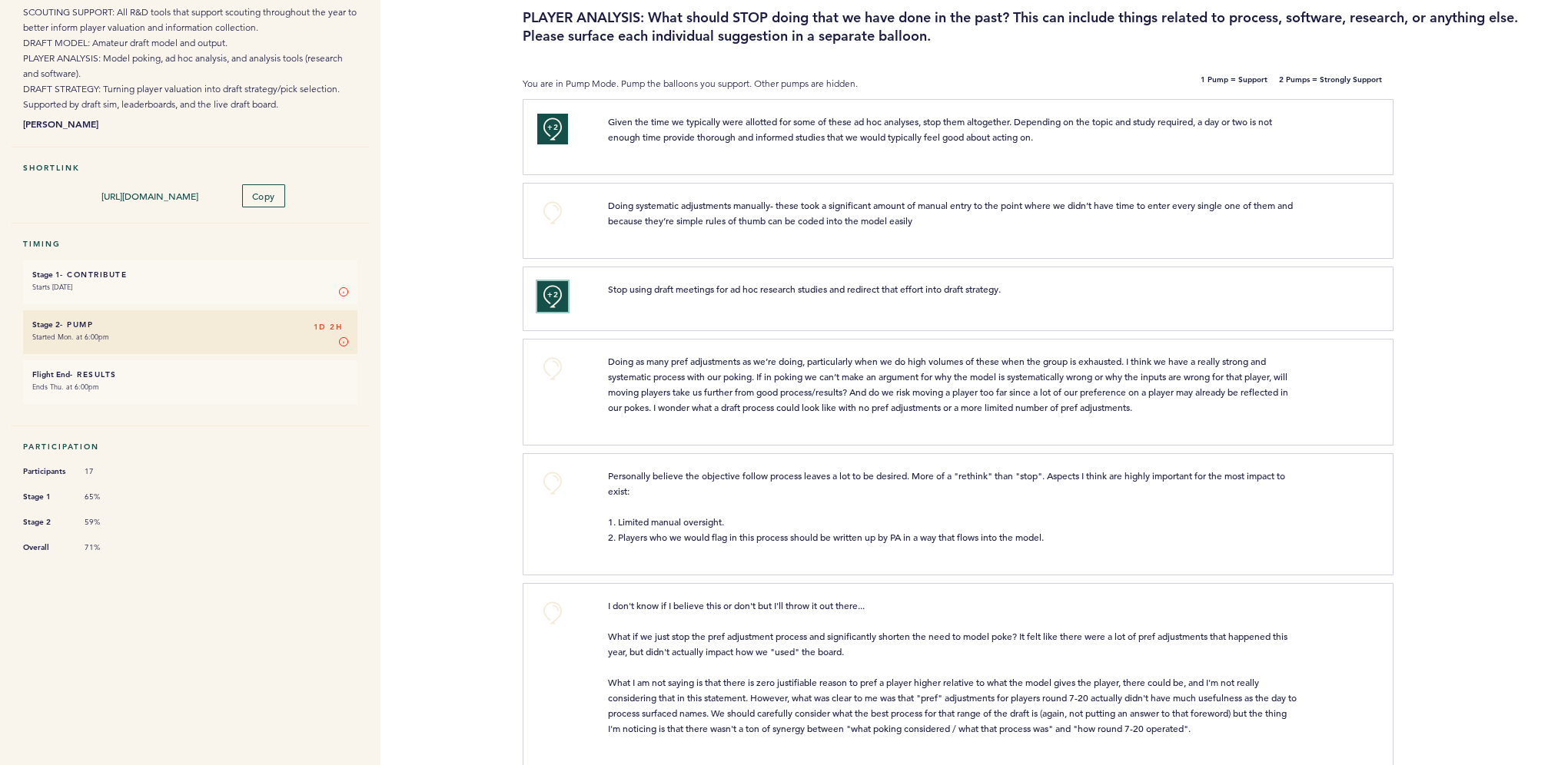
scroll to position [153, 0]
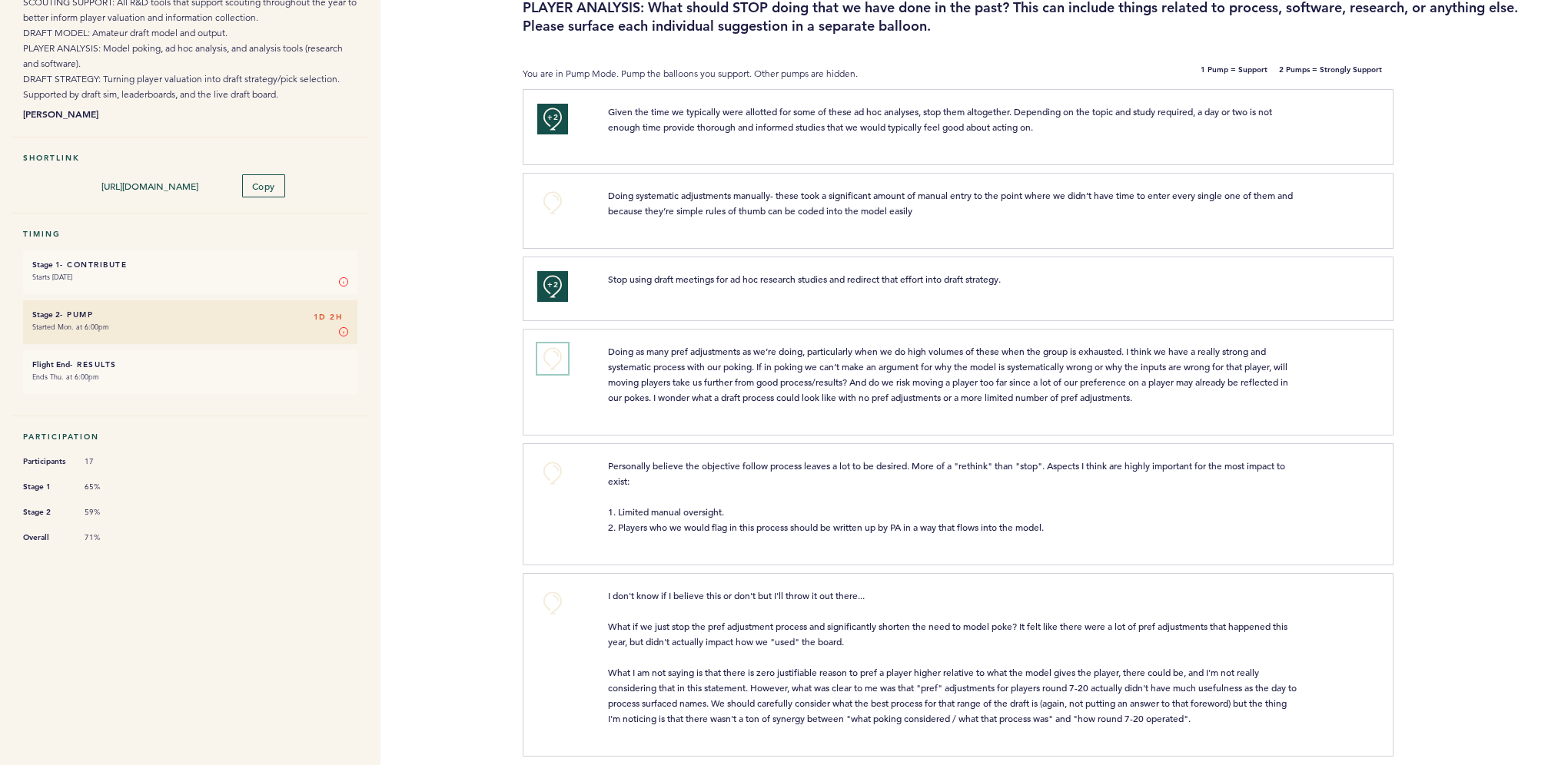
click at [558, 359] on button "+0" at bounding box center [552, 359] width 31 height 31
click at [556, 360] on span "+1" at bounding box center [552, 357] width 11 height 15
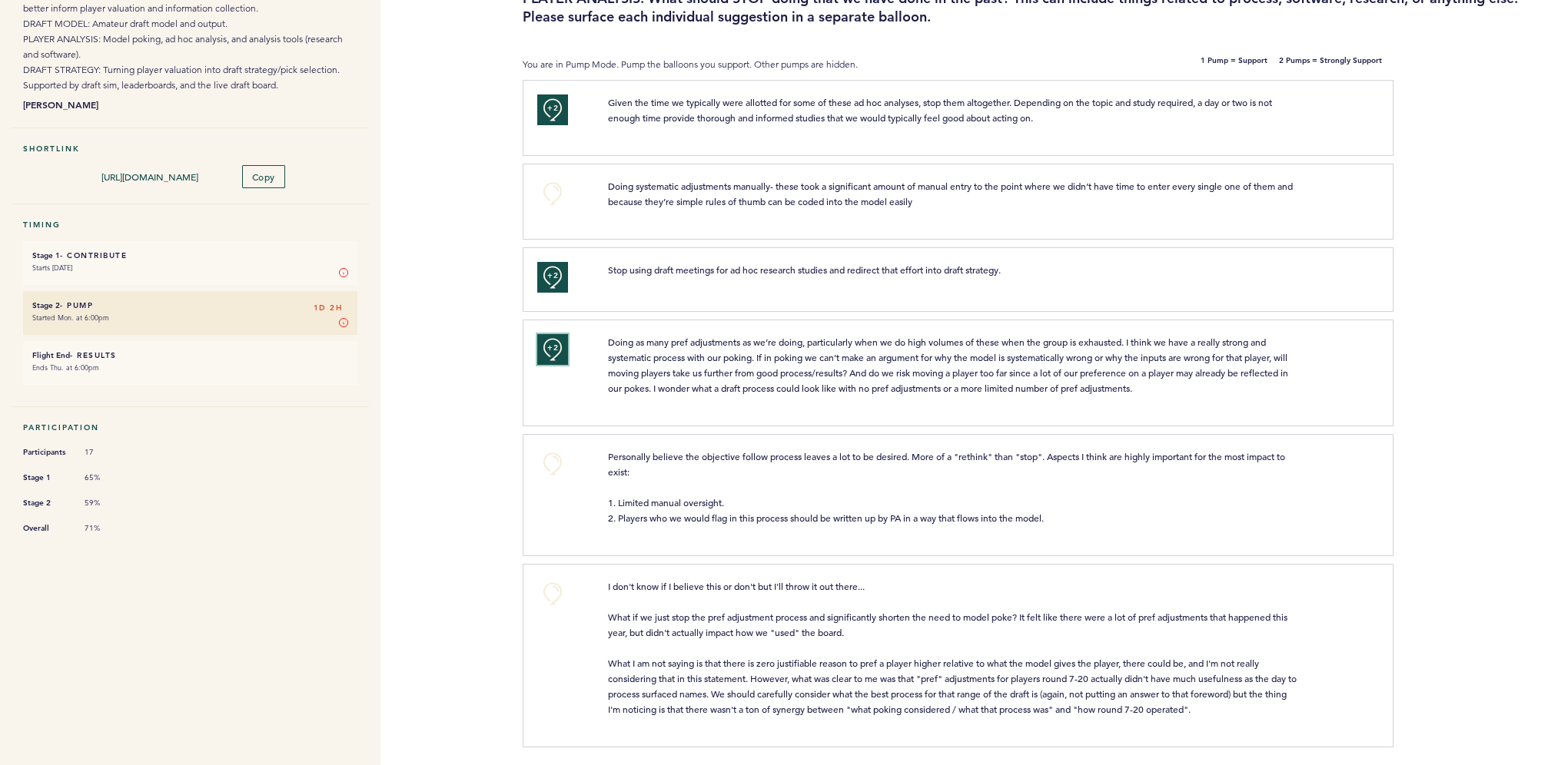
scroll to position [165, 0]
click at [559, 581] on button "+0" at bounding box center [552, 591] width 31 height 31
click at [559, 581] on button "+1" at bounding box center [552, 591] width 31 height 31
click at [485, 548] on div "Flight Draft Post-Mortem - R&D Tools More details on the topics referenced in e…" at bounding box center [784, 241] width 1568 height 719
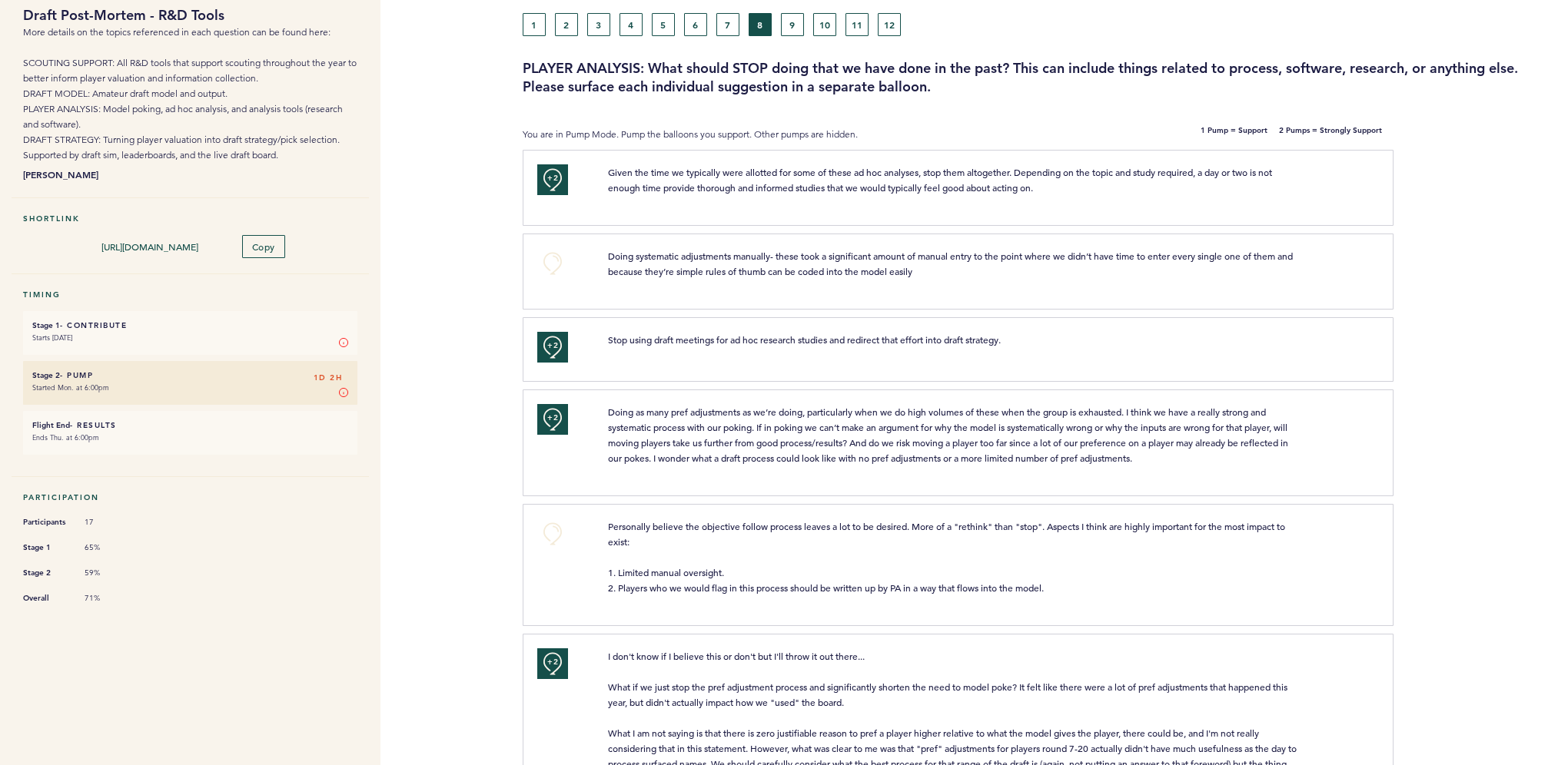
scroll to position [0, 0]
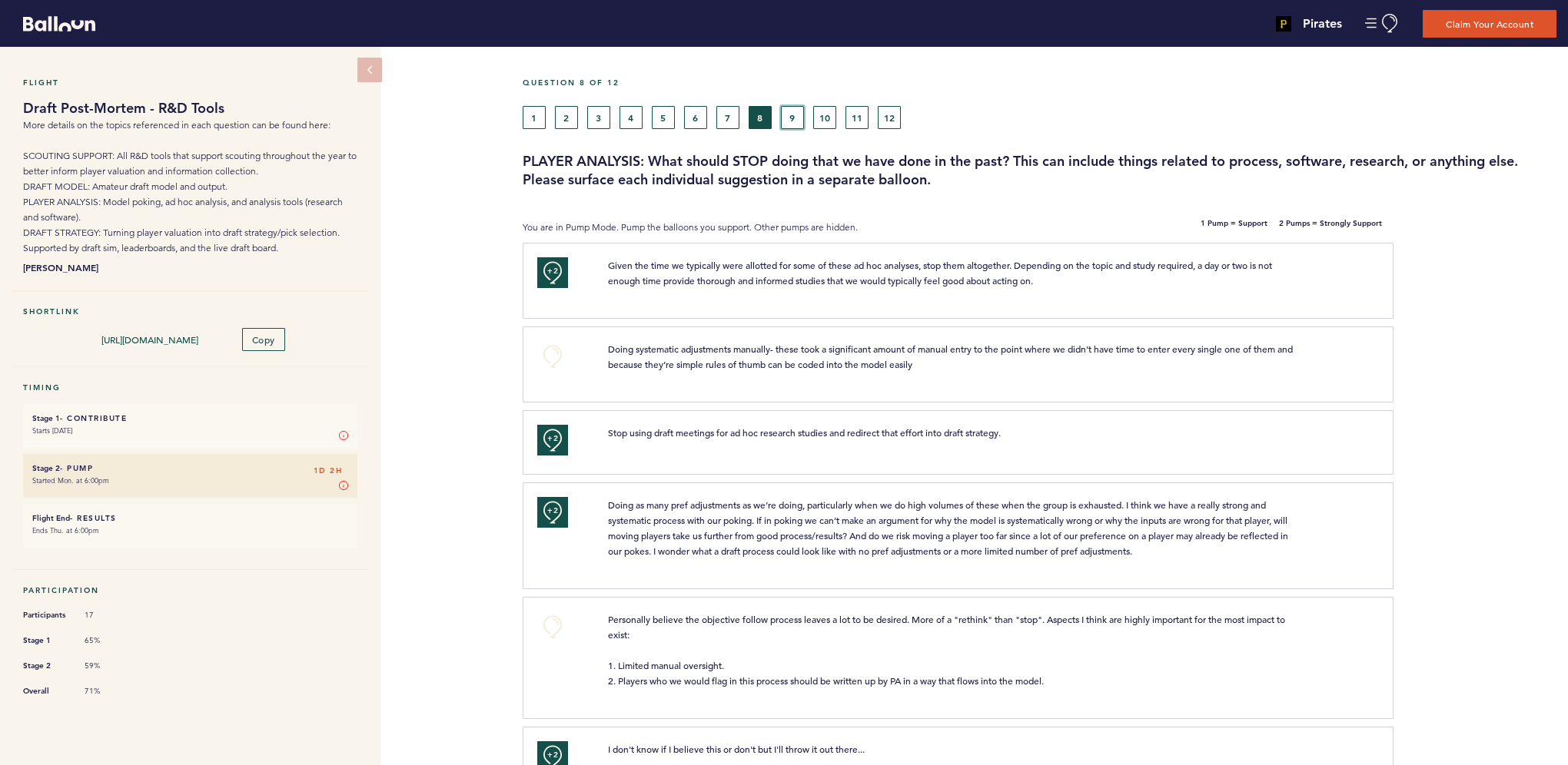
click at [788, 116] on button "9" at bounding box center [792, 118] width 23 height 23
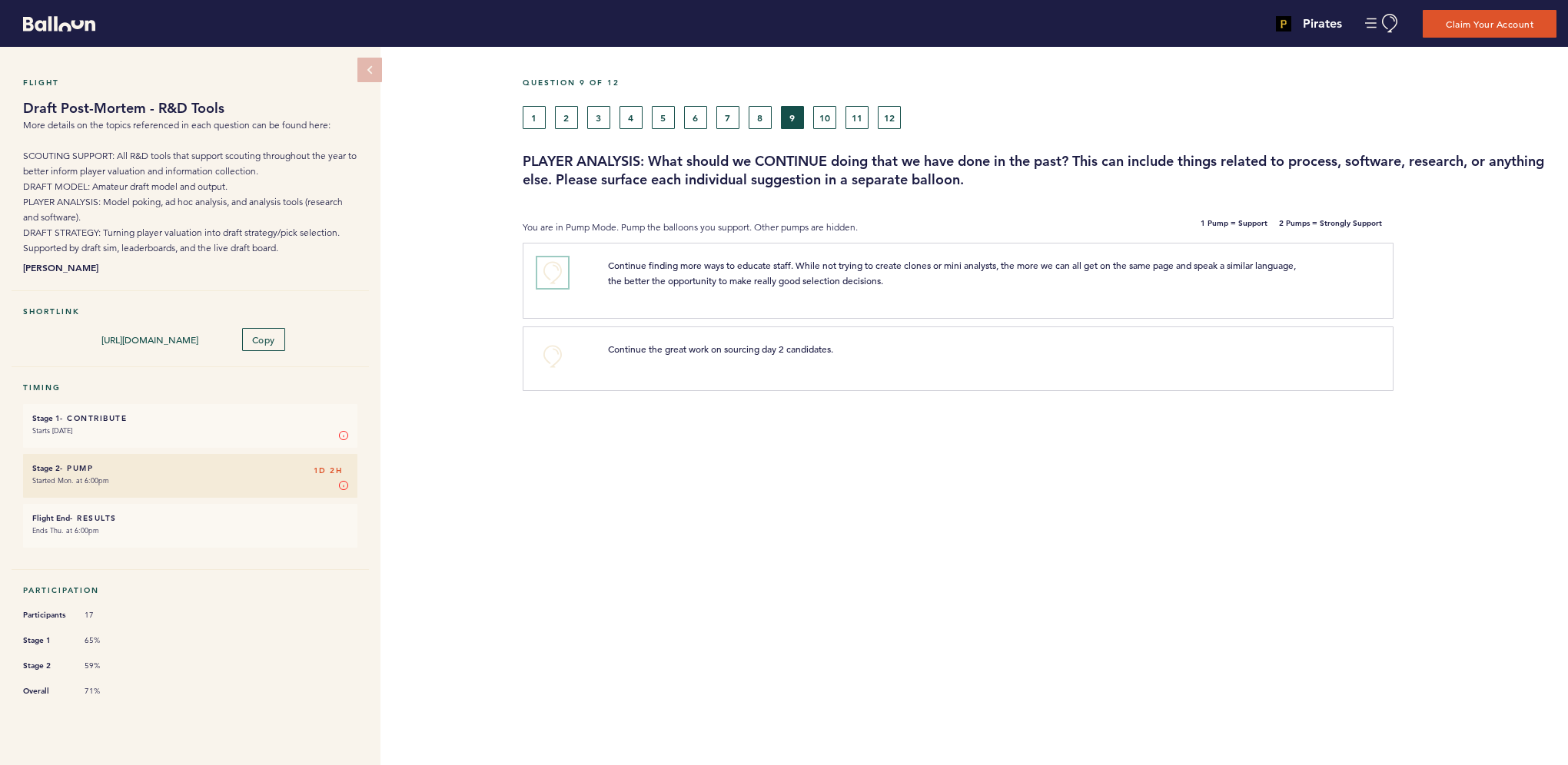
click at [550, 265] on button "+0" at bounding box center [552, 273] width 31 height 31
click at [555, 266] on span "+1" at bounding box center [552, 271] width 11 height 15
click at [548, 353] on button "+0" at bounding box center [552, 356] width 31 height 31
click at [822, 113] on button "10" at bounding box center [824, 118] width 23 height 23
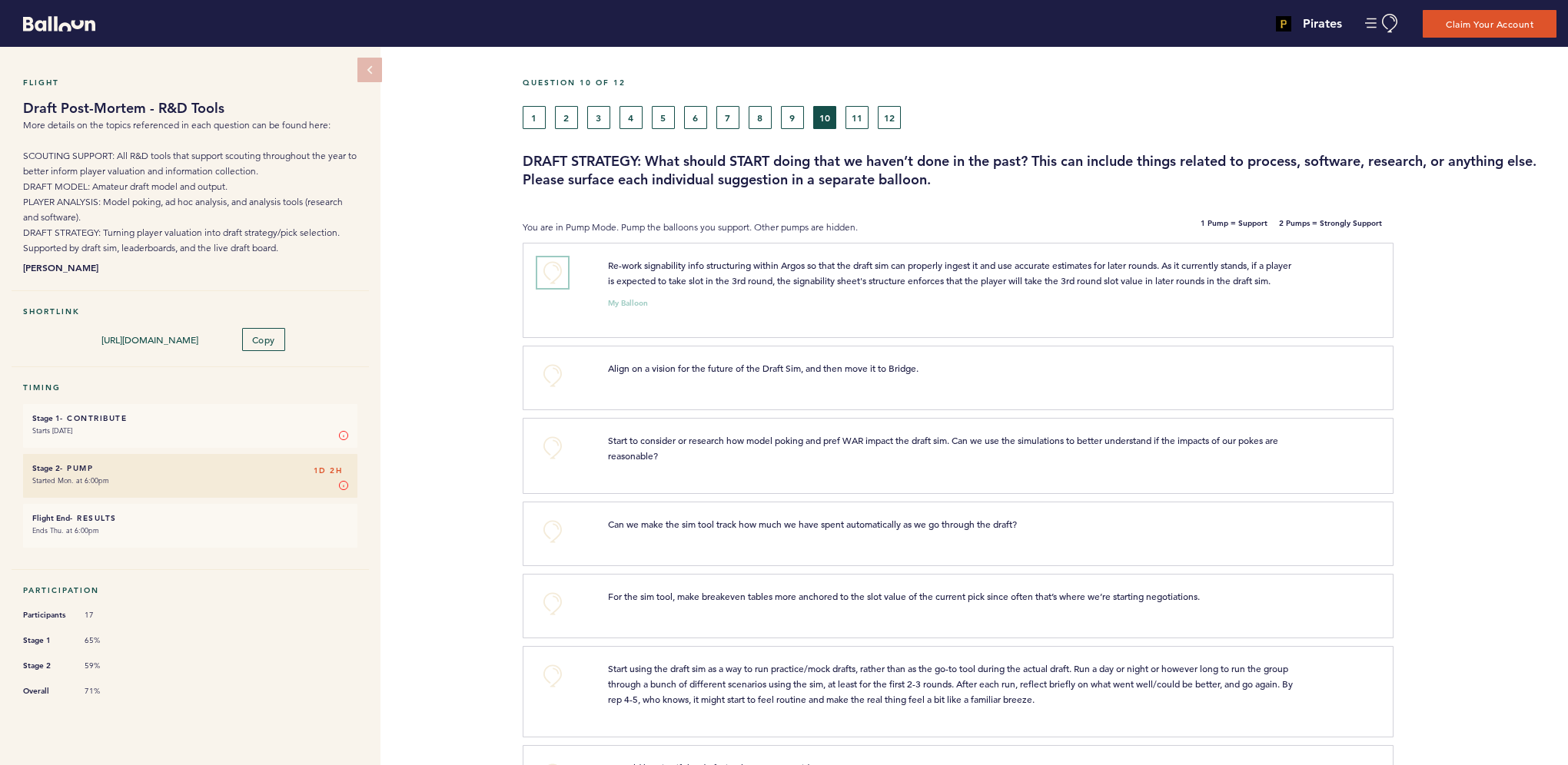
click at [558, 278] on button "+0" at bounding box center [552, 273] width 31 height 31
click at [558, 278] on button "+1" at bounding box center [552, 273] width 31 height 31
click at [554, 391] on button "+0" at bounding box center [552, 376] width 31 height 31
click at [554, 382] on span "+1" at bounding box center [552, 374] width 11 height 15
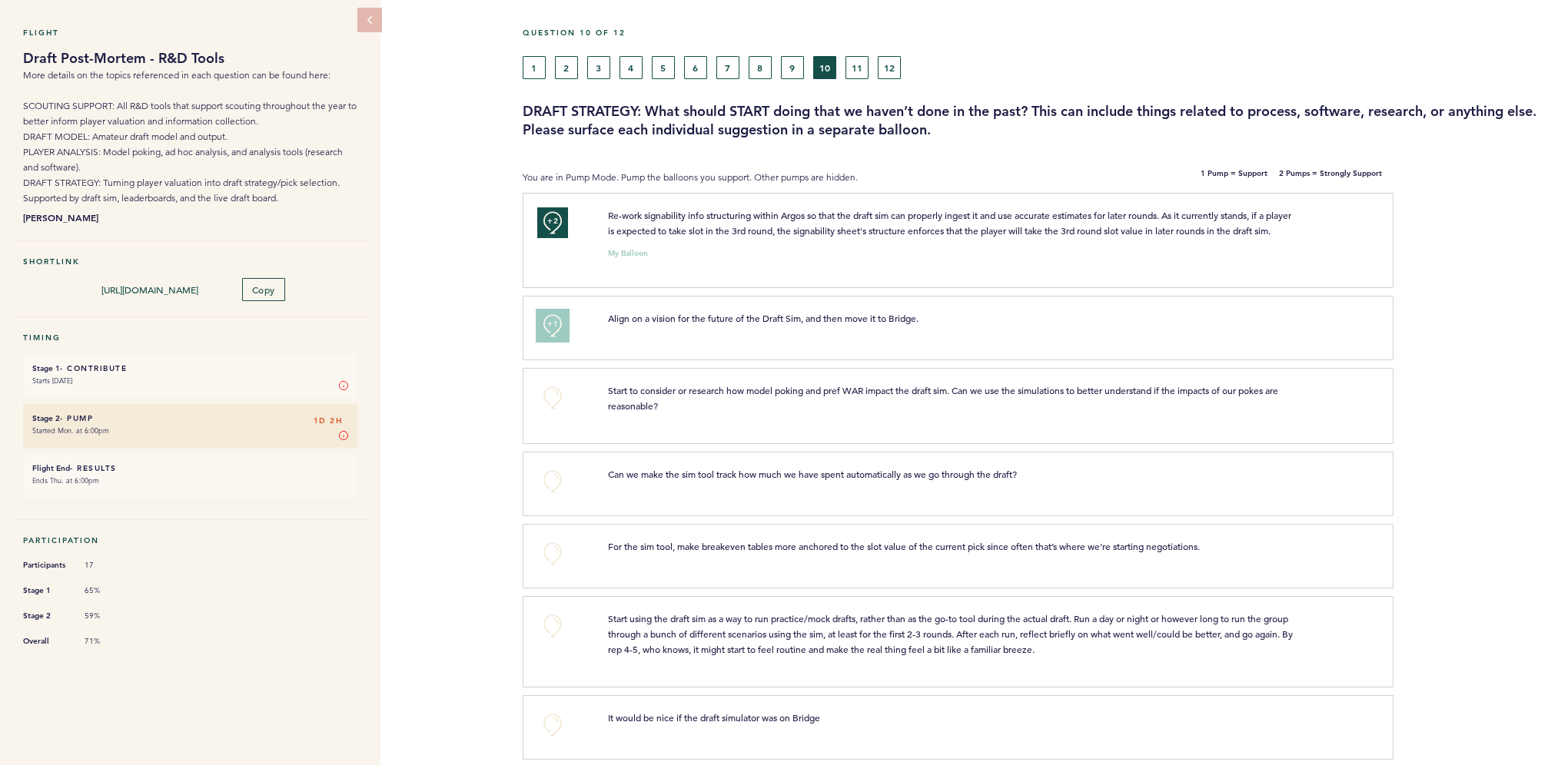
scroll to position [77, 0]
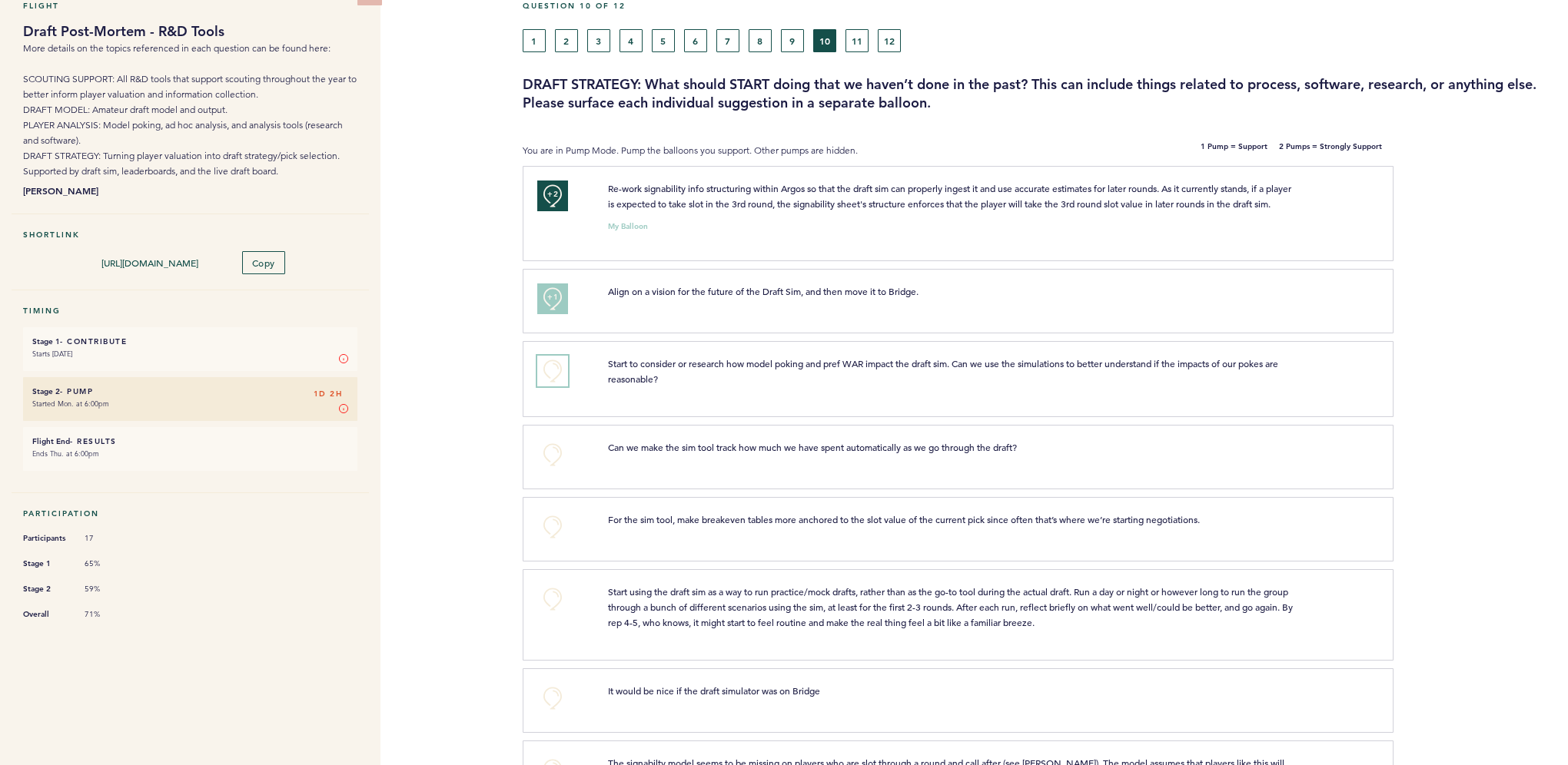
click at [549, 382] on button "+0" at bounding box center [552, 371] width 31 height 31
click at [549, 377] on span "+1" at bounding box center [552, 369] width 11 height 15
click at [552, 467] on button "+0" at bounding box center [552, 455] width 31 height 31
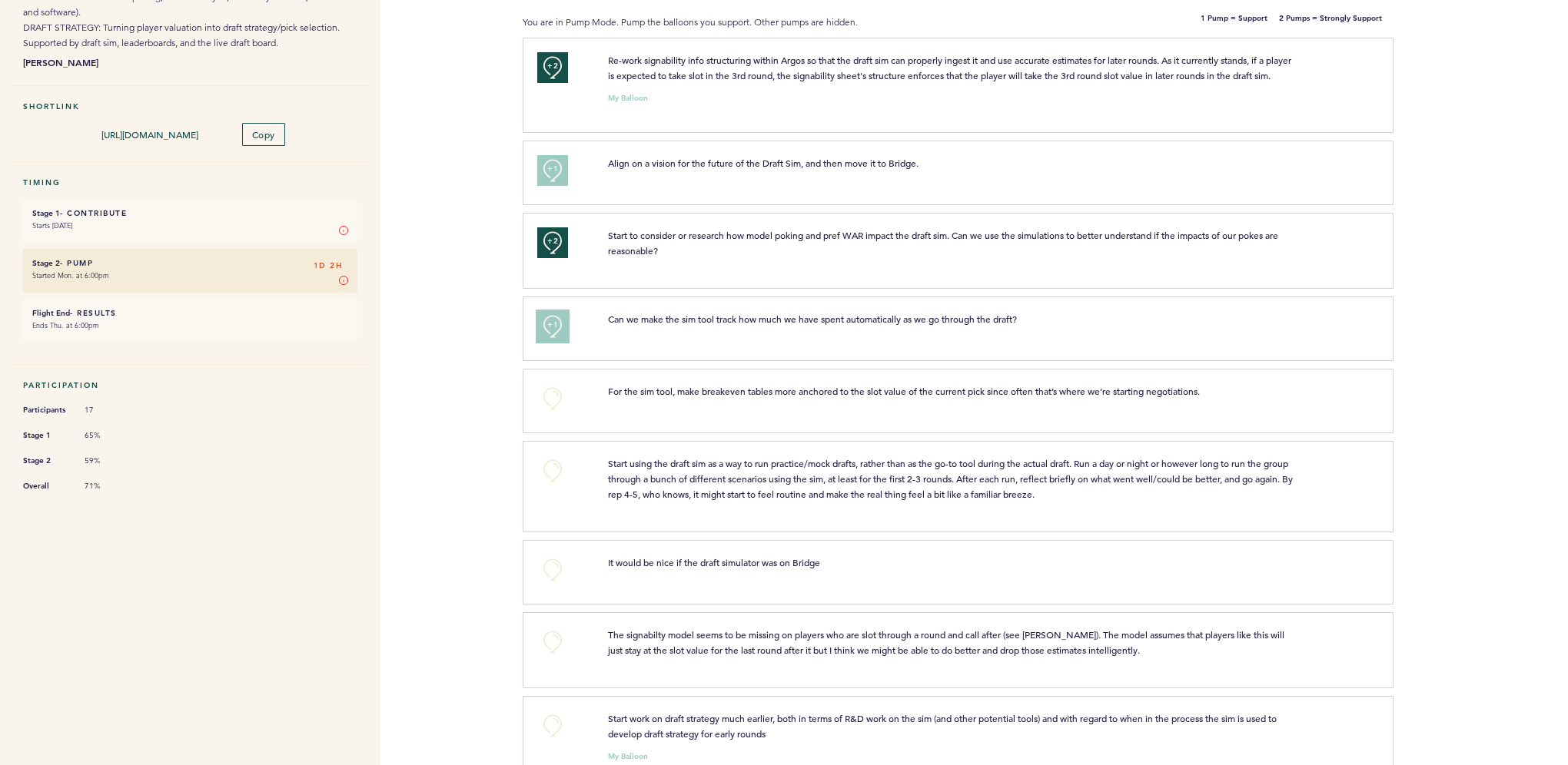
scroll to position [231, 0]
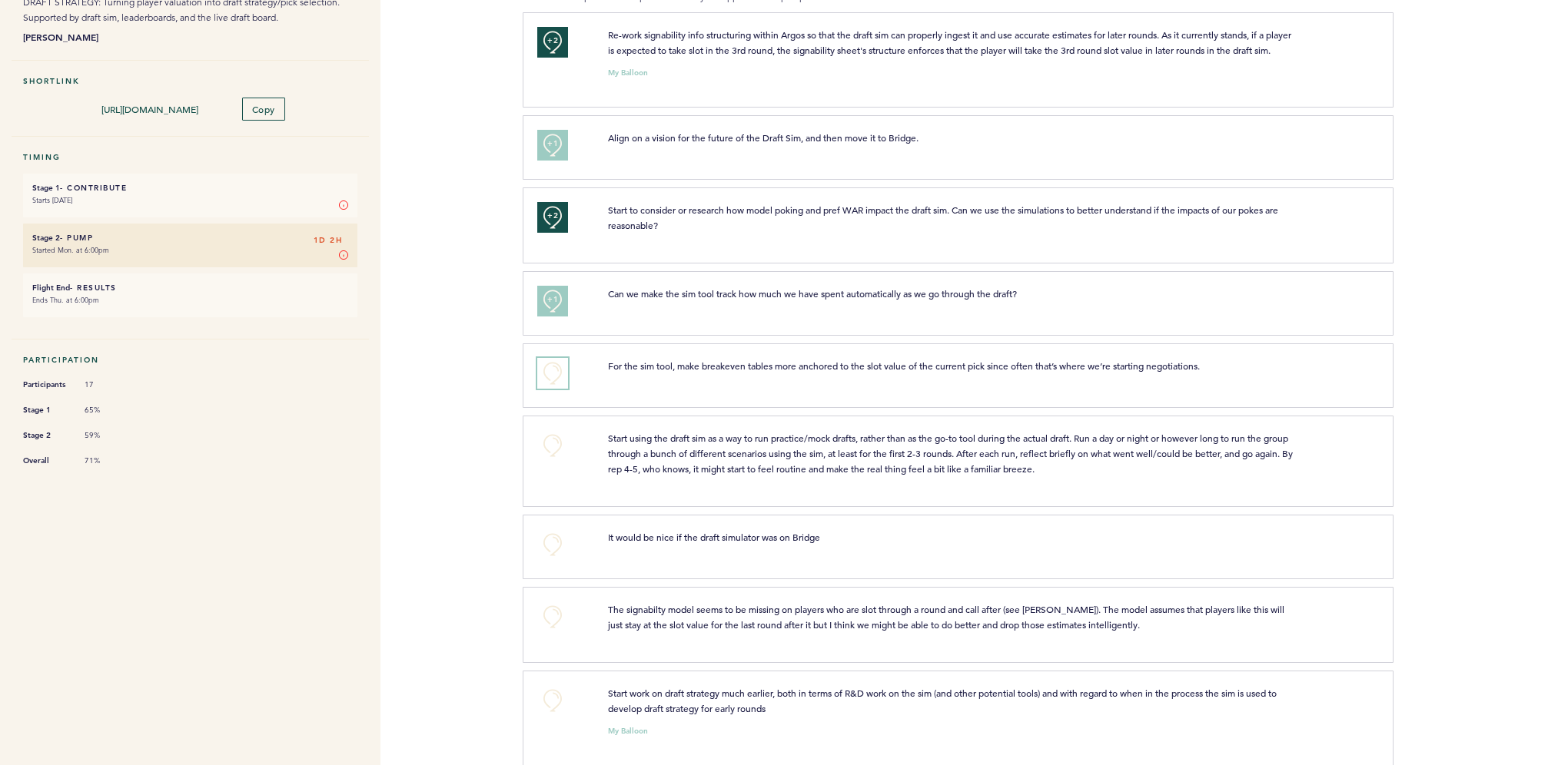
click at [562, 389] on button "+0" at bounding box center [552, 373] width 31 height 31
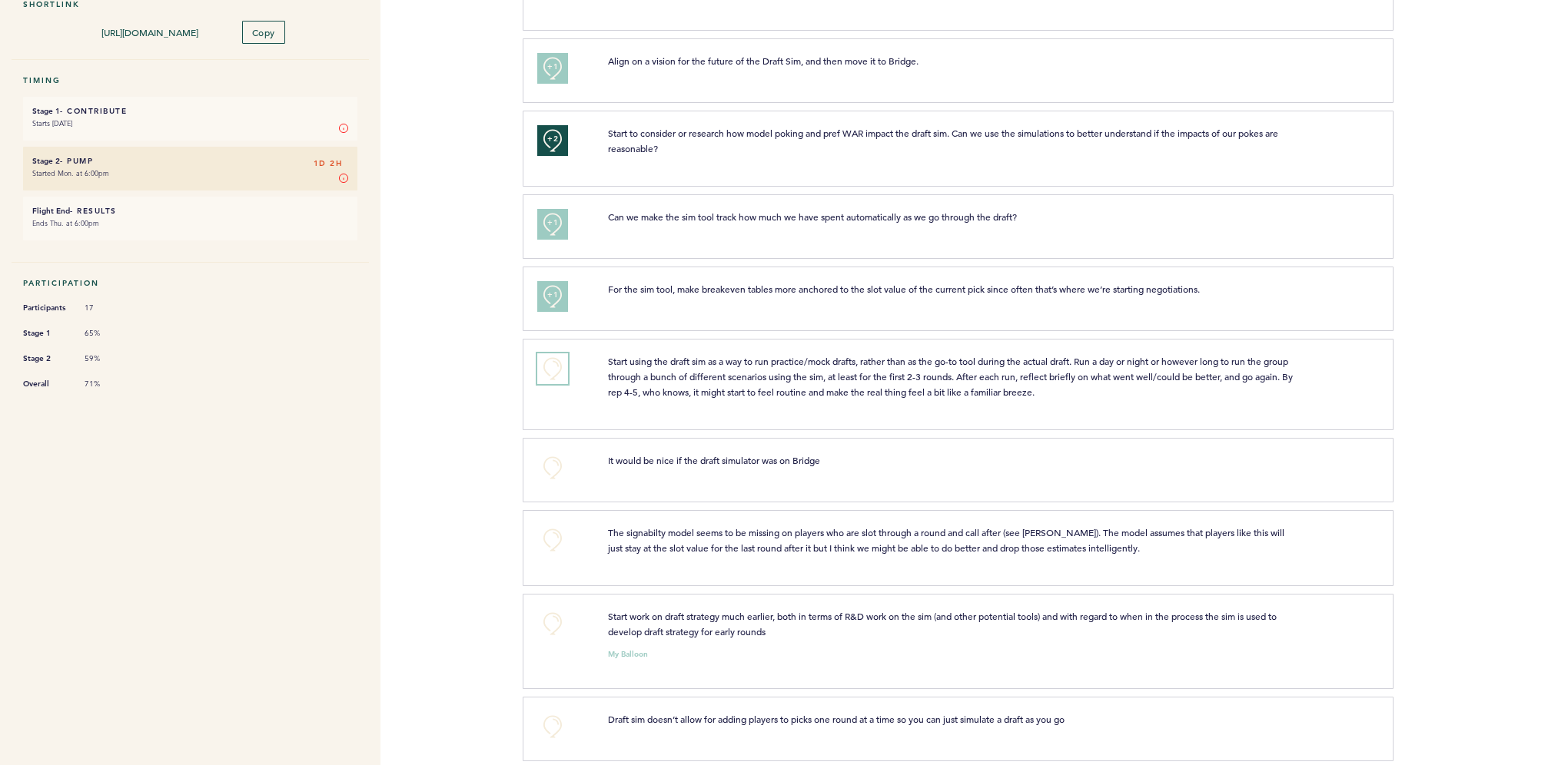
click at [553, 375] on button "+0" at bounding box center [552, 369] width 31 height 31
click at [553, 375] on span "+1" at bounding box center [552, 367] width 11 height 15
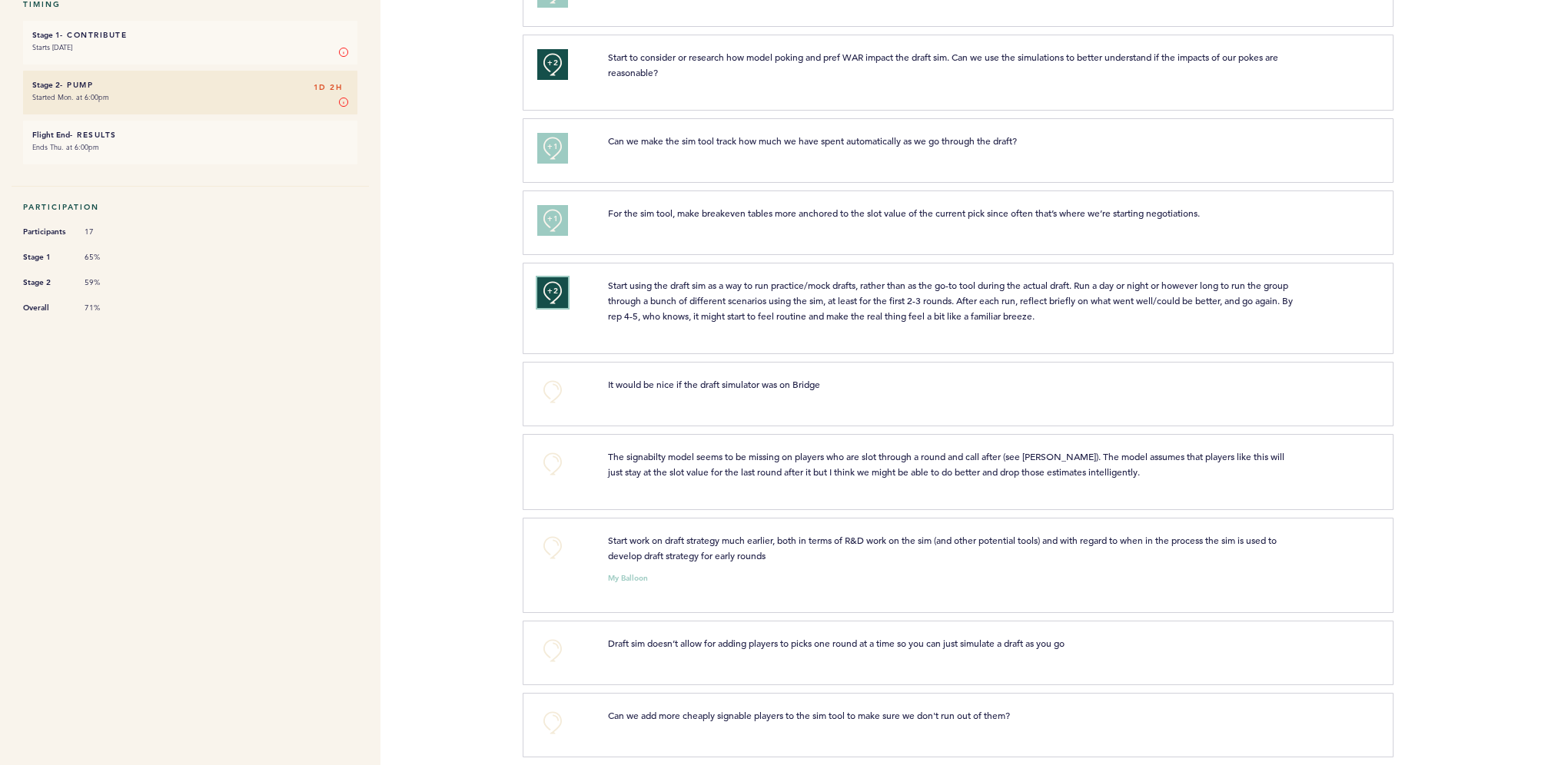
scroll to position [384, 0]
click at [555, 471] on button "+0" at bounding box center [552, 463] width 31 height 31
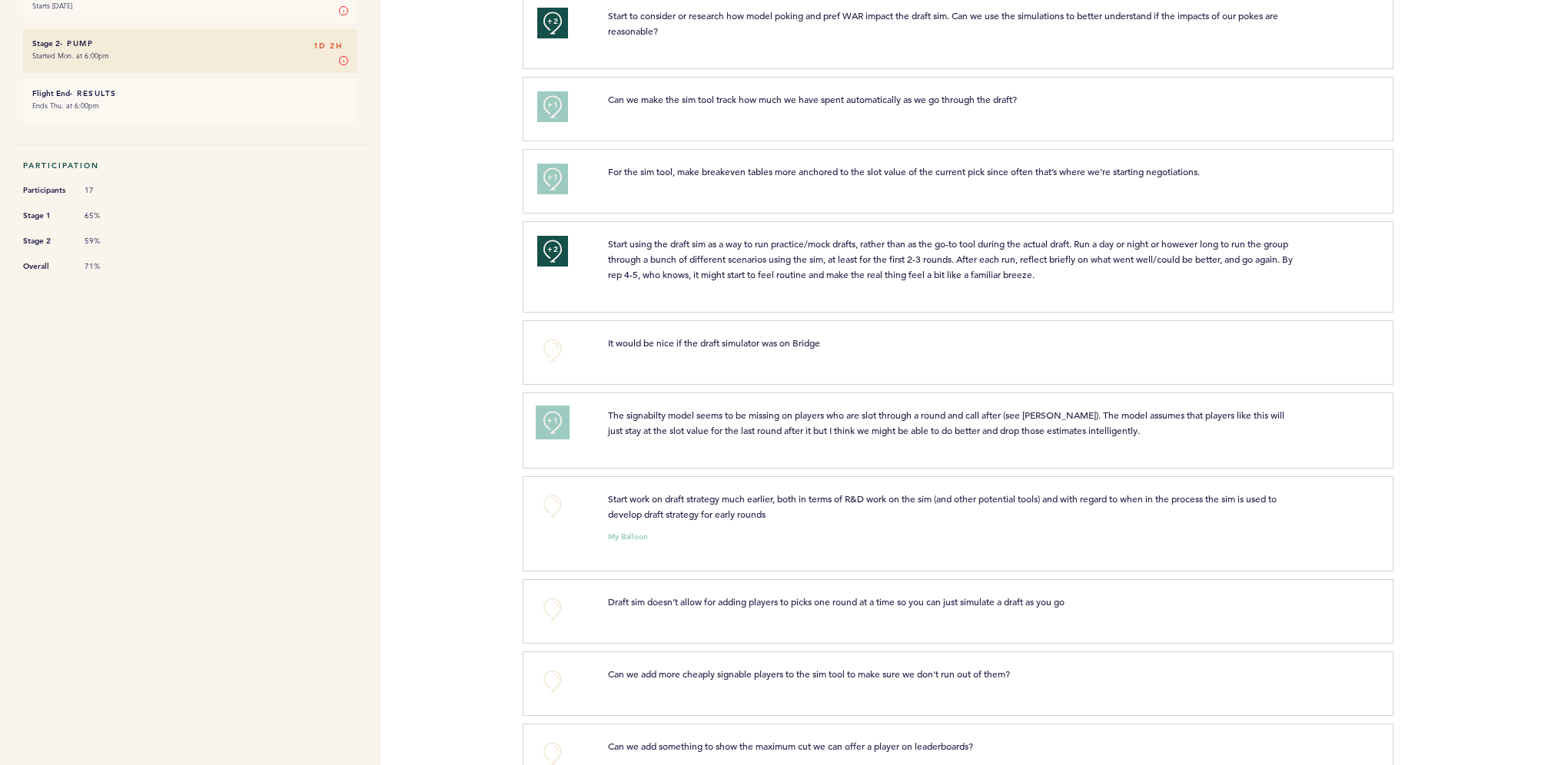
scroll to position [461, 0]
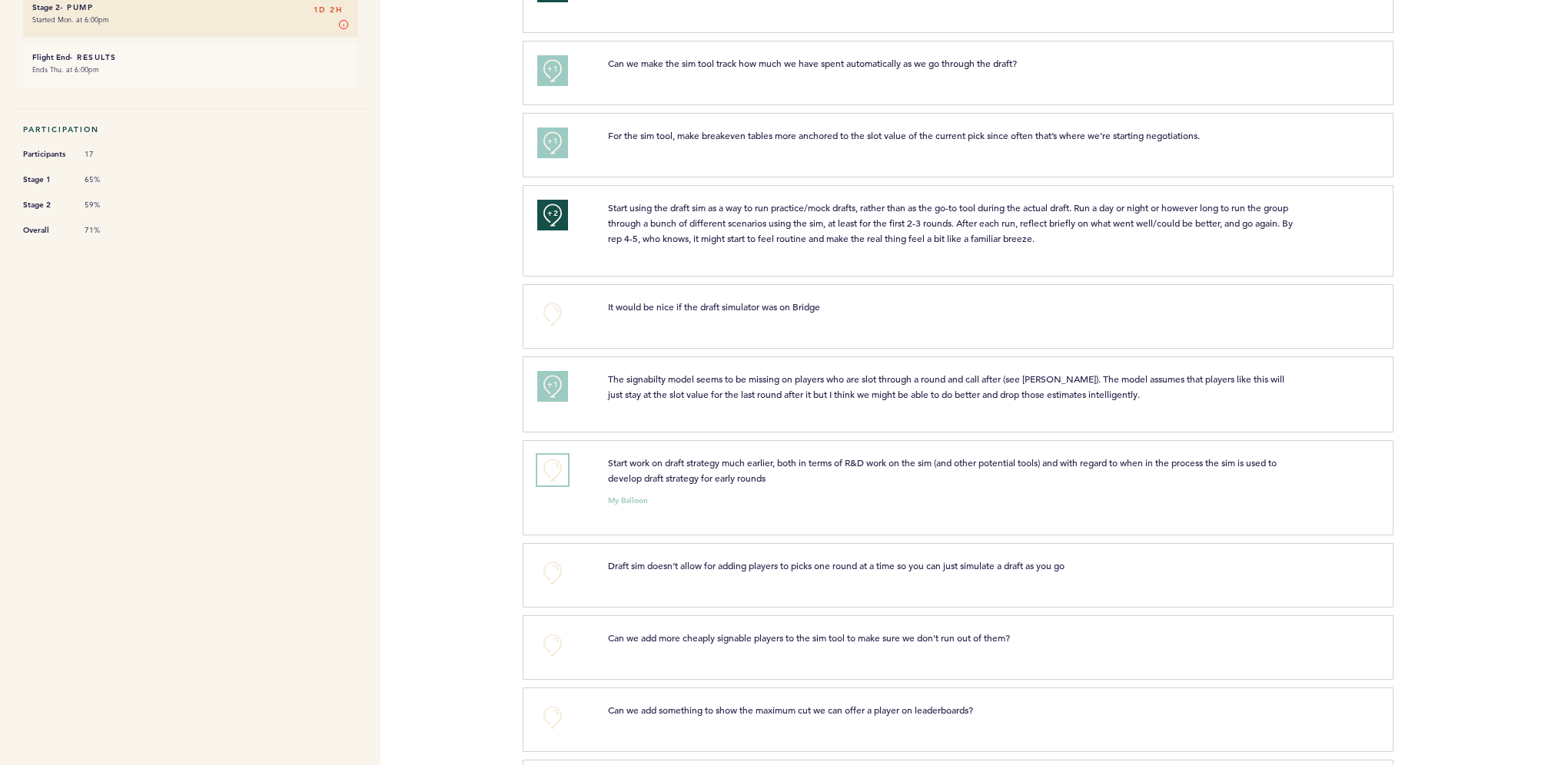
click at [555, 479] on button "+0" at bounding box center [552, 470] width 31 height 31
click at [555, 477] on span "+1" at bounding box center [552, 469] width 11 height 15
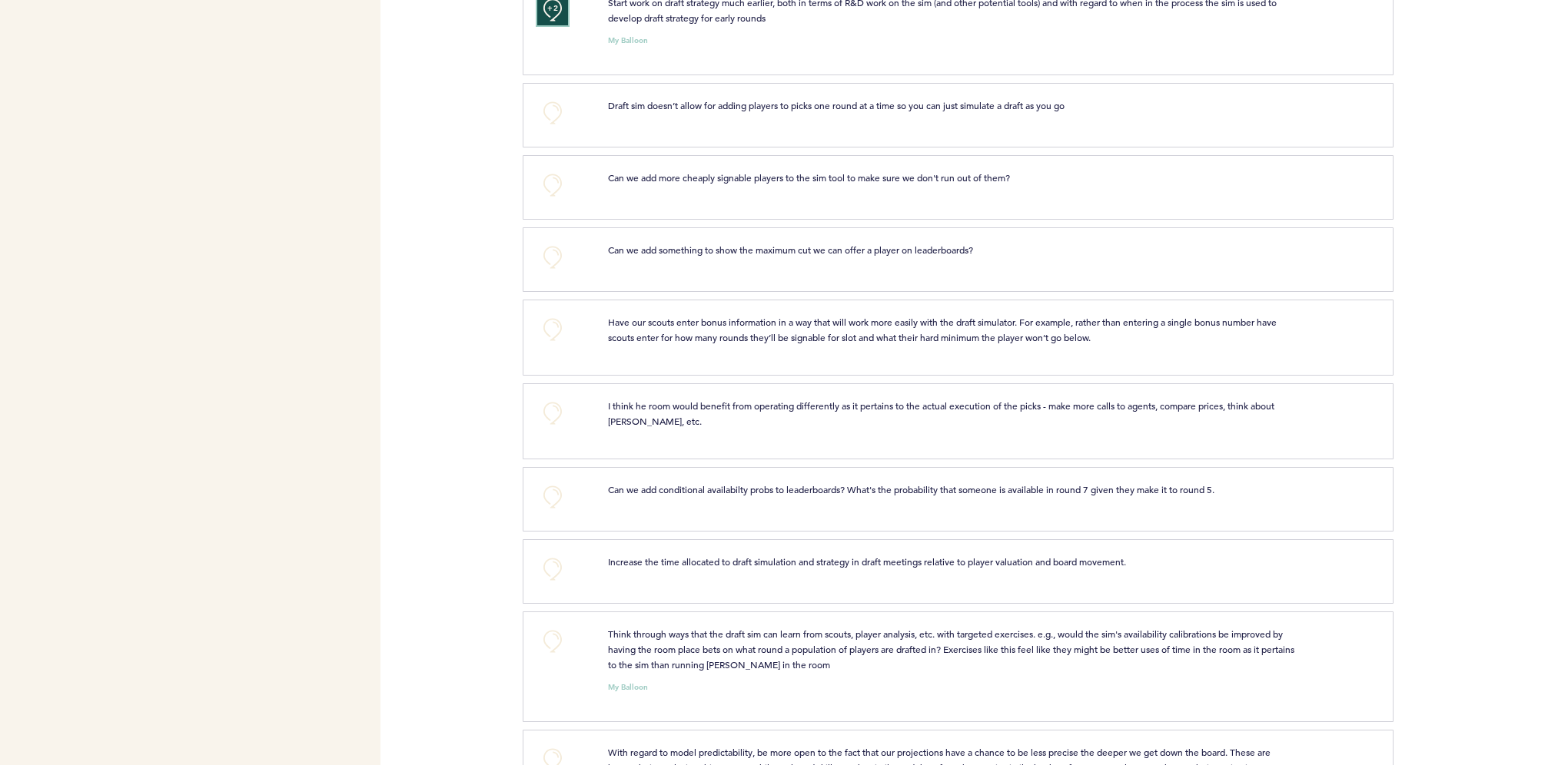
scroll to position [922, 0]
click at [546, 331] on button "+0" at bounding box center [552, 329] width 31 height 31
click at [546, 331] on button "+1" at bounding box center [552, 329] width 31 height 31
click at [550, 413] on button "+0" at bounding box center [552, 413] width 31 height 31
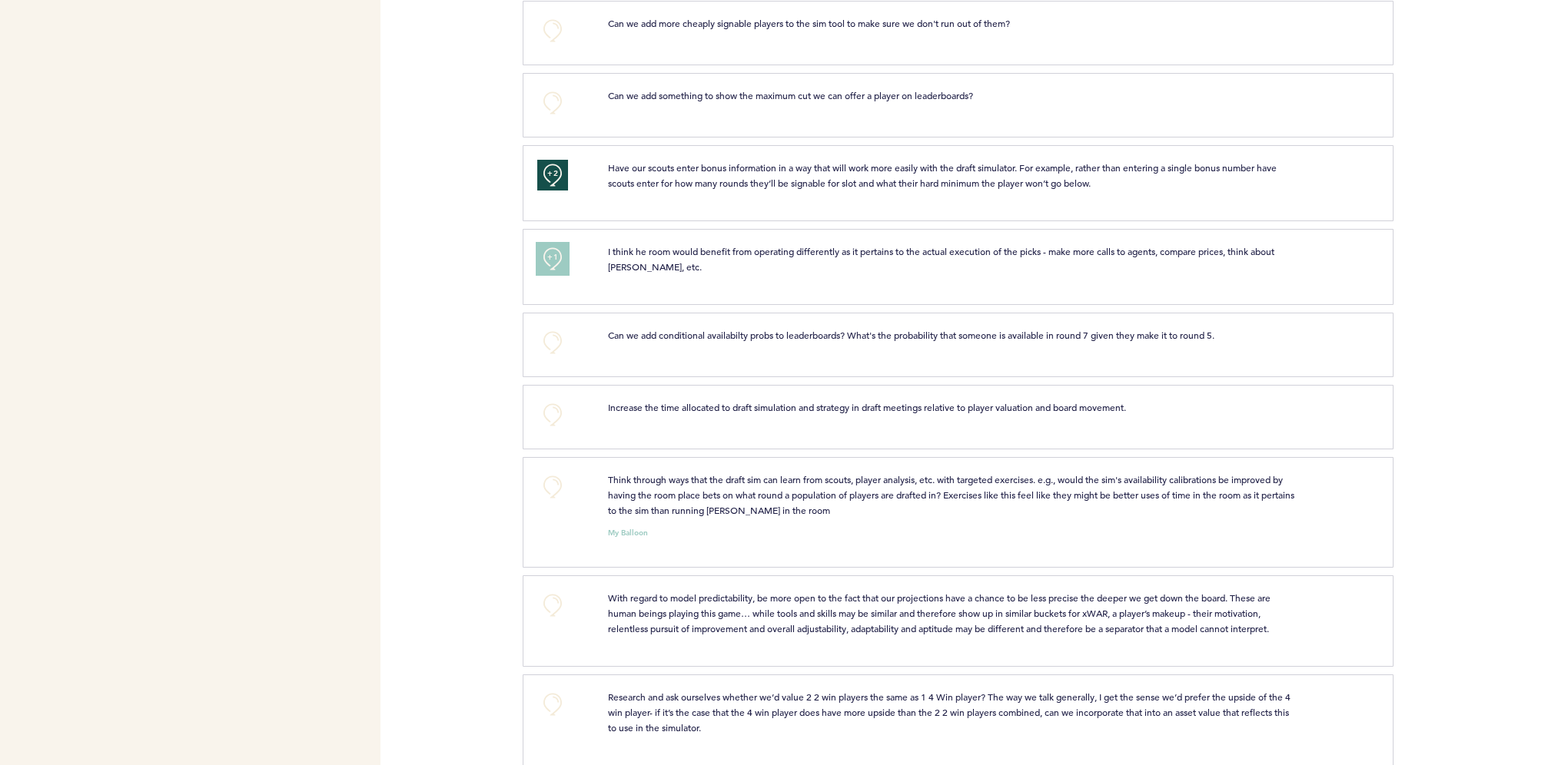
scroll to position [1153, 0]
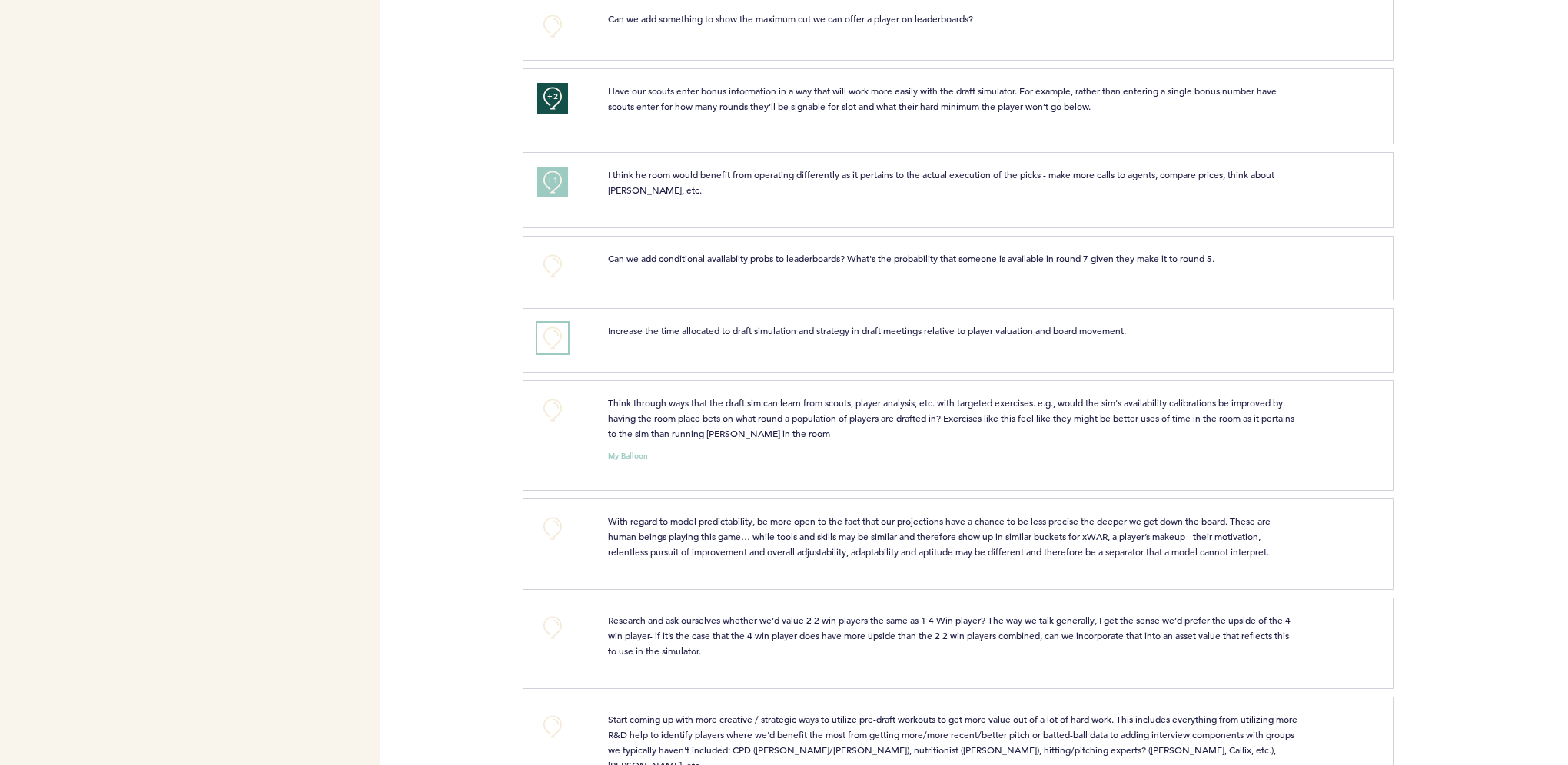
click at [556, 340] on button "+0" at bounding box center [552, 338] width 31 height 31
click at [556, 340] on span "+1" at bounding box center [552, 336] width 11 height 15
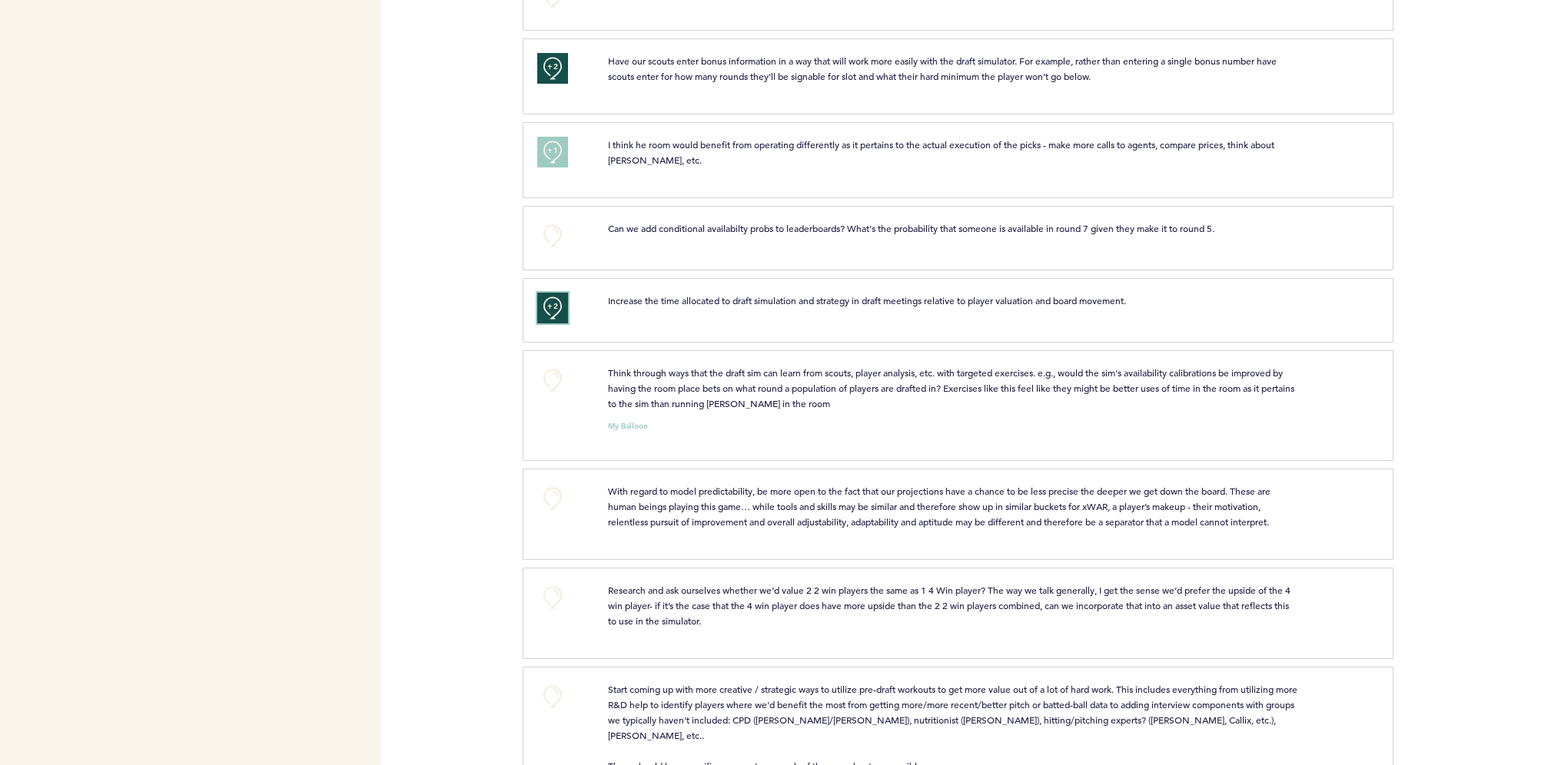
scroll to position [1229, 0]
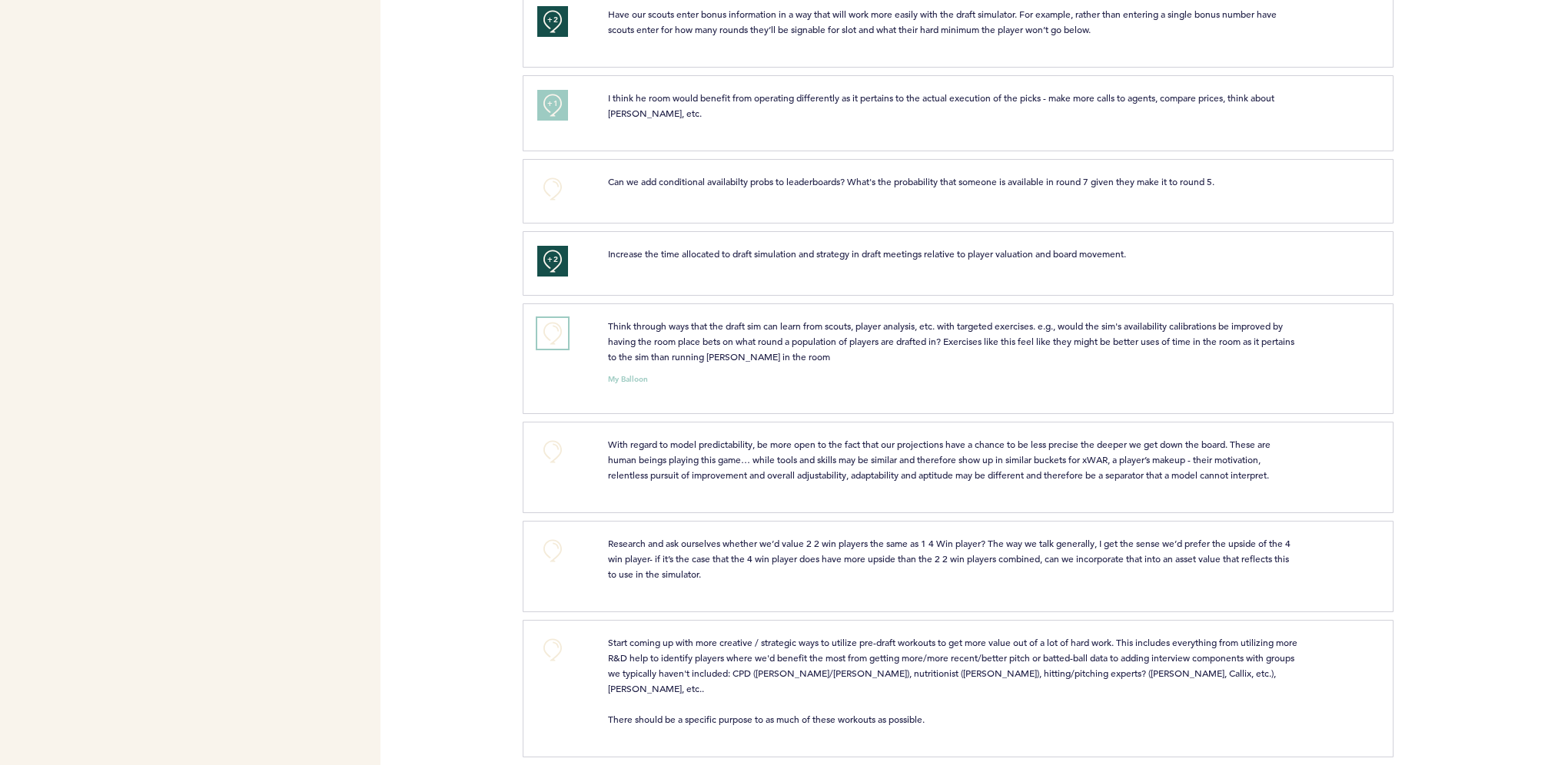
click at [558, 347] on button "+0" at bounding box center [552, 334] width 31 height 31
click at [558, 347] on button "+1" at bounding box center [552, 334] width 31 height 31
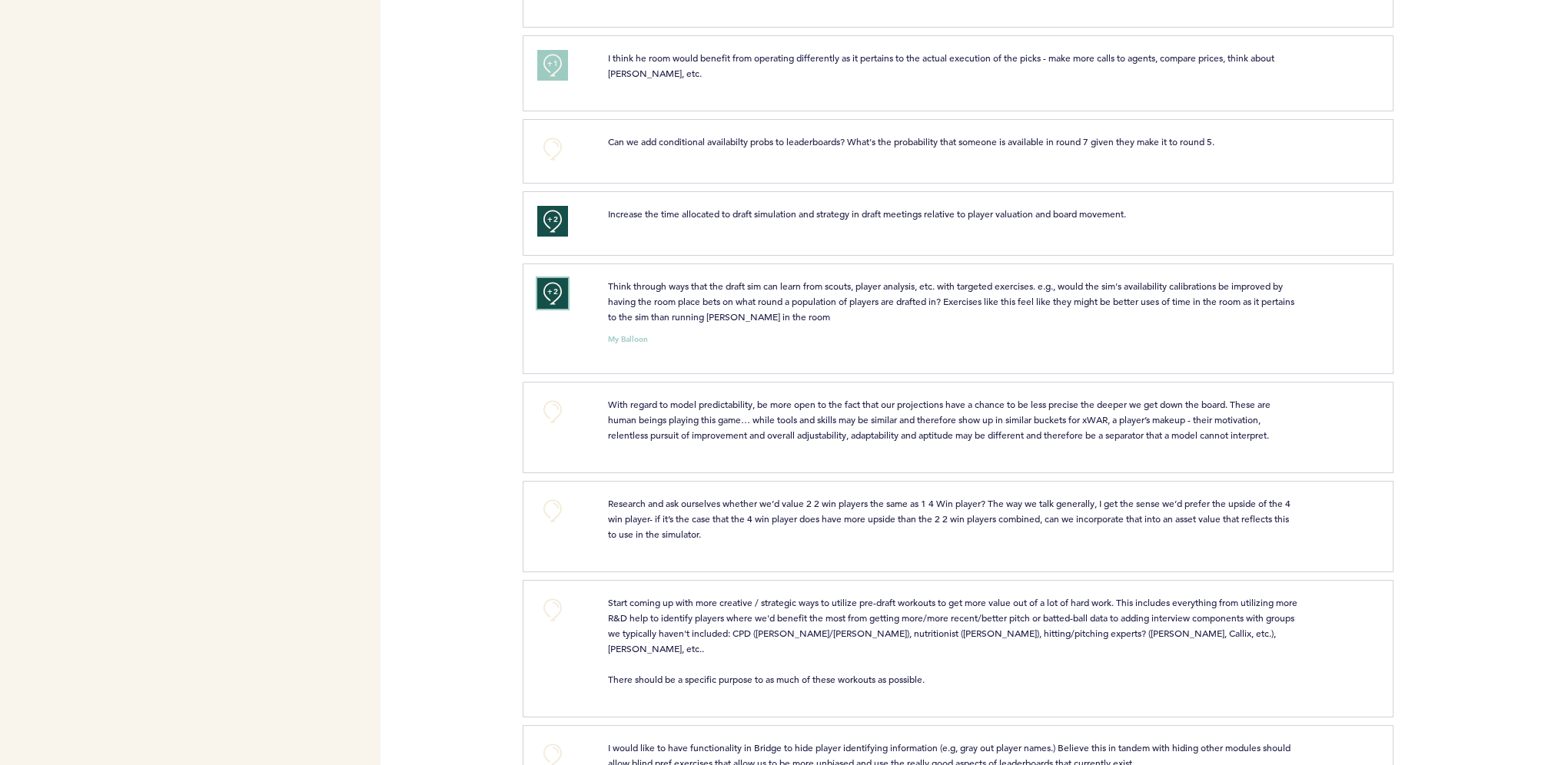
scroll to position [1306, 0]
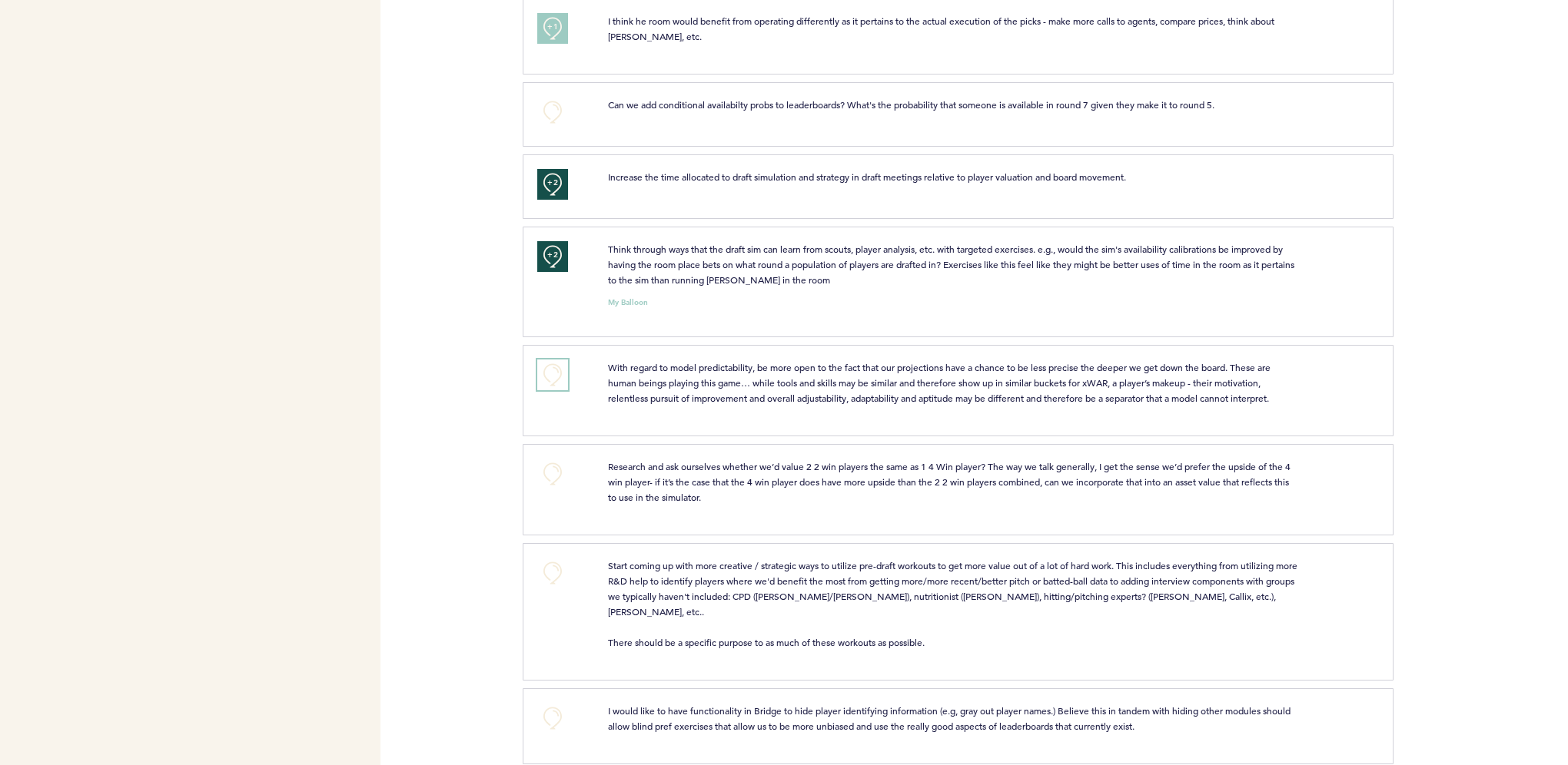
click at [553, 382] on button "+0" at bounding box center [552, 375] width 31 height 31
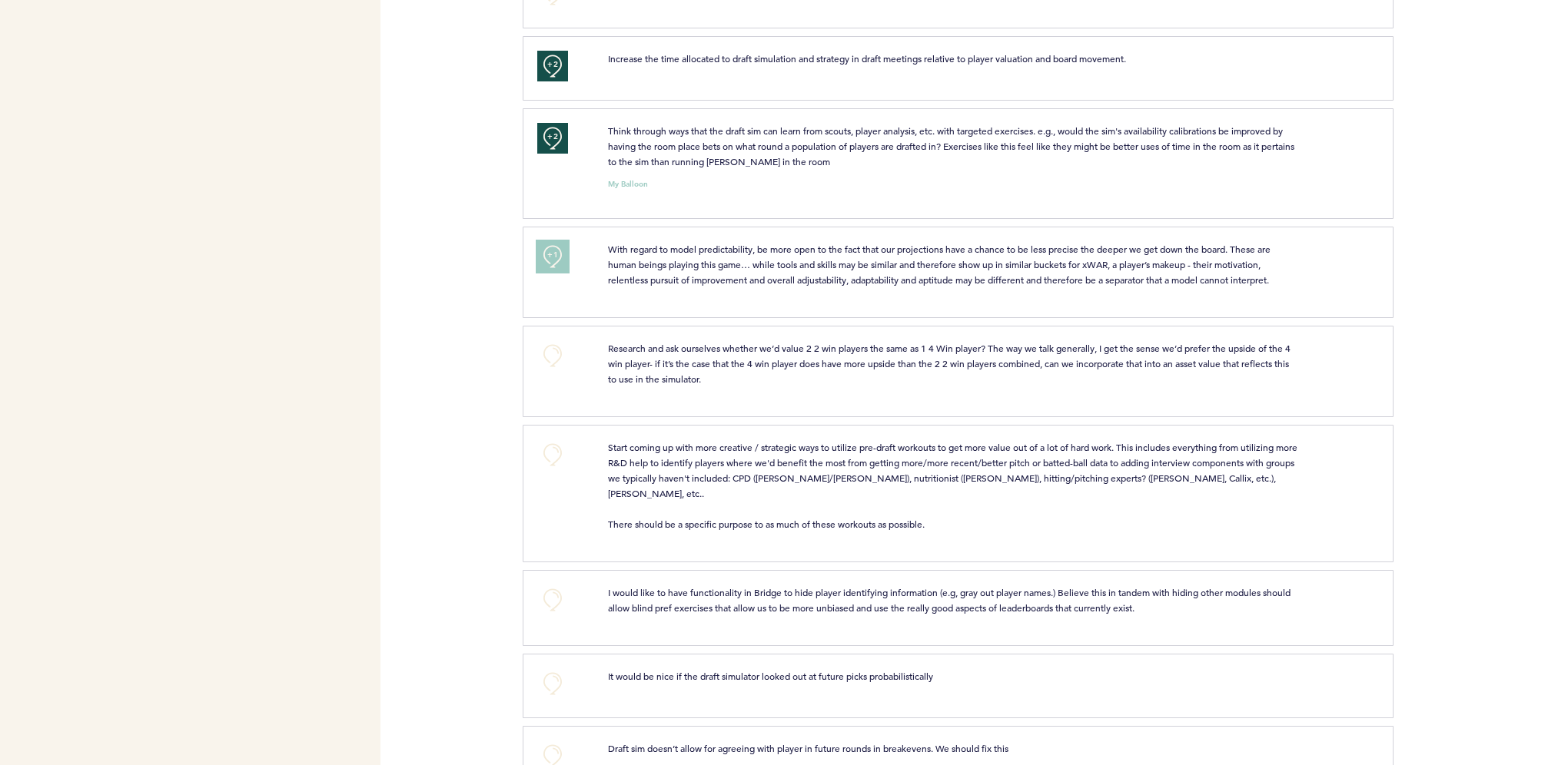
scroll to position [1460, 0]
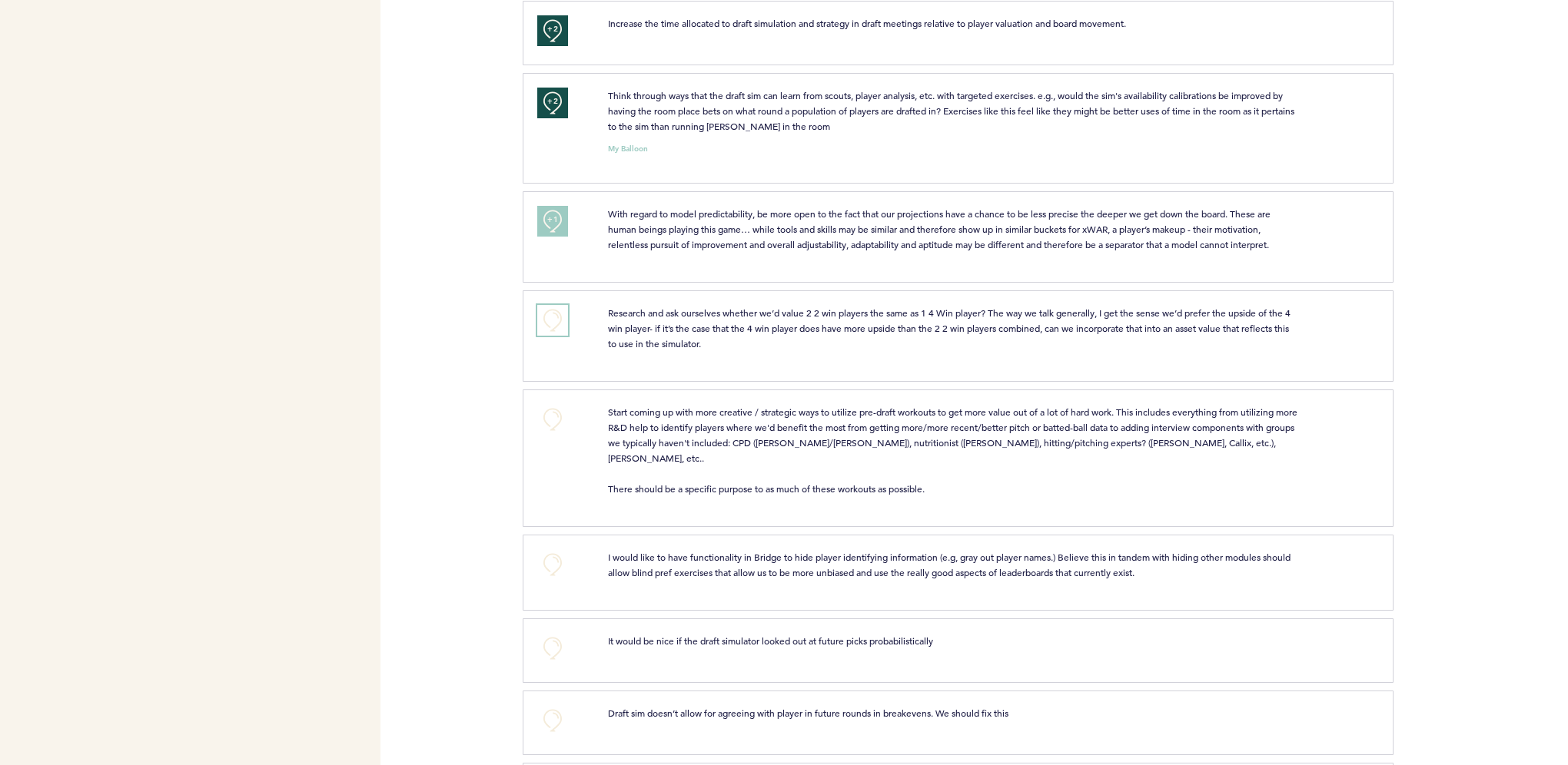
click at [548, 324] on button "+0" at bounding box center [552, 321] width 31 height 31
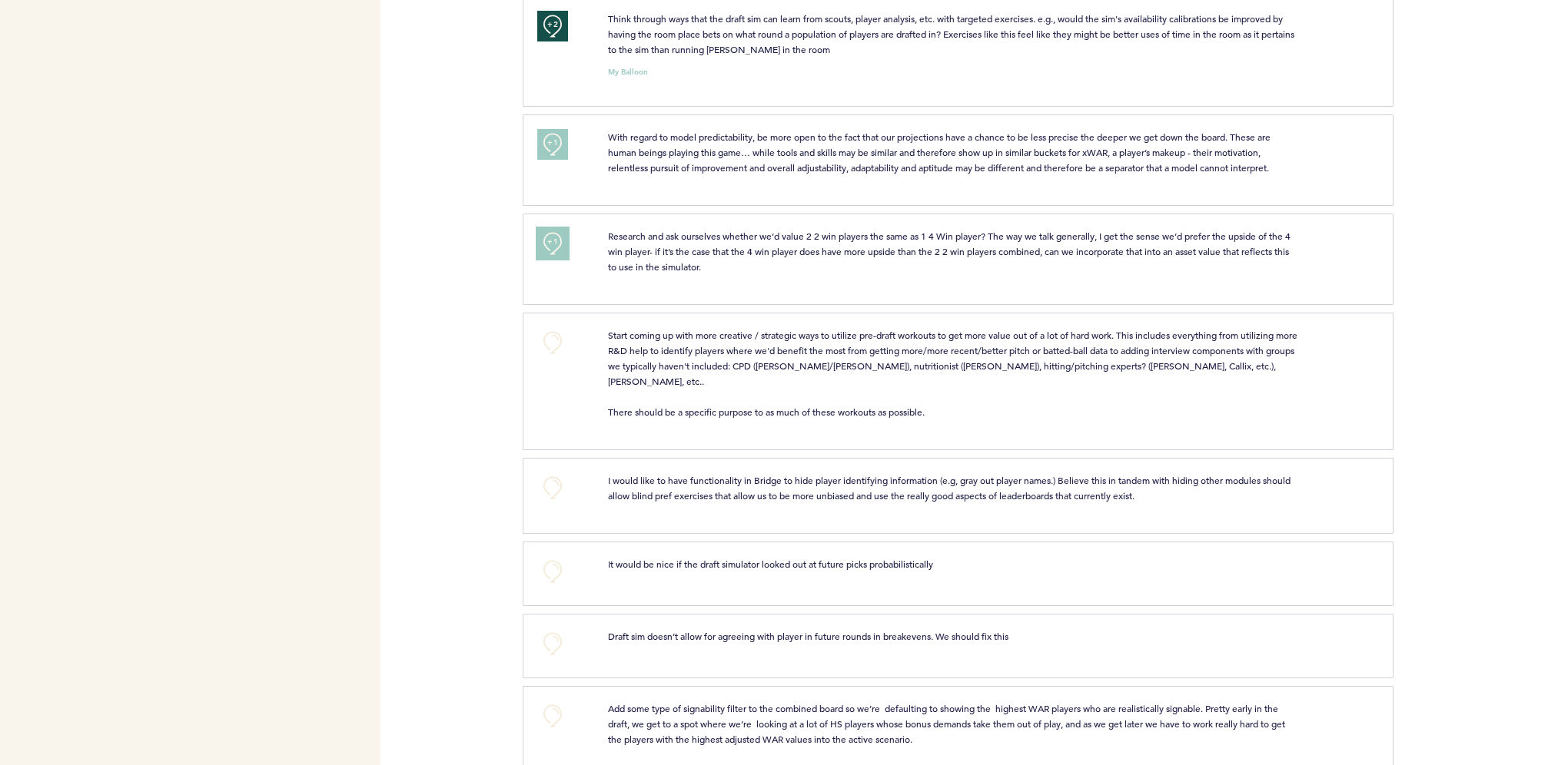
scroll to position [1564, 0]
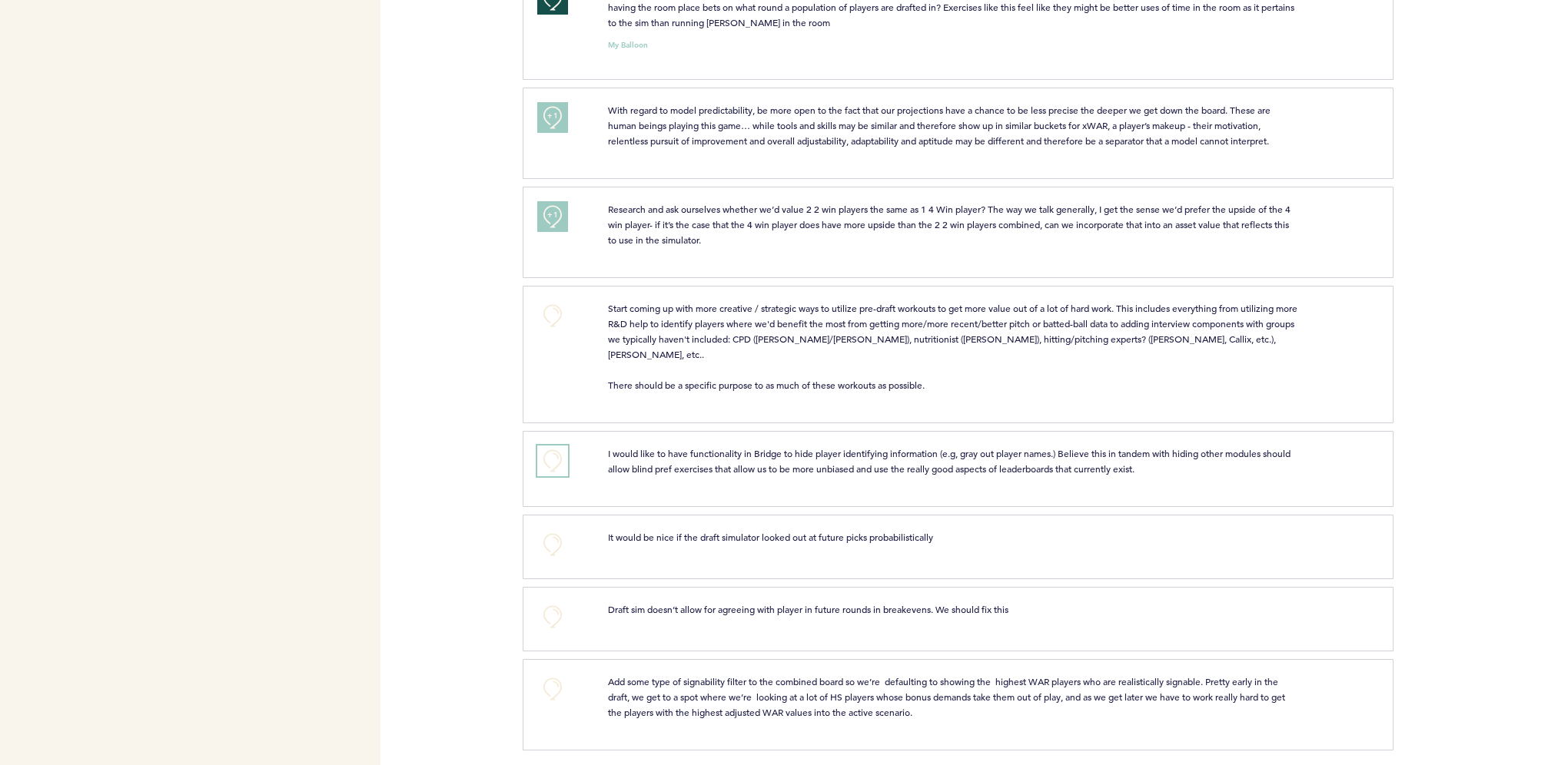
click at [548, 448] on button "+0" at bounding box center [552, 461] width 31 height 31
click at [545, 530] on button "+0" at bounding box center [552, 545] width 31 height 31
click at [547, 535] on span "+1" at bounding box center [552, 543] width 11 height 15
click at [550, 608] on button "+0" at bounding box center [552, 617] width 31 height 31
click at [554, 685] on button "+0" at bounding box center [552, 689] width 31 height 31
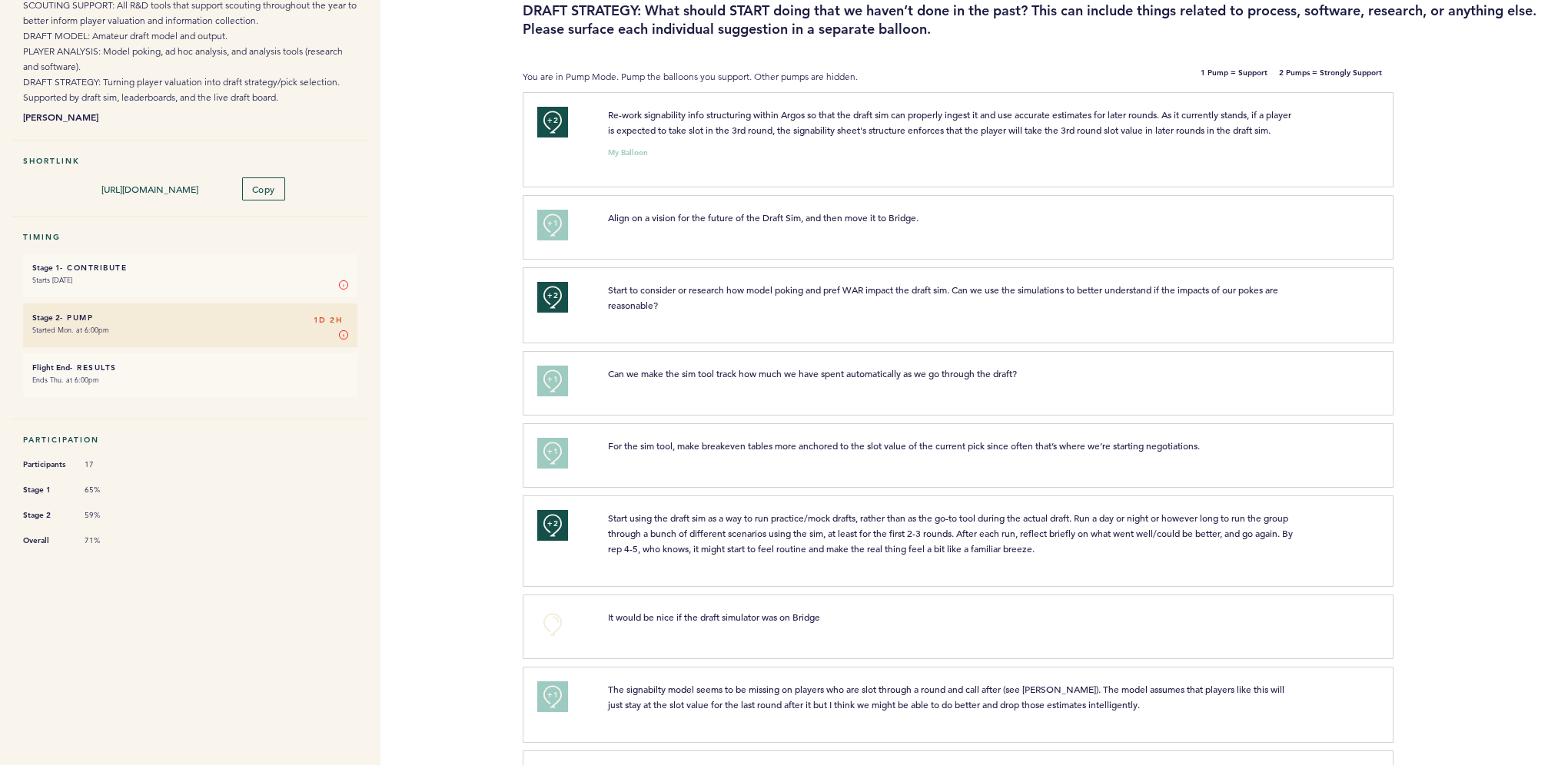
scroll to position [0, 0]
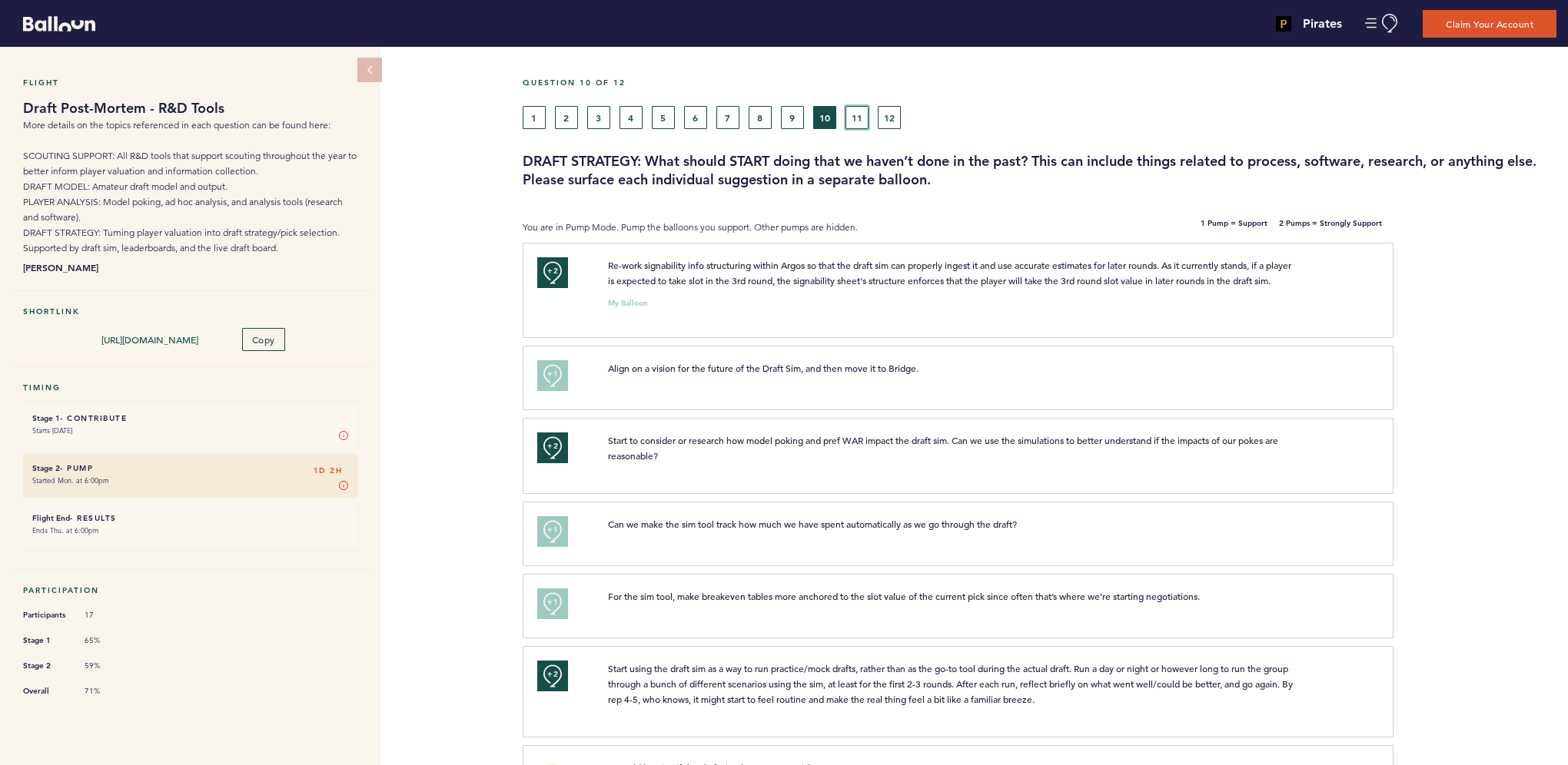
click at [858, 119] on button "11" at bounding box center [857, 118] width 23 height 23
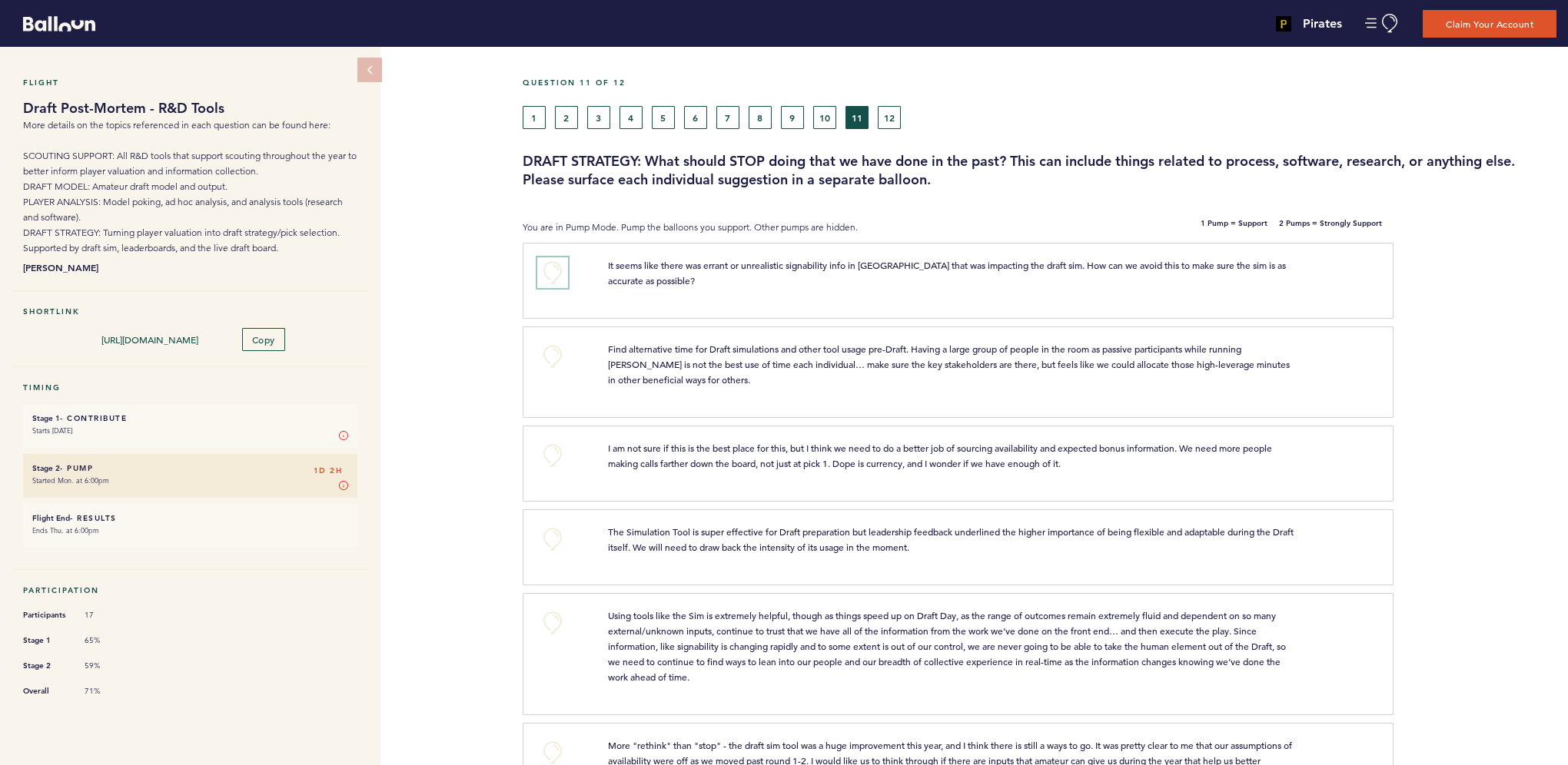
click at [550, 273] on button "+0" at bounding box center [552, 273] width 31 height 31
click at [550, 273] on span "+1" at bounding box center [552, 271] width 11 height 15
click at [553, 359] on button "+0" at bounding box center [552, 356] width 31 height 31
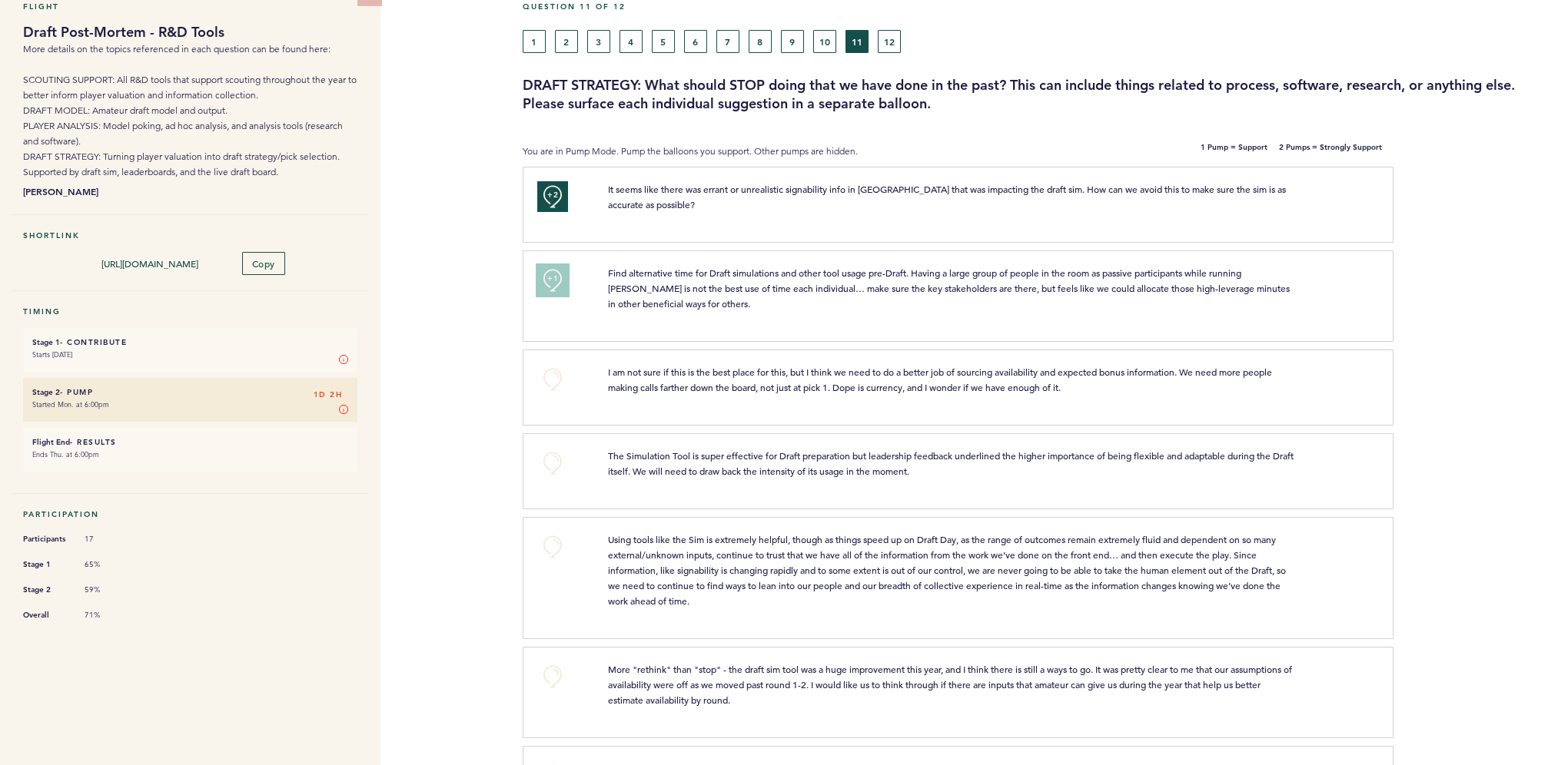
scroll to position [77, 0]
click at [551, 369] on button "+0" at bounding box center [552, 379] width 31 height 31
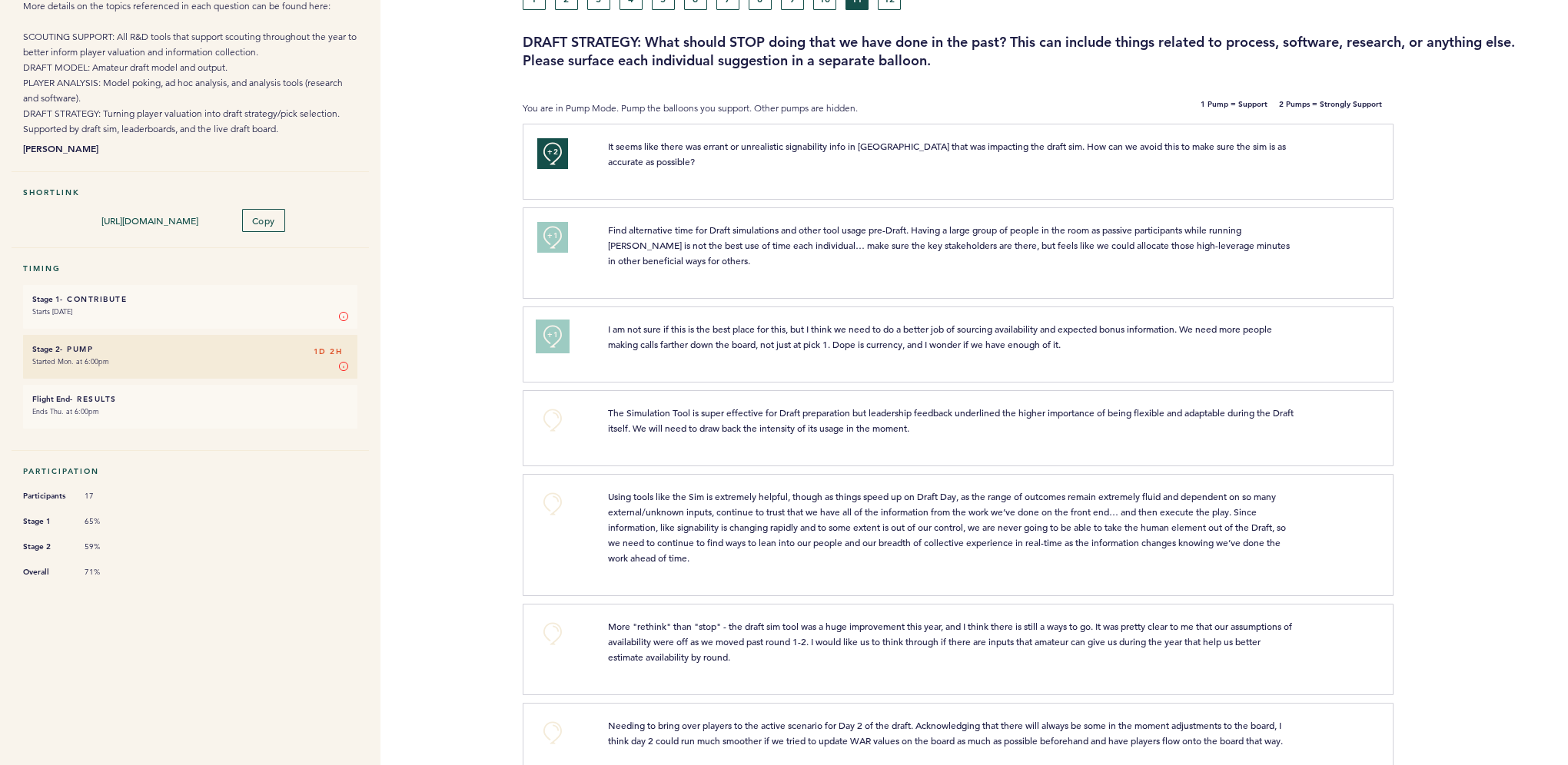
scroll to position [153, 0]
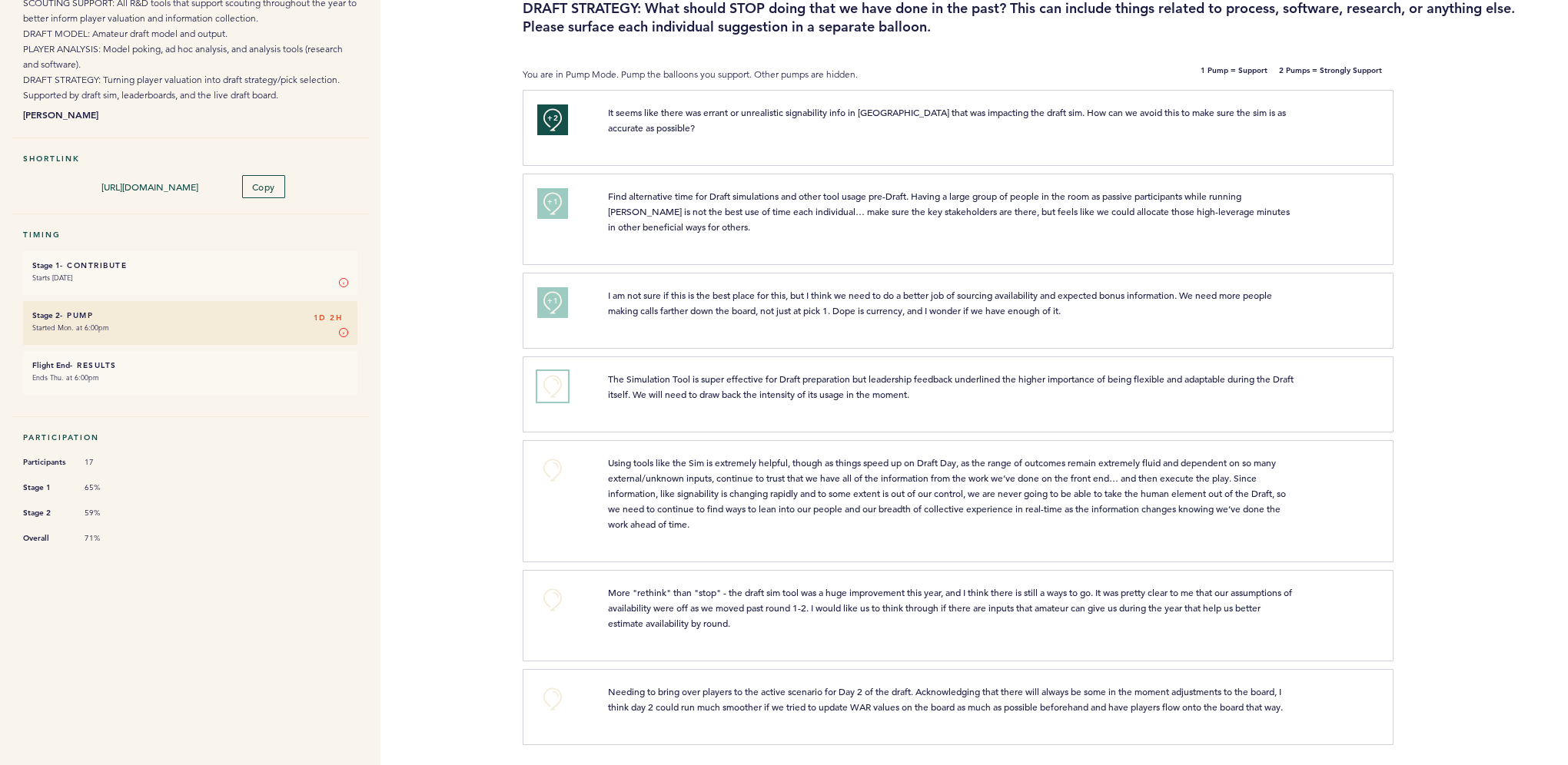
click at [561, 382] on button "+0" at bounding box center [552, 386] width 31 height 31
click at [549, 380] on span "+1" at bounding box center [552, 385] width 11 height 15
click at [549, 380] on span "+2" at bounding box center [552, 385] width 11 height 15
click at [555, 469] on button "+0" at bounding box center [552, 470] width 31 height 31
click at [550, 597] on button "+0" at bounding box center [552, 600] width 31 height 31
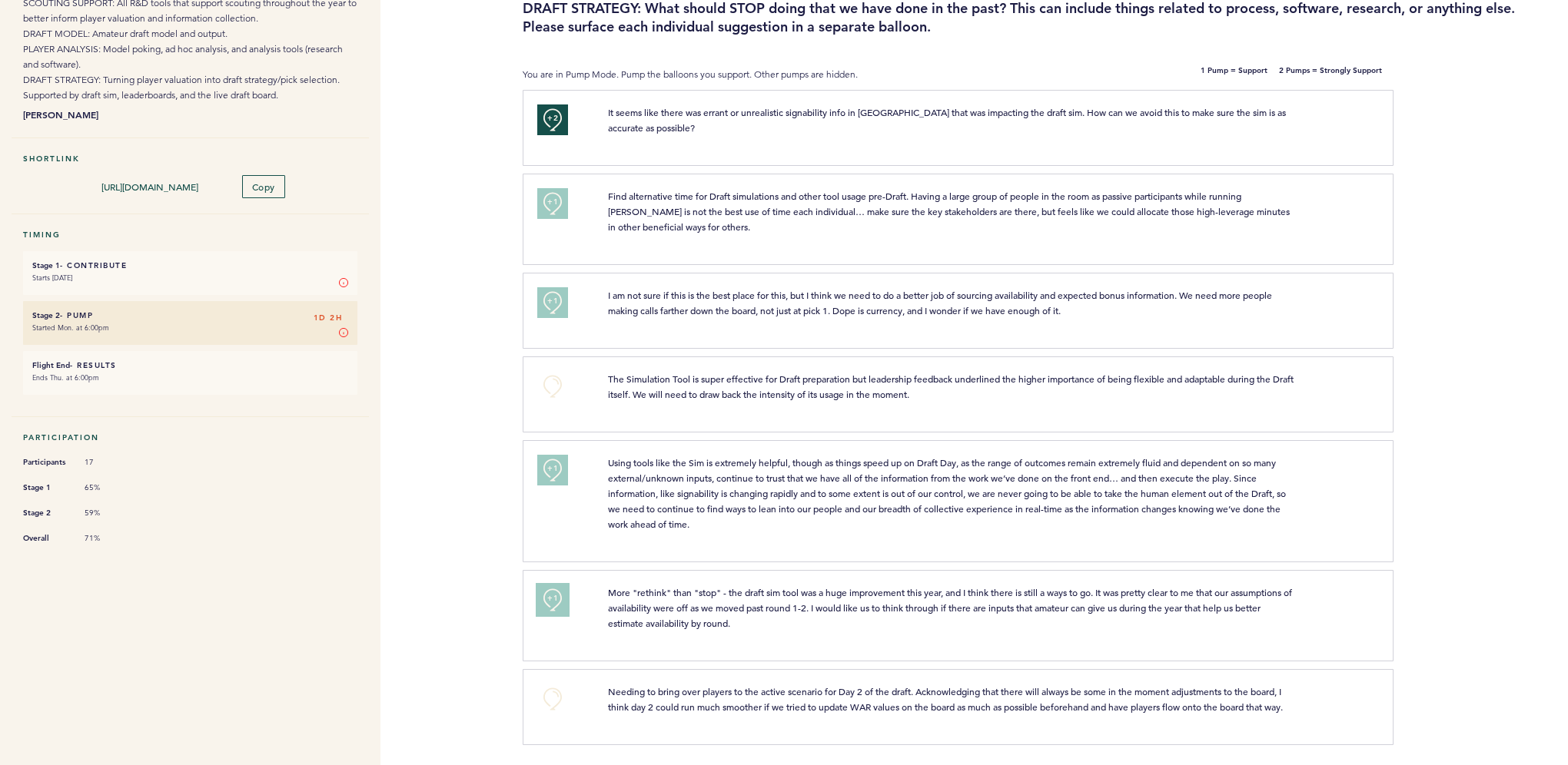
click at [558, 601] on button "+1" at bounding box center [552, 600] width 31 height 31
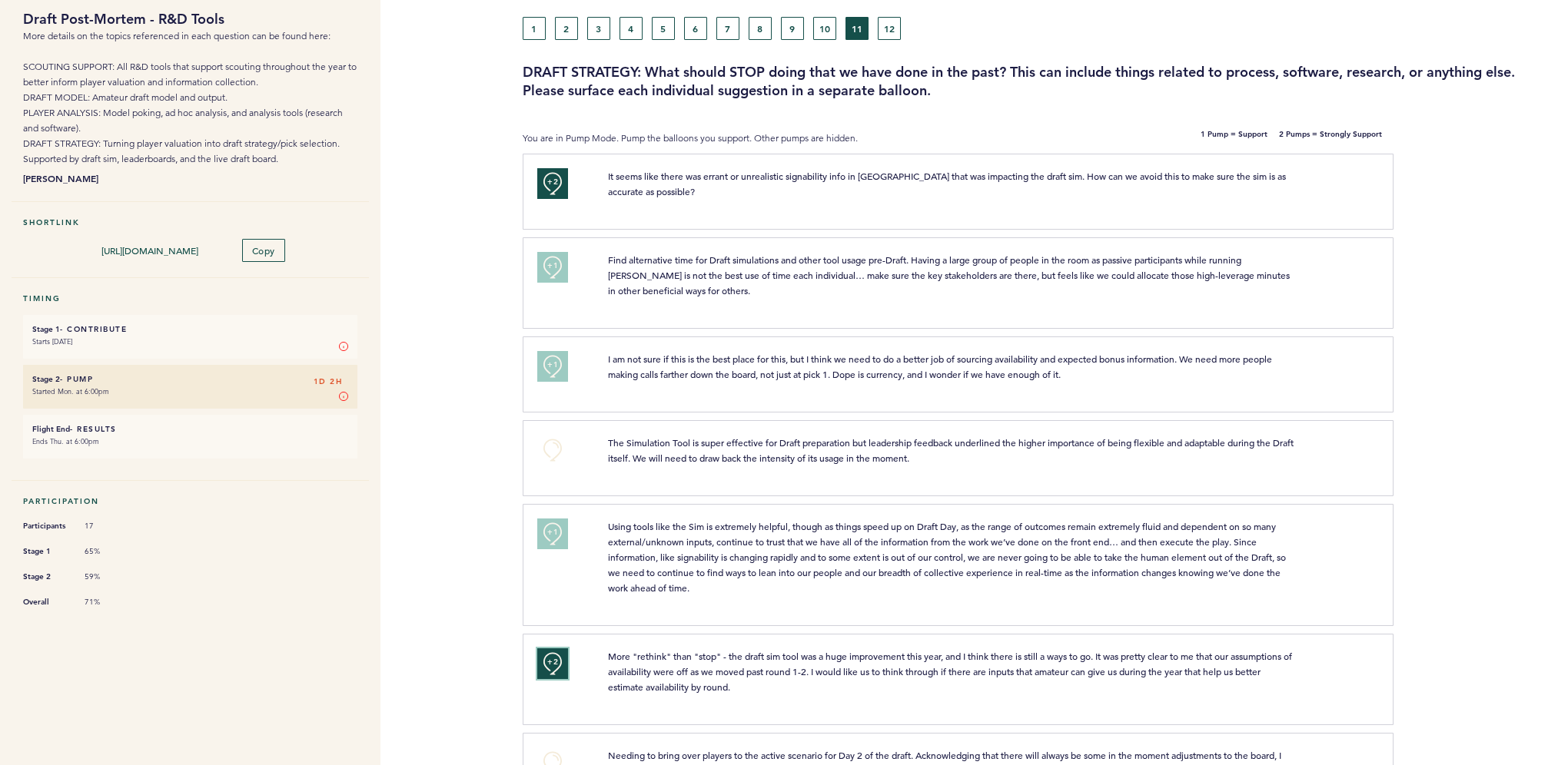
scroll to position [0, 0]
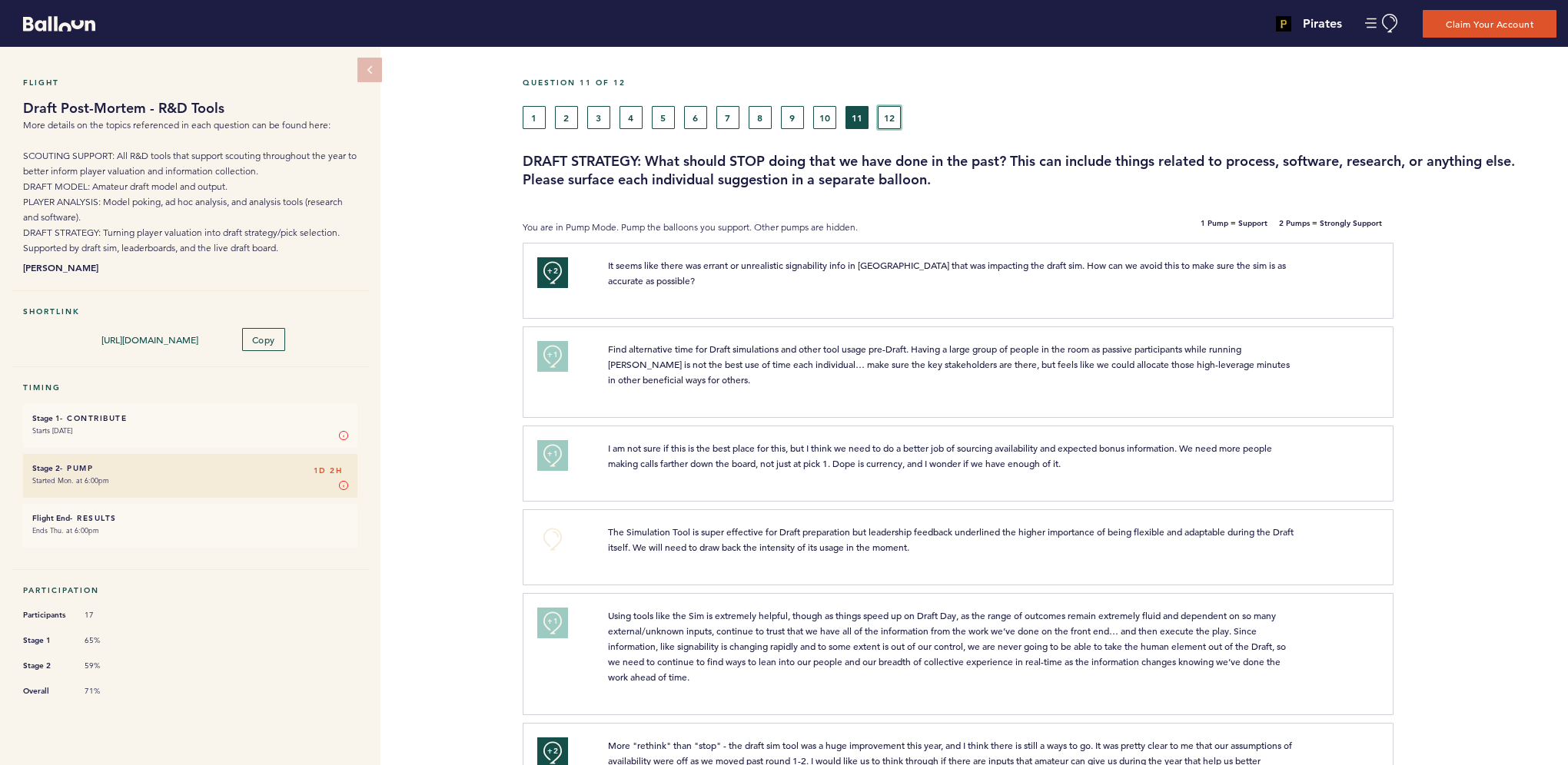
click at [878, 110] on button "12" at bounding box center [889, 118] width 23 height 23
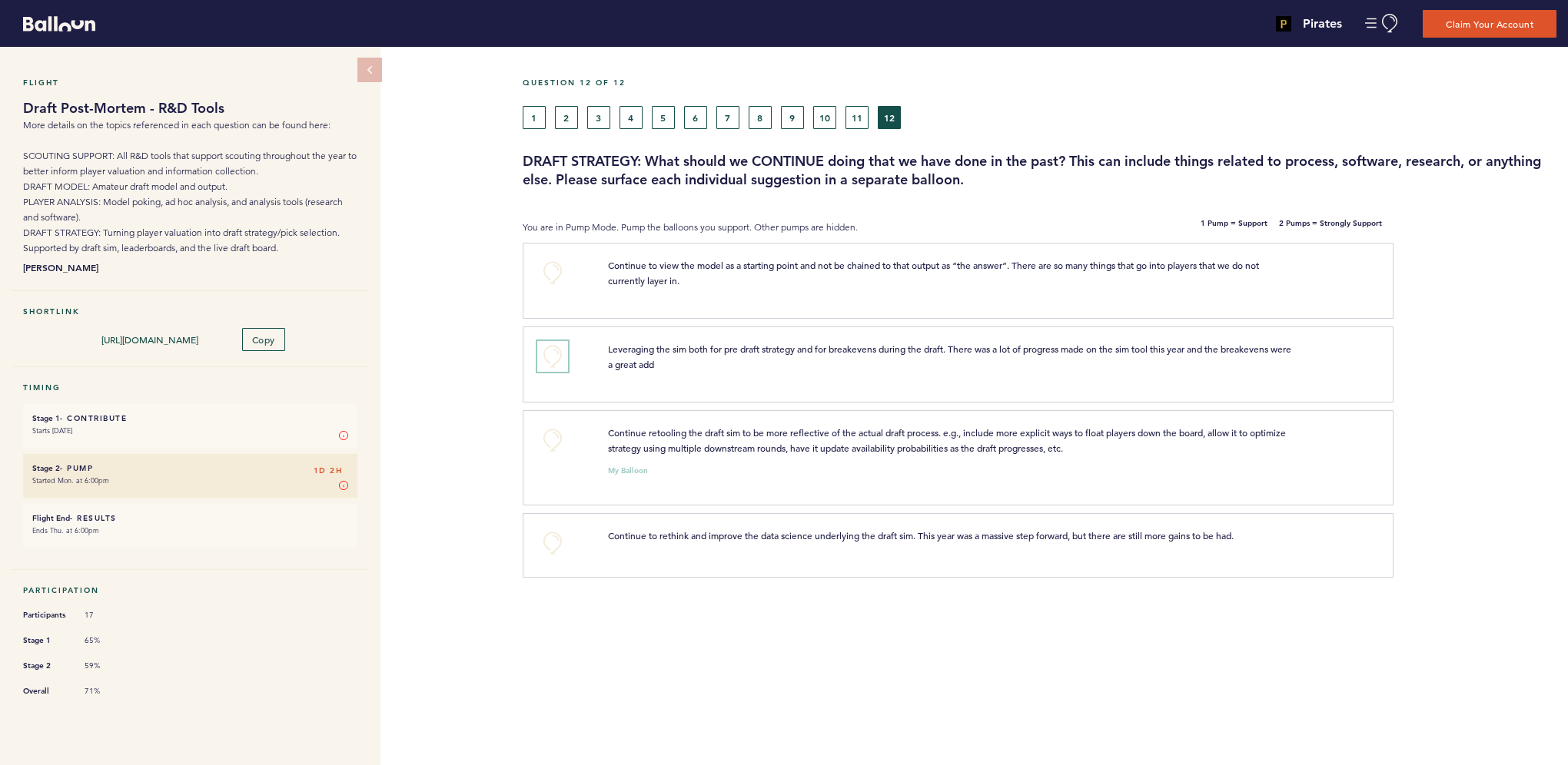
click at [548, 359] on button "+0" at bounding box center [552, 356] width 31 height 31
click at [548, 359] on span "+1" at bounding box center [552, 355] width 11 height 15
click at [556, 442] on button "+0" at bounding box center [552, 440] width 31 height 31
click at [556, 442] on span "+1" at bounding box center [552, 439] width 11 height 15
click at [559, 553] on button "+0" at bounding box center [552, 544] width 31 height 31
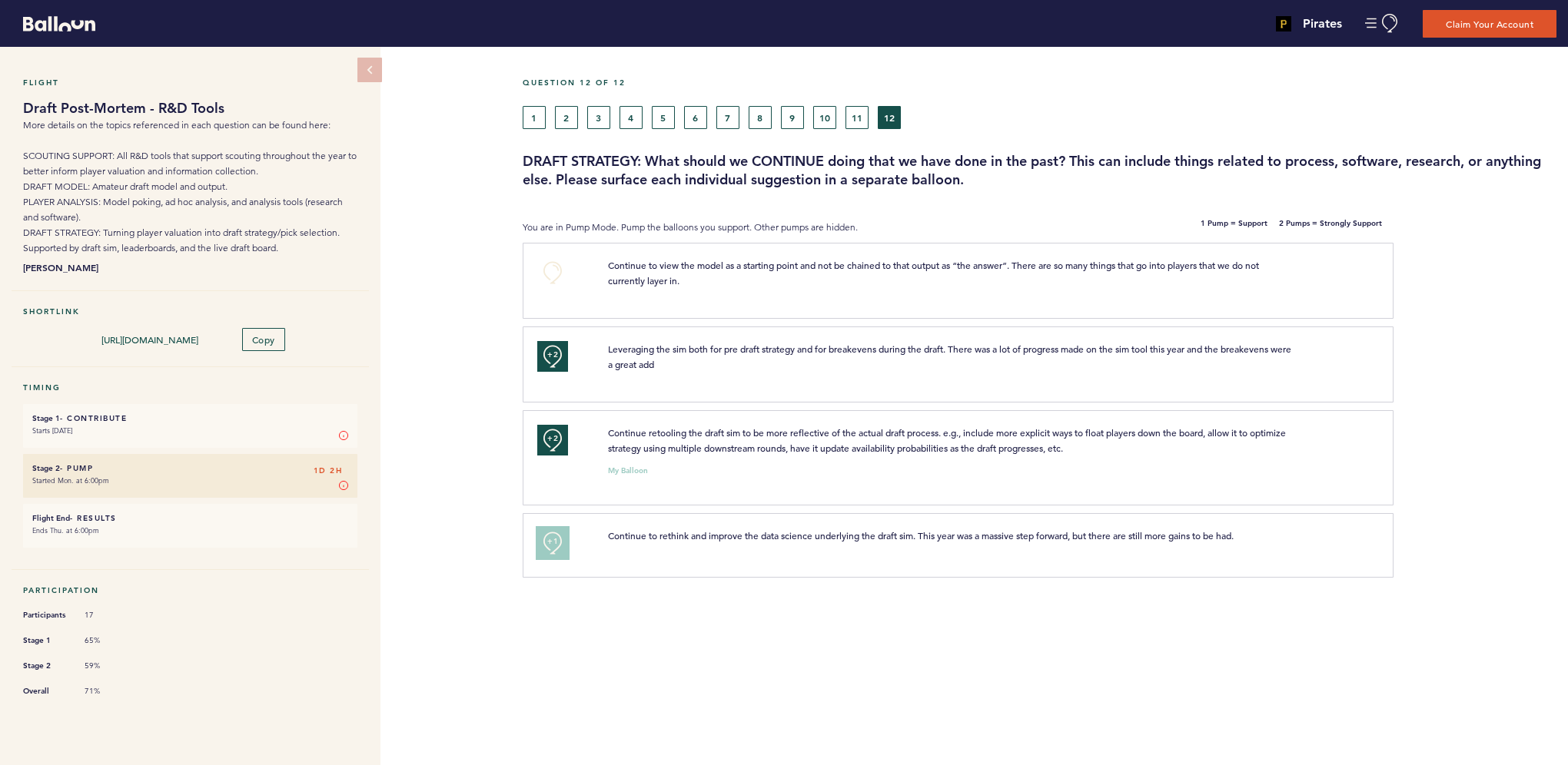
click at [559, 553] on button "+1" at bounding box center [552, 544] width 31 height 31
click at [858, 123] on button "11" at bounding box center [857, 118] width 23 height 23
